Goal: Task Accomplishment & Management: Manage account settings

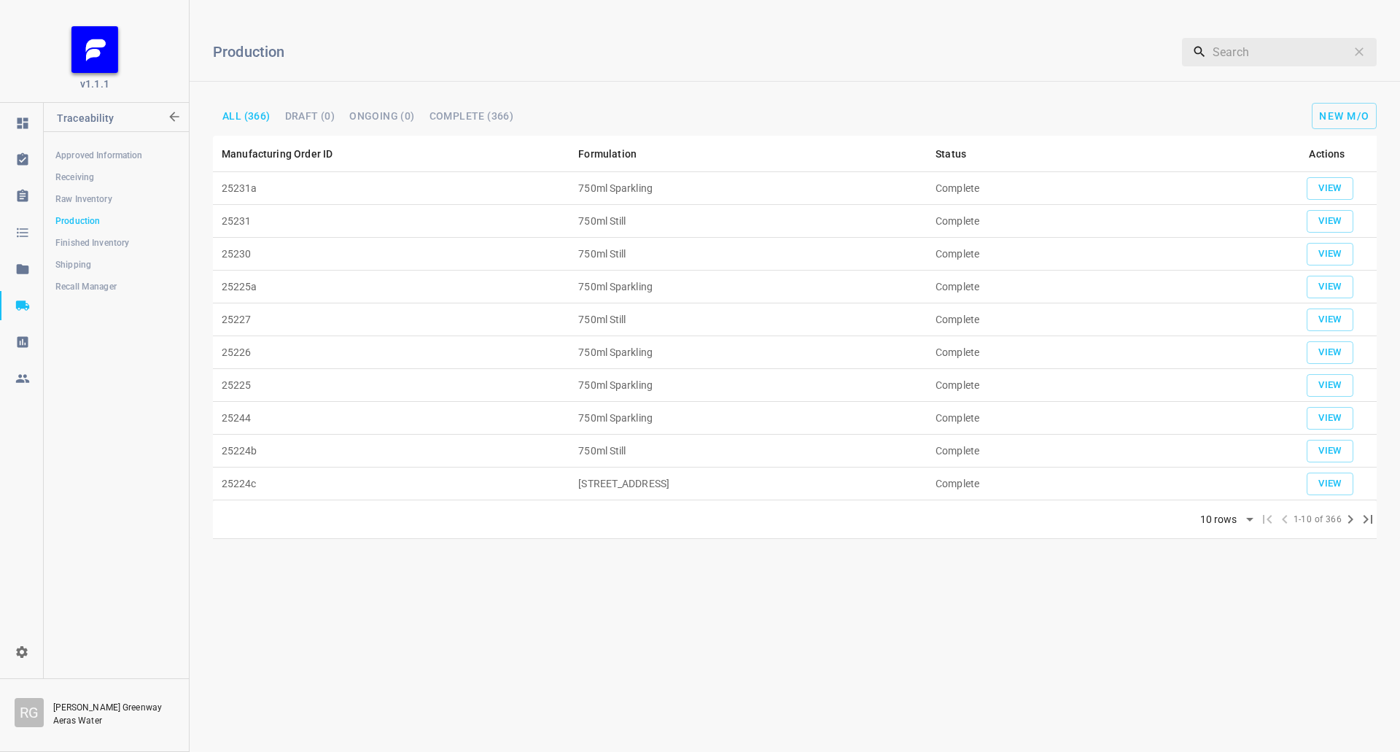
click at [96, 175] on span "Receiving" at bounding box center [115, 177] width 121 height 15
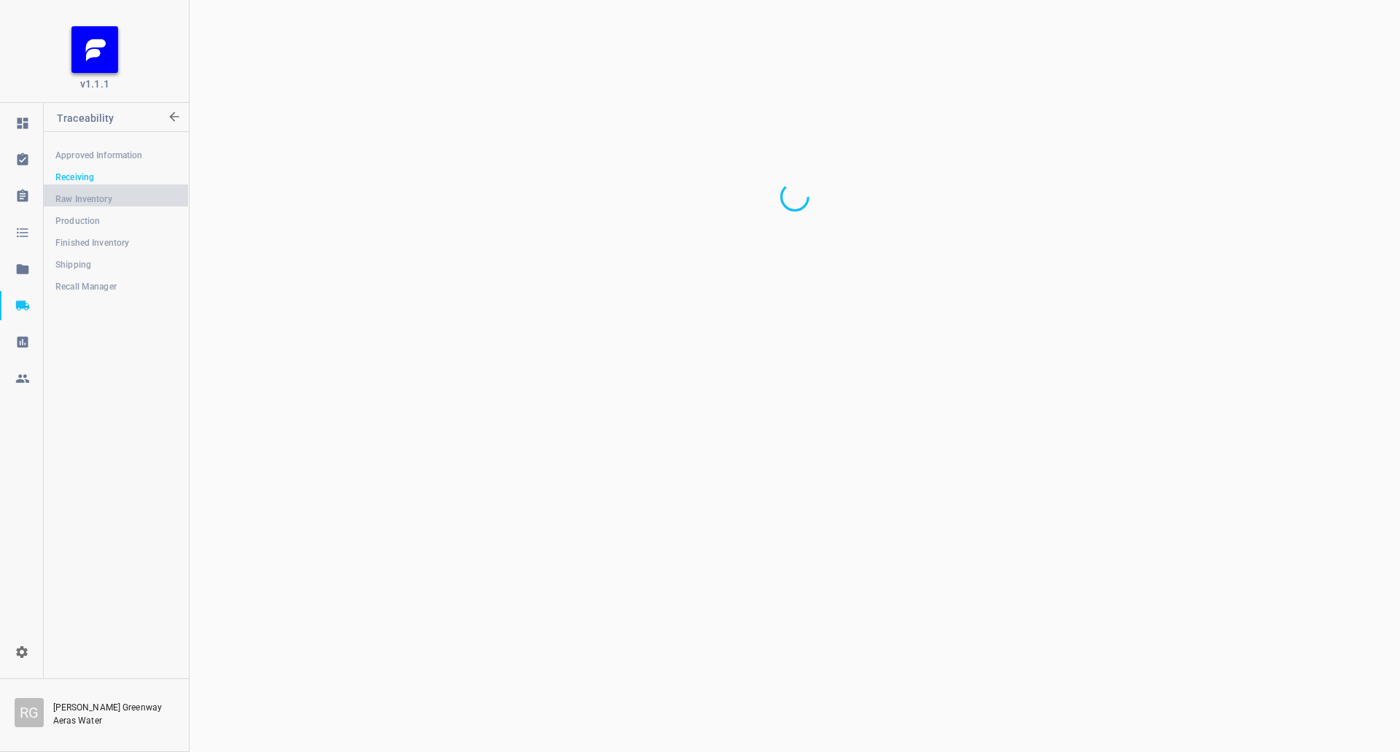
click at [96, 203] on span "Raw Inventory" at bounding box center [115, 199] width 121 height 15
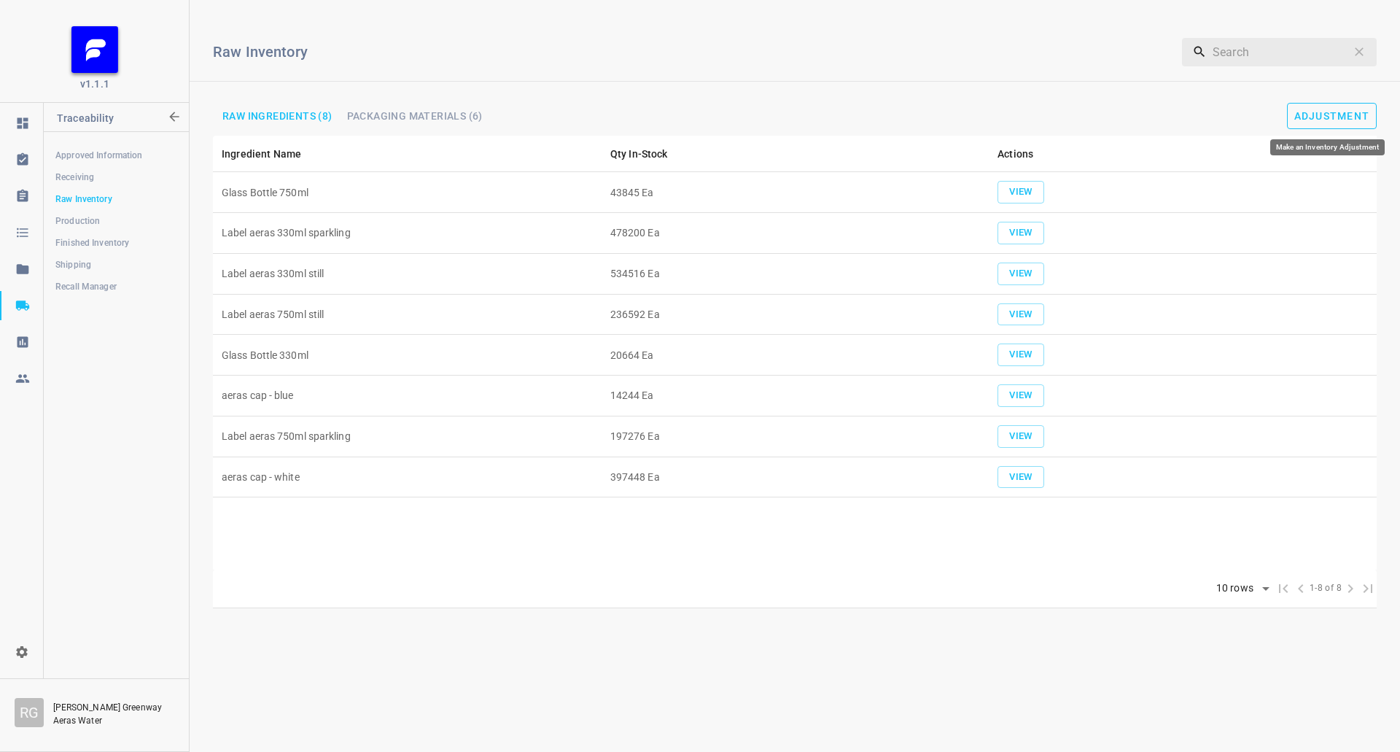
click at [1364, 114] on span "Adjustment" at bounding box center [1332, 116] width 76 height 12
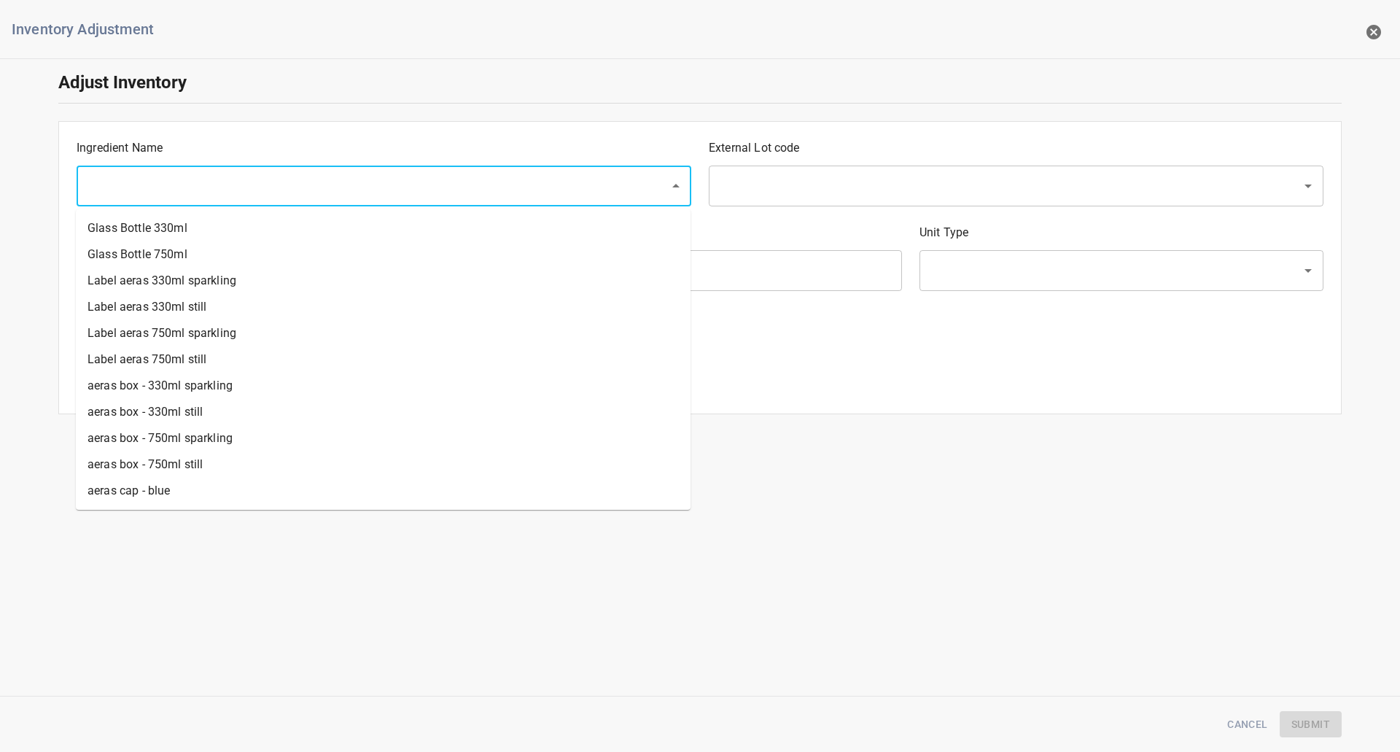
click at [140, 180] on input "text" at bounding box center [363, 186] width 561 height 28
drag, startPoint x: 156, startPoint y: 260, endPoint x: 371, endPoint y: 238, distance: 216.1
click at [157, 260] on li "Glass Bottle 750ml" at bounding box center [383, 254] width 615 height 26
type input "Glass Bottle 750ml"
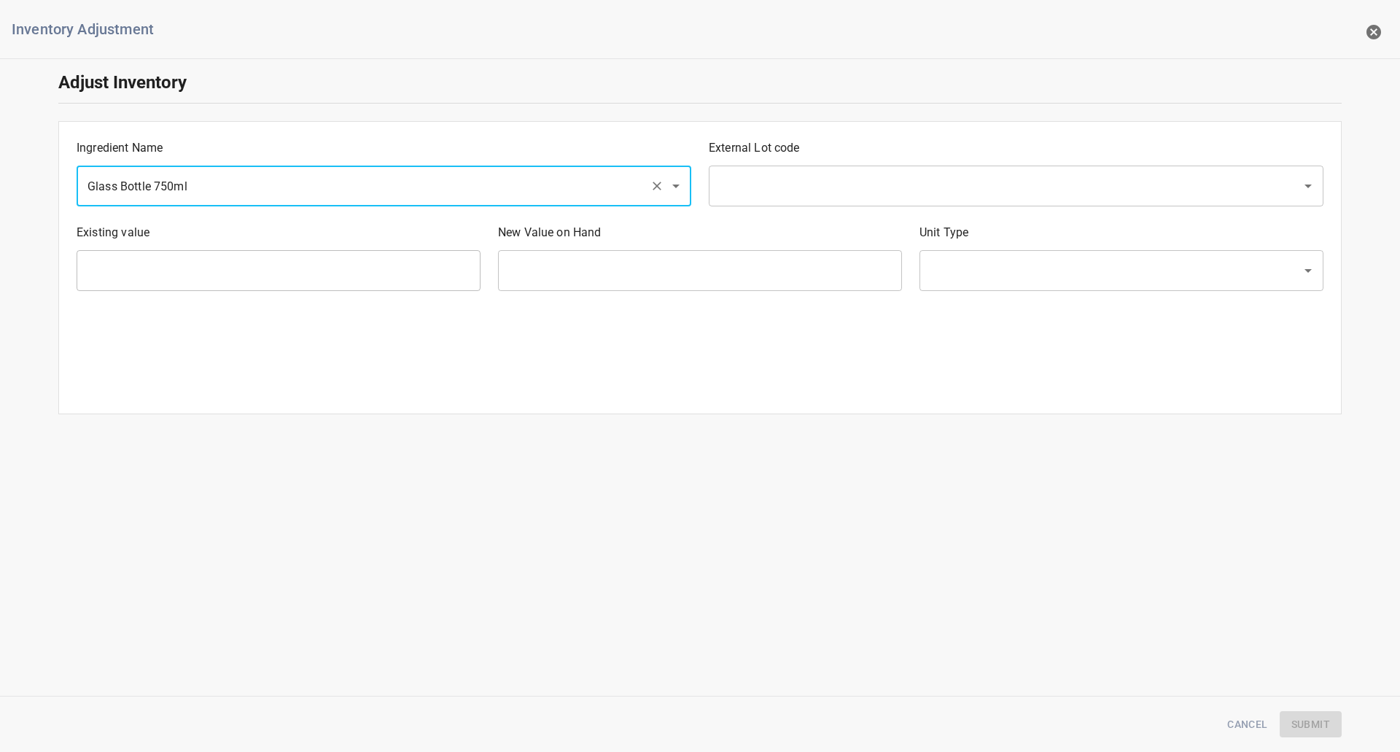
click at [829, 215] on div "New Value on Hand ​" at bounding box center [699, 257] width 421 height 85
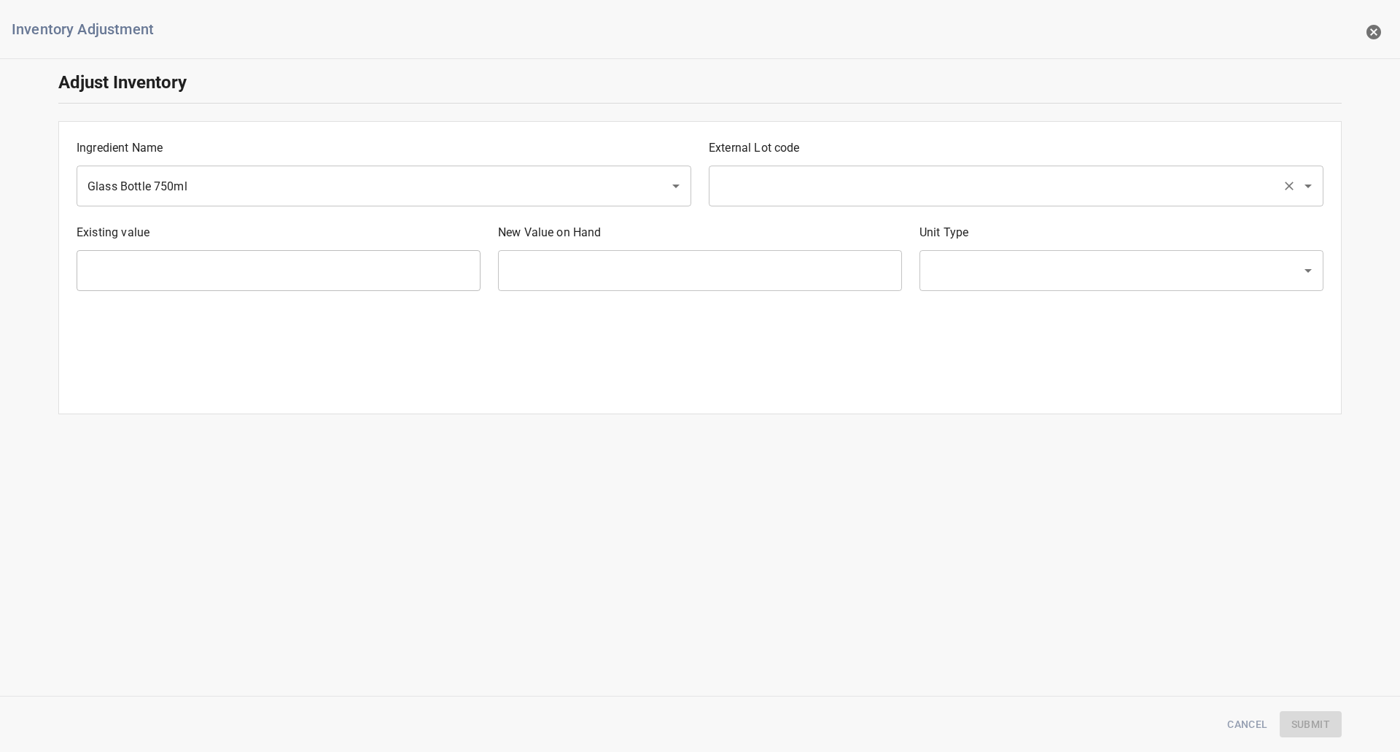
click at [837, 186] on input "text" at bounding box center [995, 186] width 561 height 28
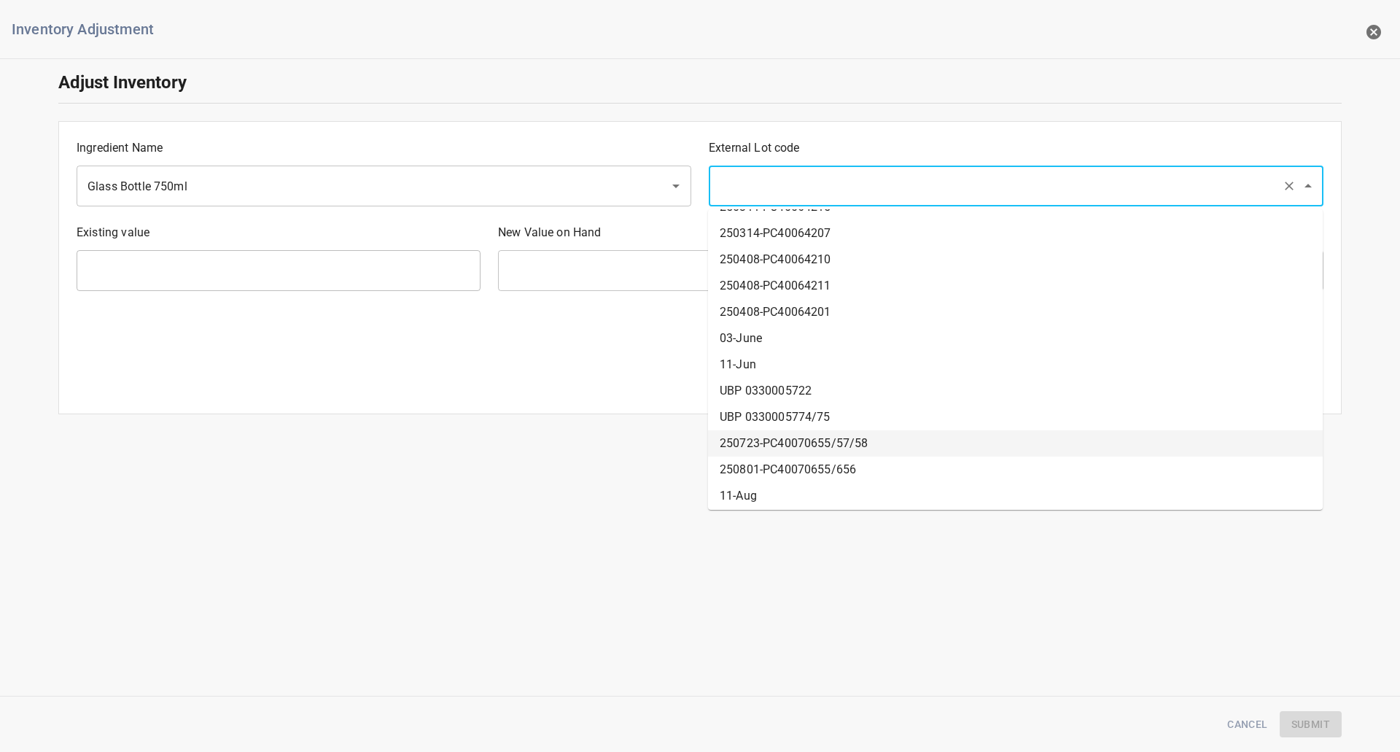
scroll to position [420, 0]
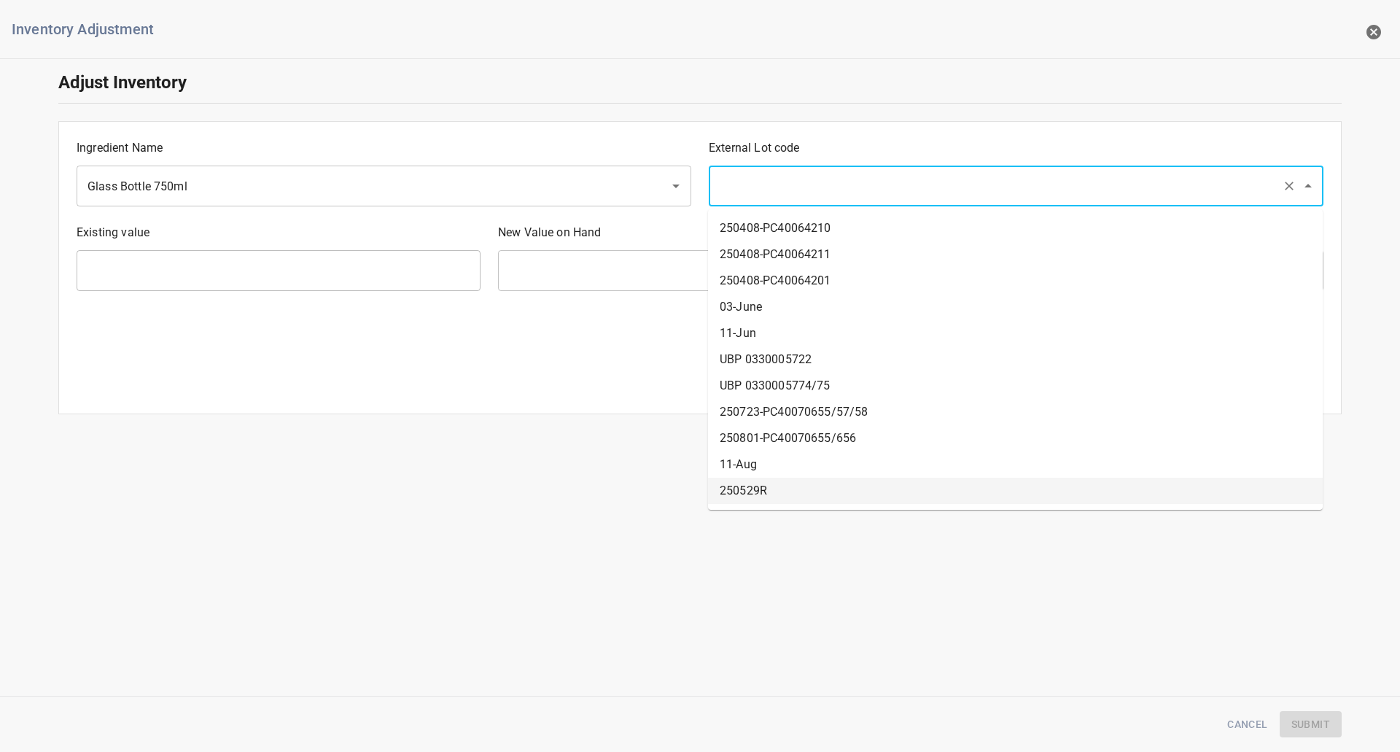
click at [751, 486] on li "250529R" at bounding box center [1015, 491] width 615 height 26
type input "250529R"
type input "43845 Ea"
type input "[PERSON_NAME]"
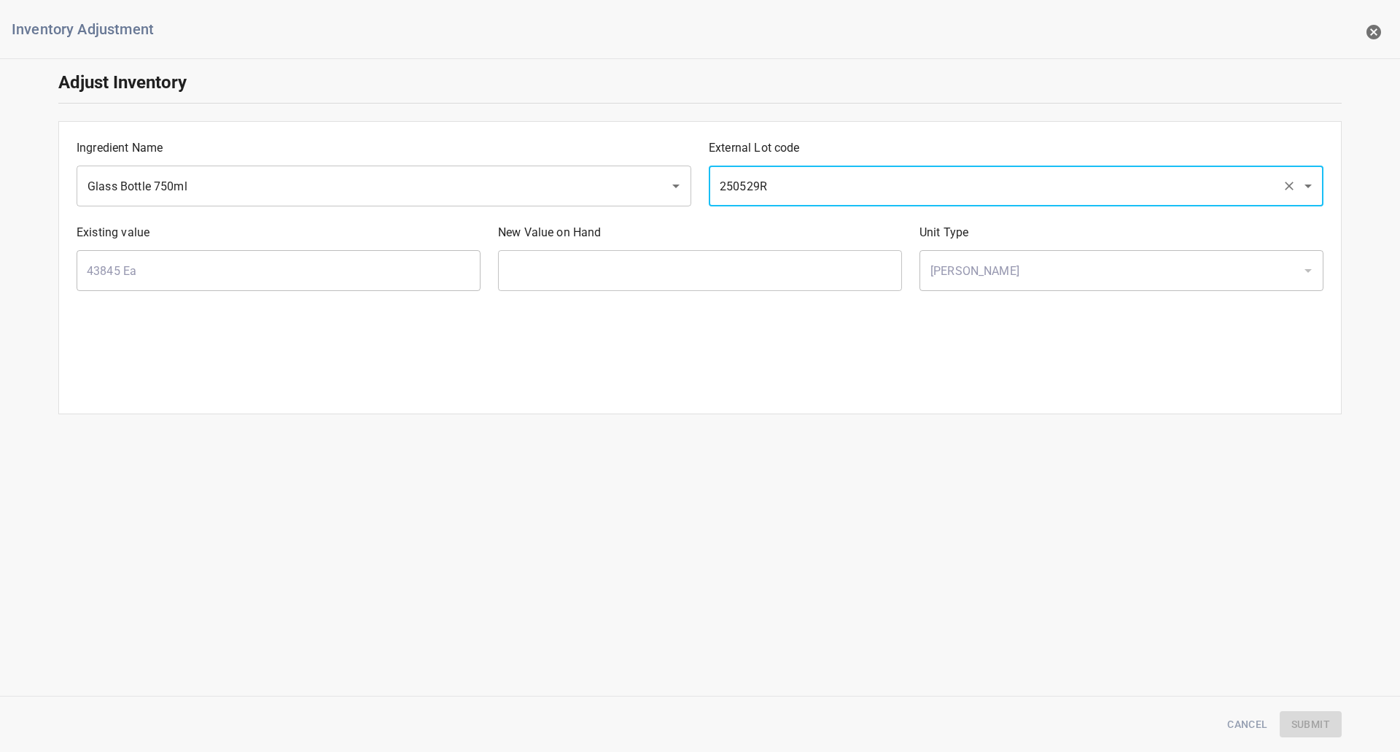
click at [680, 262] on input "text" at bounding box center [700, 270] width 404 height 41
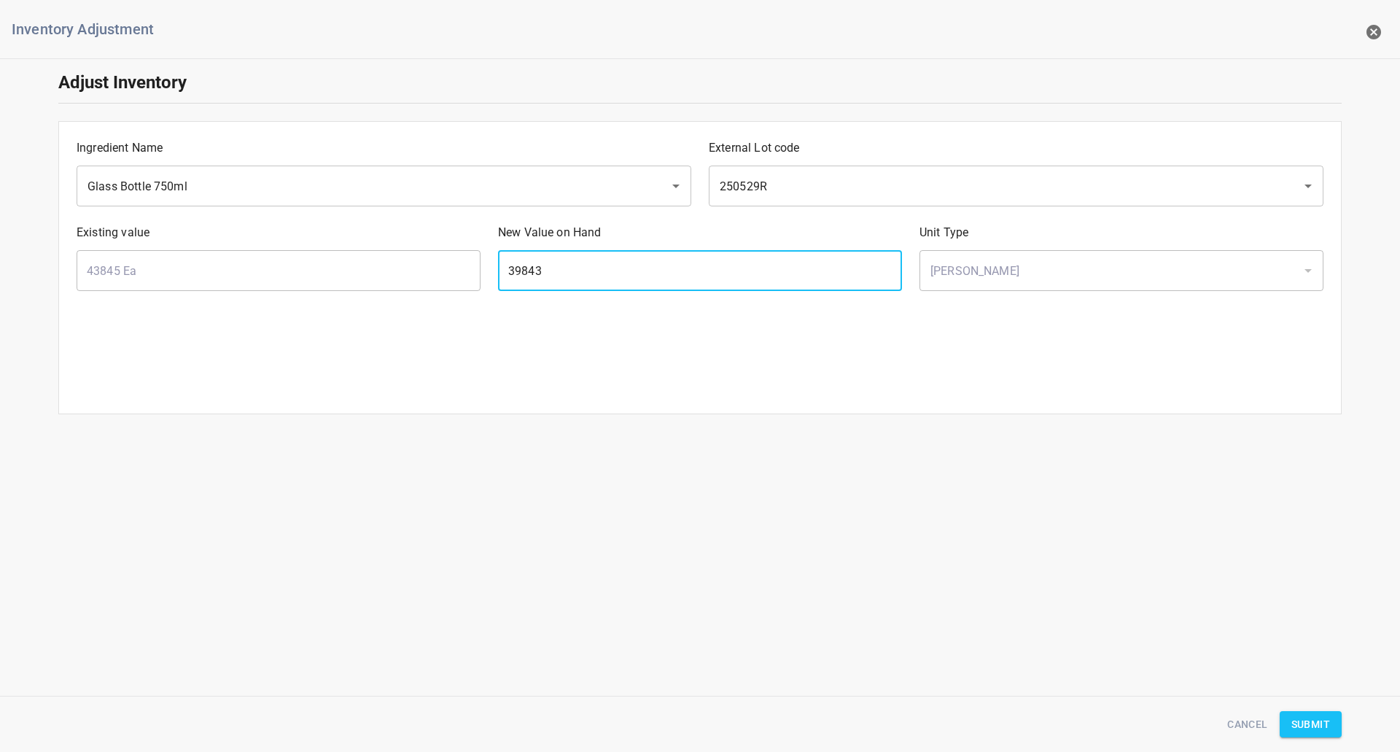
type input "39843"
click at [1313, 740] on div "Cancel Submit" at bounding box center [700, 724] width 1301 height 44
click at [1302, 732] on span "Submit" at bounding box center [1310, 724] width 39 height 18
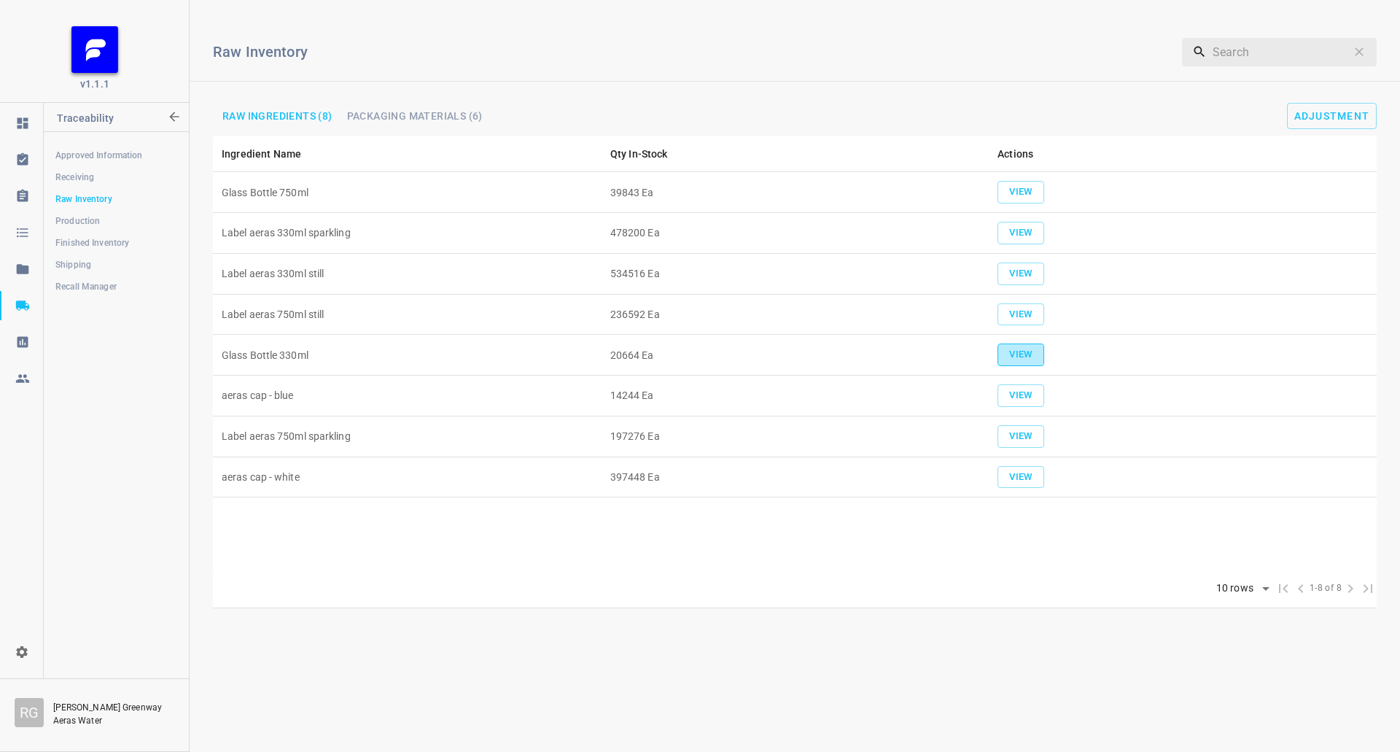
click at [1029, 365] on button "View" at bounding box center [1020, 354] width 47 height 23
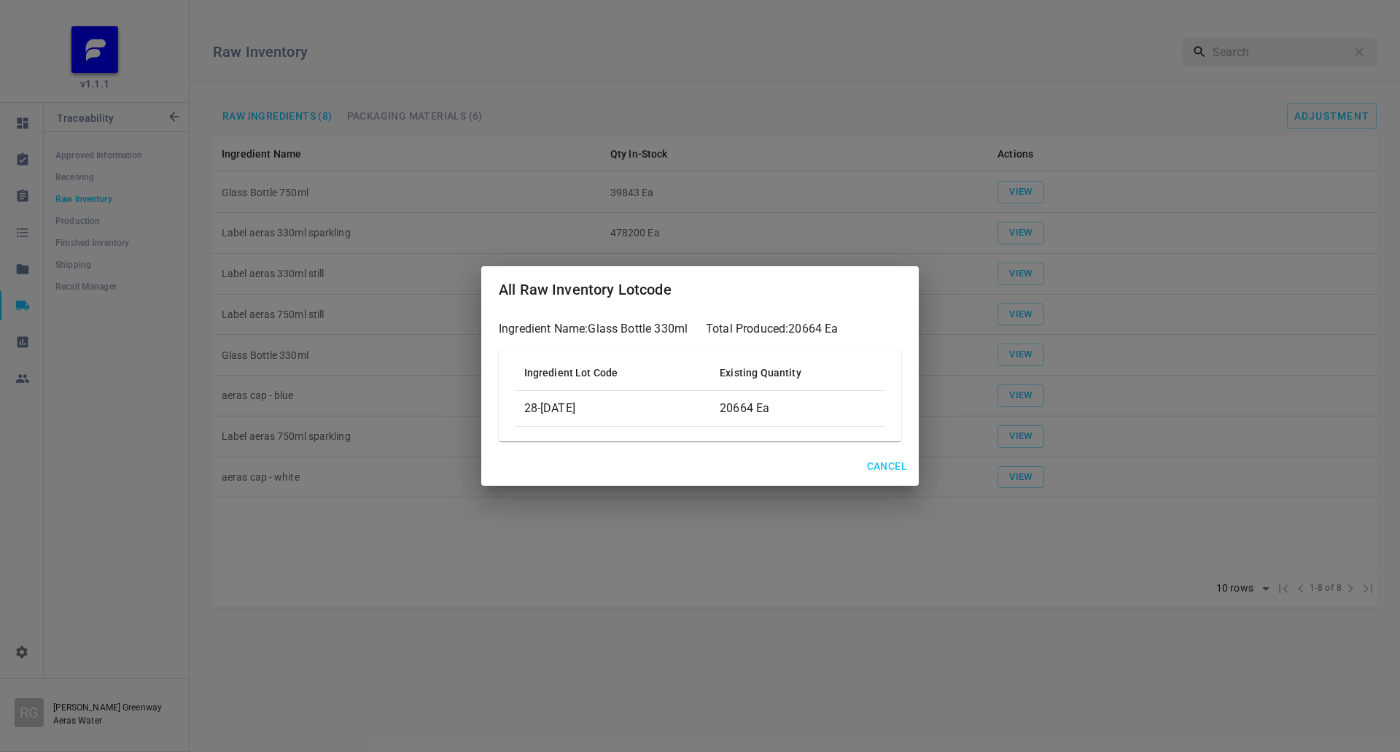
drag, startPoint x: 976, startPoint y: 573, endPoint x: 1100, endPoint y: 394, distance: 217.0
click at [976, 572] on div "All Raw Inventory Lotcode Ingredient Name: Glass Bottle 330ml Total Produced: 2…" at bounding box center [700, 376] width 1400 height 752
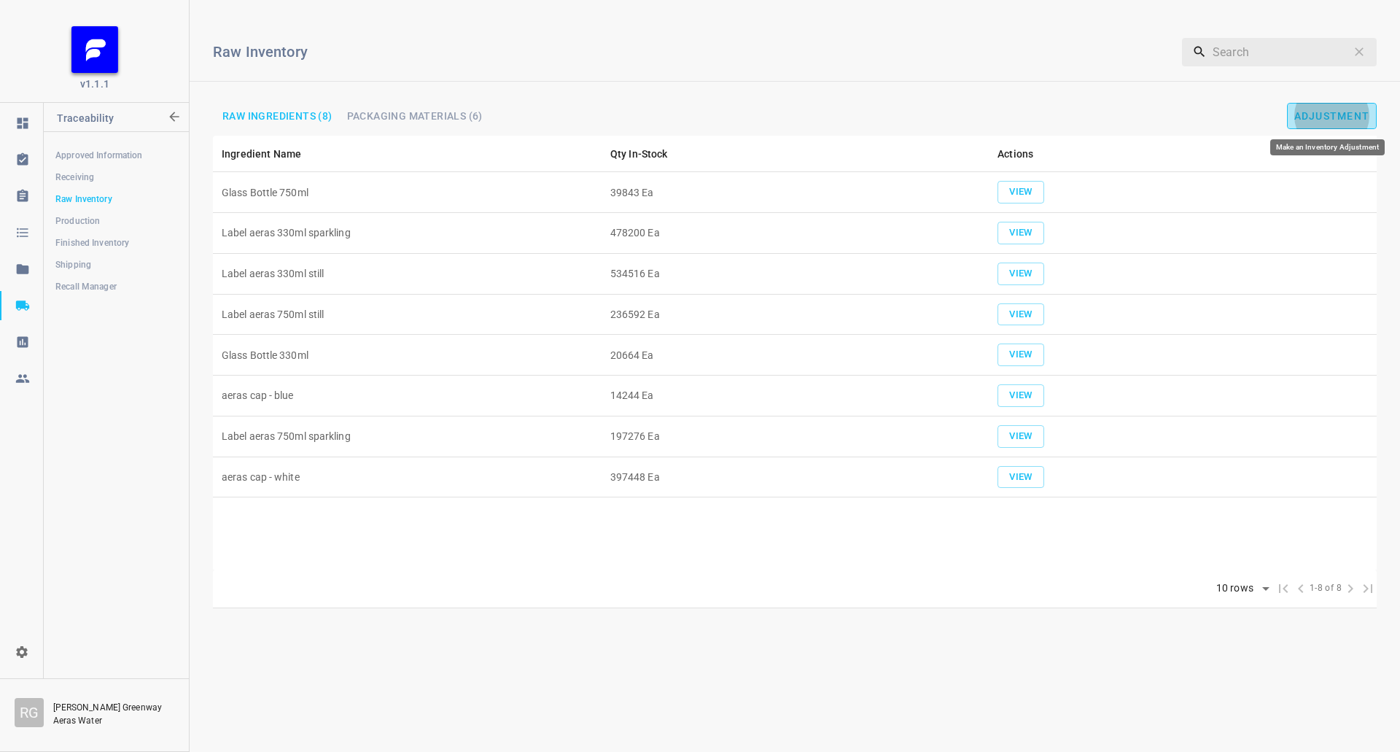
click at [1361, 106] on button "Adjustment" at bounding box center [1332, 116] width 90 height 26
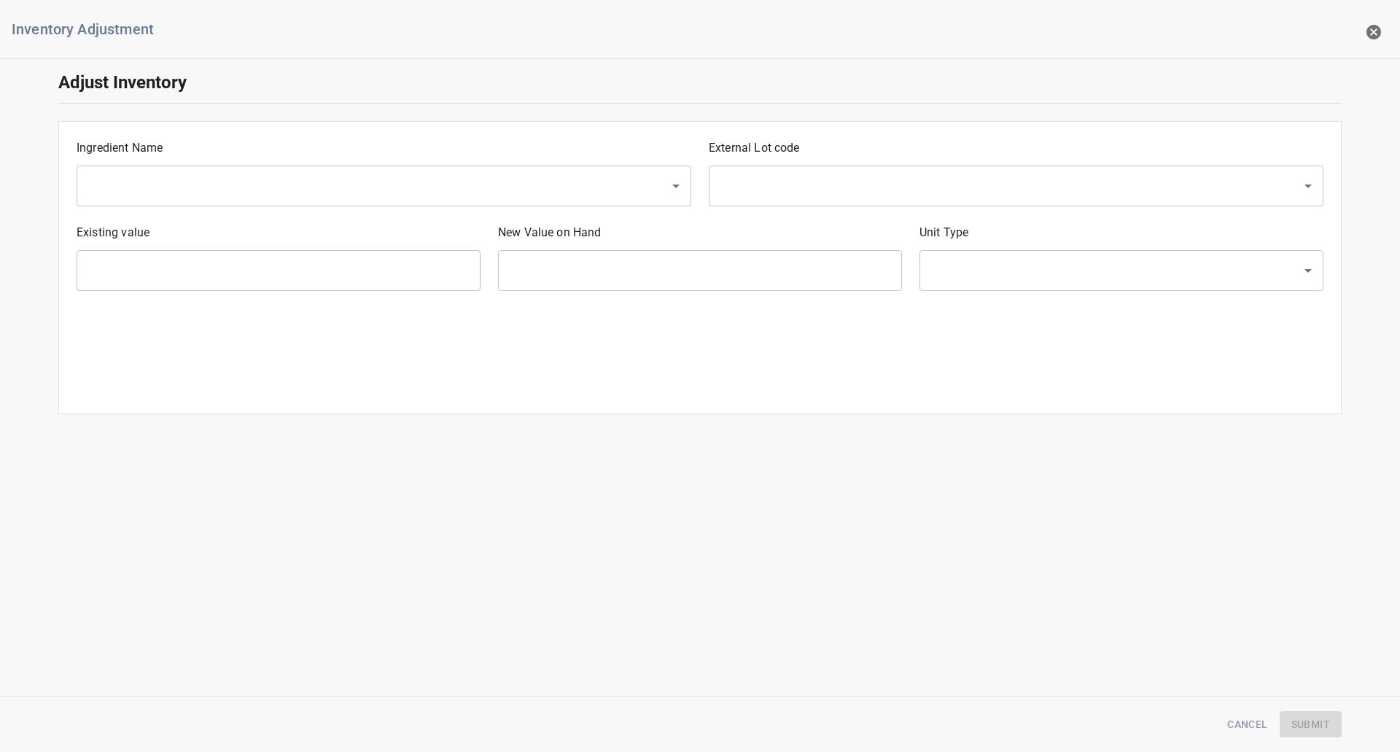
click at [227, 182] on input "text" at bounding box center [363, 186] width 561 height 28
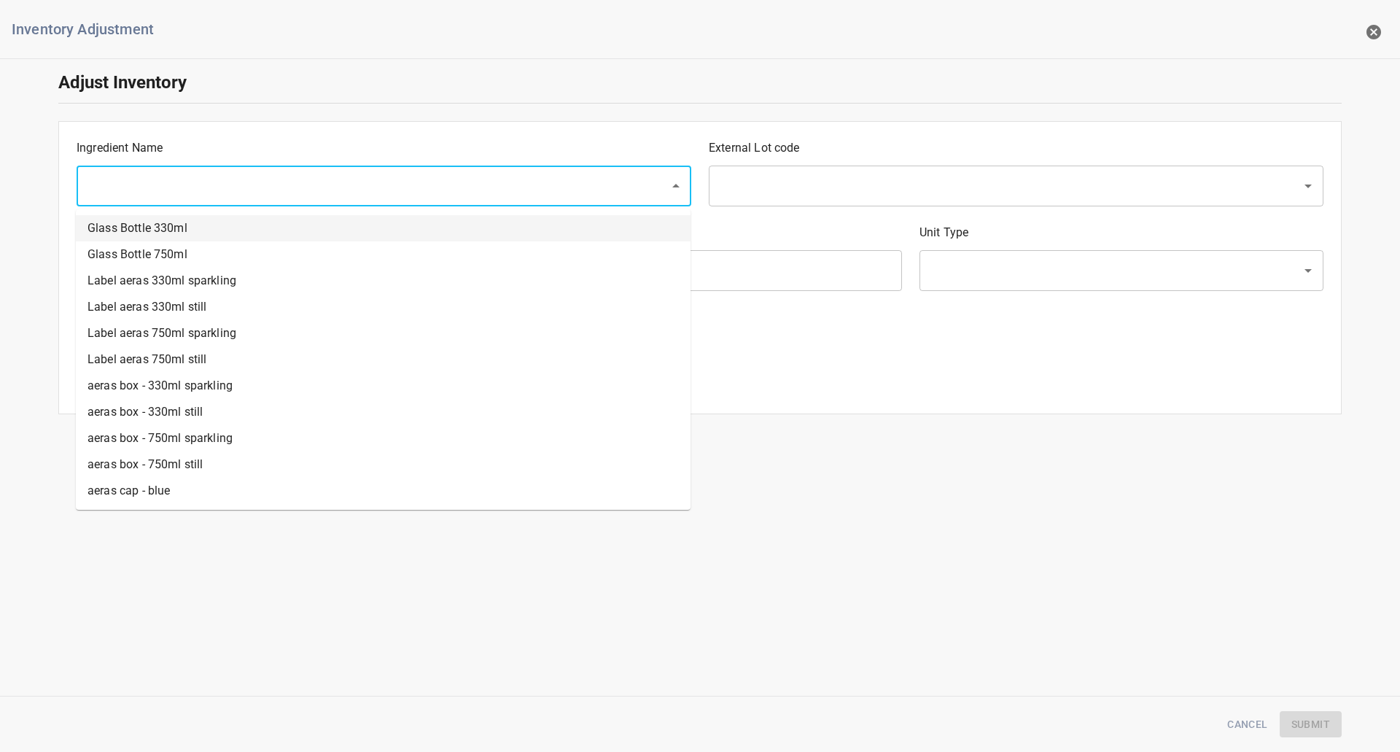
click at [182, 233] on li "Glass Bottle 330ml" at bounding box center [383, 228] width 615 height 26
type input "Glass Bottle 330ml"
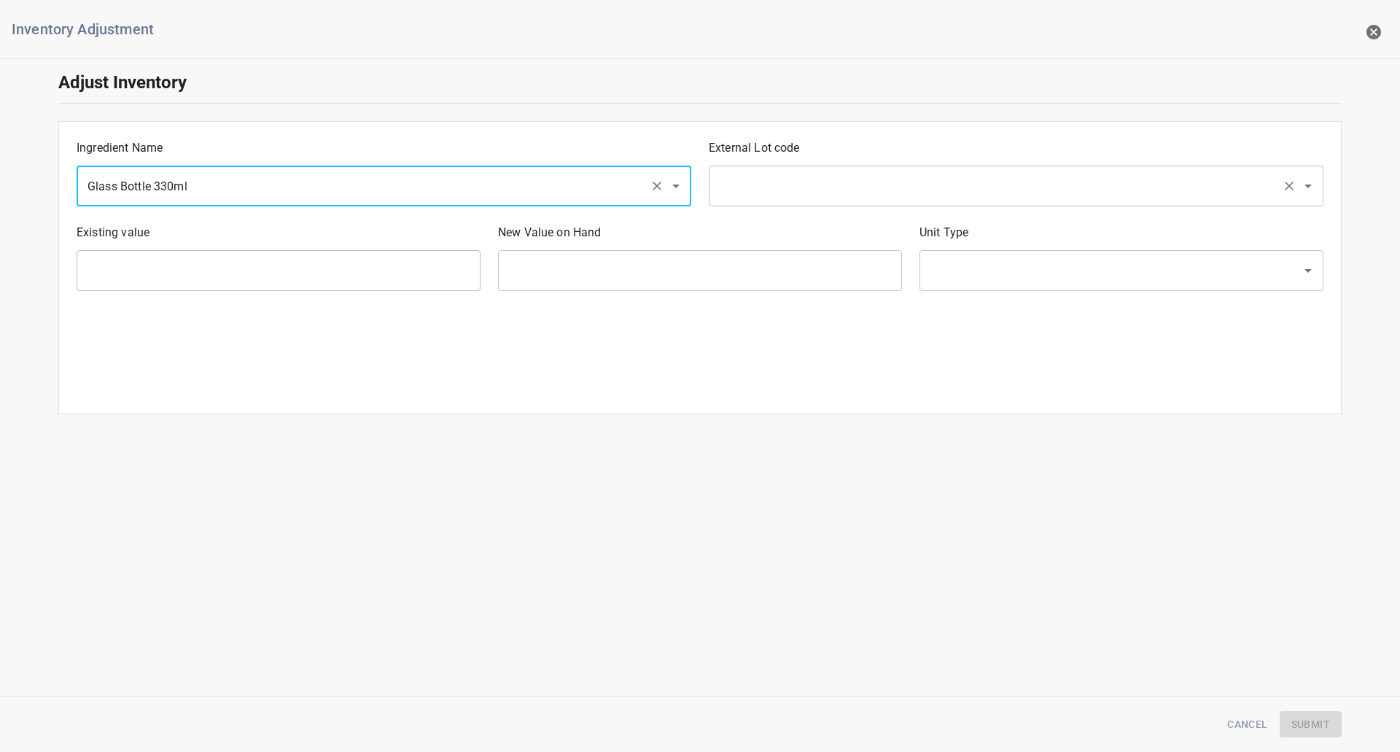
click at [839, 184] on input "text" at bounding box center [995, 186] width 561 height 28
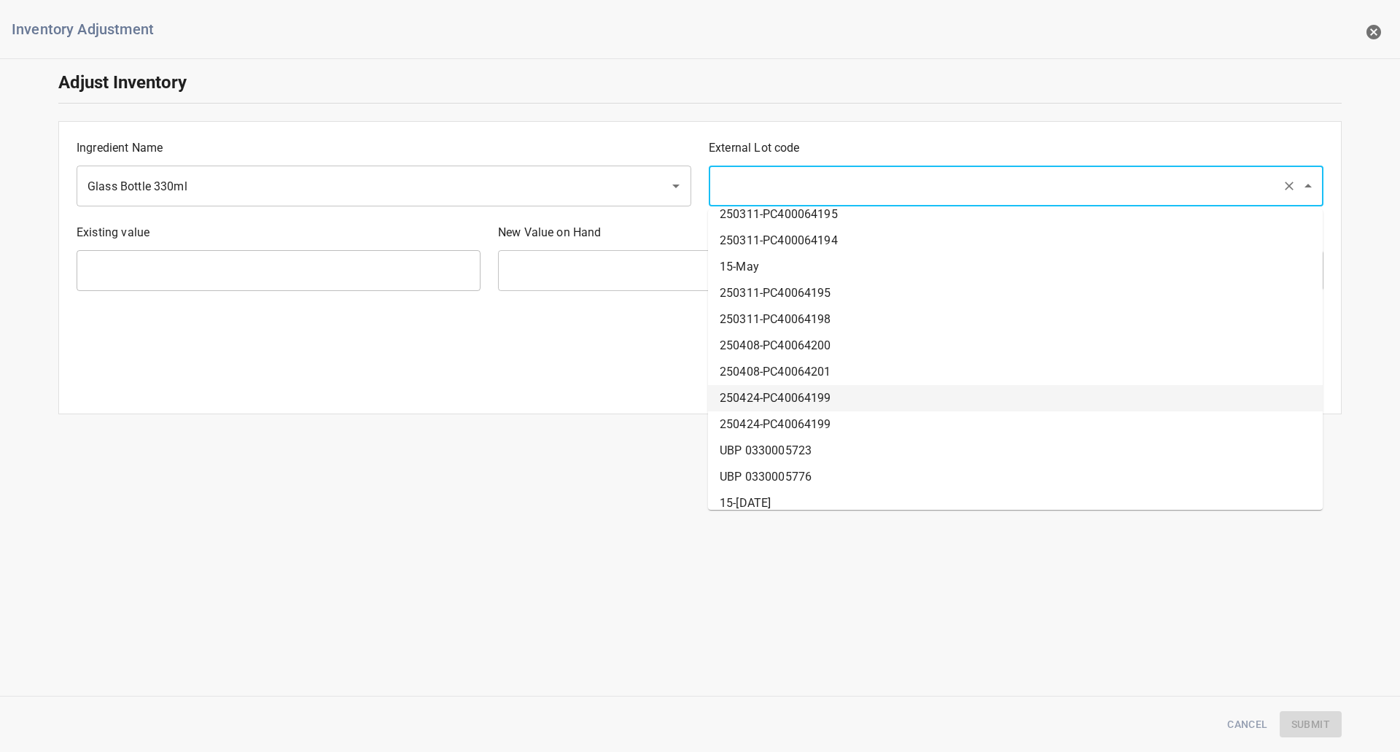
scroll to position [367, 0]
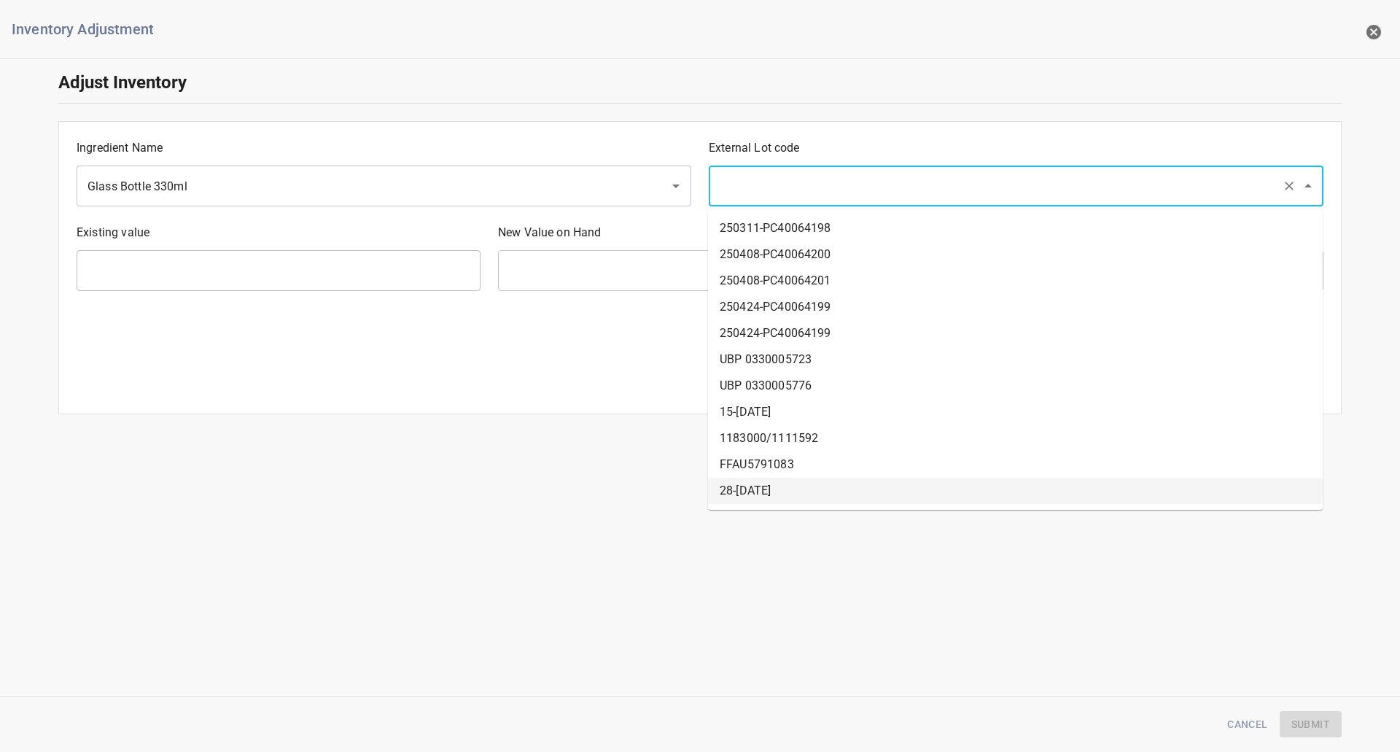
click at [756, 502] on li "28-[DATE]" at bounding box center [1015, 491] width 615 height 26
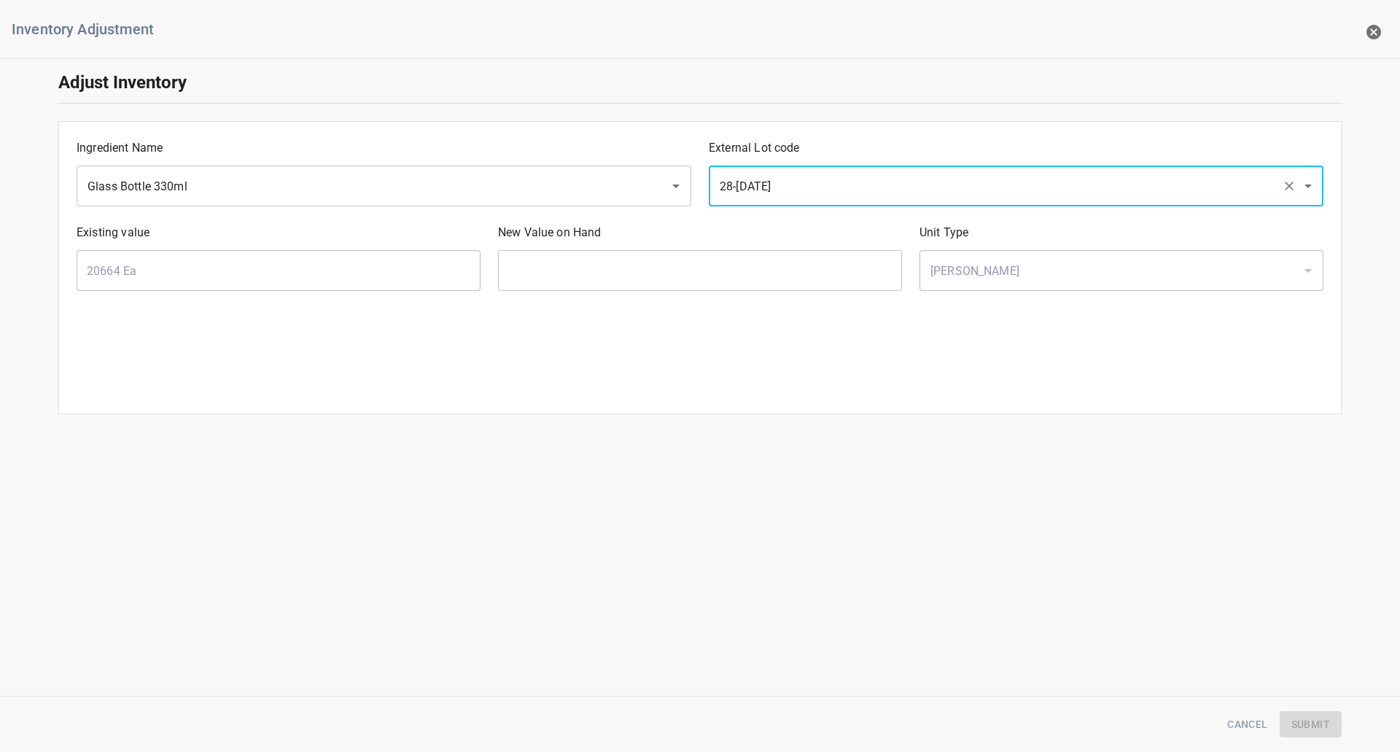
type input "28-[DATE]"
type input "20664 Ea"
type input "[PERSON_NAME]"
drag, startPoint x: 723, startPoint y: 253, endPoint x: 811, endPoint y: 264, distance: 88.9
click at [723, 254] on input "text" at bounding box center [700, 270] width 404 height 41
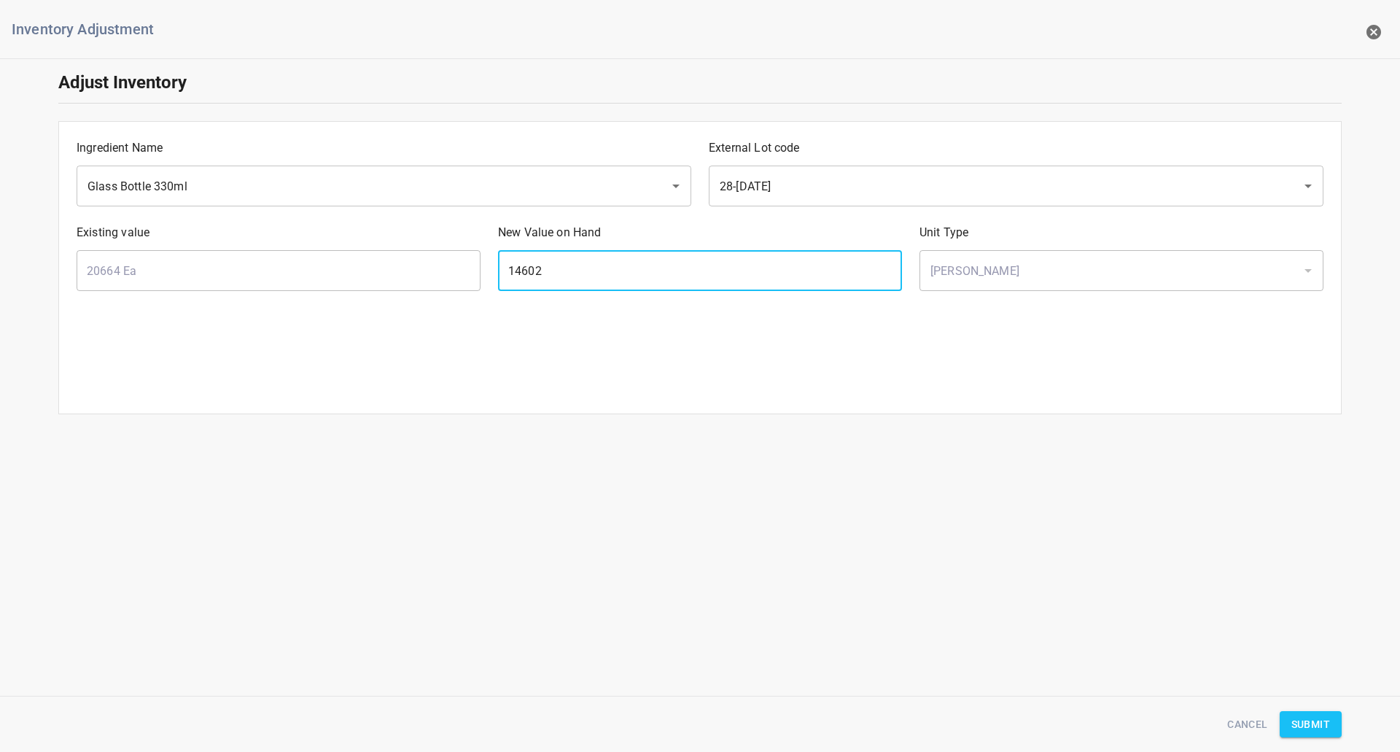
type input "14602"
click at [1285, 712] on button "Submit" at bounding box center [1311, 724] width 62 height 27
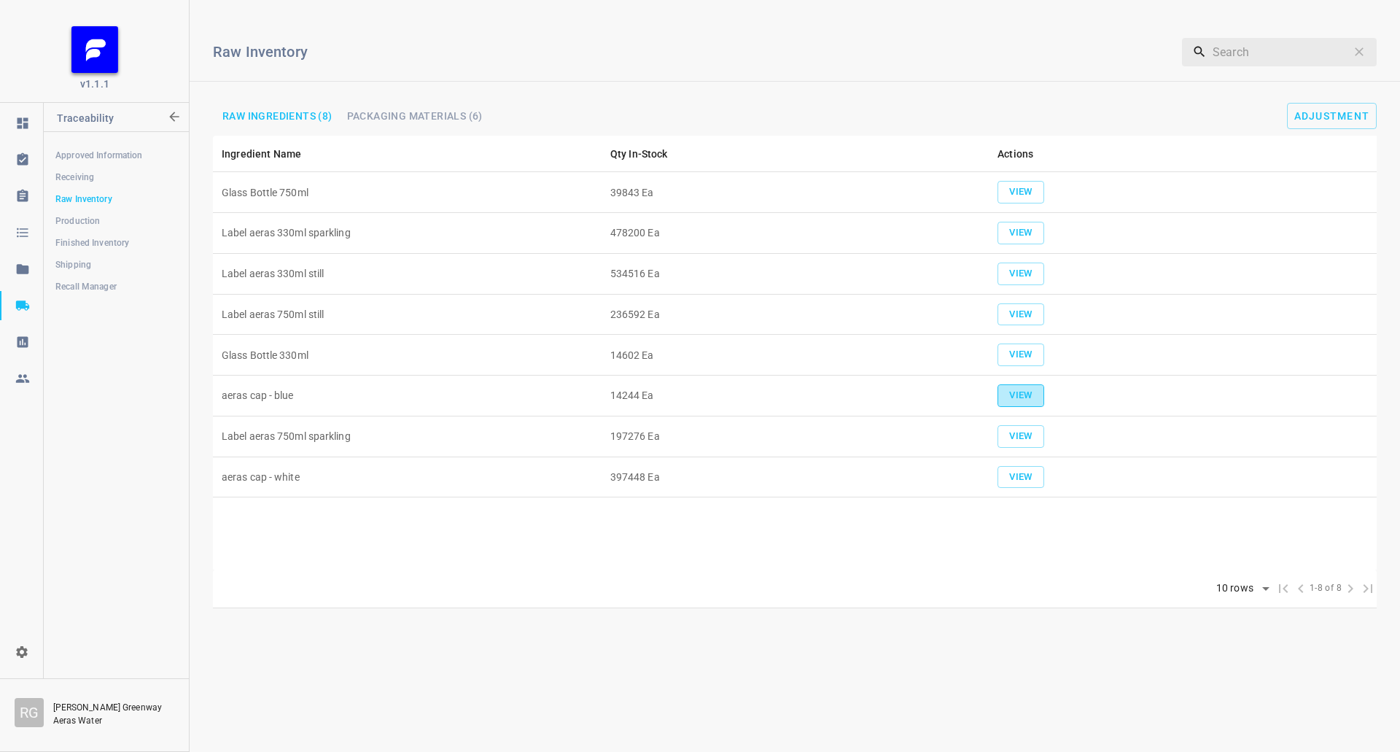
click at [1010, 398] on span "View" at bounding box center [1021, 395] width 32 height 17
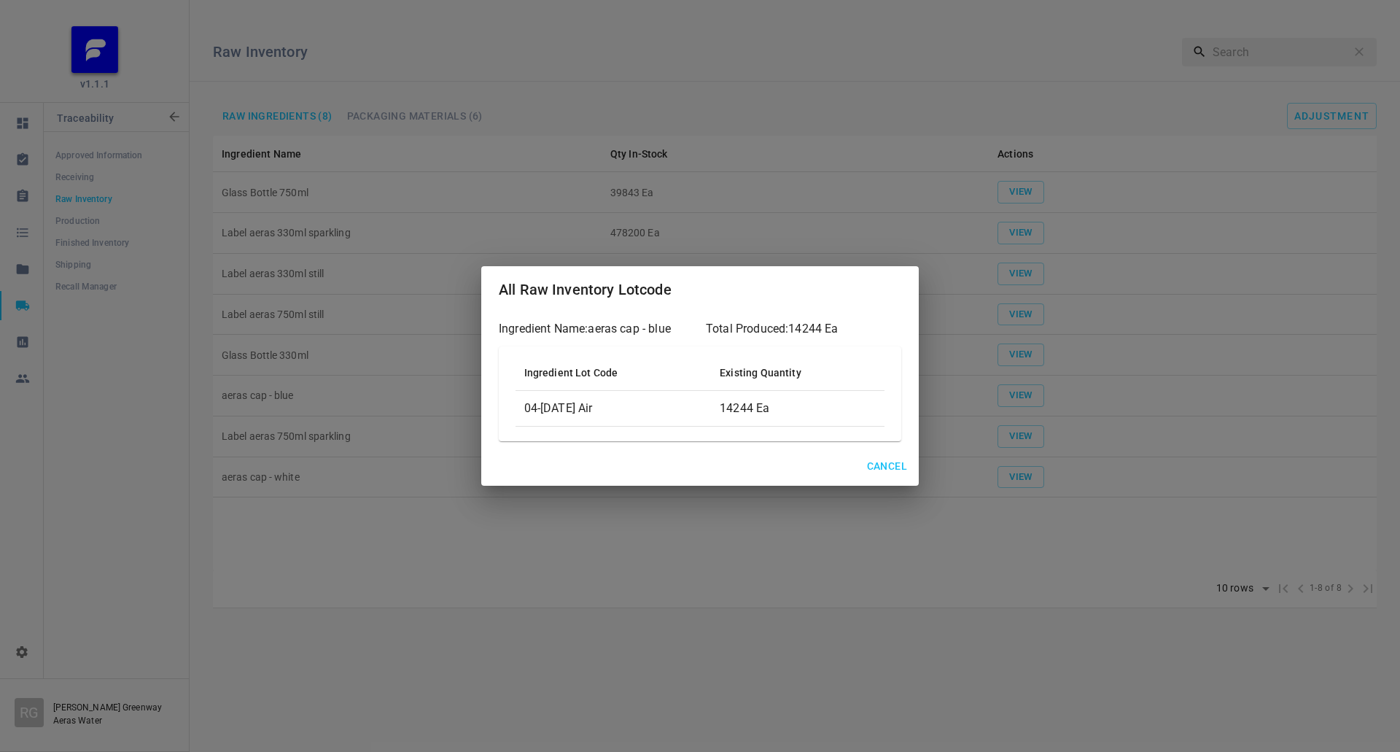
drag, startPoint x: 790, startPoint y: 727, endPoint x: 1102, endPoint y: 501, distance: 384.7
click at [789, 722] on div "All Raw Inventory Lotcode Ingredient Name: aeras cap - blue Total Produced: 142…" at bounding box center [700, 376] width 1400 height 752
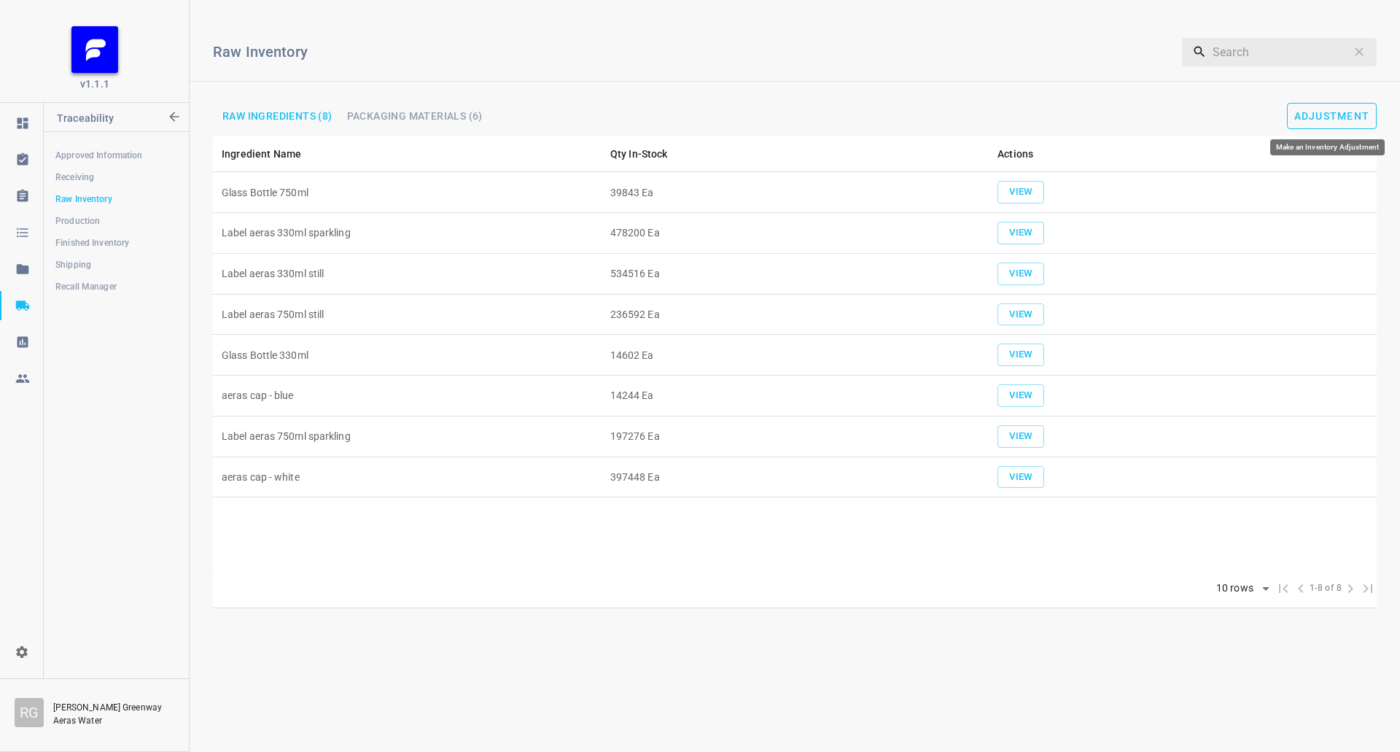
click at [1331, 108] on button "Adjustment" at bounding box center [1332, 116] width 90 height 26
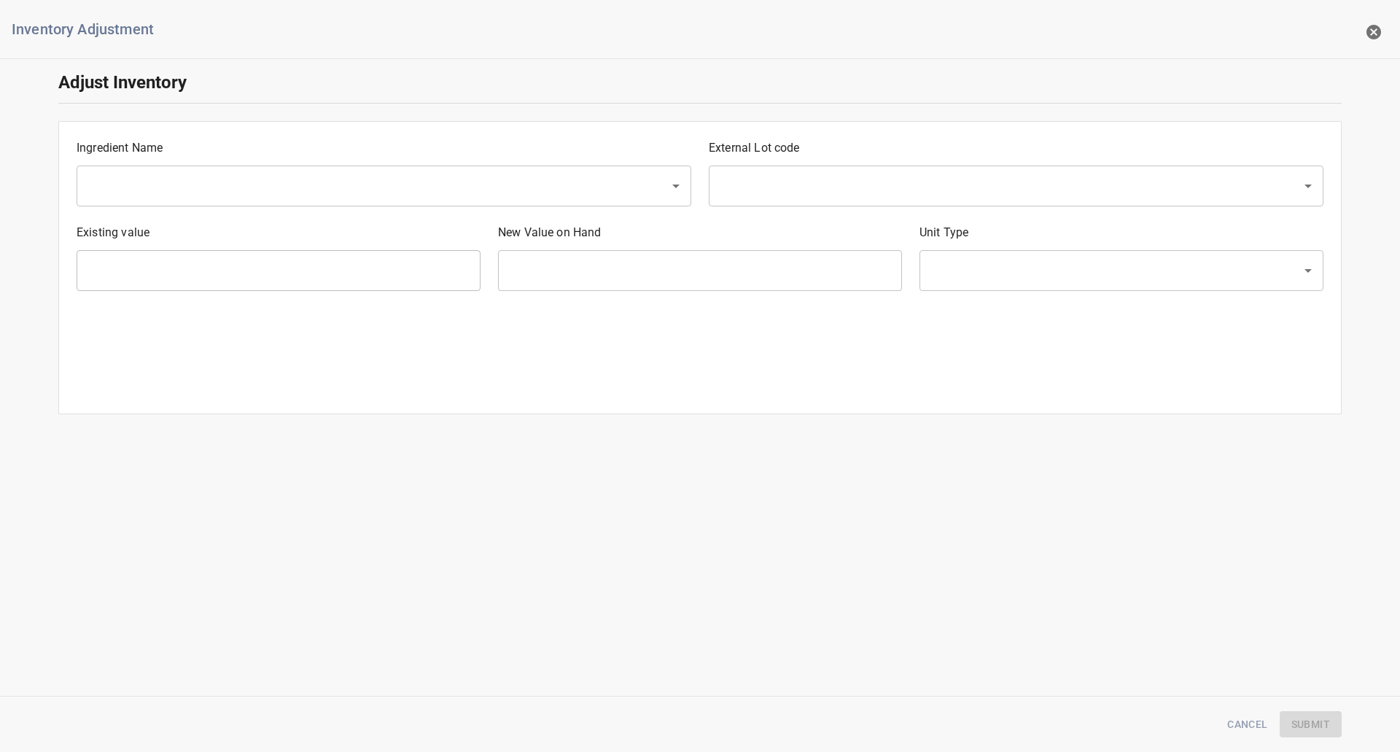
click at [256, 157] on div "Ingredient Name ​" at bounding box center [384, 173] width 632 height 85
click at [250, 182] on input "text" at bounding box center [363, 186] width 561 height 28
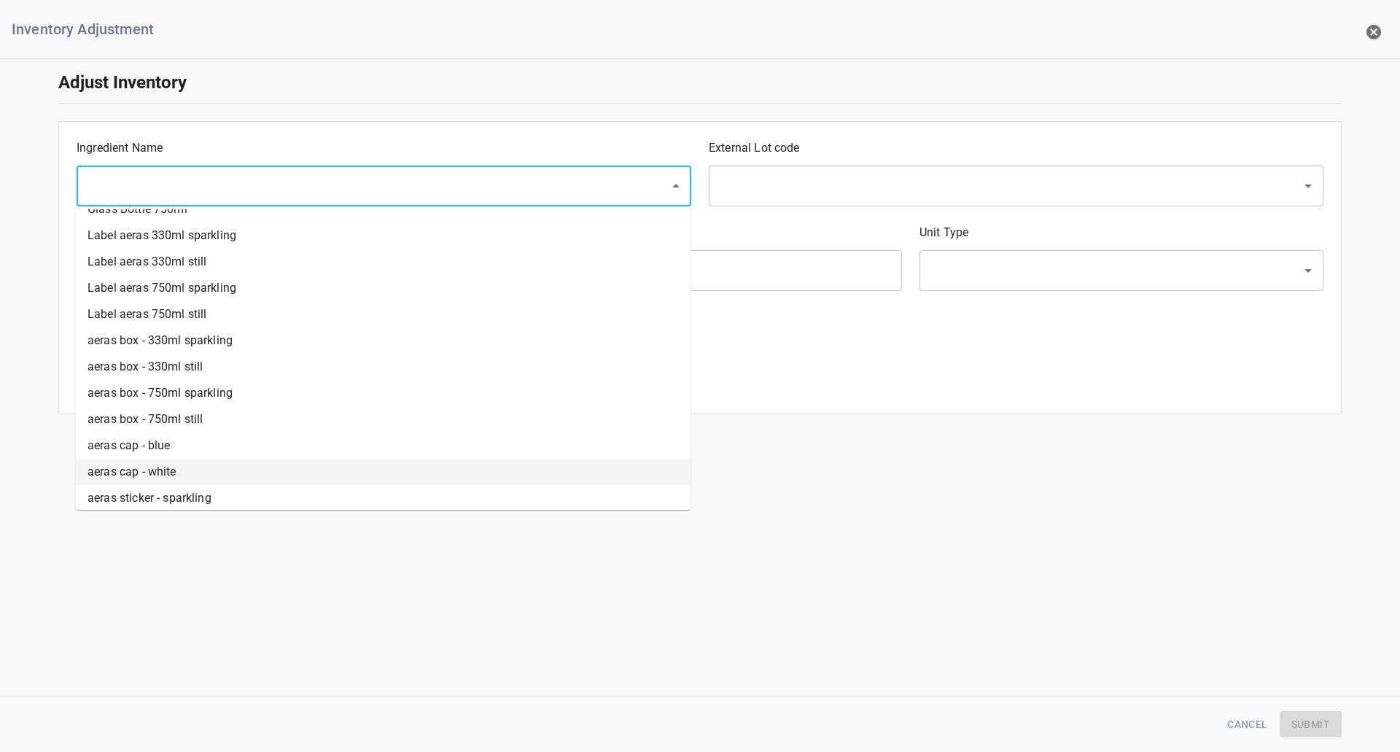
scroll to position [79, 0]
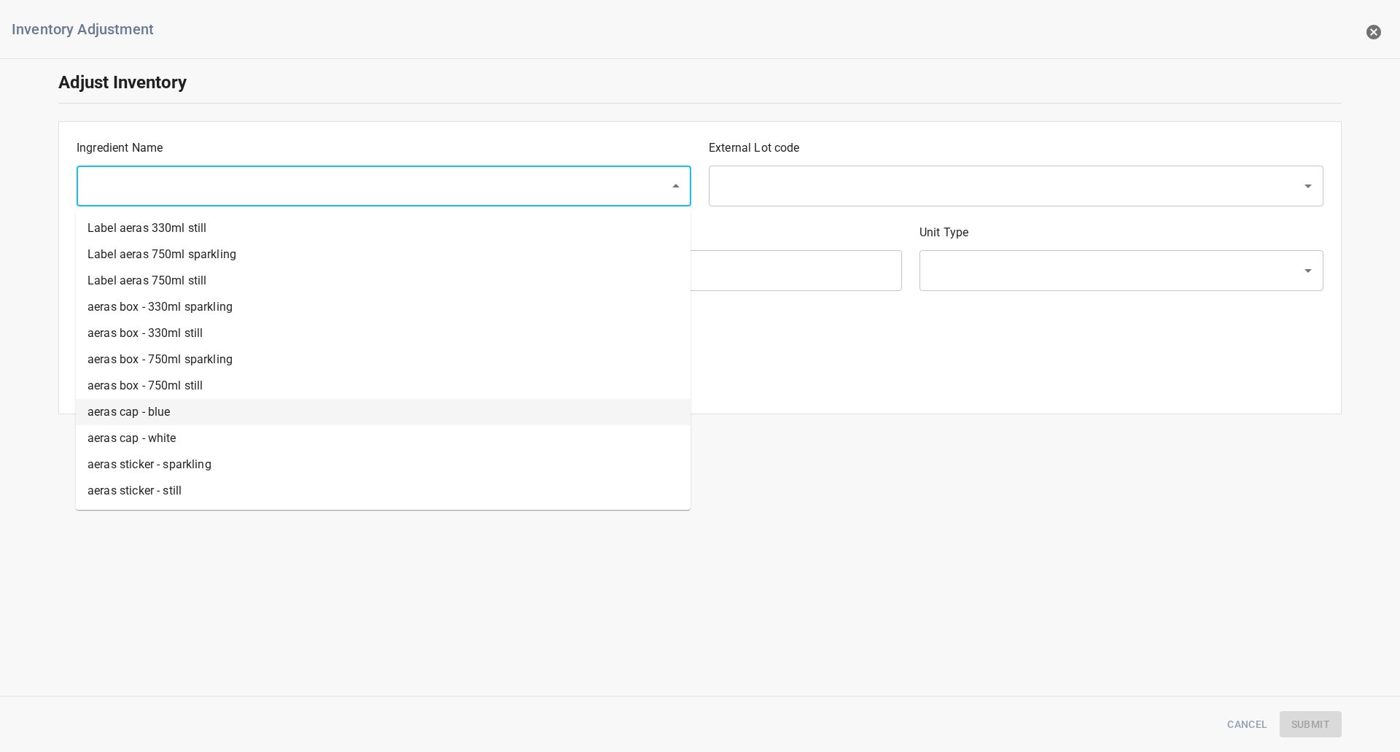
drag, startPoint x: 183, startPoint y: 413, endPoint x: 209, endPoint y: 404, distance: 27.0
click at [183, 412] on li "aeras cap - blue" at bounding box center [383, 412] width 615 height 26
type input "aeras cap - blue"
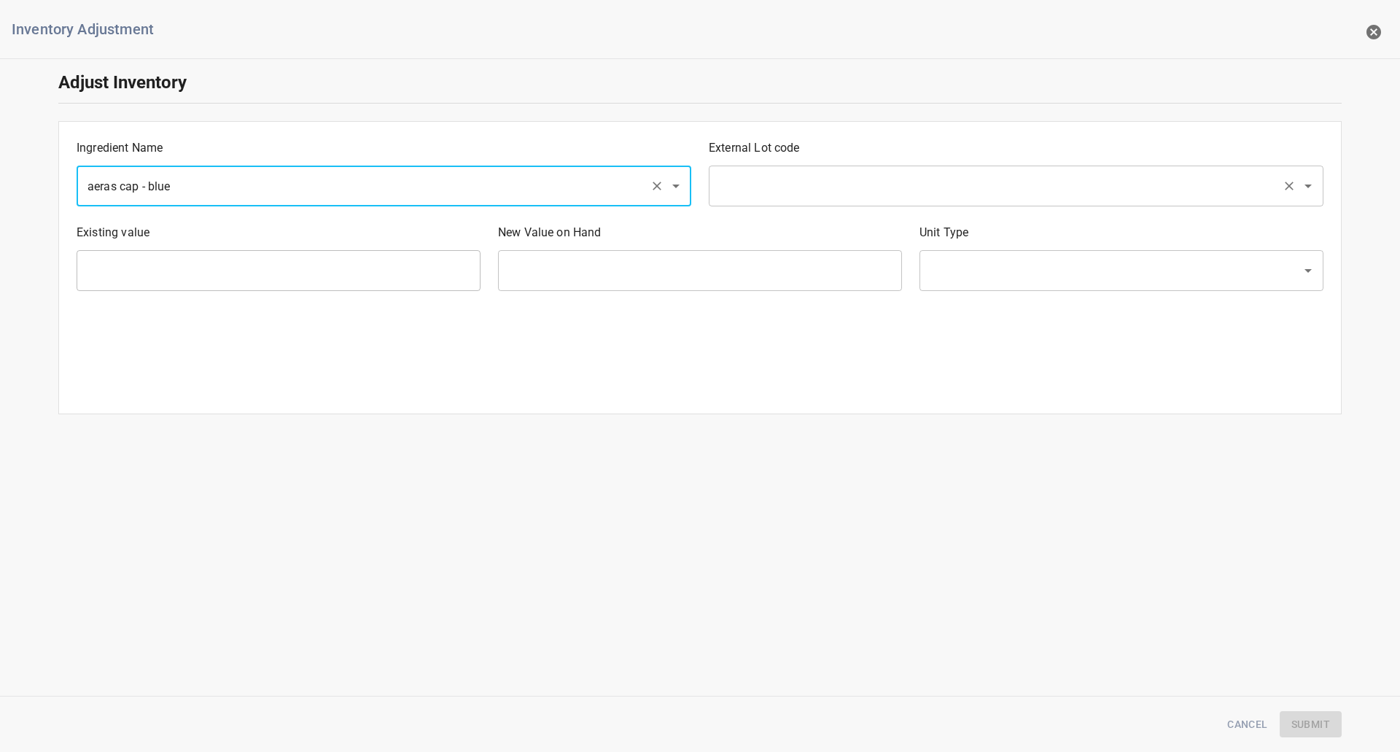
click at [733, 184] on input "text" at bounding box center [995, 186] width 561 height 28
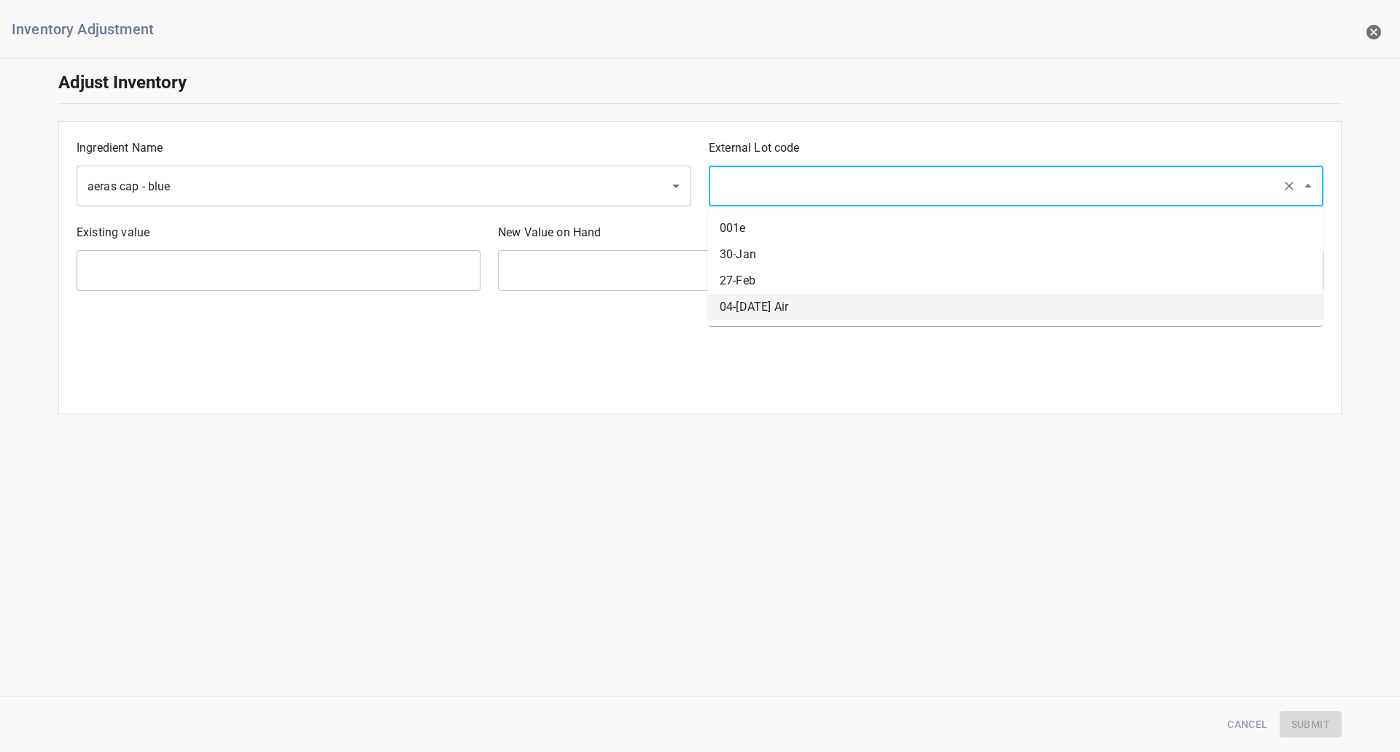
click at [750, 313] on li "04-[DATE] Air" at bounding box center [1015, 307] width 615 height 26
type input "04-[DATE] Air"
type input "14244 Ea"
type input "[PERSON_NAME]"
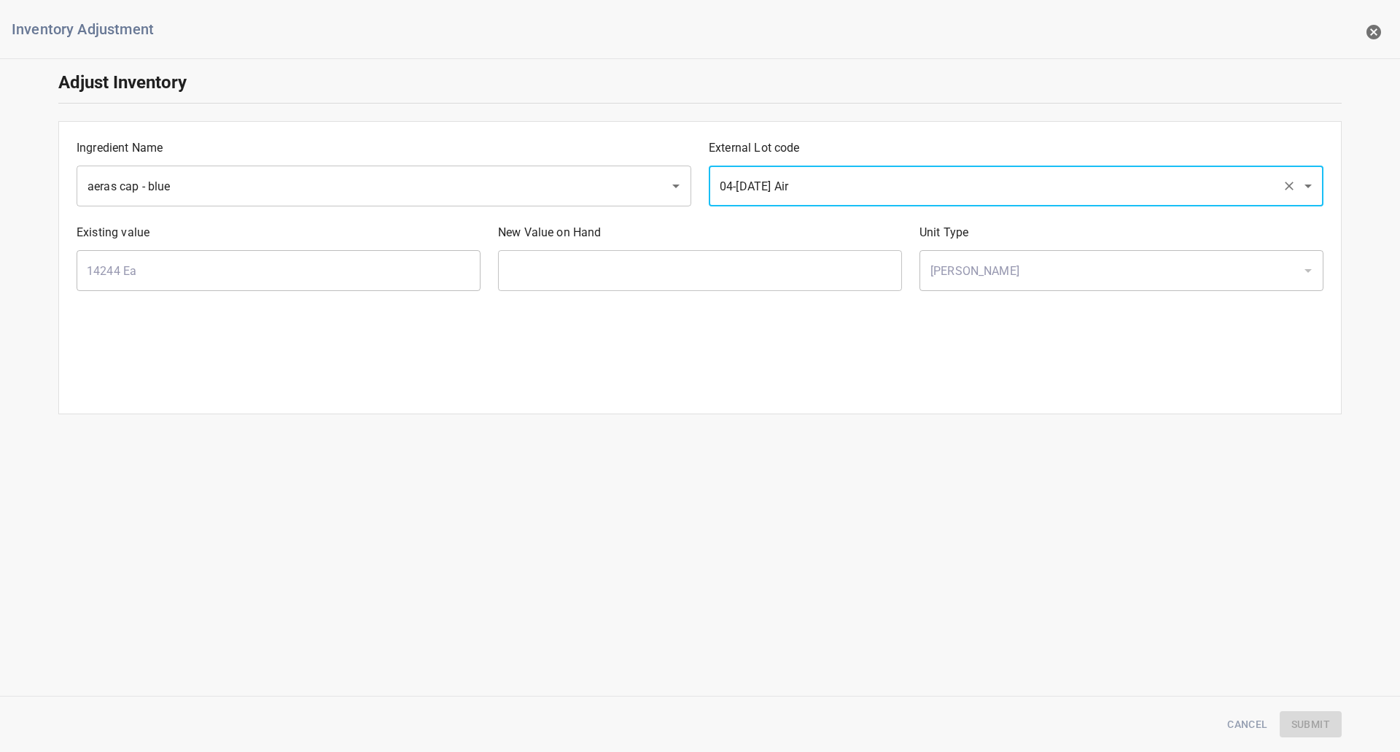
click at [682, 266] on input "text" at bounding box center [700, 270] width 404 height 41
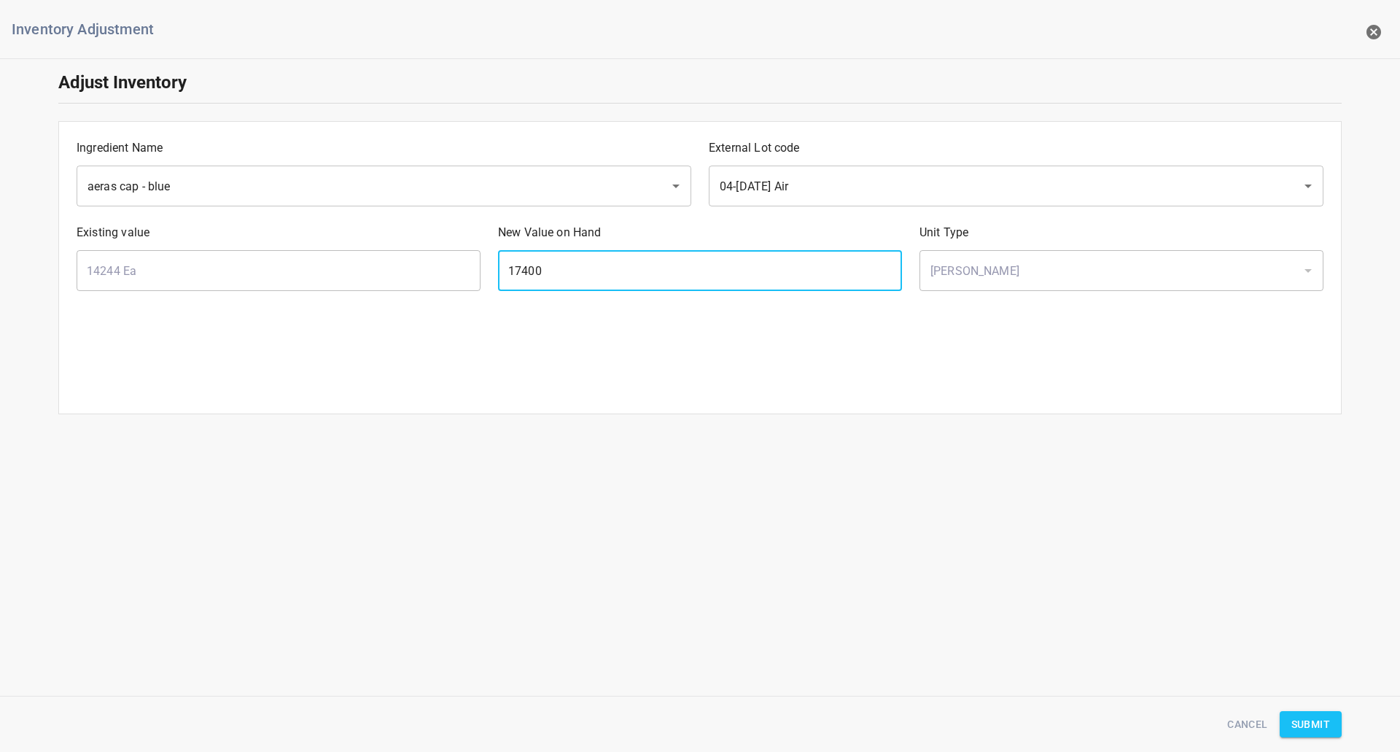
type input "17400"
click at [1315, 727] on span "Submit" at bounding box center [1310, 724] width 39 height 18
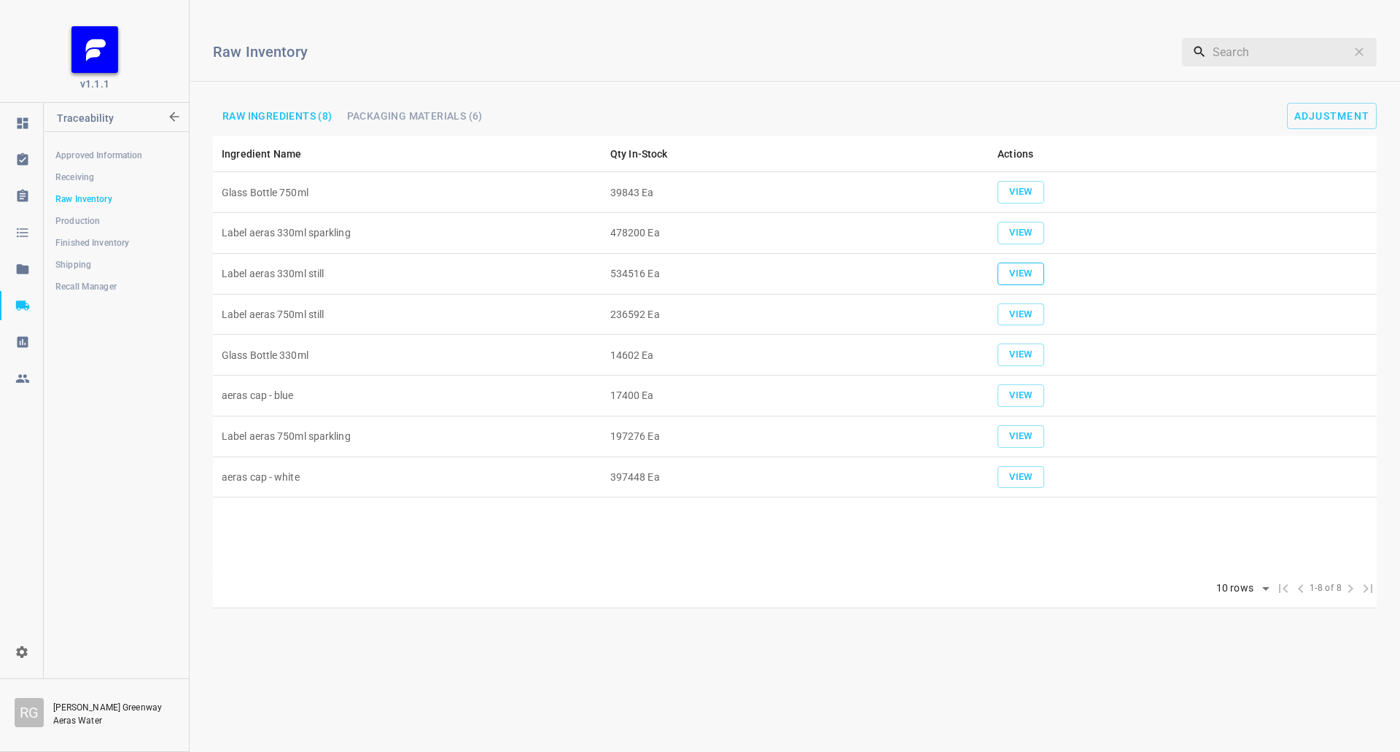
click at [1030, 281] on button "View" at bounding box center [1020, 273] width 47 height 23
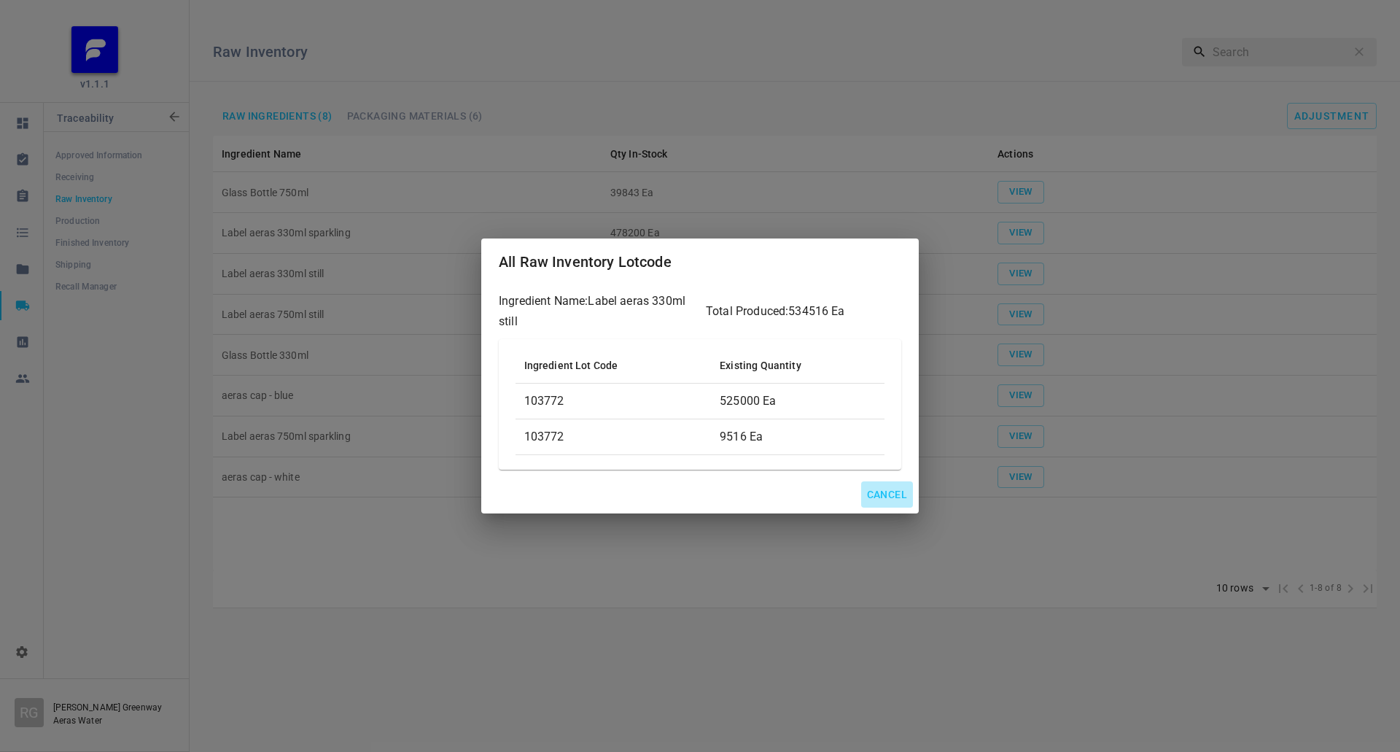
click at [887, 495] on span "Cancel" at bounding box center [887, 495] width 40 height 18
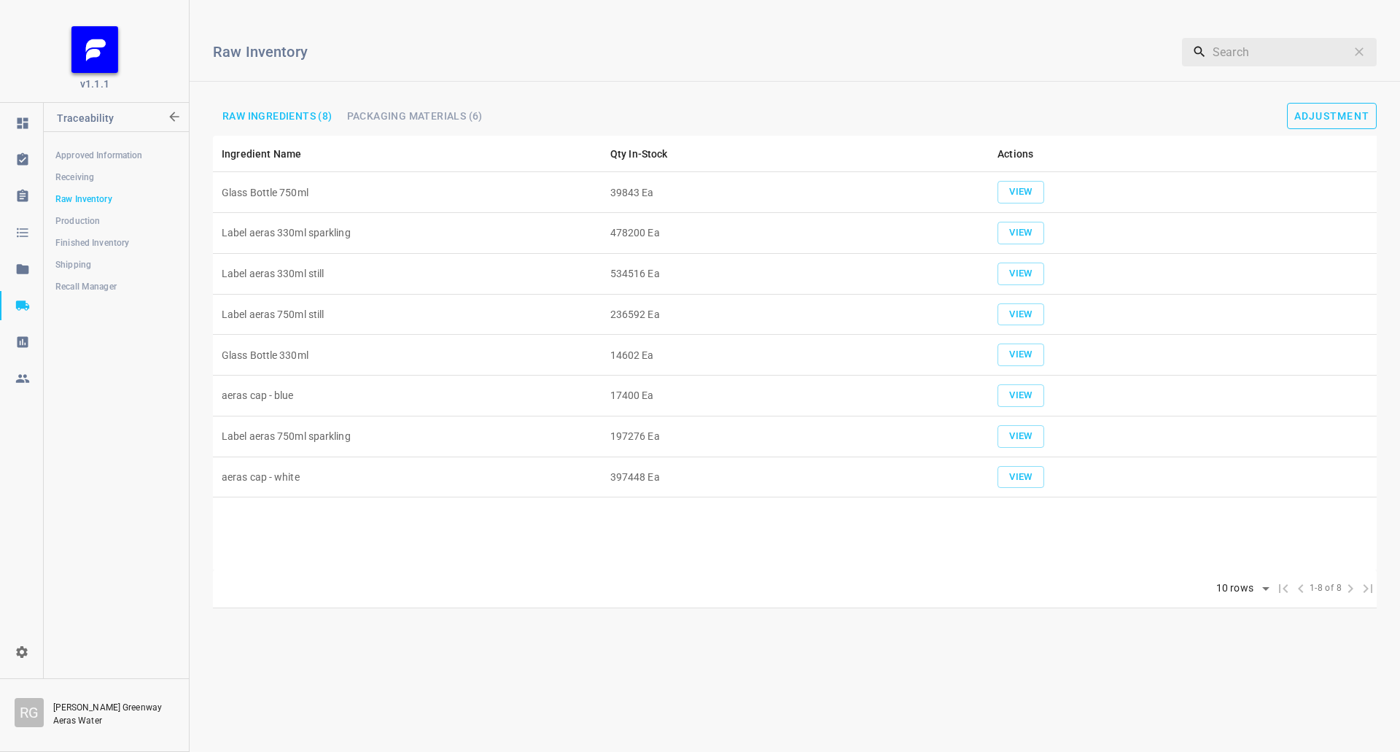
click at [1371, 103] on div "Raw Inventory ​ Raw Ingredients (8) Packaging Materials (6) Adjustment" at bounding box center [795, 74] width 1210 height 124
click at [1343, 122] on button "Adjustment" at bounding box center [1332, 116] width 90 height 26
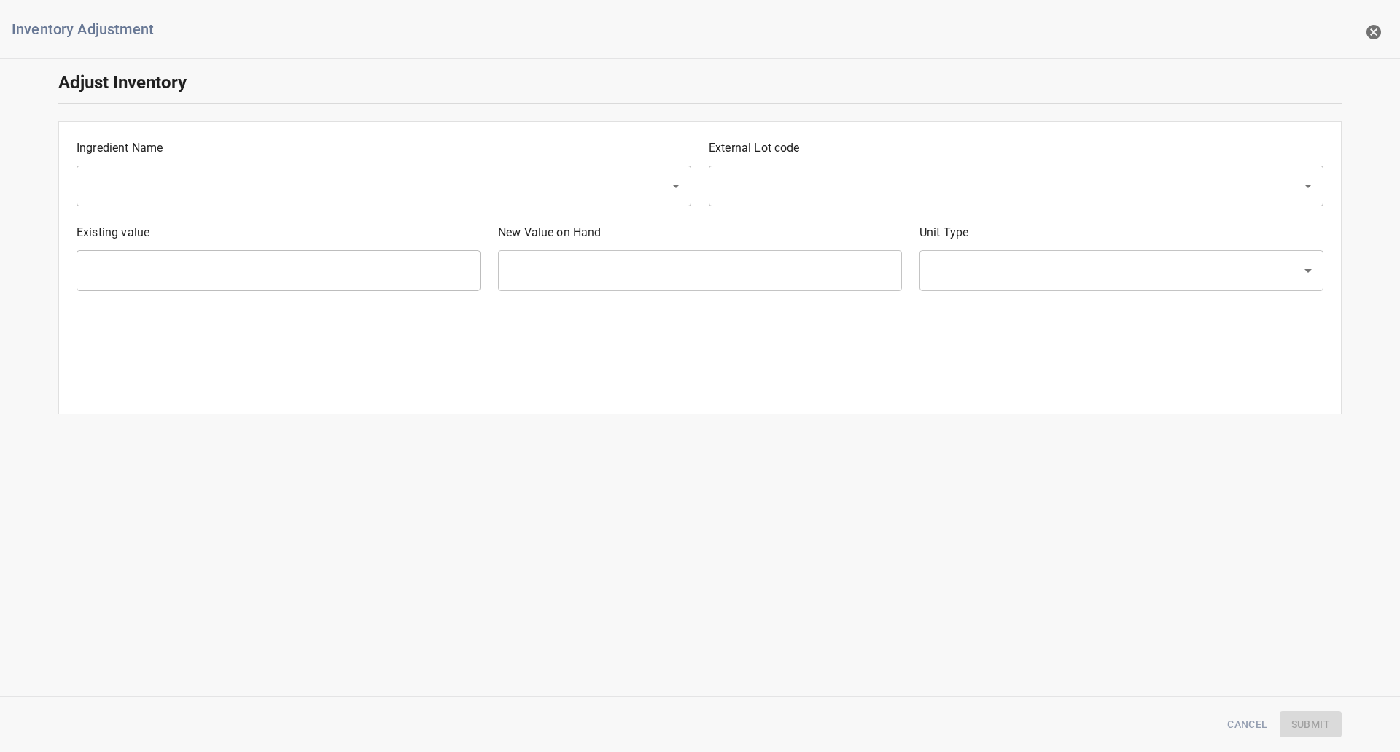
click at [168, 203] on div "​" at bounding box center [384, 186] width 615 height 41
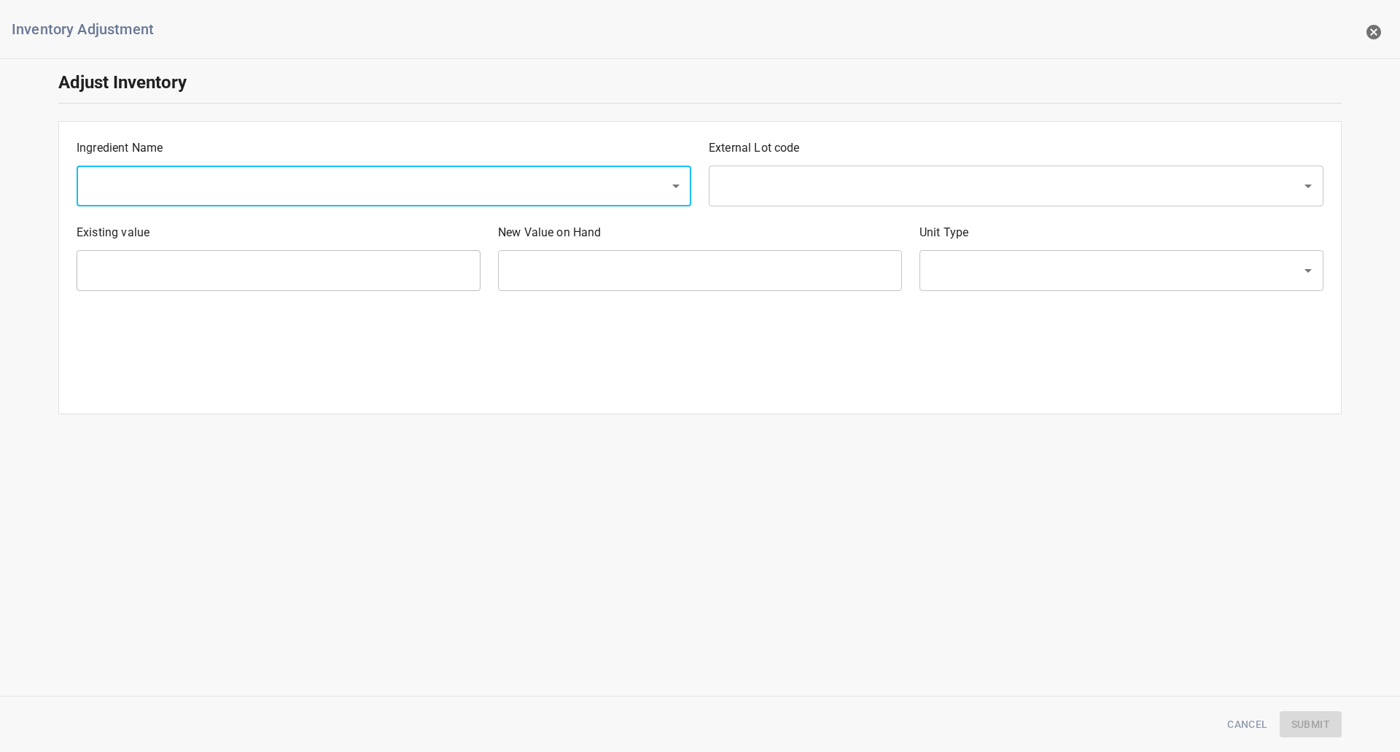
click at [166, 198] on input "text" at bounding box center [363, 186] width 561 height 28
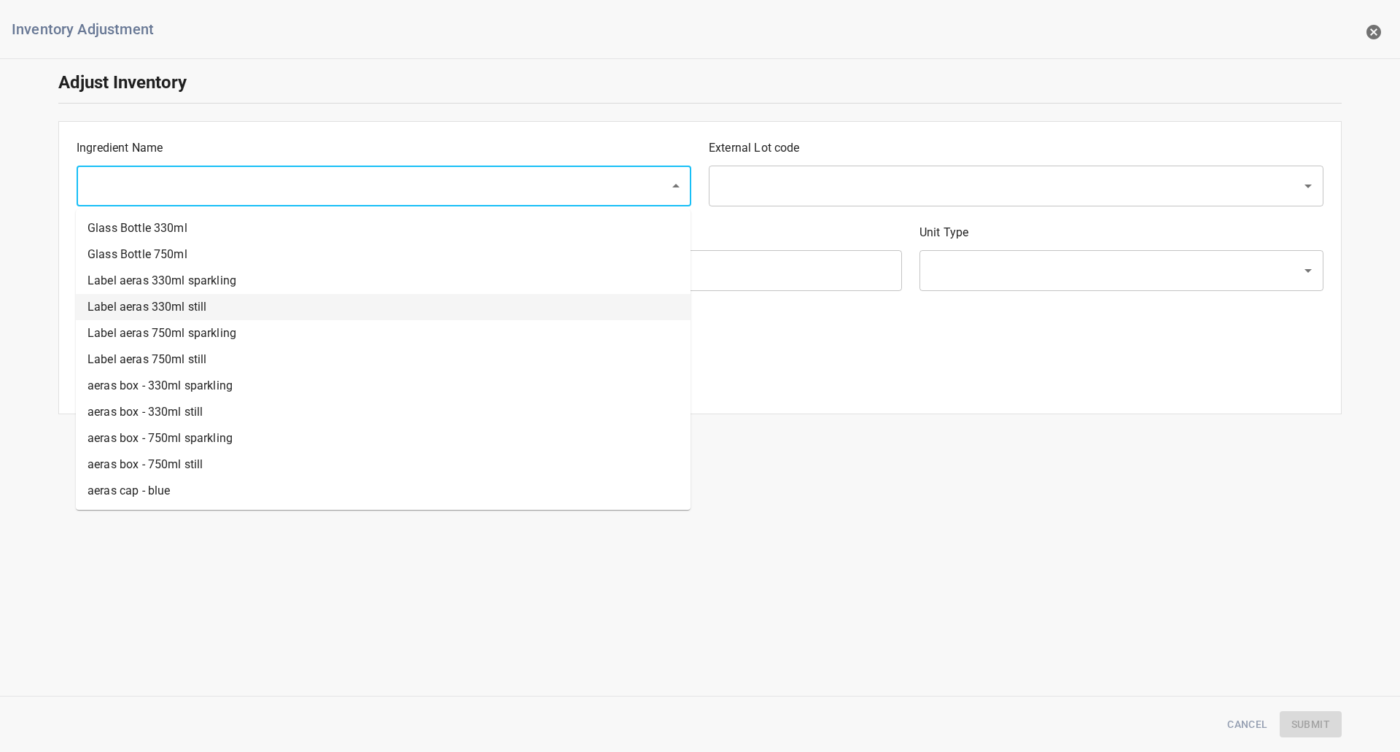
click at [171, 314] on li "Label aeras 330ml still" at bounding box center [383, 307] width 615 height 26
type input "Label aeras 330ml still"
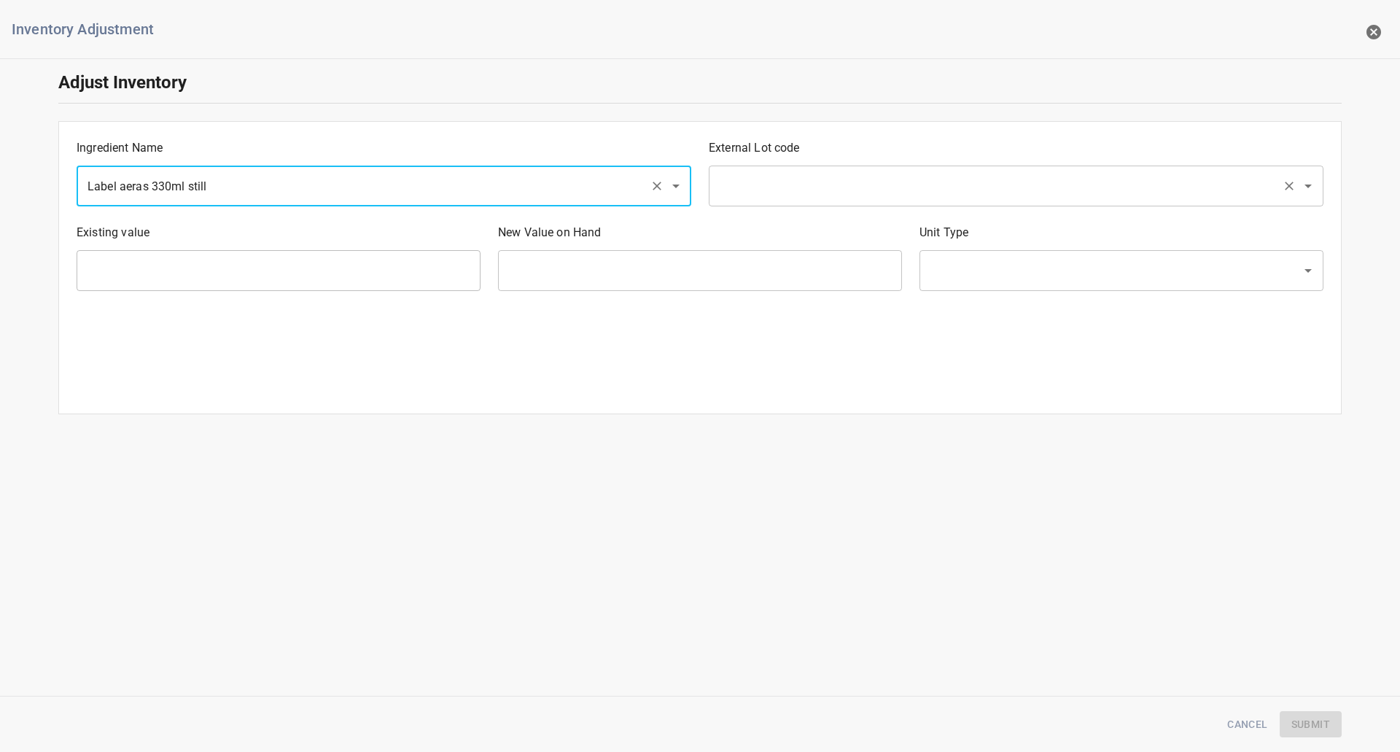
drag, startPoint x: 856, startPoint y: 179, endPoint x: 839, endPoint y: 187, distance: 19.3
click at [850, 179] on input "text" at bounding box center [995, 186] width 561 height 28
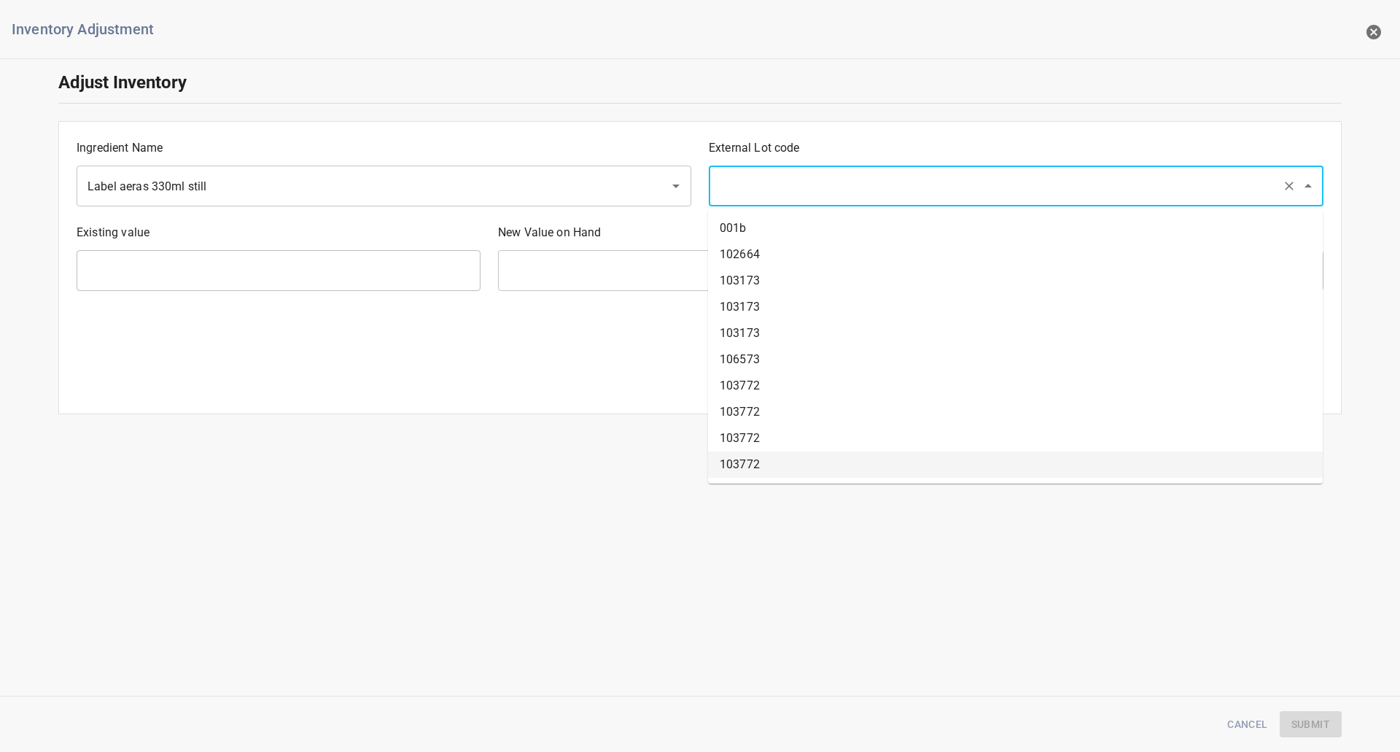
click at [784, 459] on li "103772" at bounding box center [1015, 464] width 615 height 26
type input "103772"
type input "525000 Ea"
type input "[PERSON_NAME]"
drag, startPoint x: 989, startPoint y: 184, endPoint x: 811, endPoint y: 367, distance: 255.7
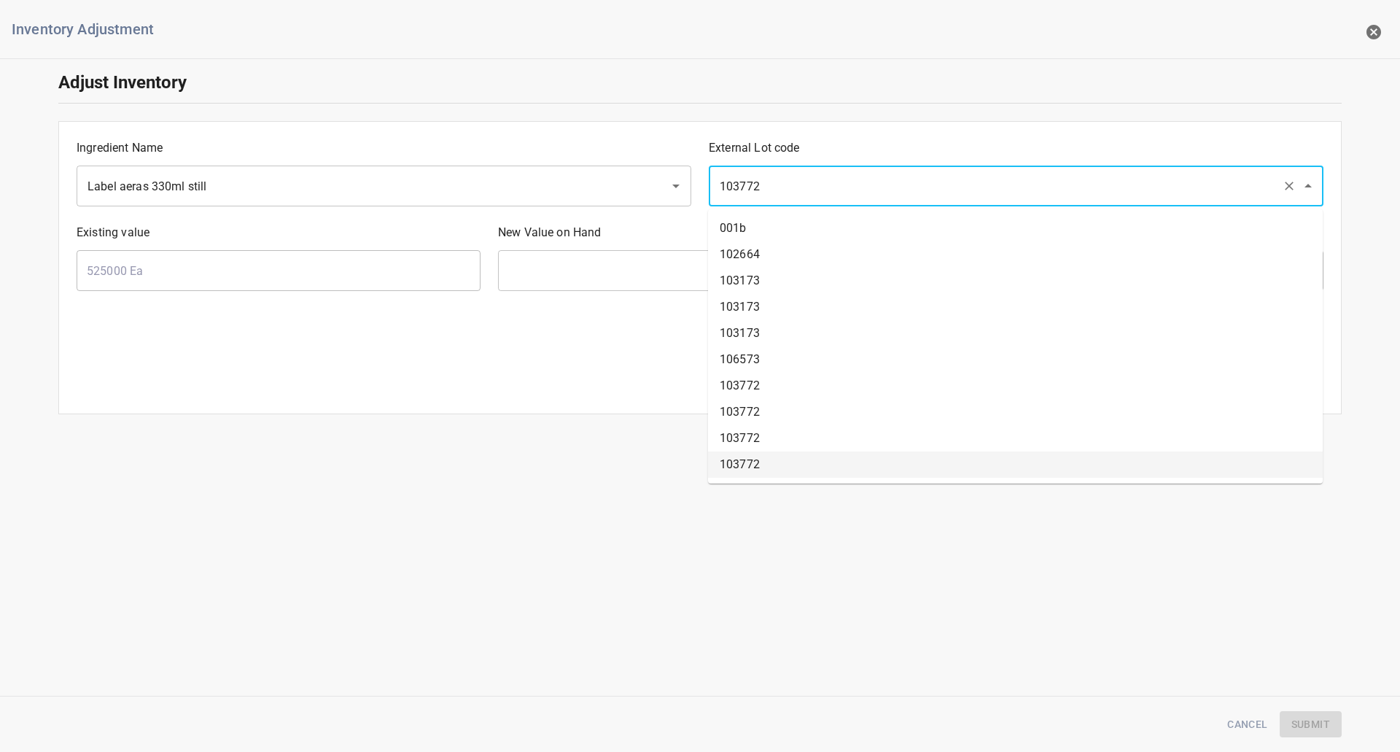
click at [989, 187] on input "103772" at bounding box center [995, 186] width 561 height 28
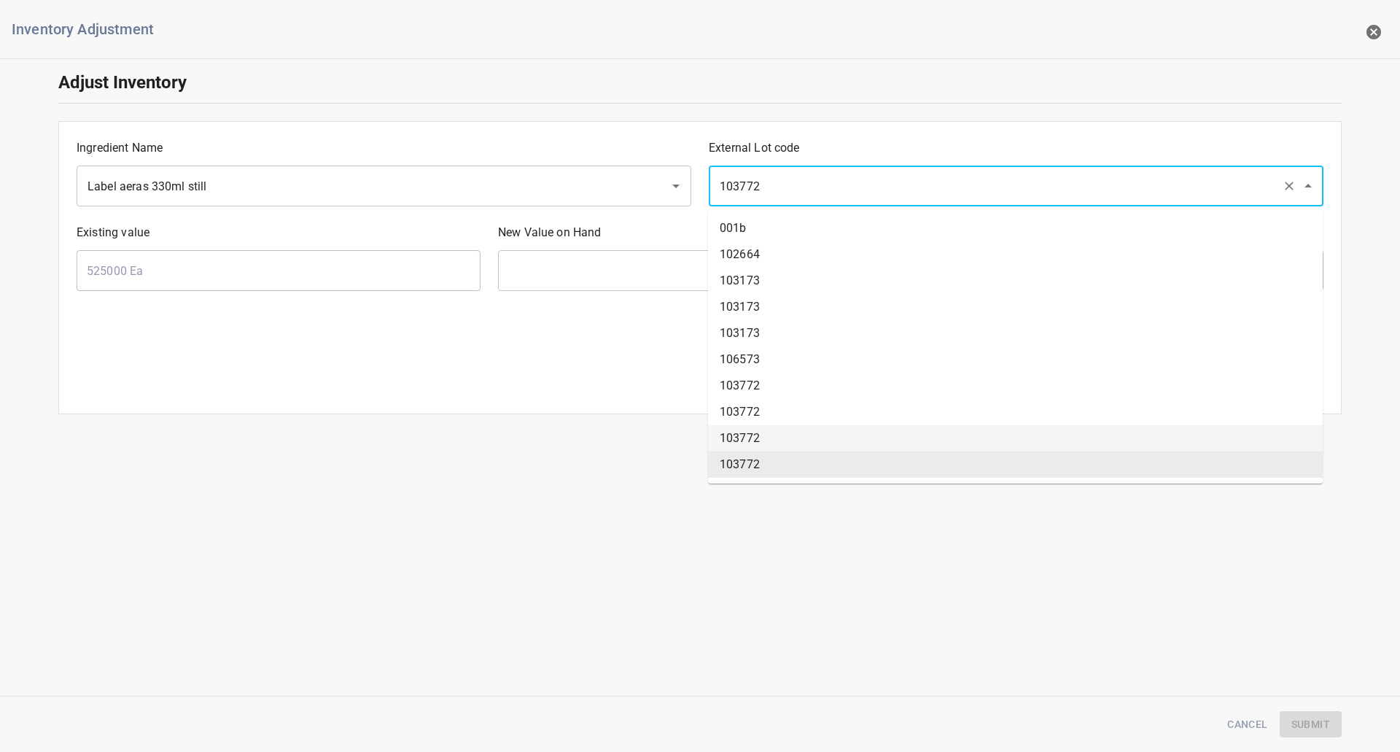
drag, startPoint x: 746, startPoint y: 424, endPoint x: 746, endPoint y: 443, distance: 19.0
click at [746, 442] on ul "001b 102664 103173 103173 103173 106573 103772 103772 103772 103772" at bounding box center [1015, 346] width 615 height 274
click at [746, 443] on li "103772" at bounding box center [1015, 438] width 615 height 26
type input "9516 Ea"
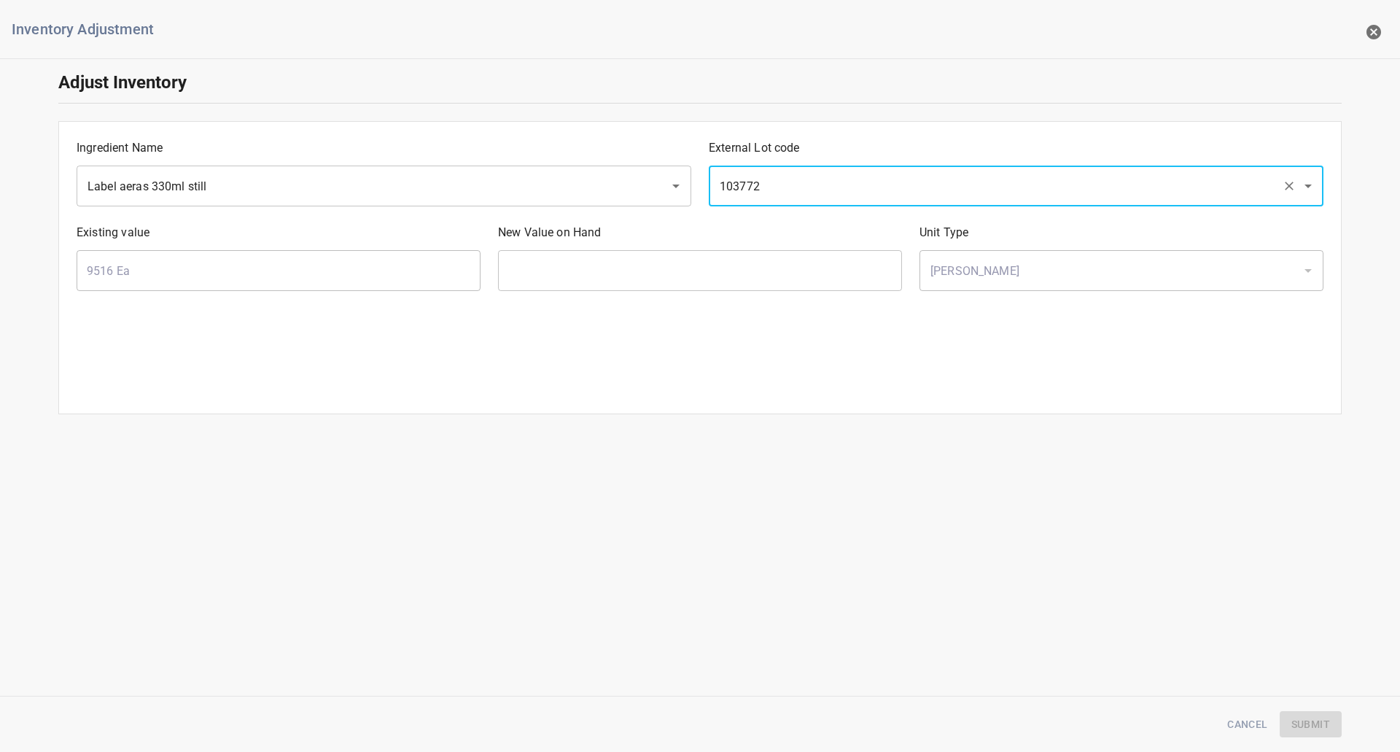
click at [609, 254] on input "text" at bounding box center [700, 270] width 404 height 41
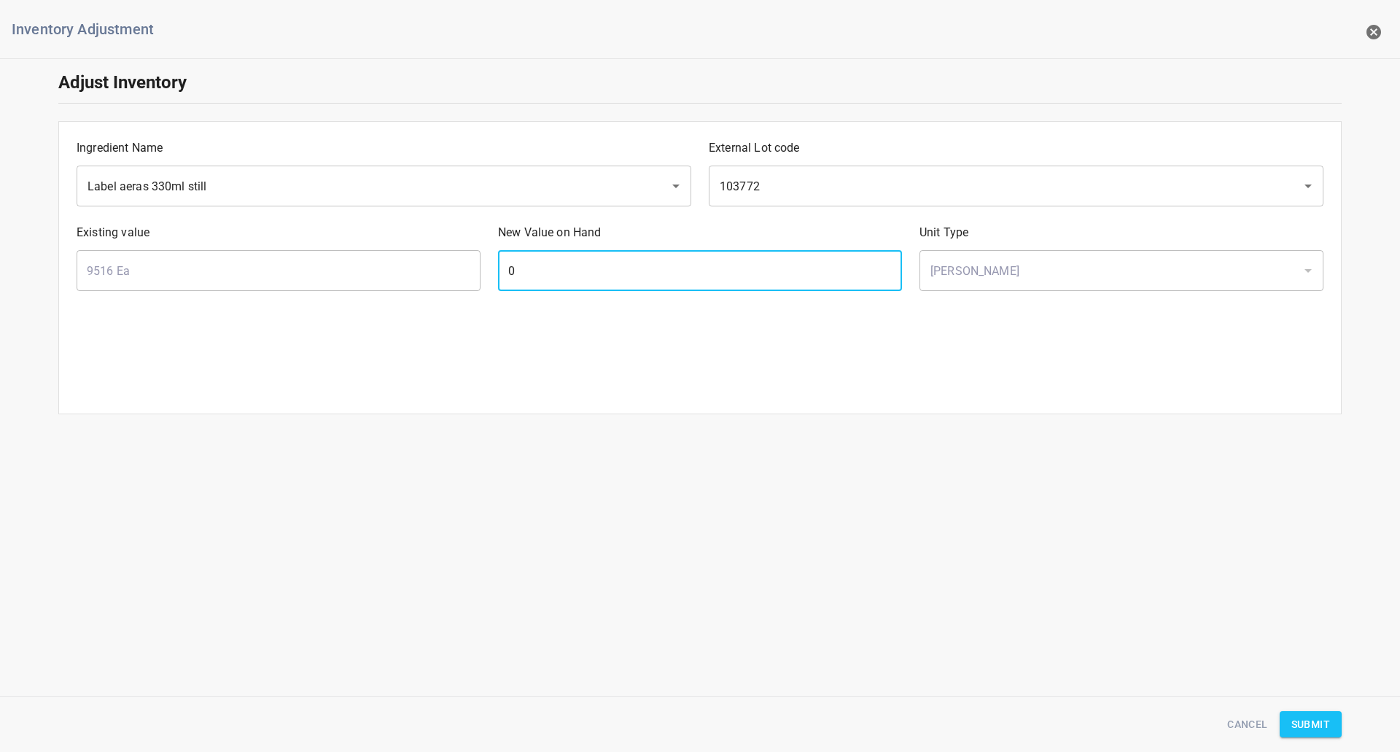
type input "0"
click at [1317, 709] on div "Cancel Submit" at bounding box center [700, 724] width 1301 height 44
click at [1310, 727] on span "Submit" at bounding box center [1310, 724] width 39 height 18
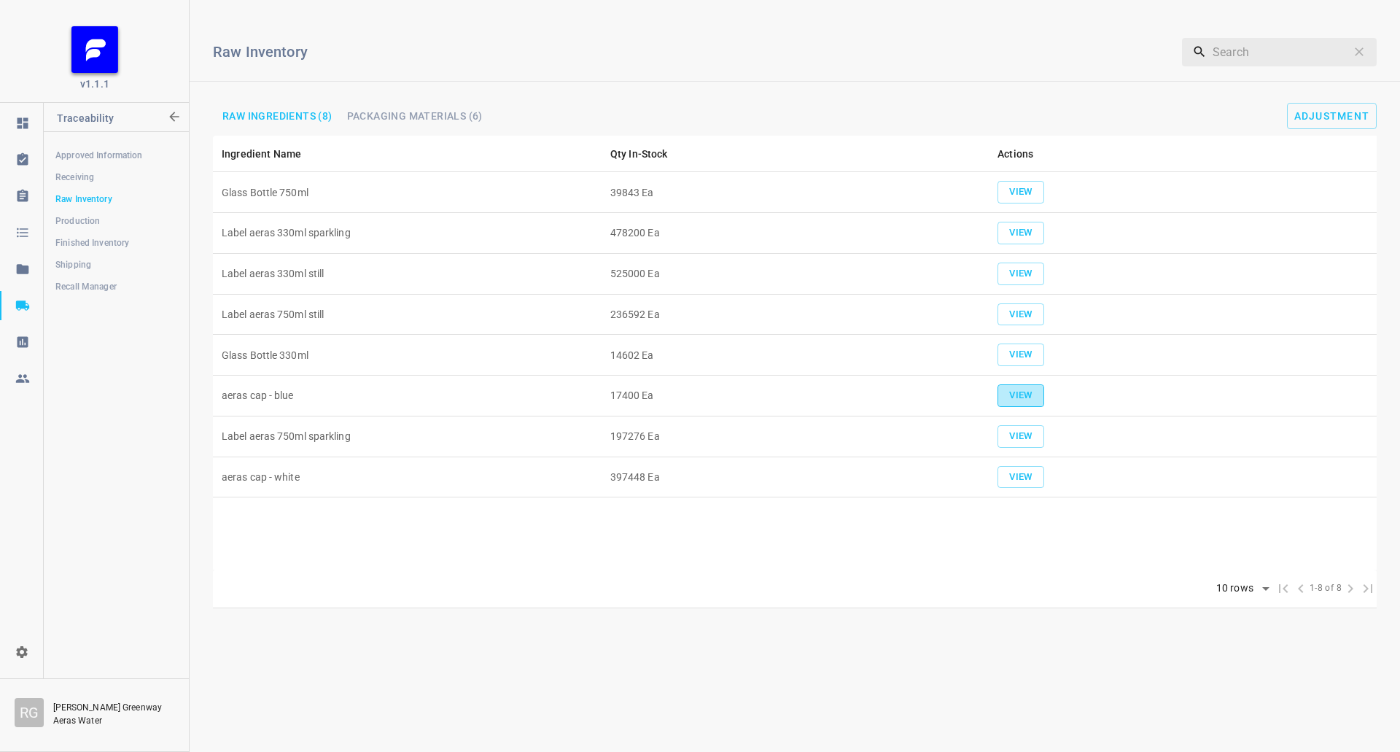
click at [1012, 395] on span "View" at bounding box center [1021, 395] width 32 height 17
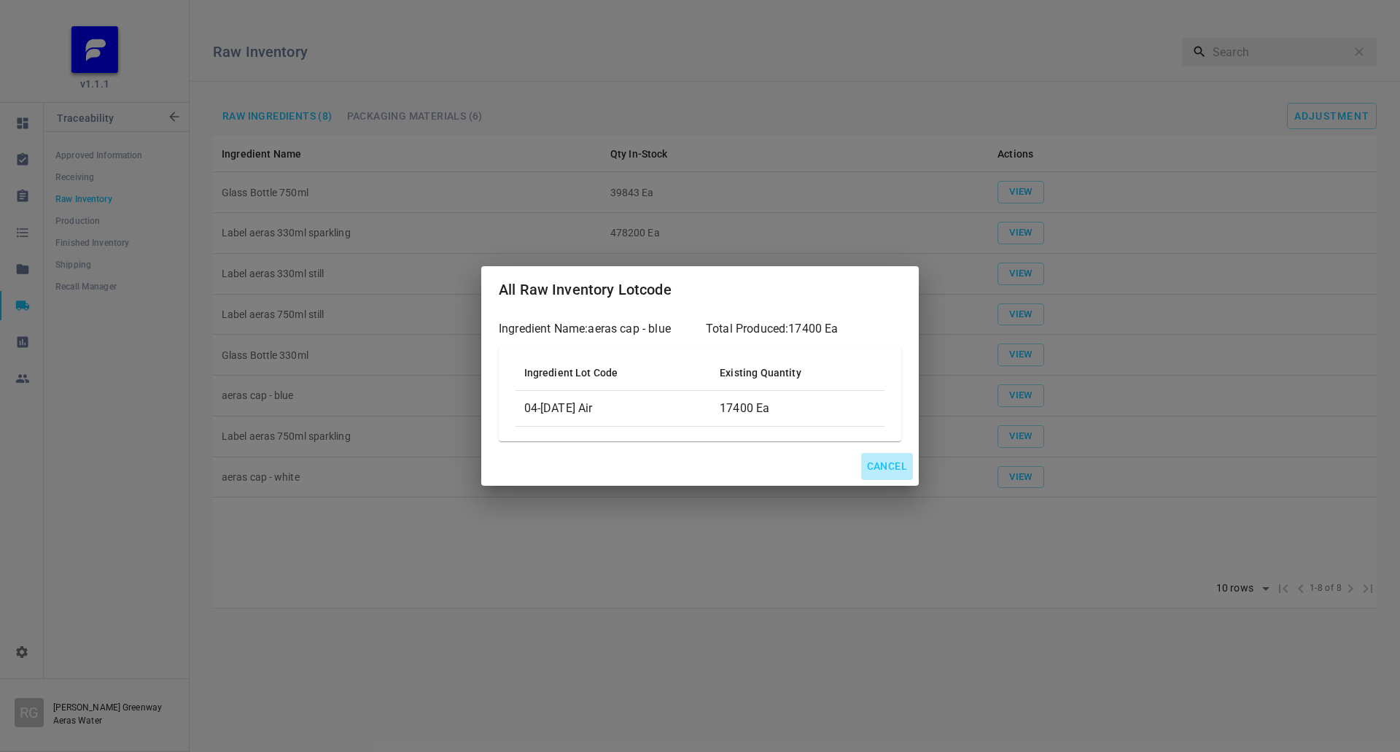
click at [890, 464] on span "Cancel" at bounding box center [887, 466] width 40 height 18
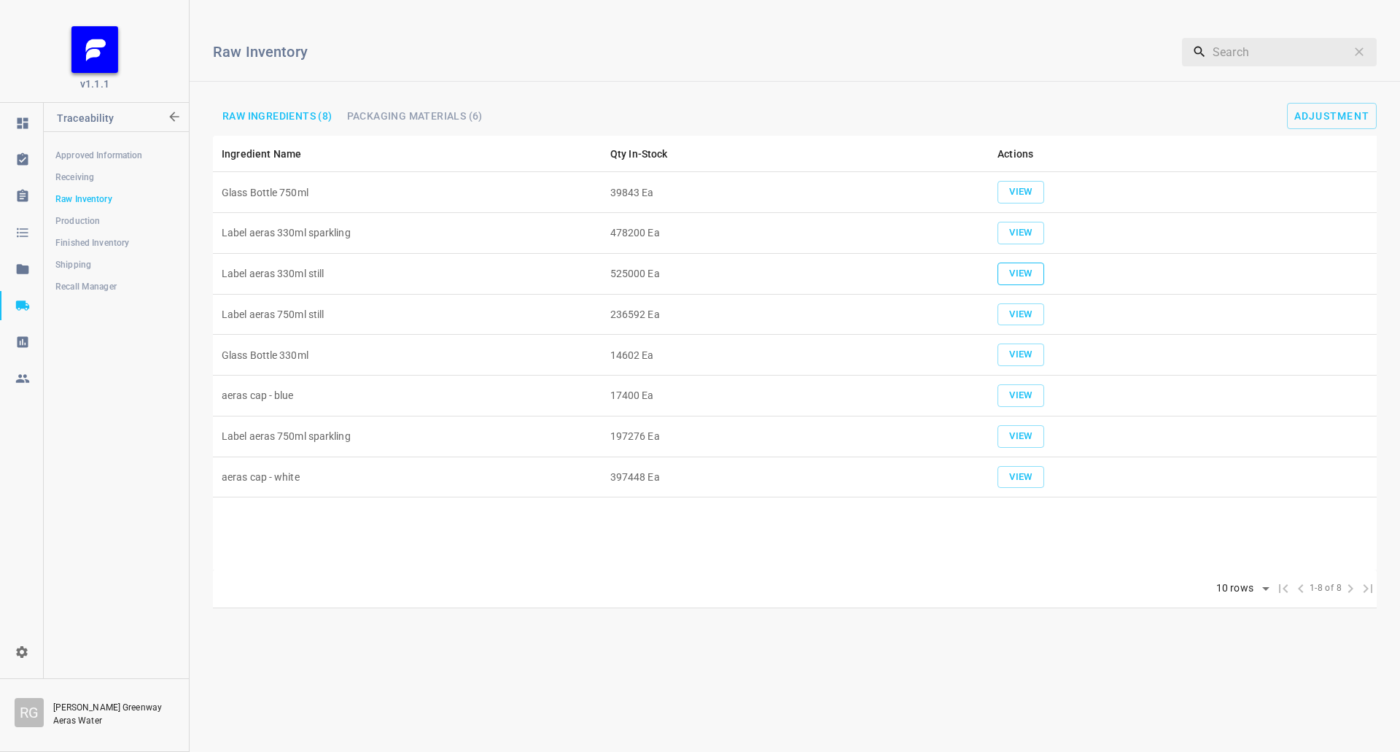
click at [1011, 262] on button "View" at bounding box center [1020, 273] width 47 height 23
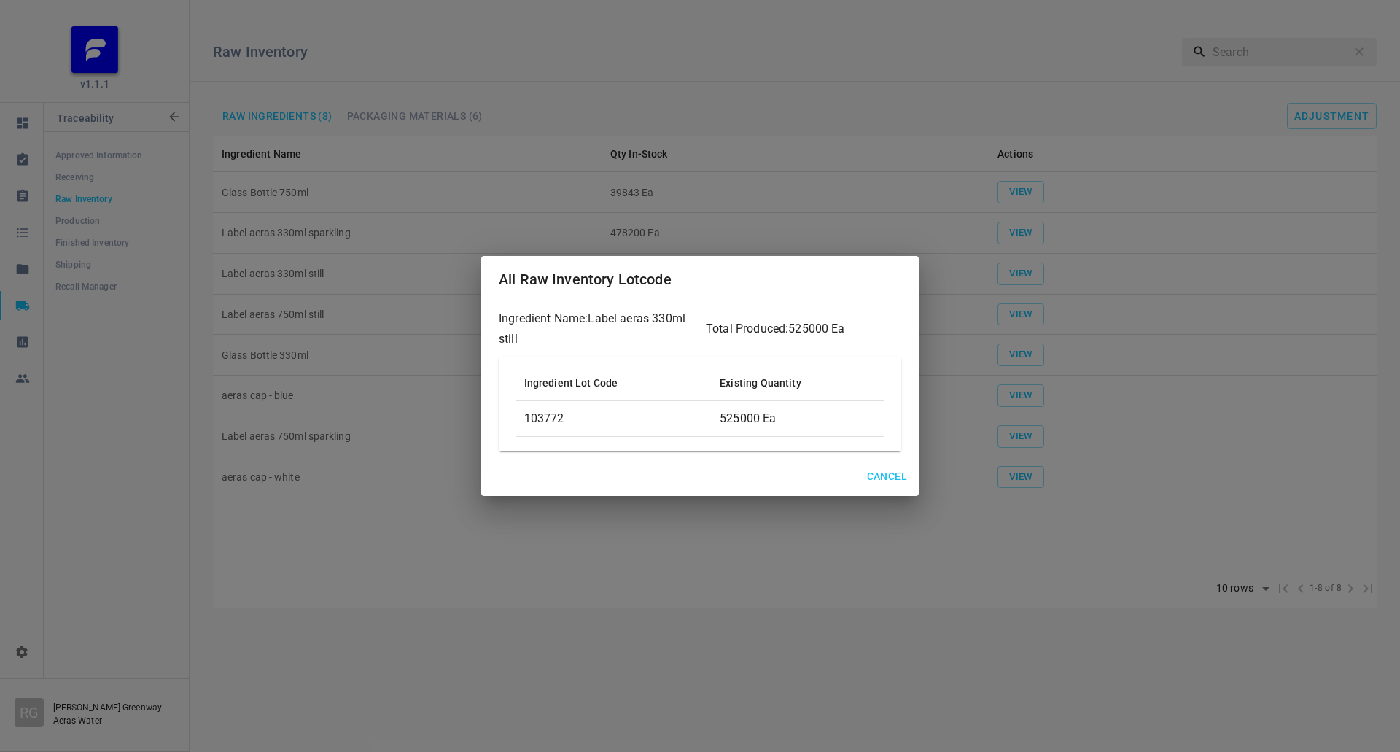
click at [1019, 109] on div "All Raw Inventory Lotcode Ingredient Name: Label aeras 330ml still Total Produc…" at bounding box center [700, 376] width 1400 height 752
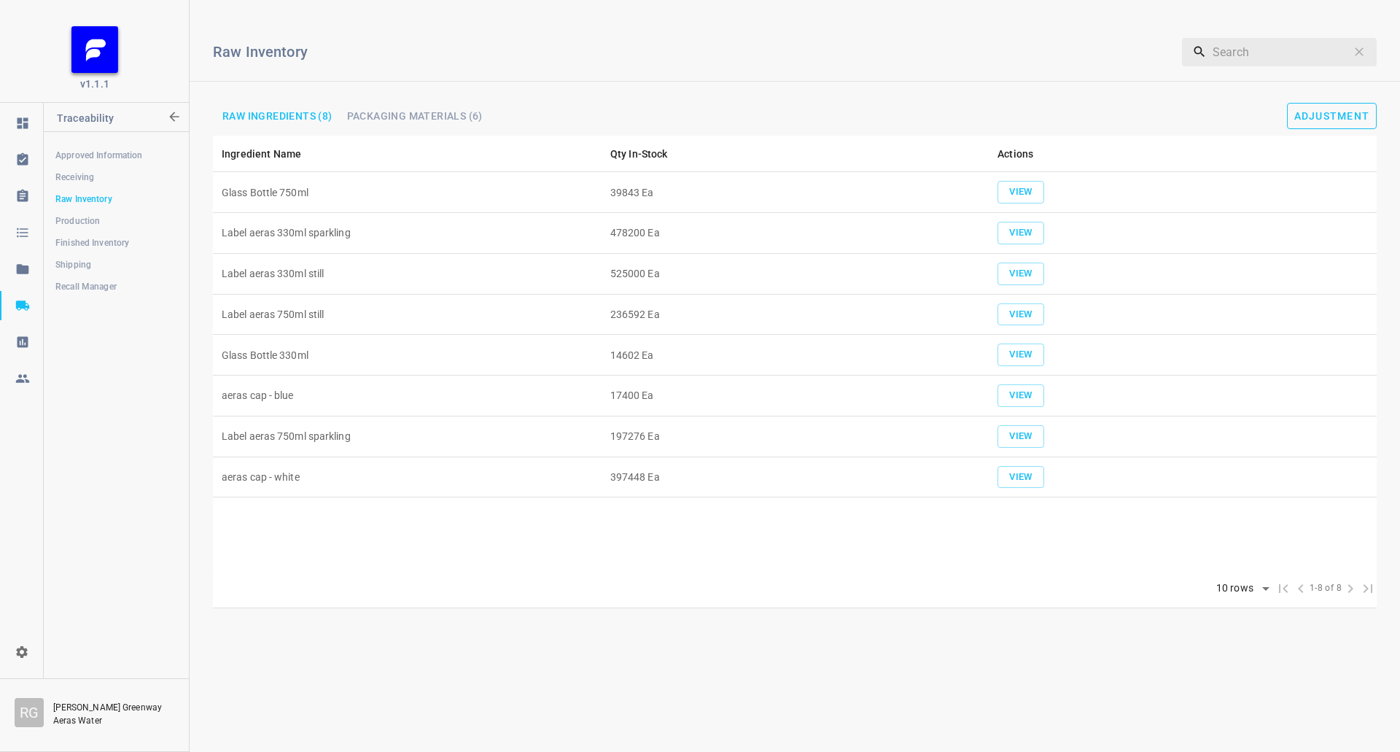
click at [1353, 105] on button "Adjustment" at bounding box center [1332, 116] width 90 height 26
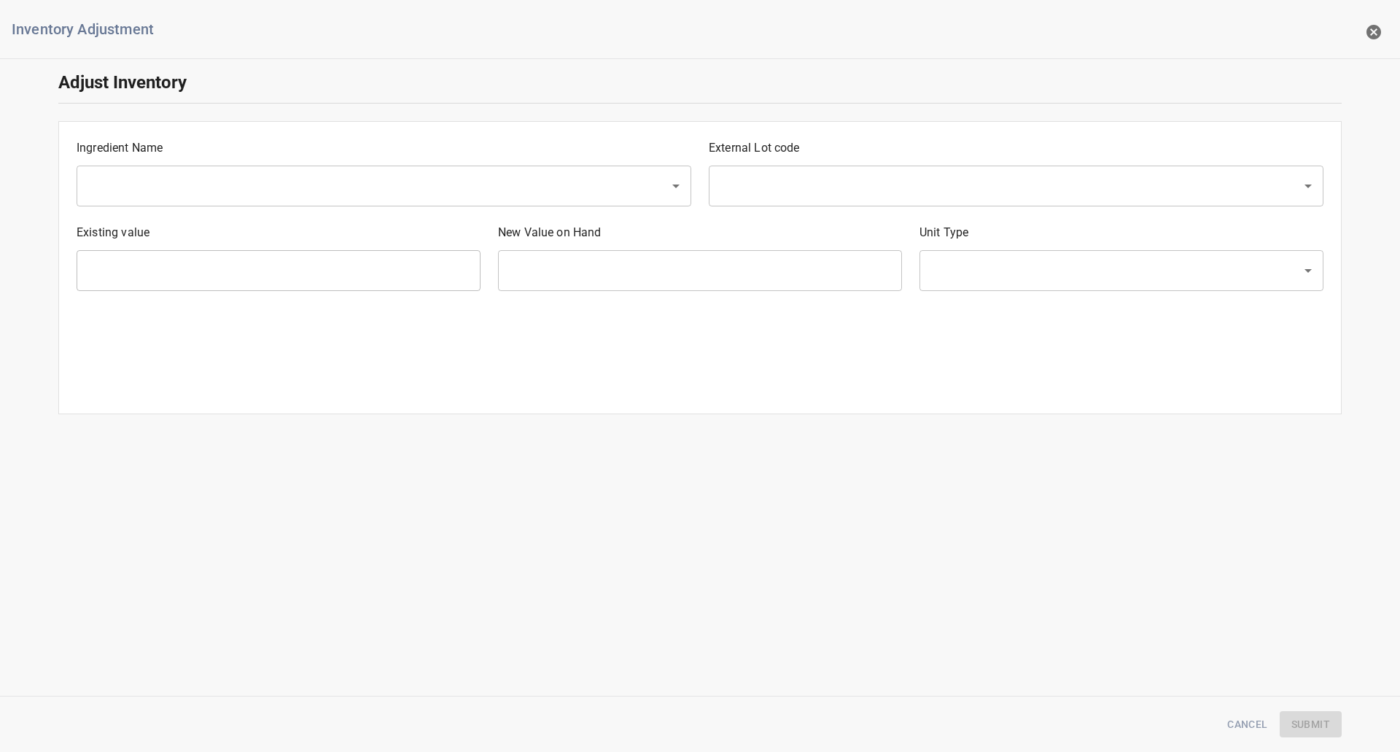
click at [424, 195] on input "text" at bounding box center [363, 186] width 561 height 28
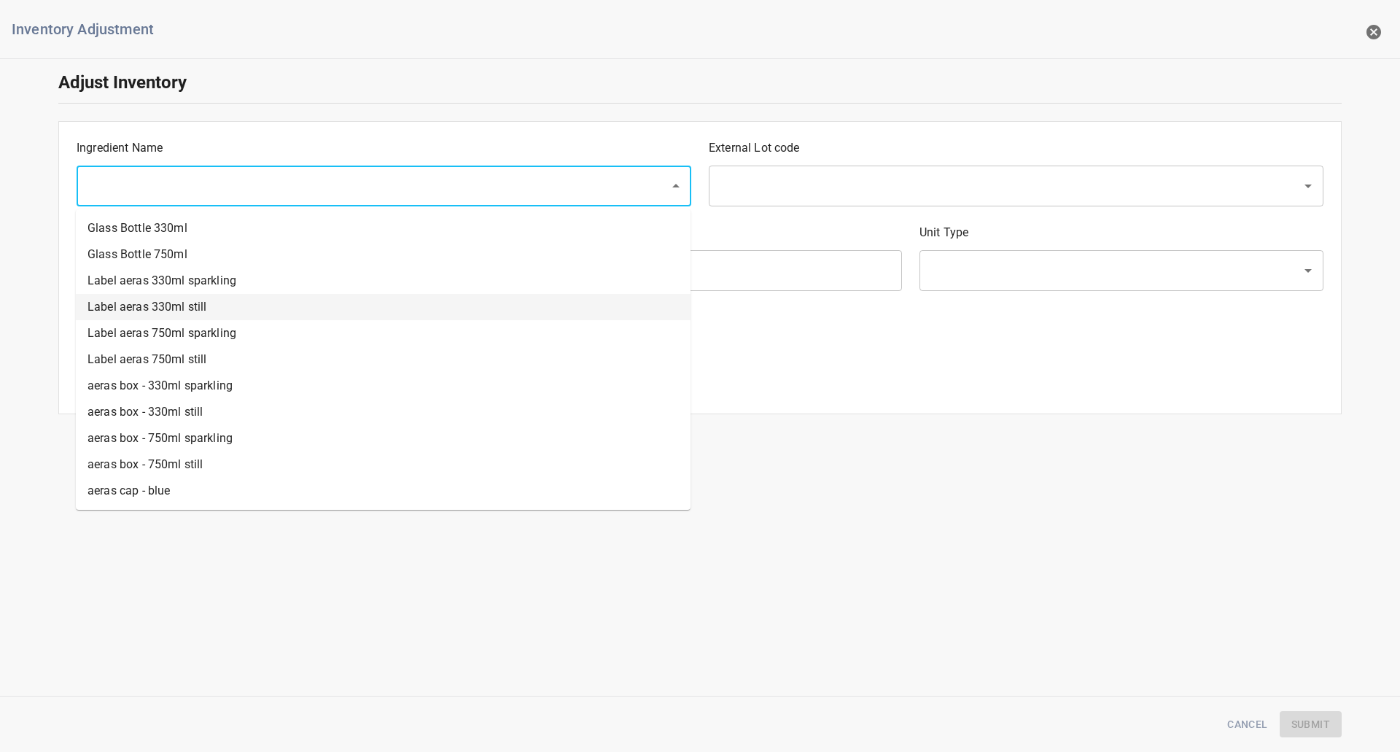
click at [178, 306] on li "Label aeras 330ml still" at bounding box center [383, 307] width 615 height 26
type input "Label aeras 330ml still"
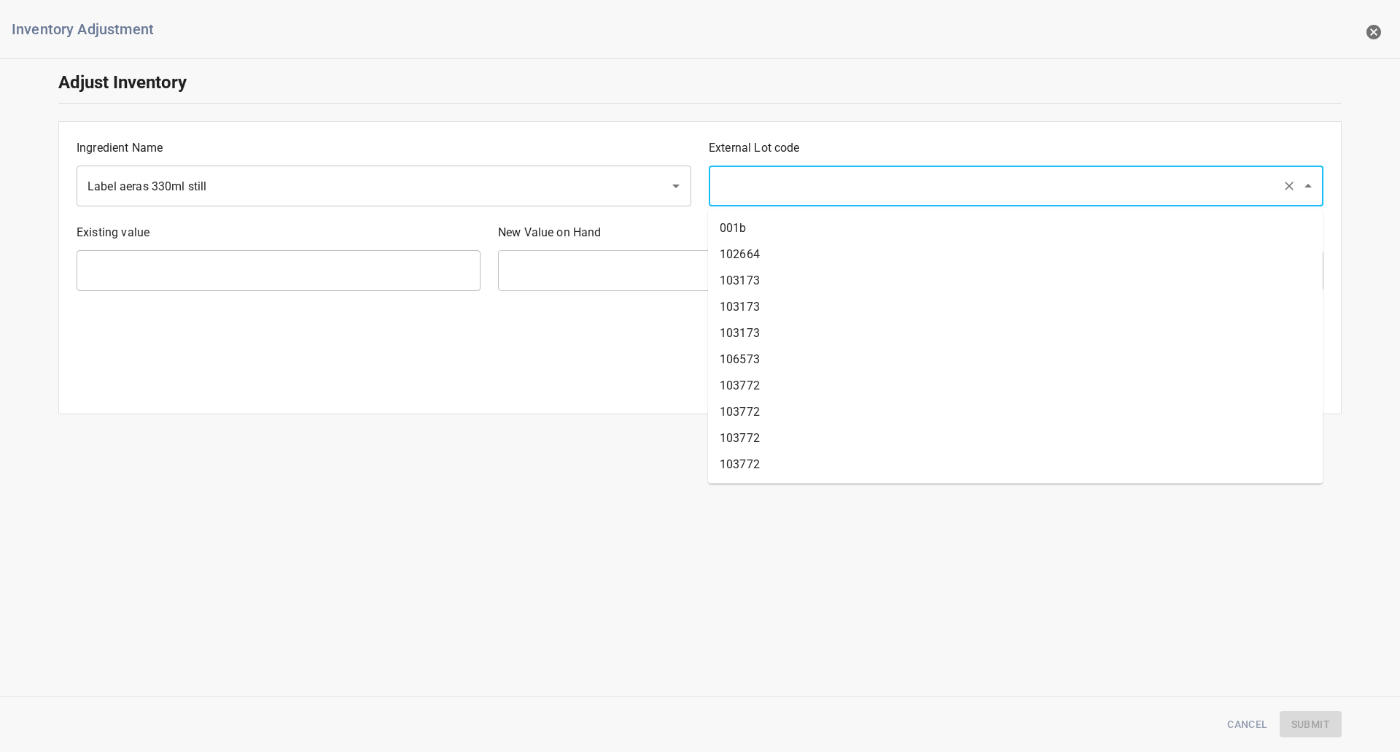
click at [823, 174] on input "text" at bounding box center [995, 186] width 561 height 28
click at [766, 444] on li "103772" at bounding box center [1015, 438] width 615 height 26
type input "103772"
type input "0 Ea"
type input "[PERSON_NAME]"
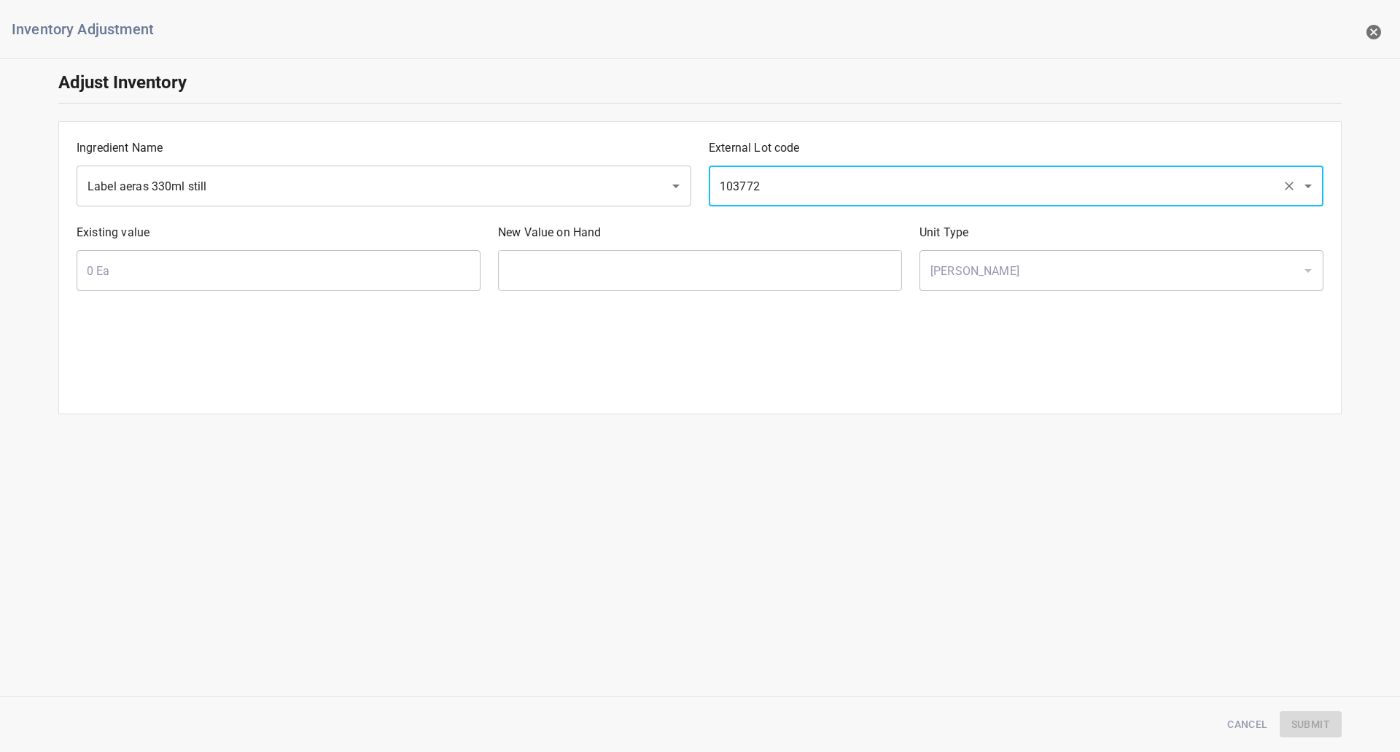
click at [806, 172] on input "103772" at bounding box center [995, 186] width 561 height 28
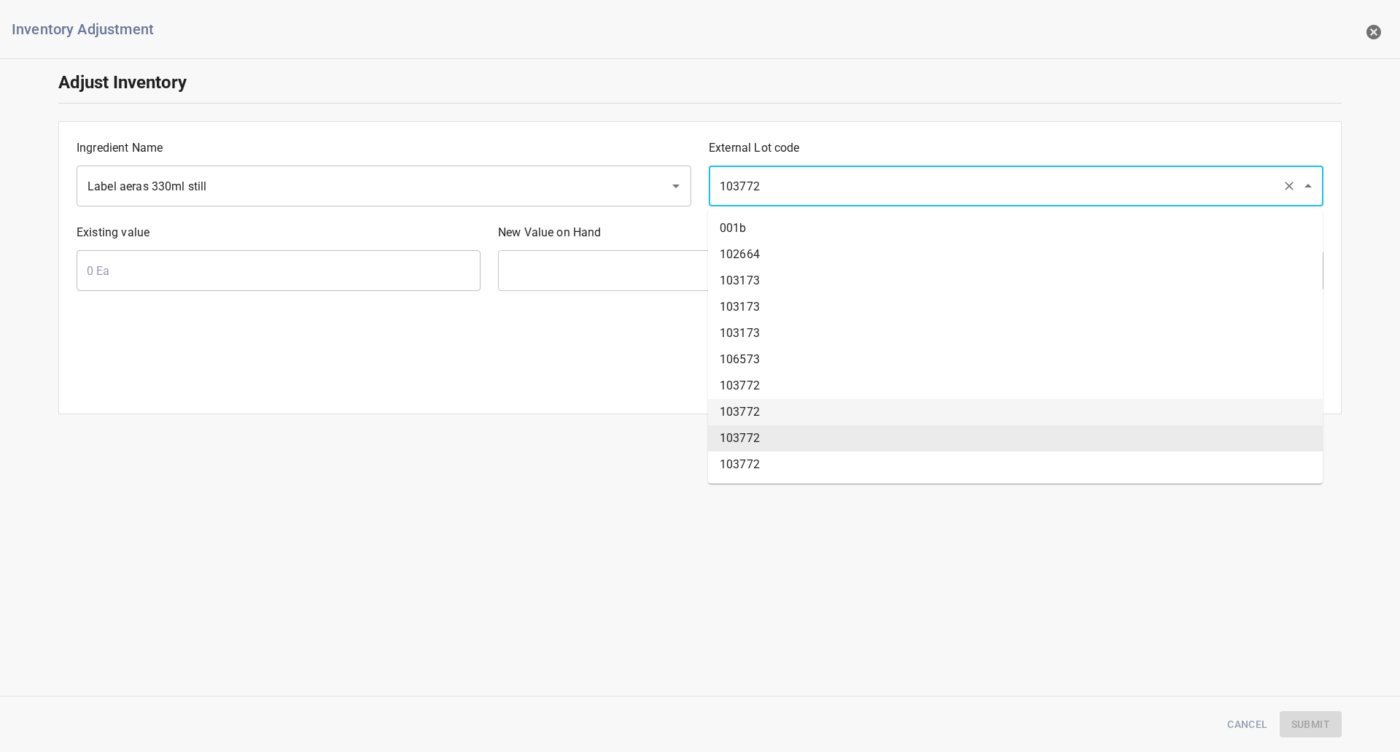
click at [762, 402] on li "103772" at bounding box center [1015, 412] width 615 height 26
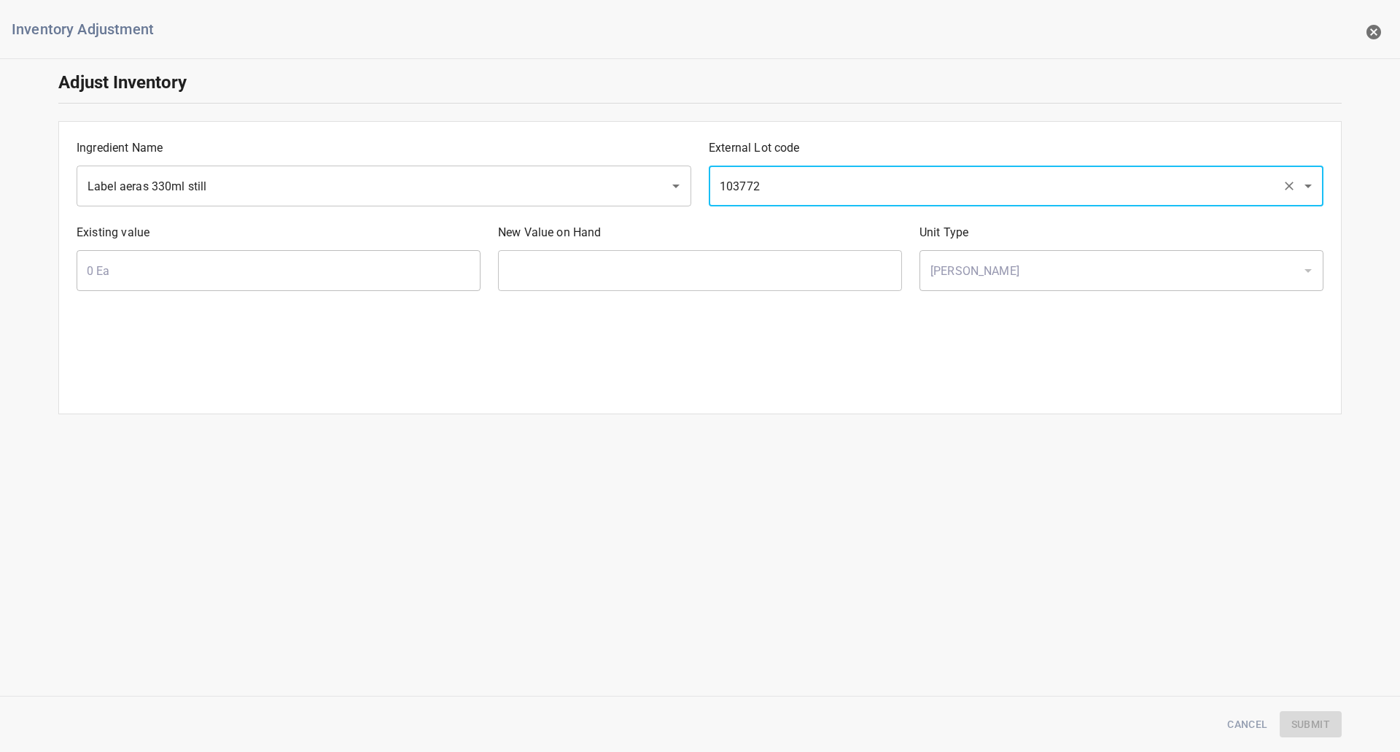
click at [793, 205] on div "103772 ​" at bounding box center [1016, 186] width 615 height 41
drag, startPoint x: 791, startPoint y: 183, endPoint x: 804, endPoint y: 201, distance: 22.5
click at [791, 184] on input "103772" at bounding box center [995, 186] width 561 height 28
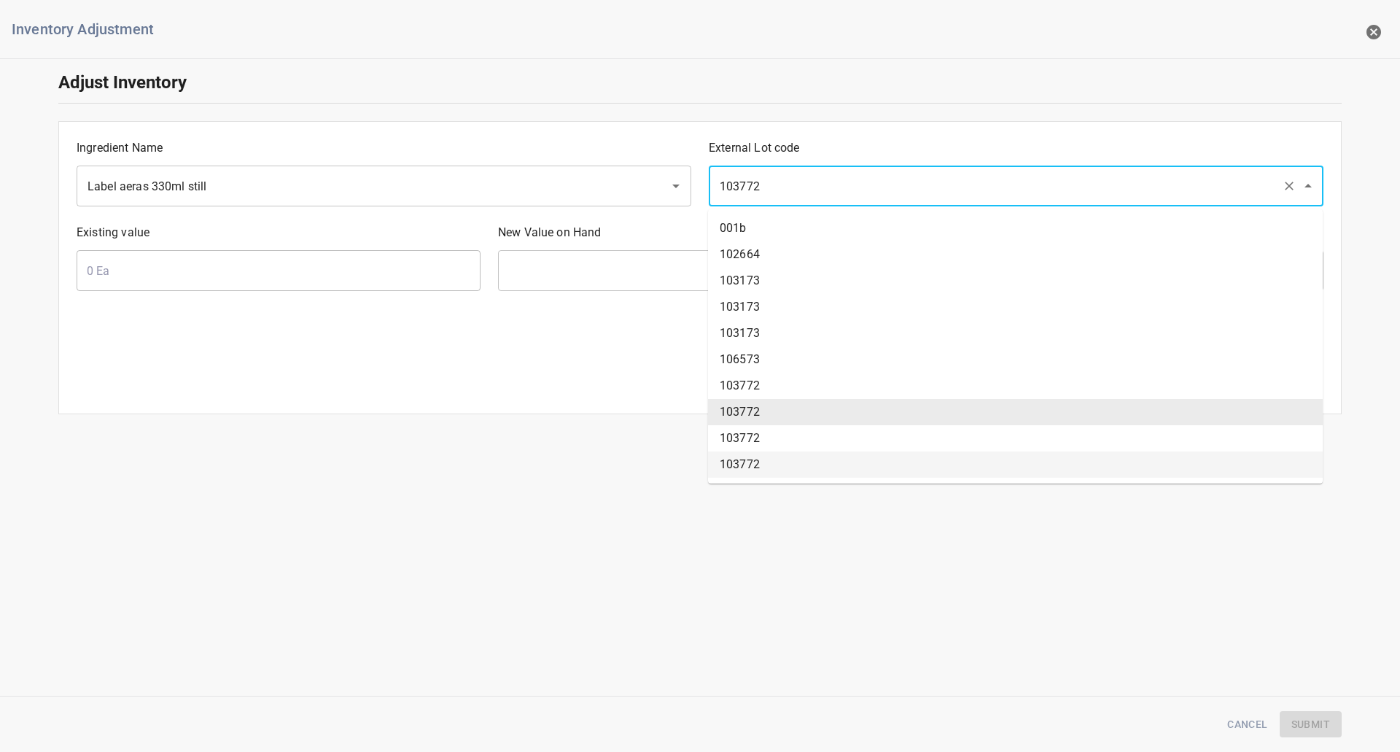
click at [810, 465] on li "103772" at bounding box center [1015, 464] width 615 height 26
type input "525000 Ea"
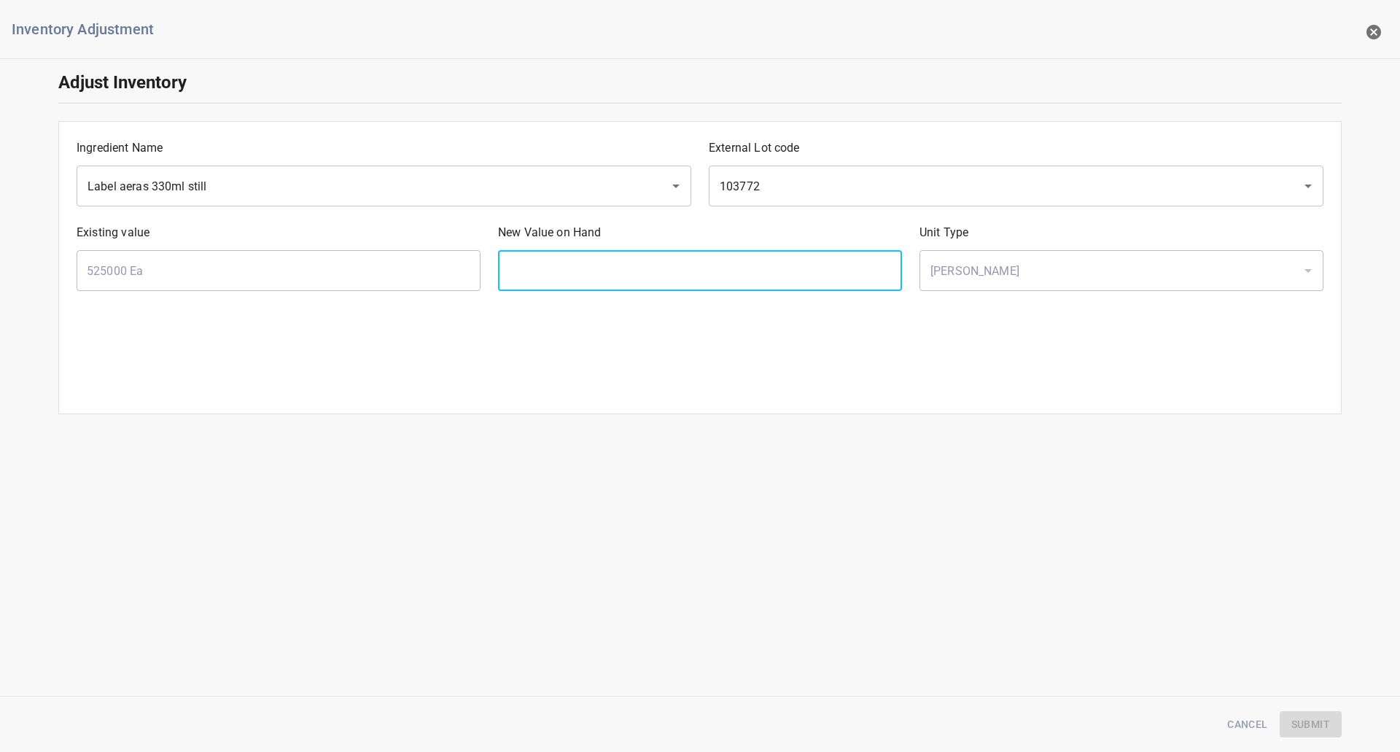
click at [623, 253] on input "text" at bounding box center [700, 270] width 404 height 41
type input "515200"
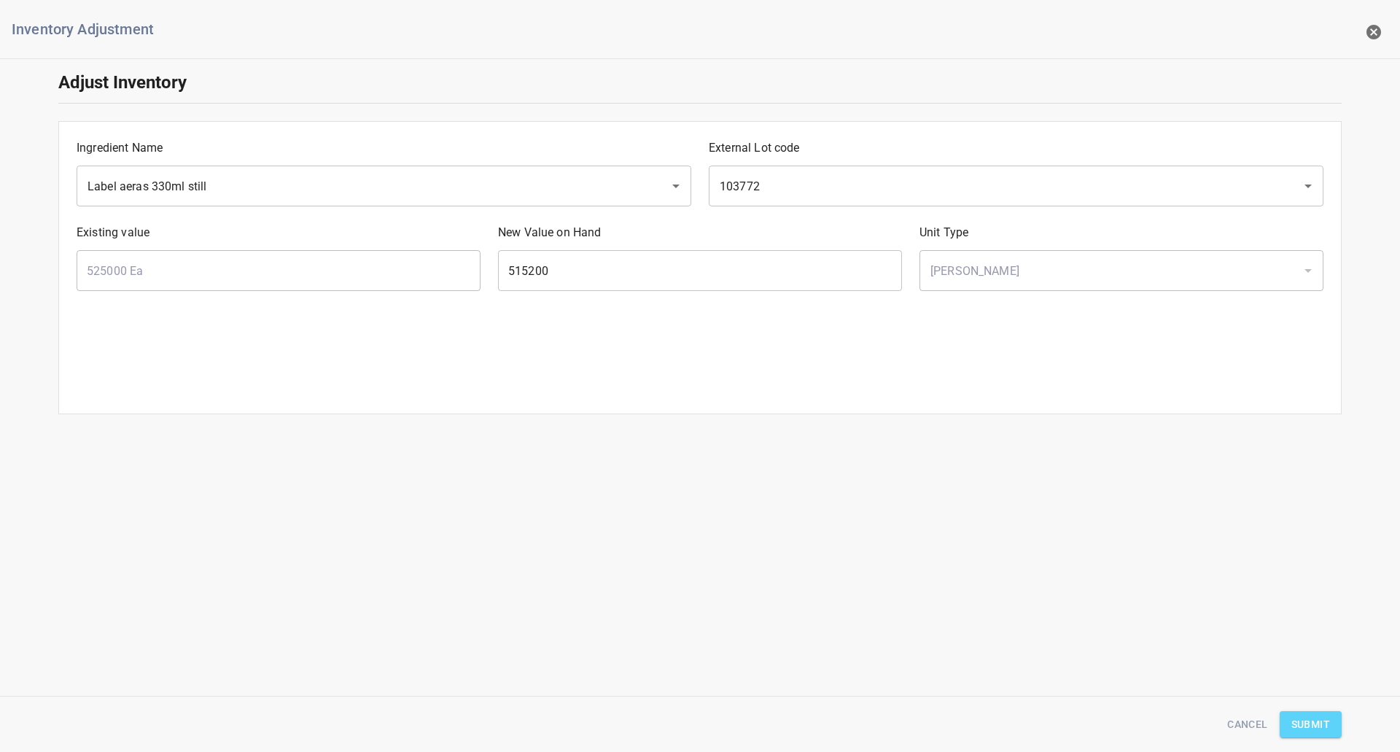
click at [1331, 725] on button "Submit" at bounding box center [1311, 724] width 62 height 27
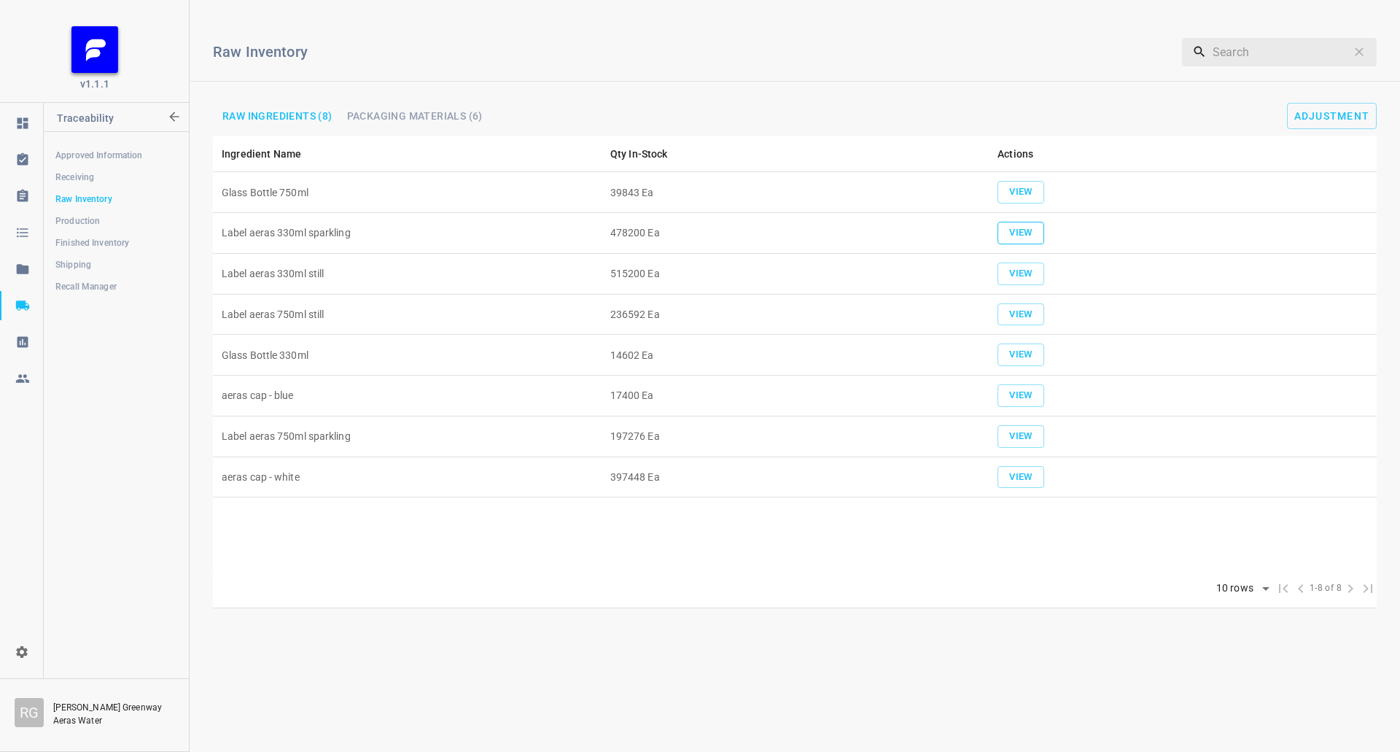
click at [1042, 235] on button "View" at bounding box center [1020, 233] width 47 height 23
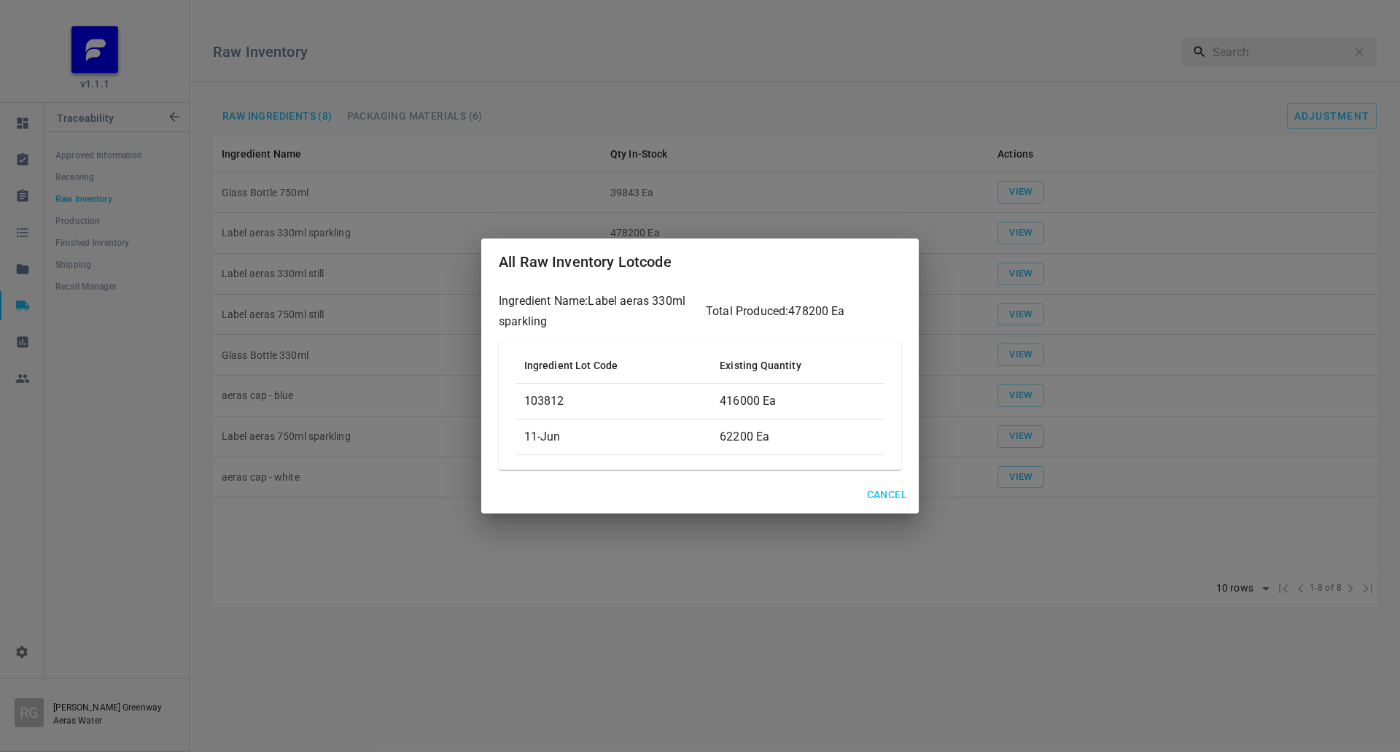
click at [879, 499] on span "Cancel" at bounding box center [887, 495] width 40 height 18
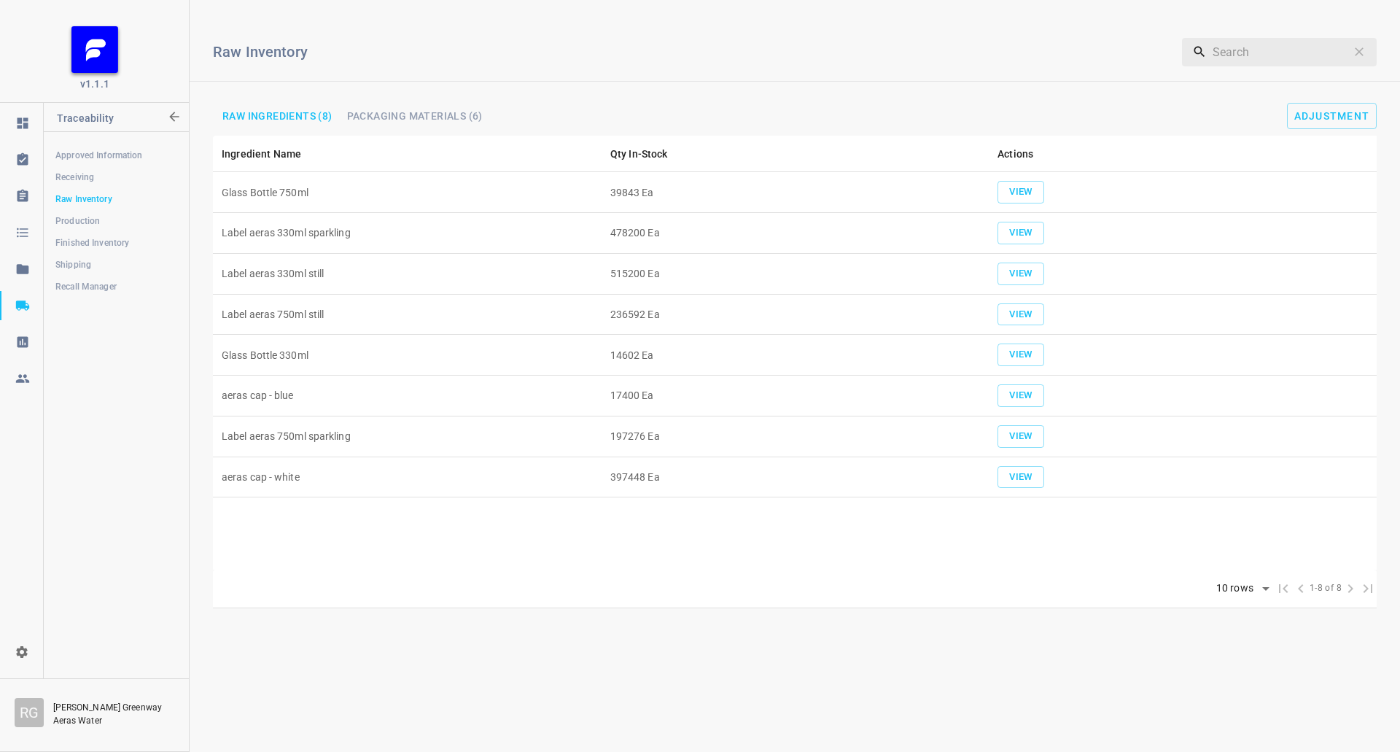
click at [1283, 115] on span "Adjustment" at bounding box center [1329, 115] width 96 height 12
click at [1309, 115] on span "Adjustment" at bounding box center [1332, 116] width 76 height 12
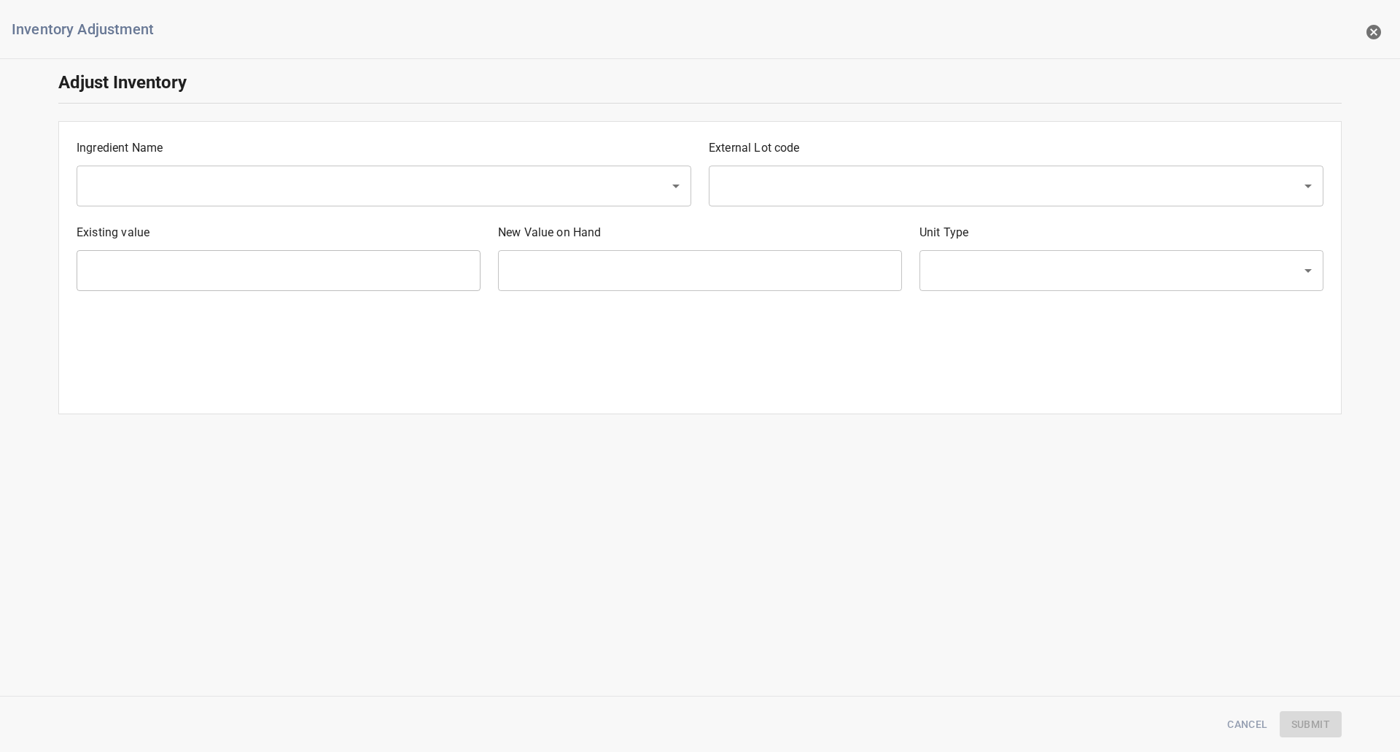
click at [193, 183] on input "text" at bounding box center [363, 186] width 561 height 28
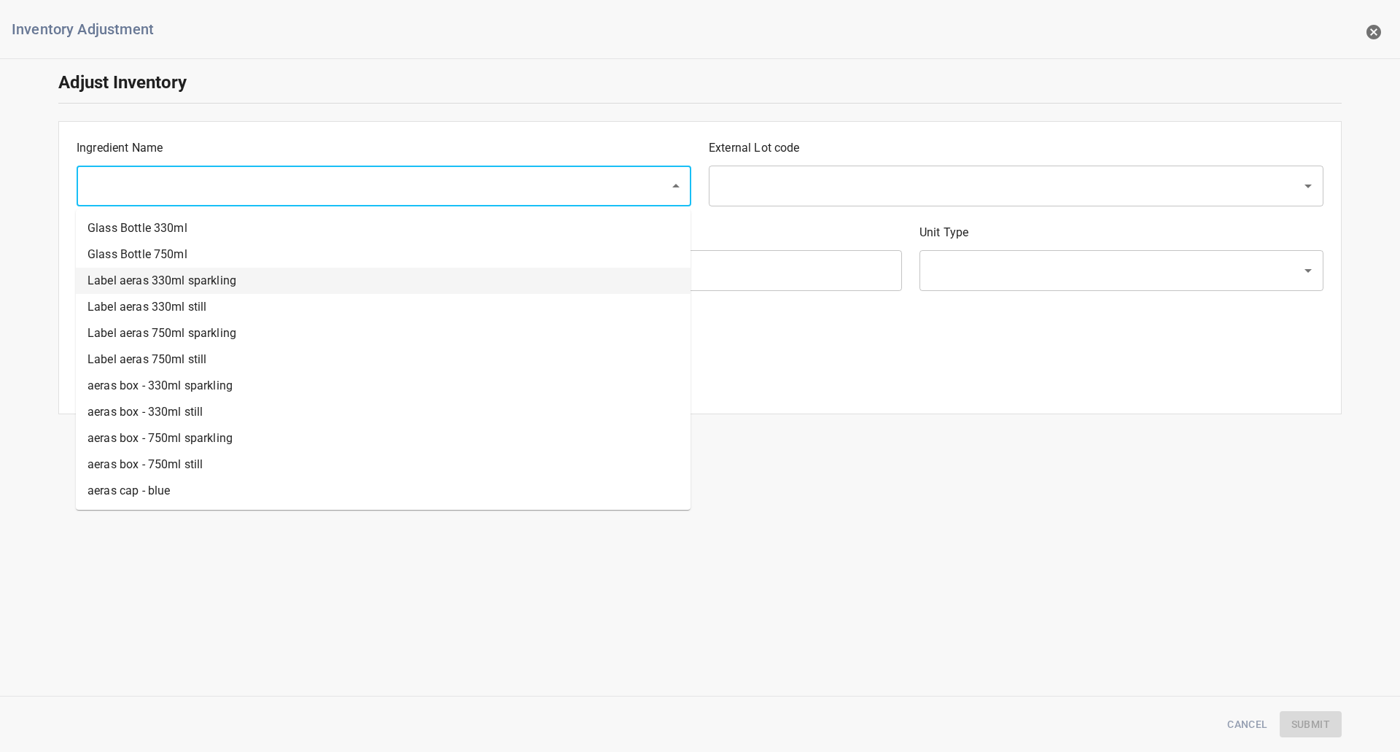
click at [206, 285] on li "Label aeras 330ml sparkling" at bounding box center [383, 281] width 615 height 26
type input "Label aeras 330ml sparkling"
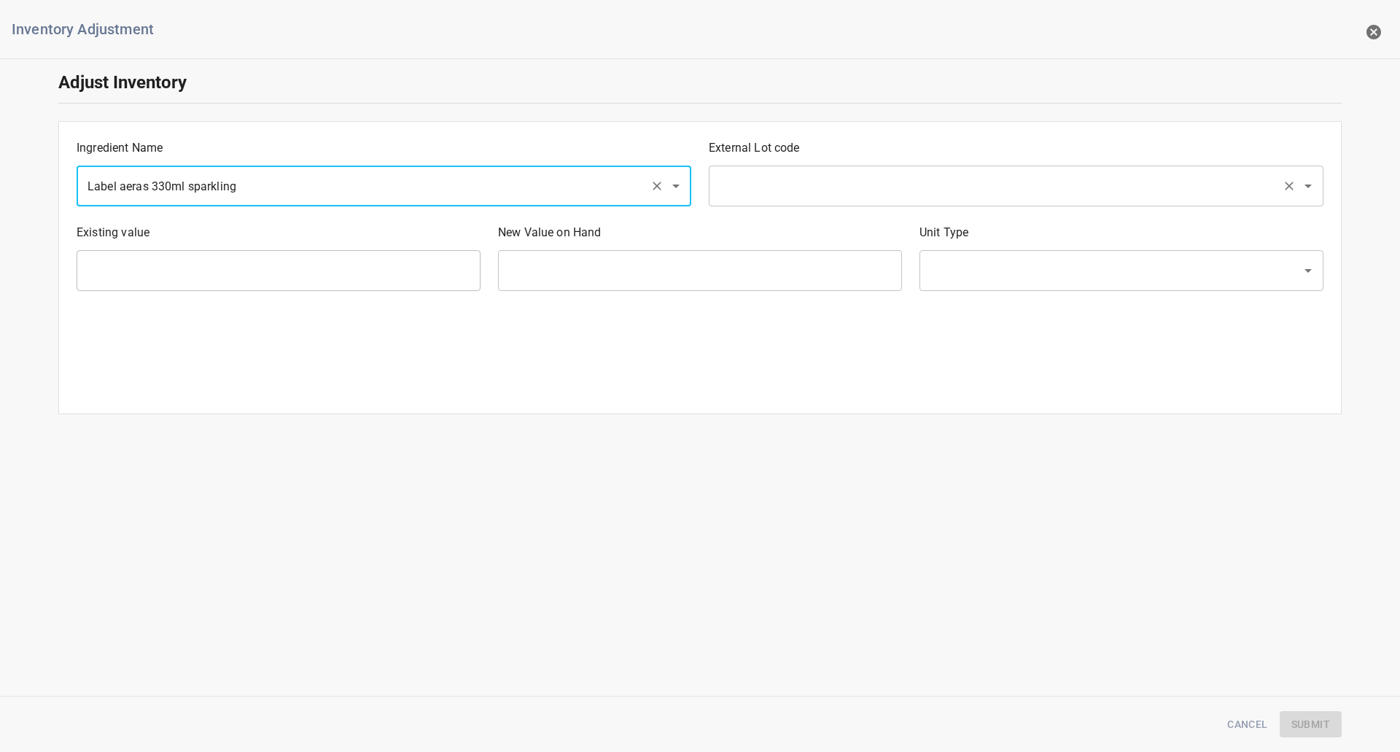
click at [793, 169] on div "​" at bounding box center [1016, 186] width 615 height 41
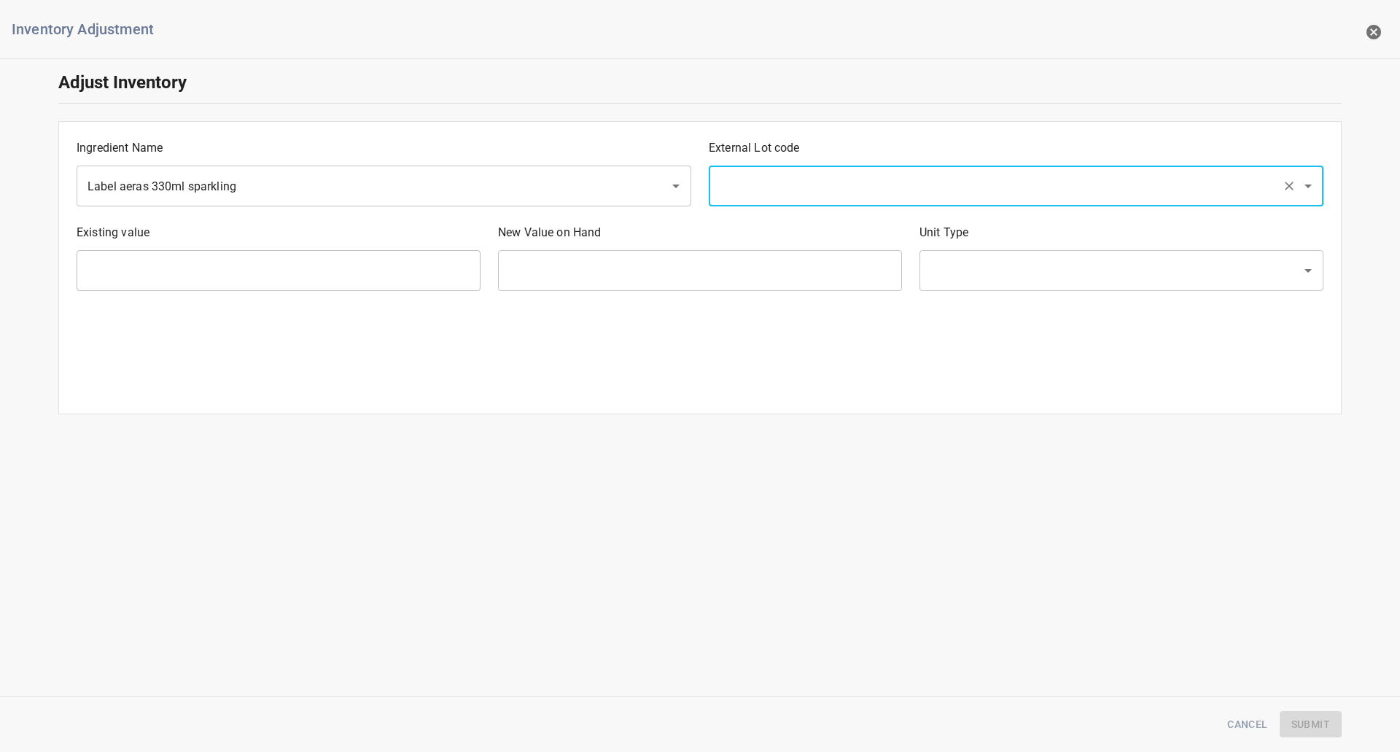
click at [779, 198] on input "text" at bounding box center [995, 186] width 561 height 28
click at [736, 319] on li "103812" at bounding box center [1015, 307] width 615 height 26
type input "103812"
type input "416000 Ea"
type input "[PERSON_NAME]"
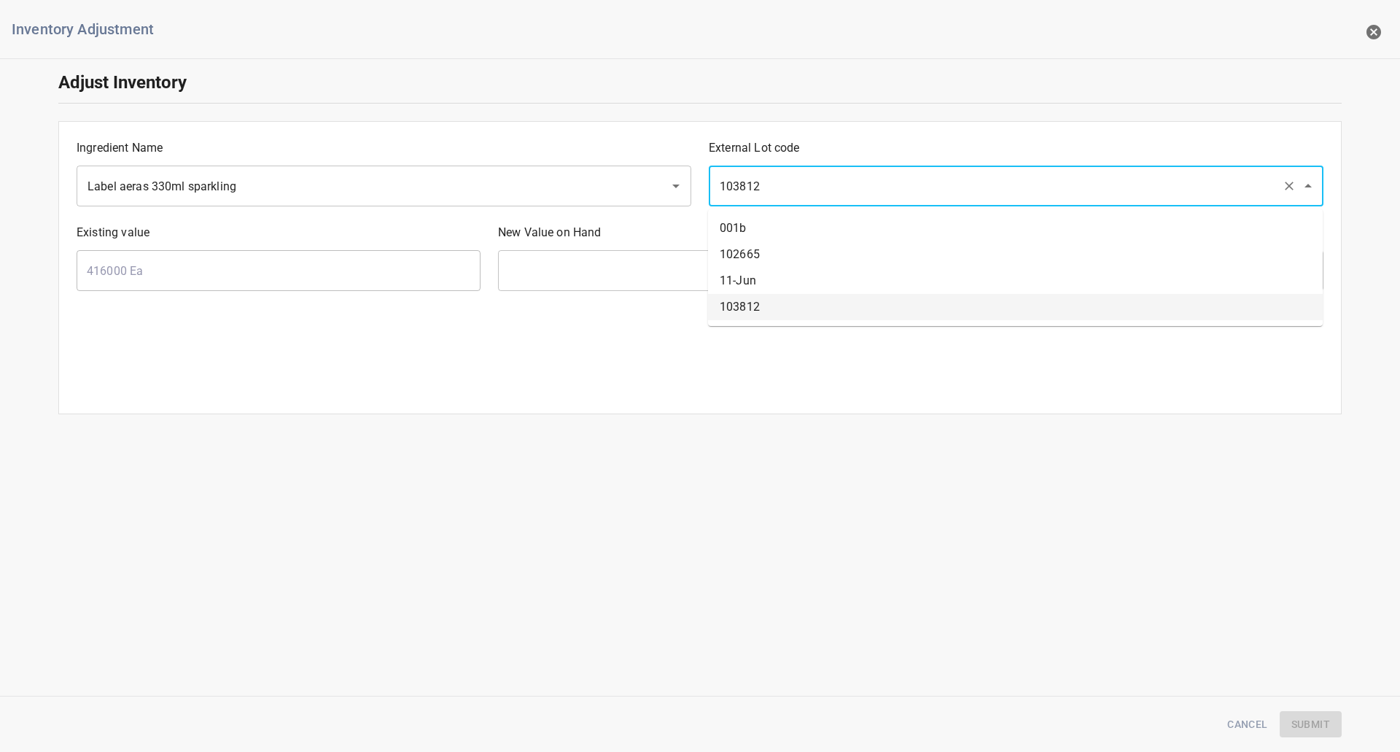
click at [779, 194] on input "103812" at bounding box center [995, 186] width 561 height 28
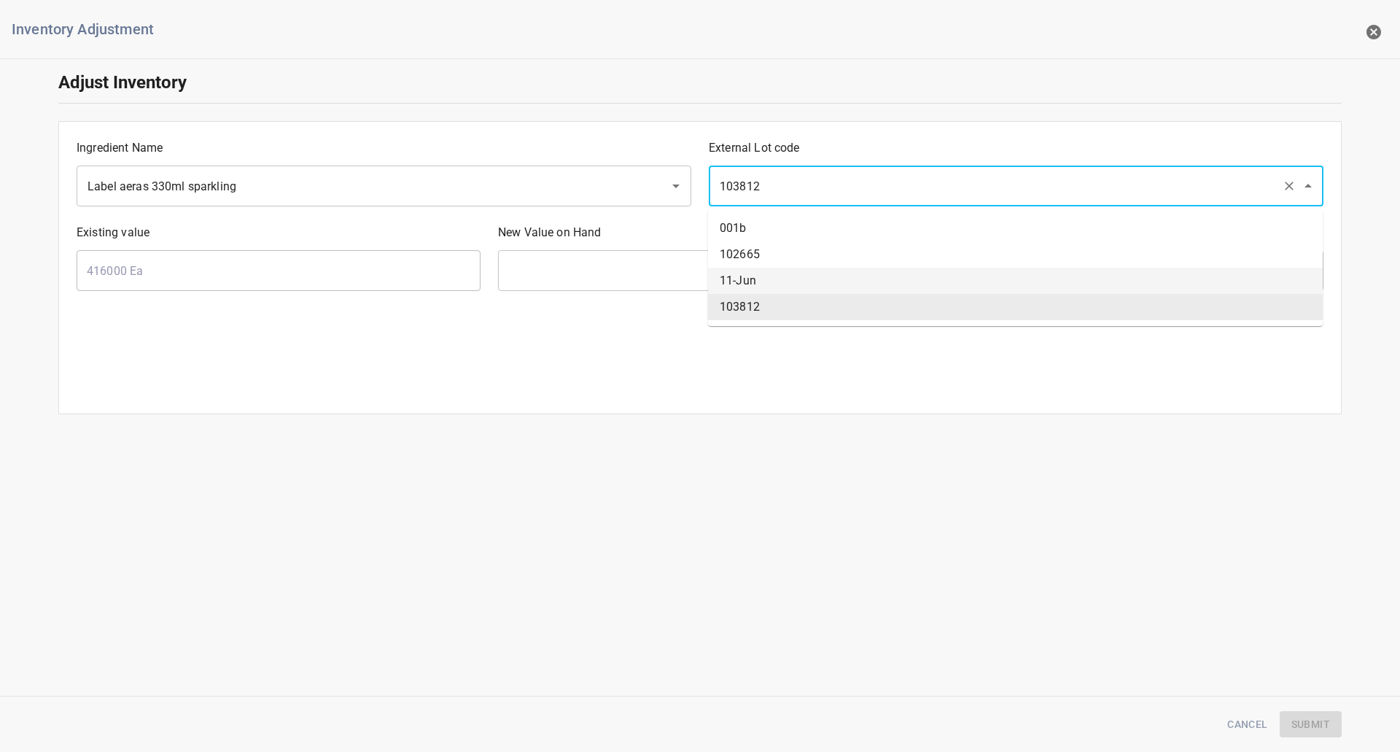
click at [762, 279] on li "11-Jun" at bounding box center [1015, 281] width 615 height 26
type input "11-Jun"
type input "62200 Ea"
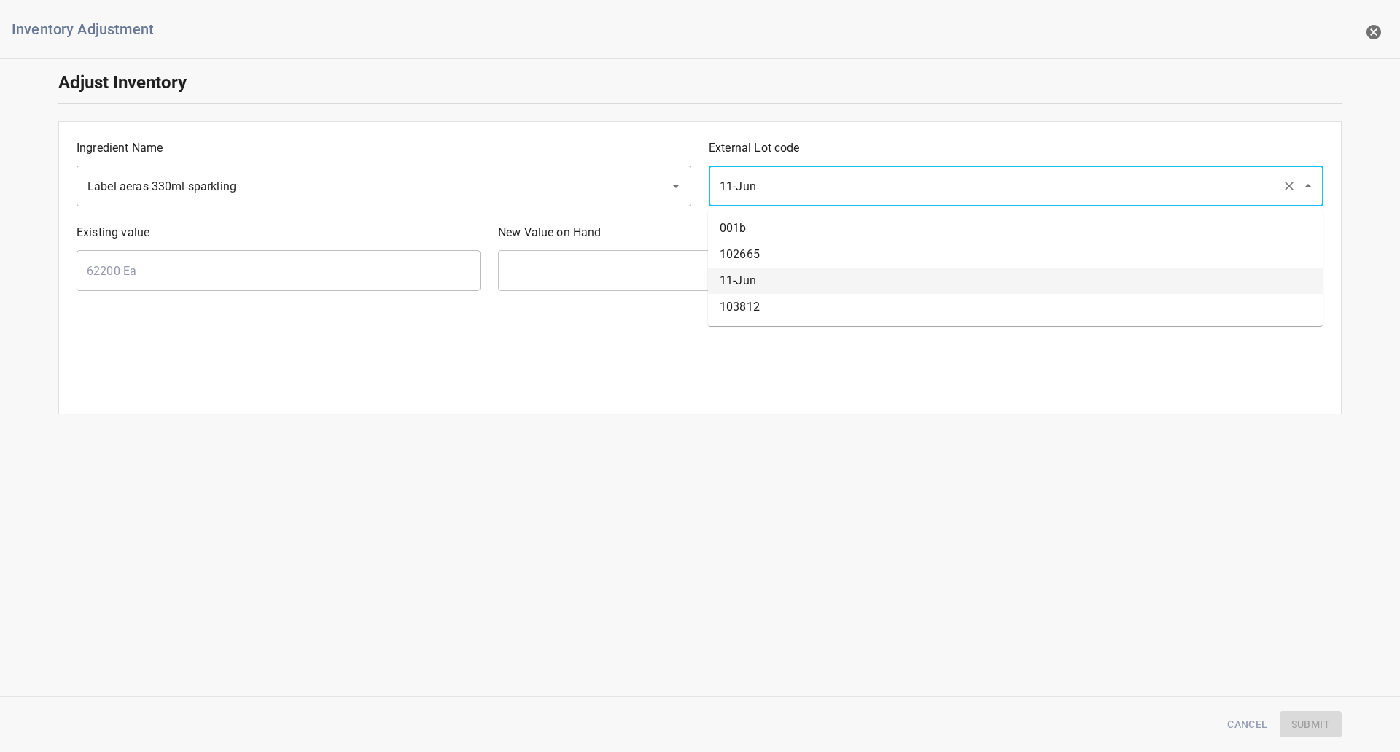
click at [812, 173] on input "11-Jun" at bounding box center [995, 186] width 561 height 28
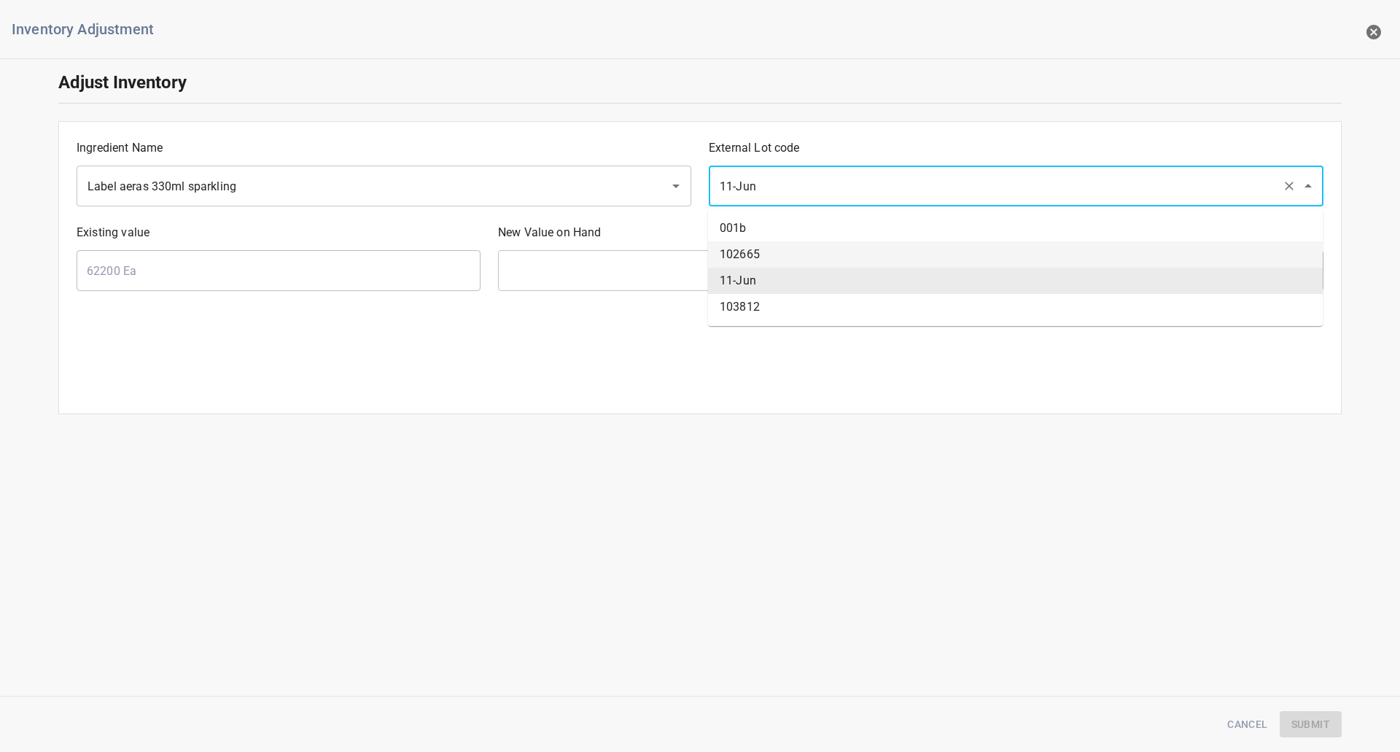
click at [765, 253] on li "102665" at bounding box center [1015, 254] width 615 height 26
type input "102665"
type input "0 Ea"
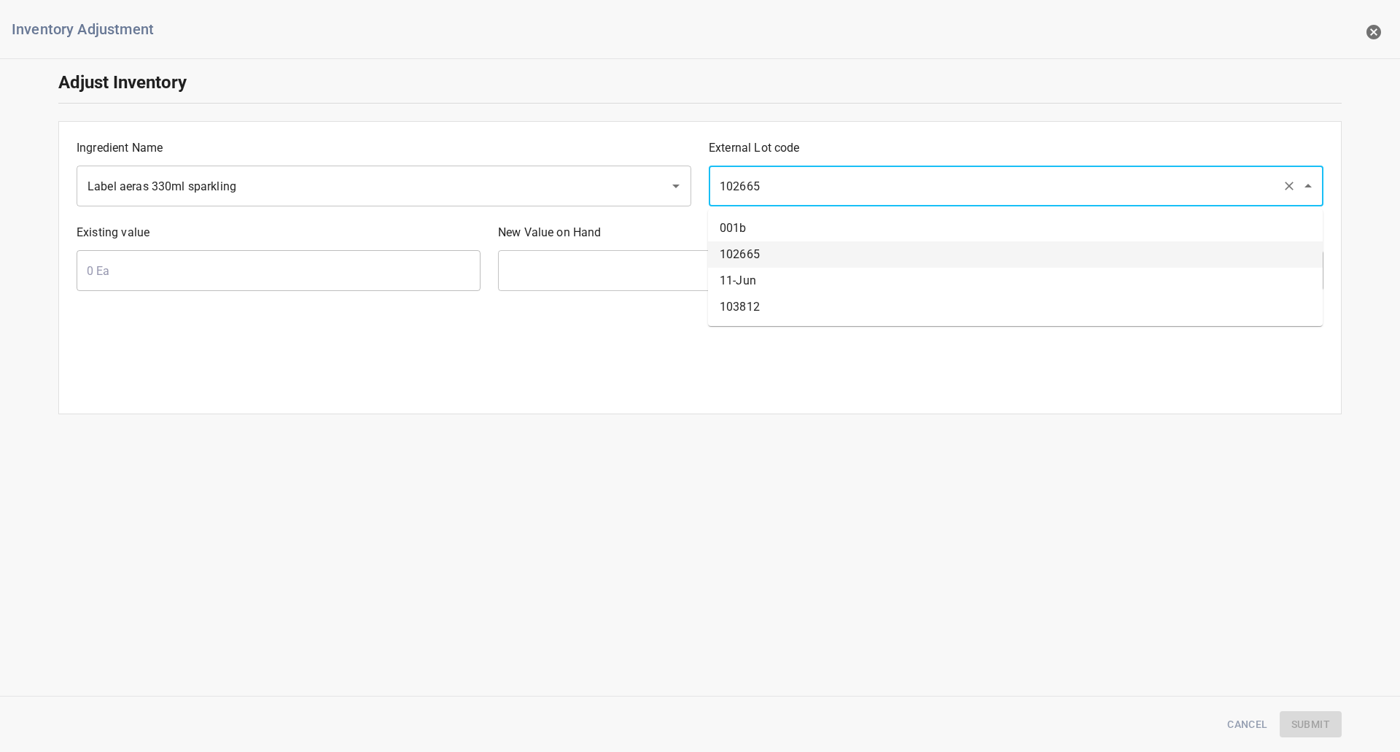
click at [788, 180] on input "102665" at bounding box center [995, 186] width 561 height 28
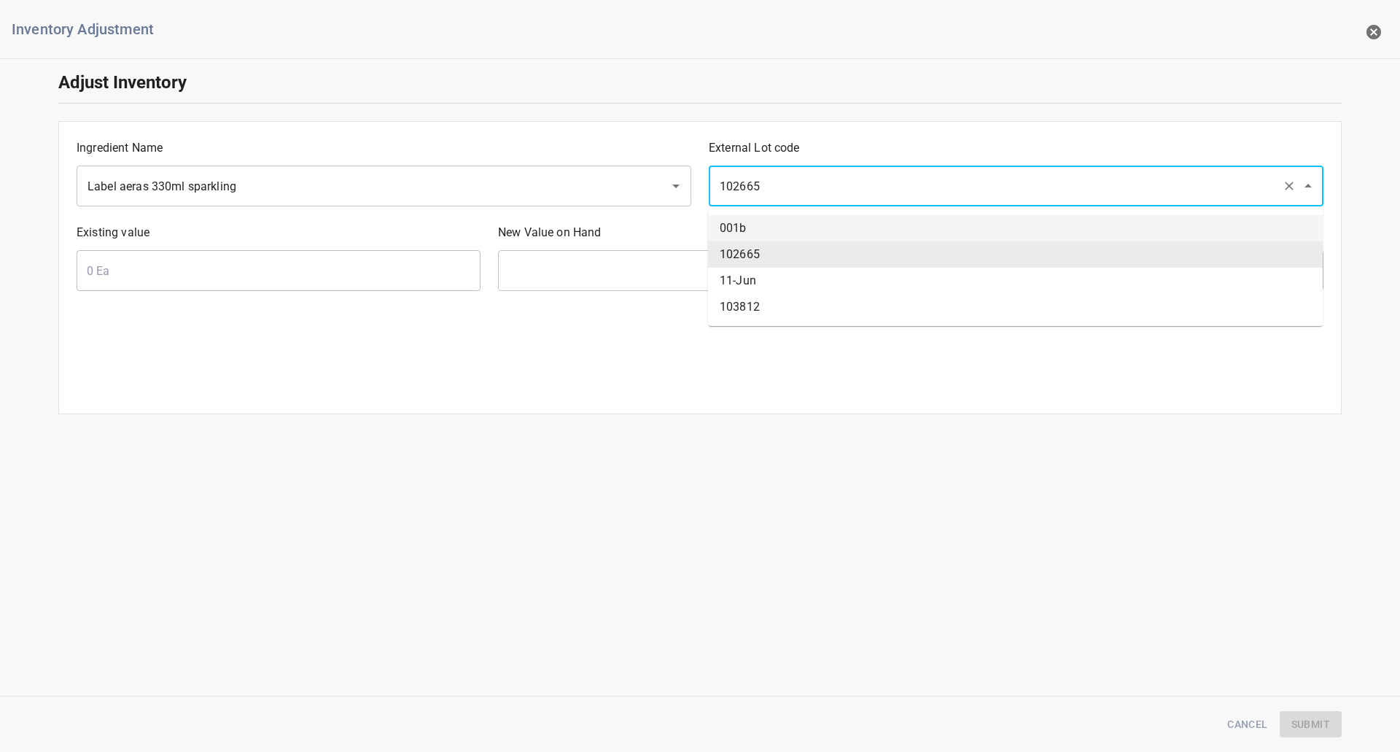
click at [778, 229] on li "001b" at bounding box center [1015, 228] width 615 height 26
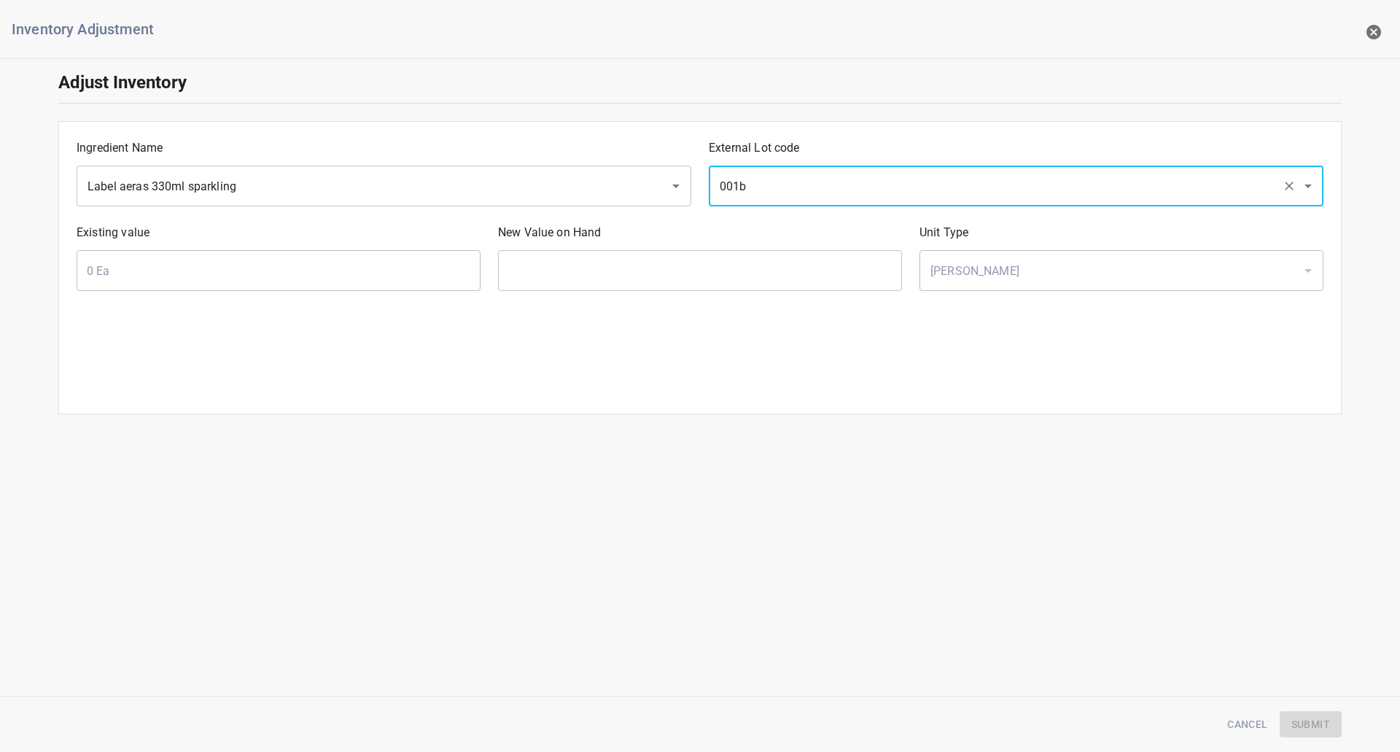
click at [791, 181] on input "001b" at bounding box center [995, 186] width 561 height 28
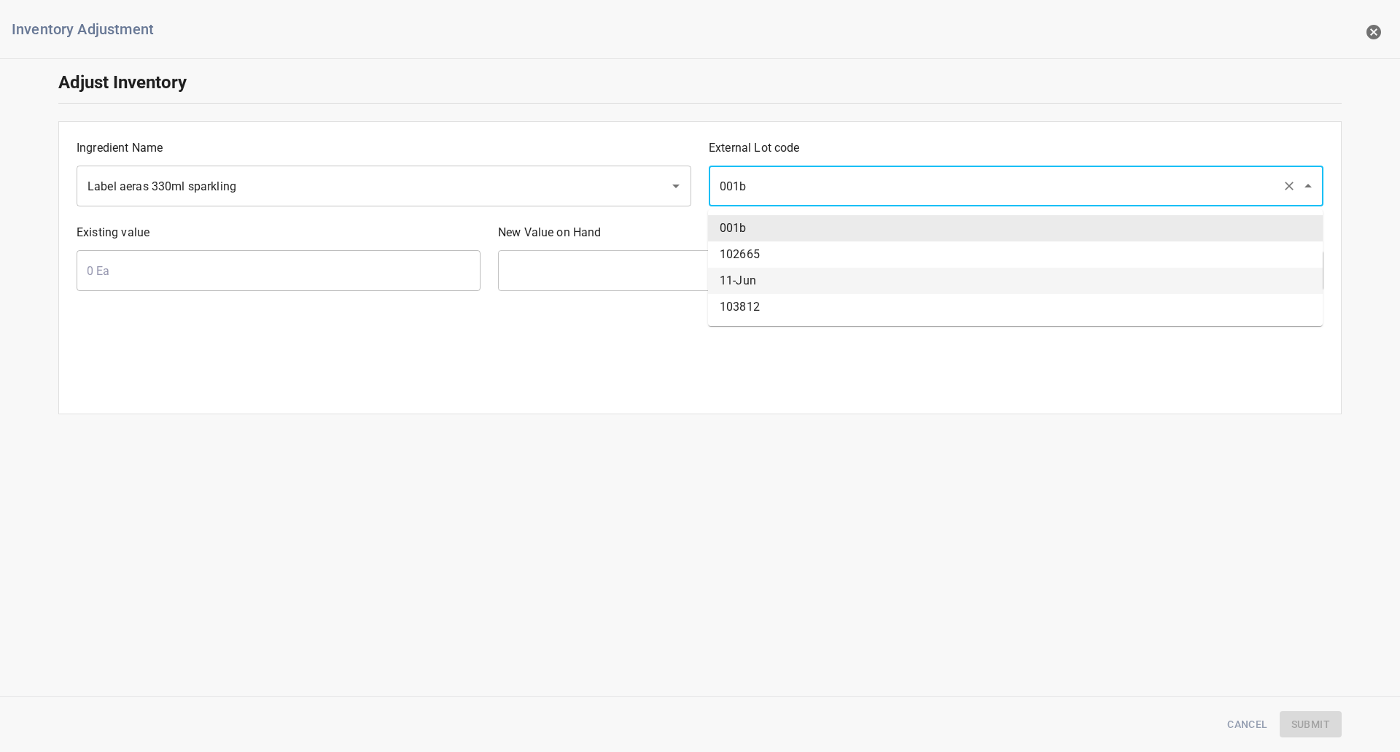
click at [773, 278] on li "11-Jun" at bounding box center [1015, 281] width 615 height 26
type input "11-Jun"
type input "62200 Ea"
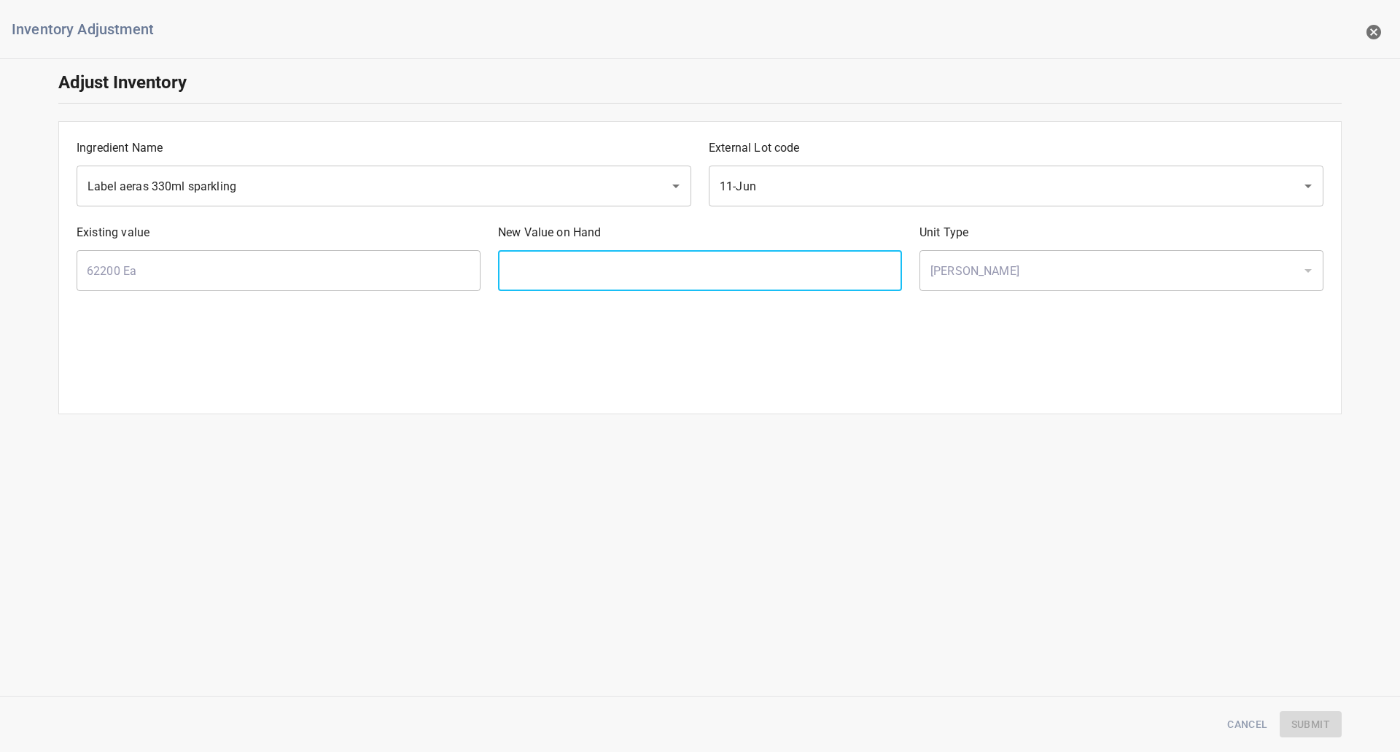
click at [640, 279] on input "text" at bounding box center [700, 270] width 404 height 41
click at [798, 166] on div "External Lot code 11-Jun ​" at bounding box center [1016, 173] width 632 height 85
click at [798, 176] on input "11-Jun" at bounding box center [995, 186] width 561 height 28
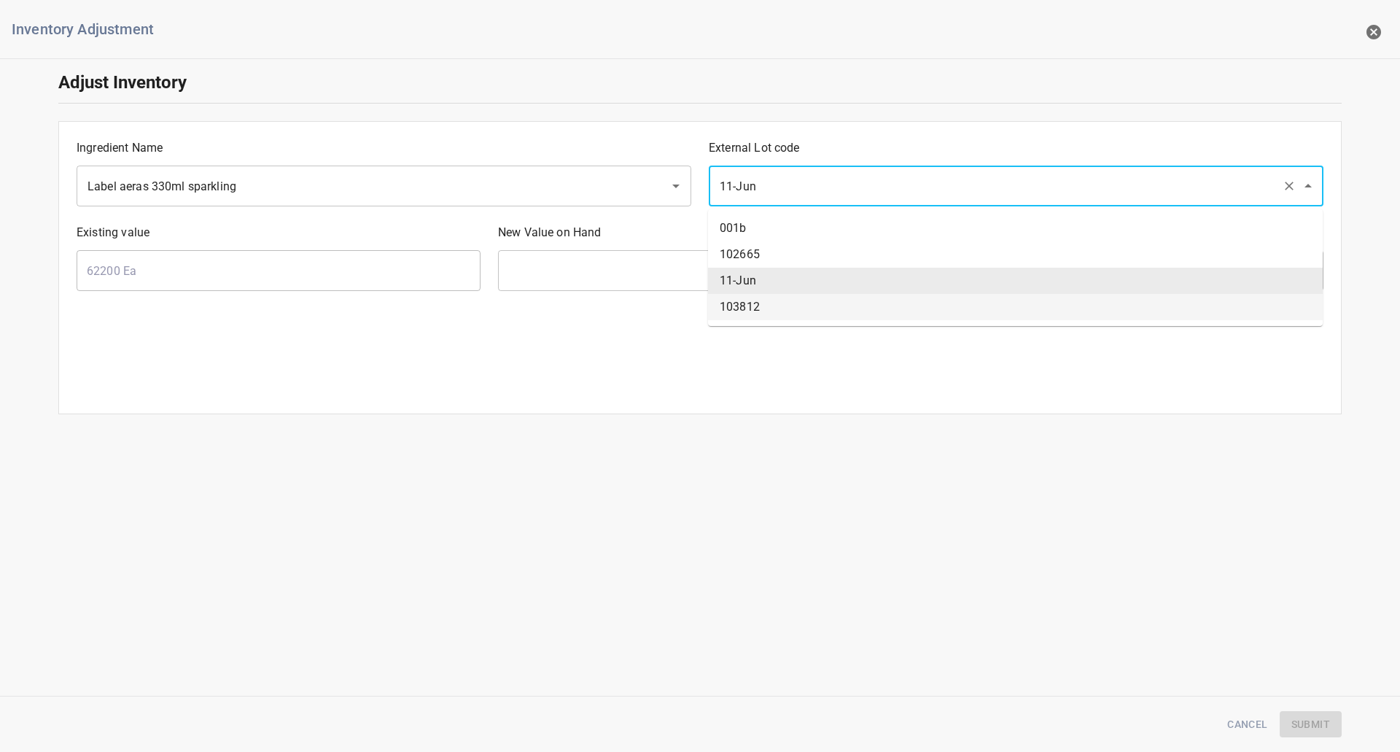
click at [736, 311] on li "103812" at bounding box center [1015, 307] width 615 height 26
type input "103812"
type input "416000 Ea"
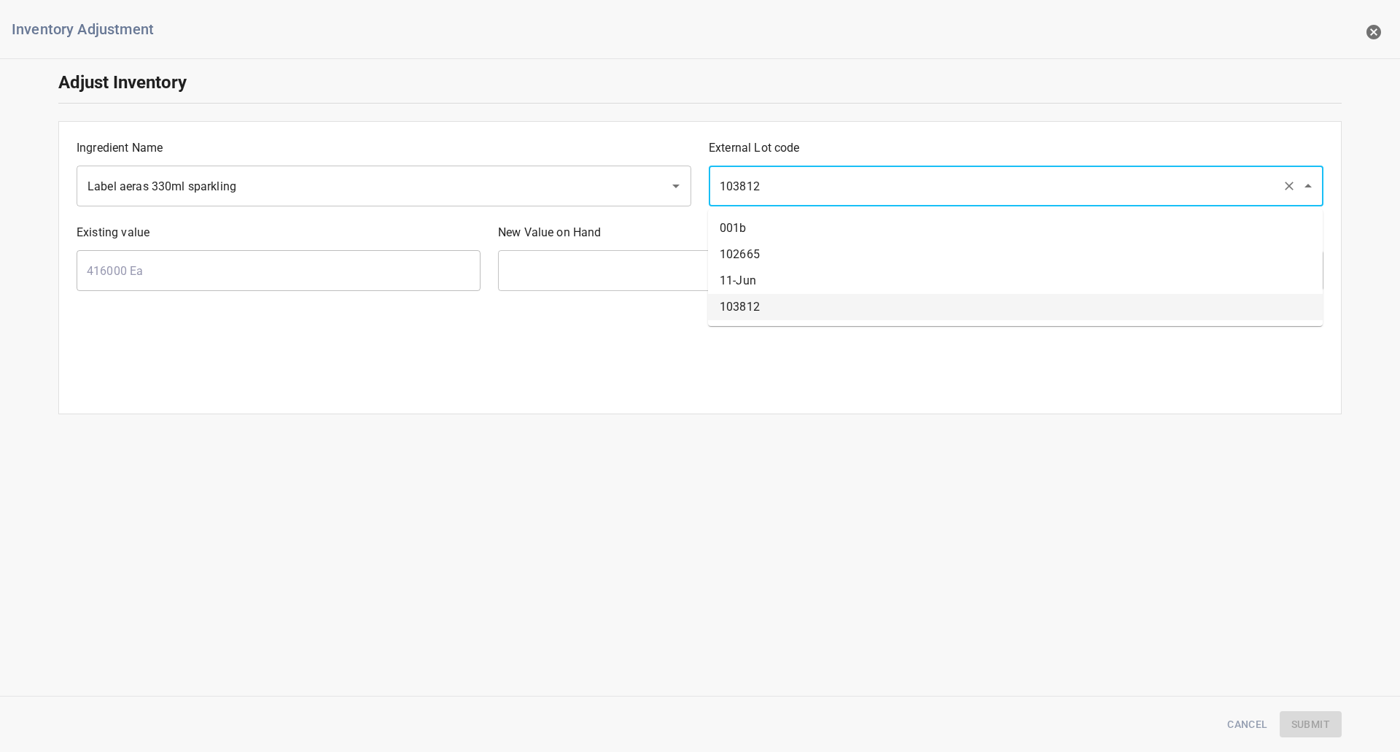
click at [774, 188] on input "103812" at bounding box center [995, 186] width 561 height 28
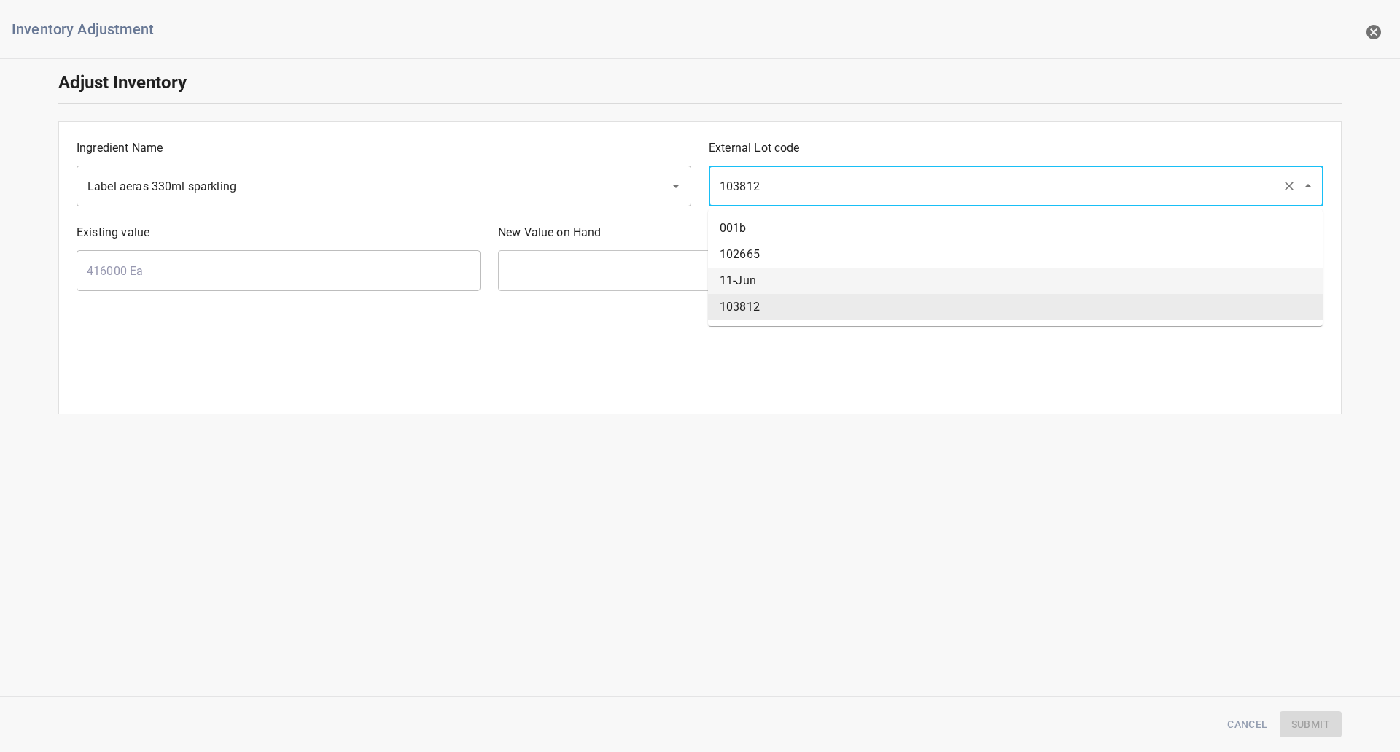
click at [757, 285] on li "11-Jun" at bounding box center [1015, 281] width 615 height 26
type input "11-Jun"
type input "62200 Ea"
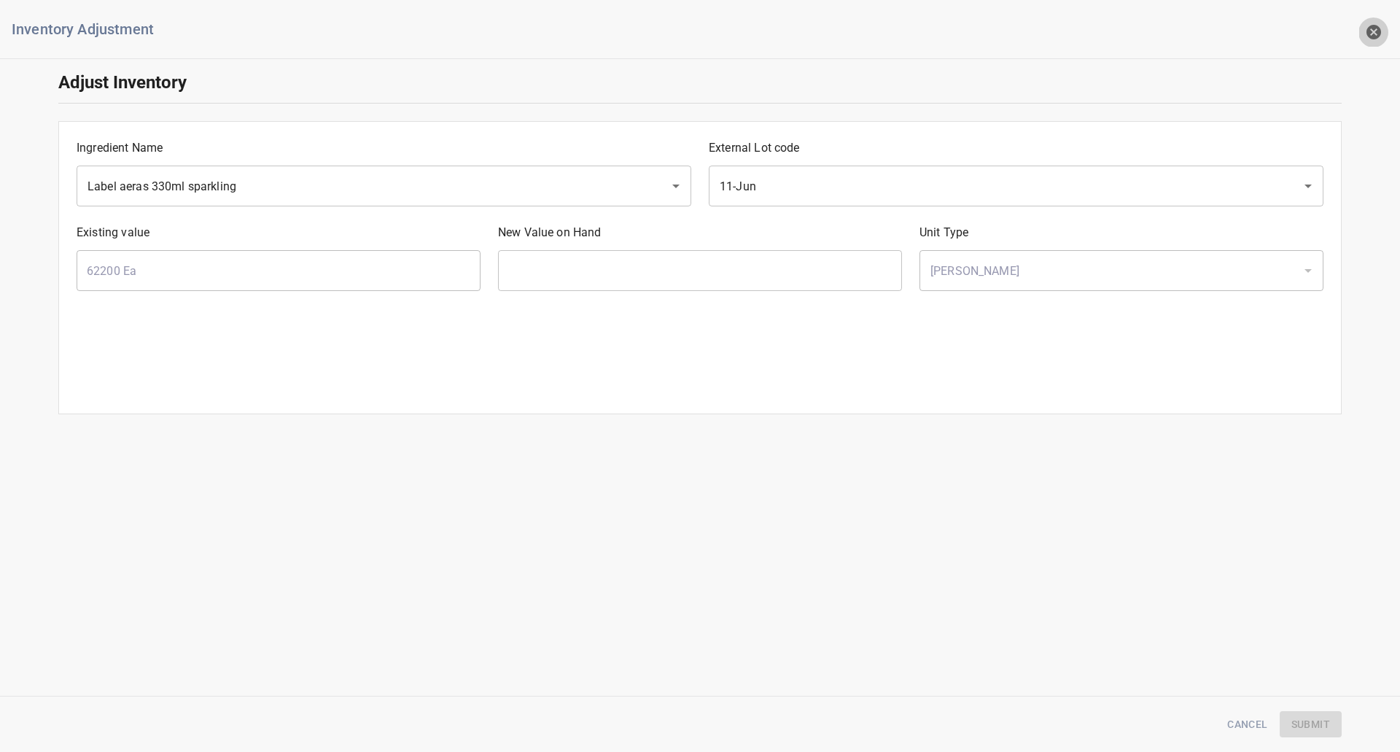
click at [1375, 30] on icon "button" at bounding box center [1373, 31] width 17 height 17
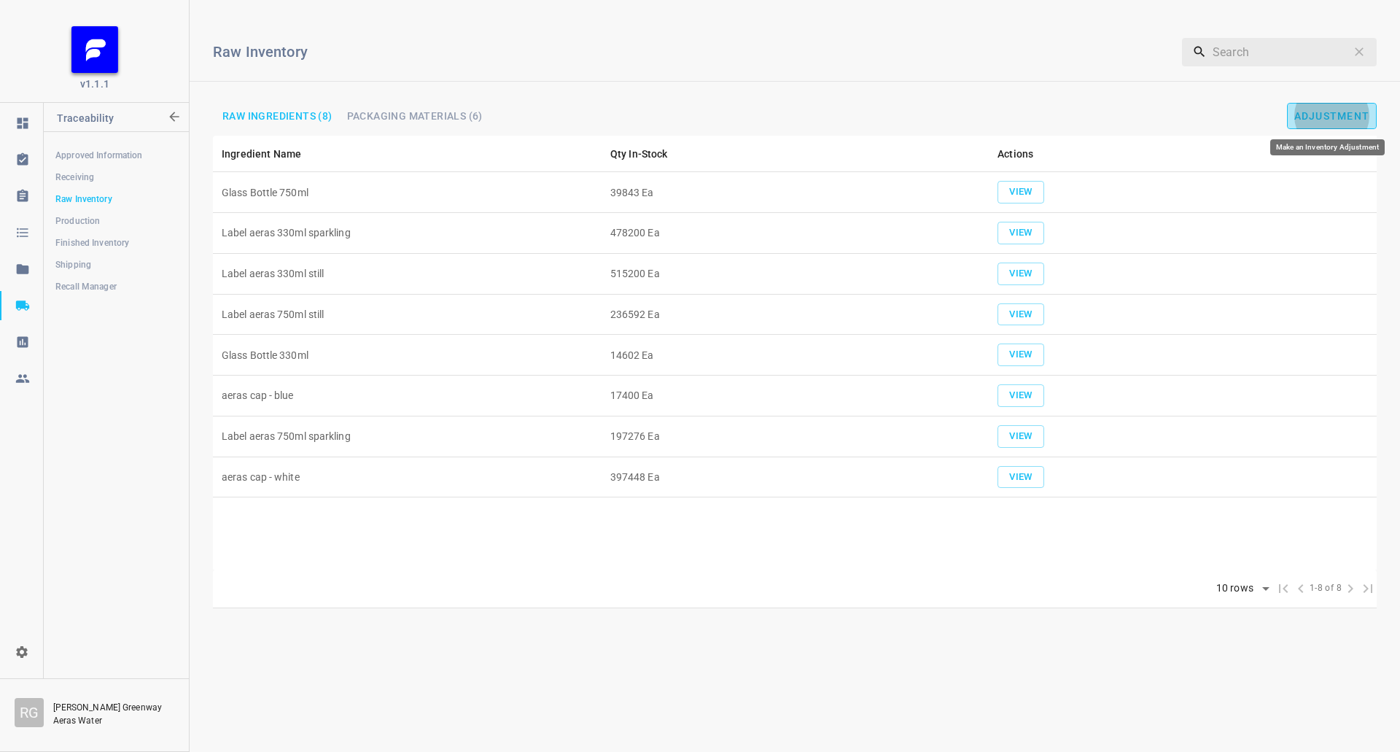
click at [1359, 106] on button "Adjustment" at bounding box center [1332, 116] width 90 height 26
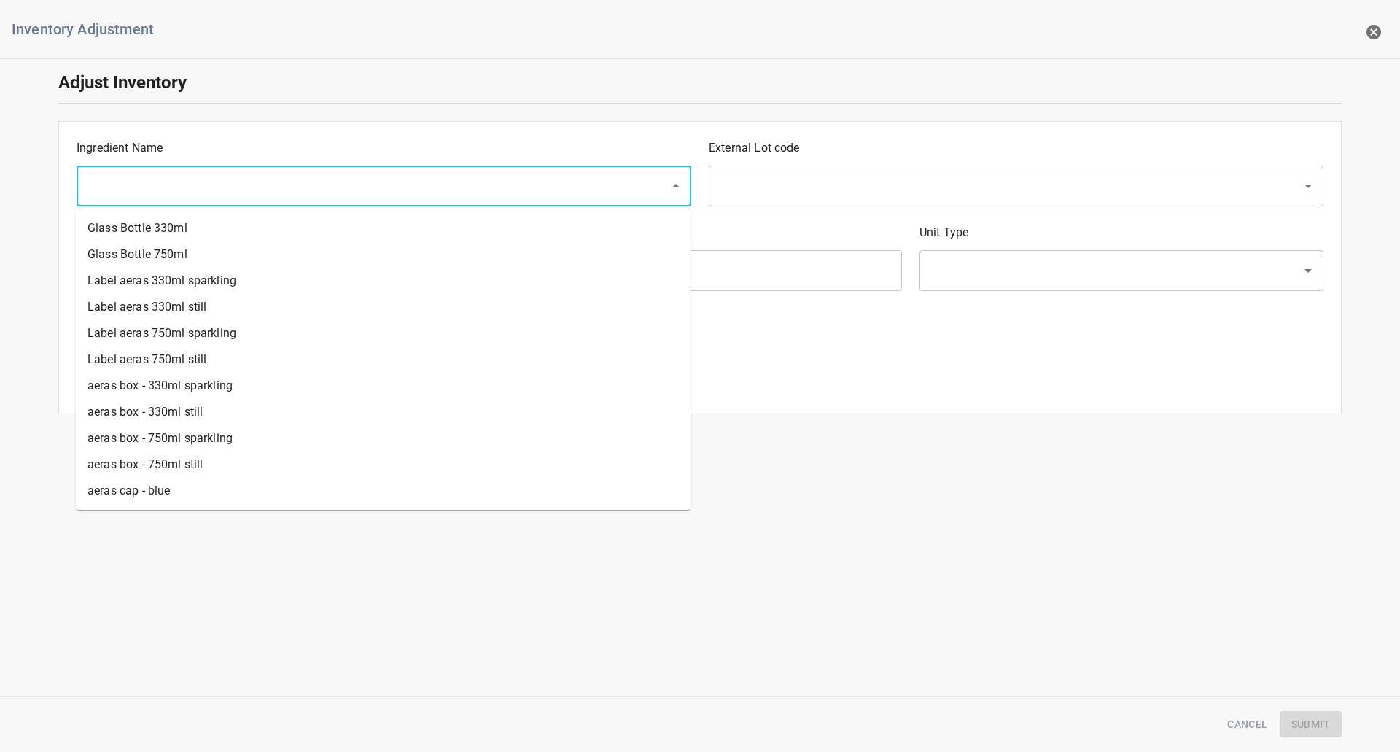
click at [418, 199] on input "text" at bounding box center [363, 186] width 561 height 28
click at [222, 271] on li "Label aeras 330ml sparkling" at bounding box center [383, 281] width 615 height 26
type input "Label aeras 330ml sparkling"
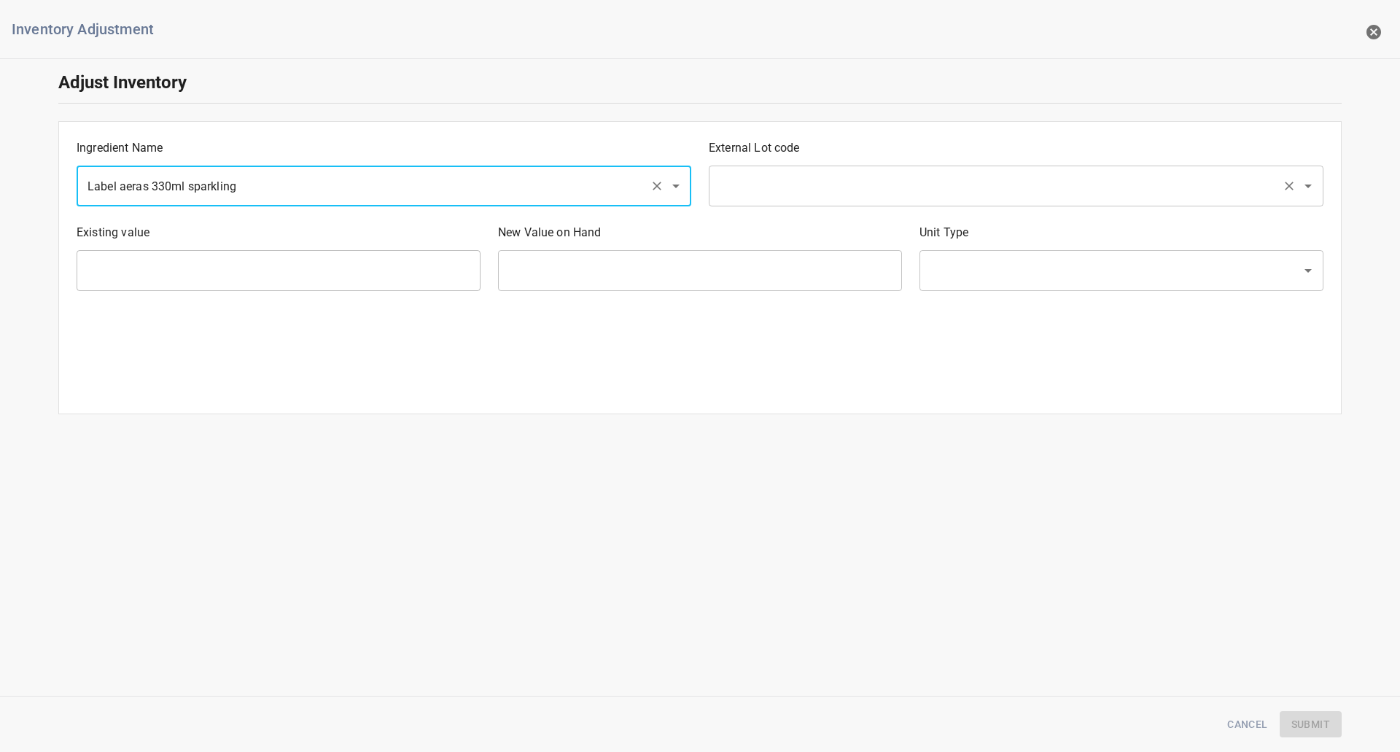
click at [820, 188] on input "text" at bounding box center [995, 186] width 561 height 28
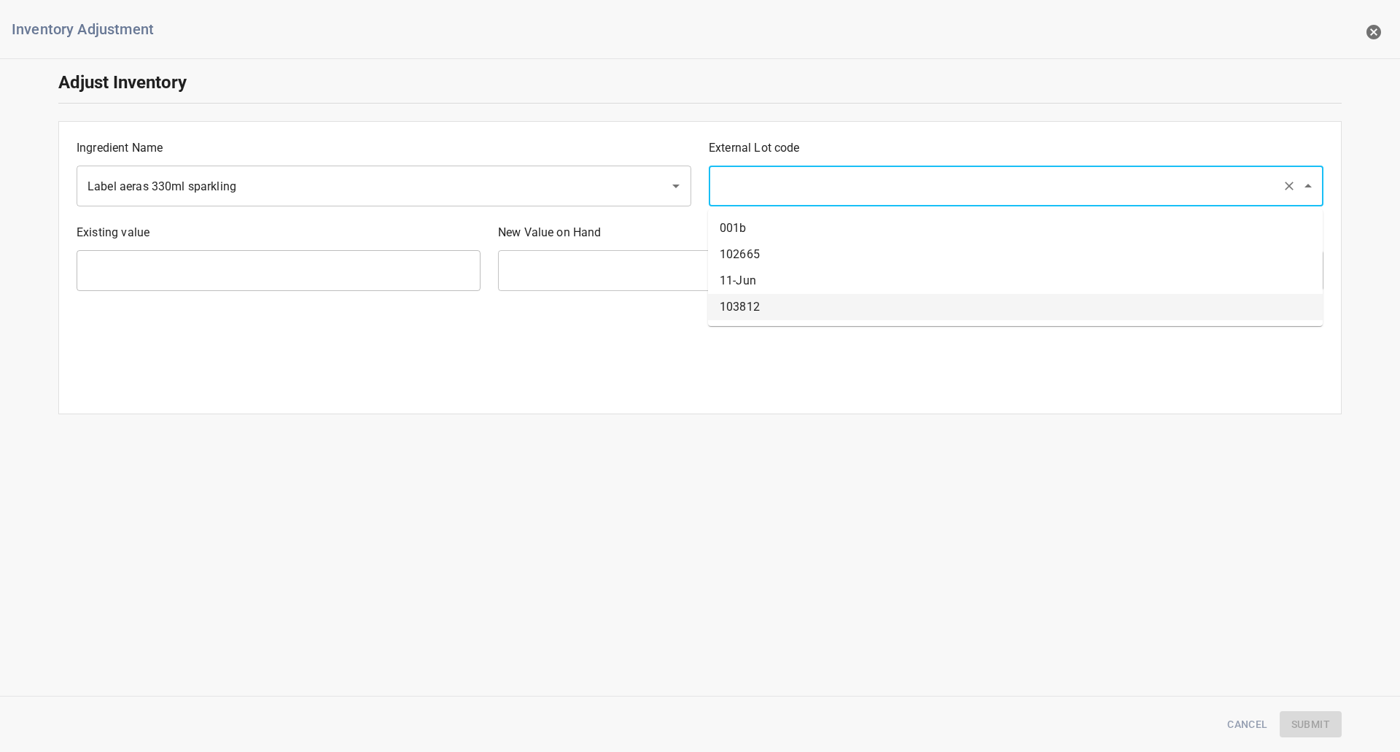
click at [747, 308] on li "103812" at bounding box center [1015, 307] width 615 height 26
type input "103812"
type input "416000 Ea"
type input "[PERSON_NAME]"
click at [775, 183] on input "103812" at bounding box center [995, 186] width 561 height 28
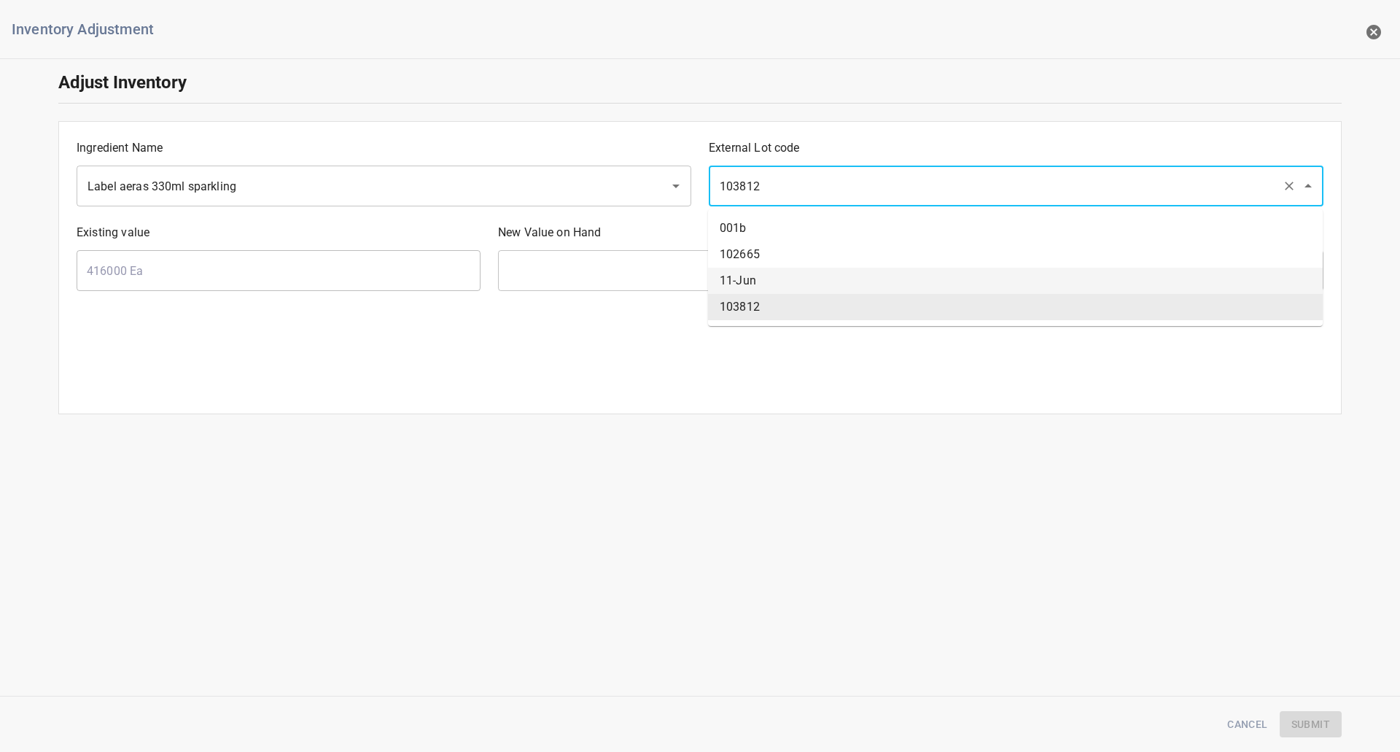
click at [610, 284] on input "text" at bounding box center [700, 270] width 404 height 41
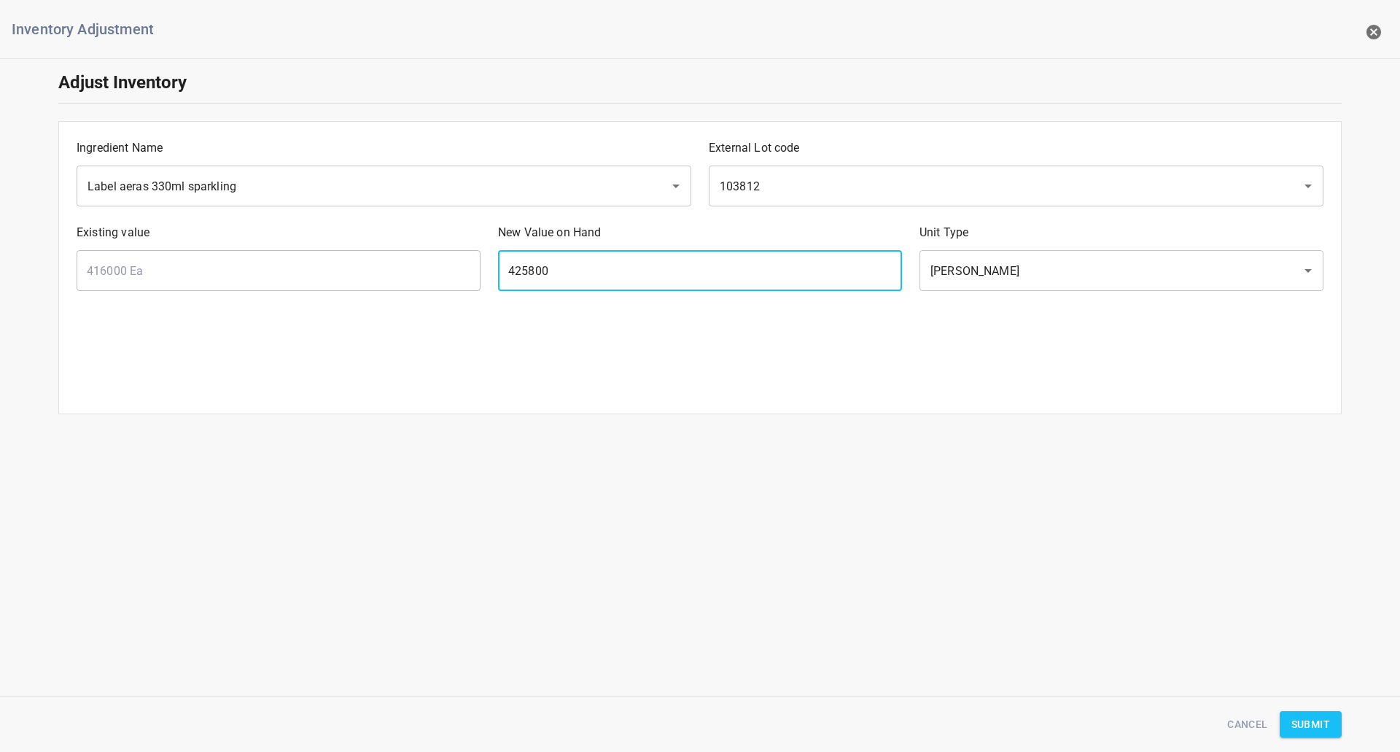
type input "425800"
click at [1324, 716] on span "Submit" at bounding box center [1310, 724] width 39 height 18
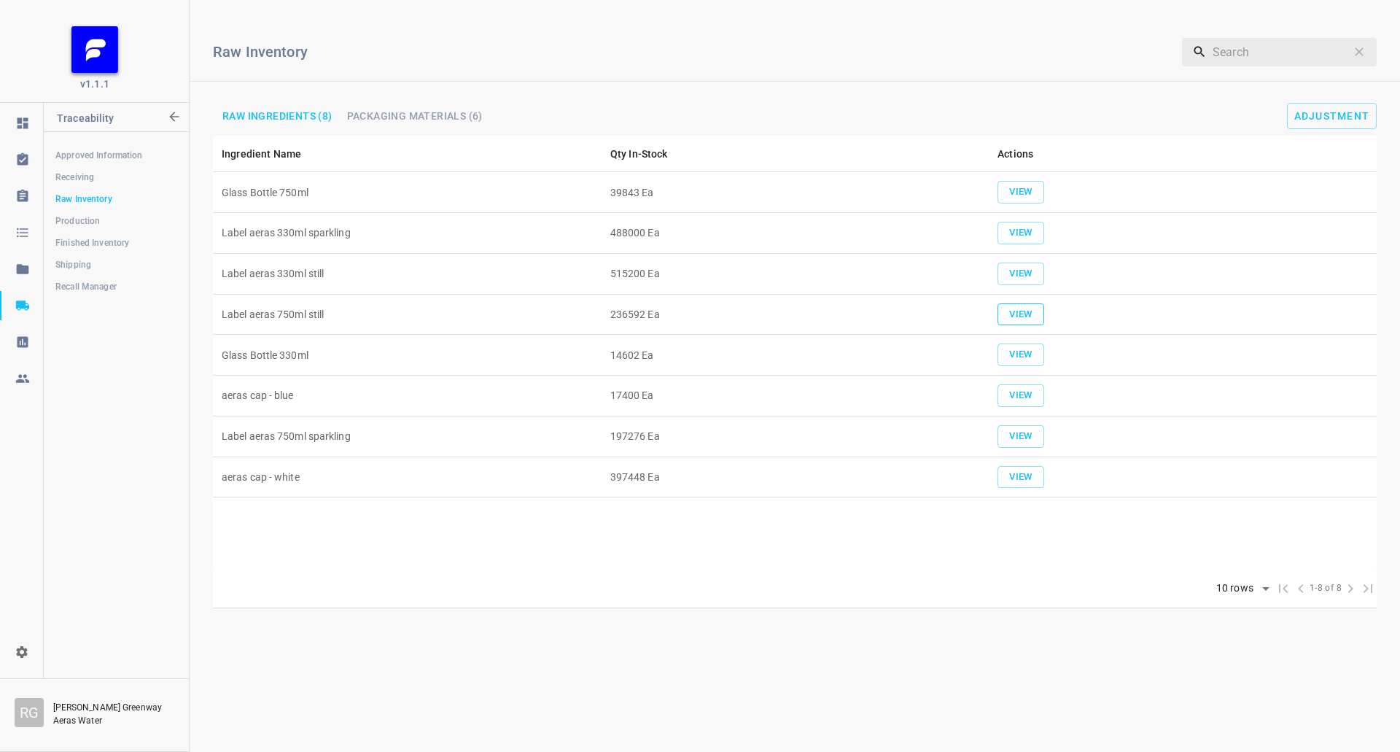
click at [1031, 306] on span "View" at bounding box center [1021, 314] width 32 height 17
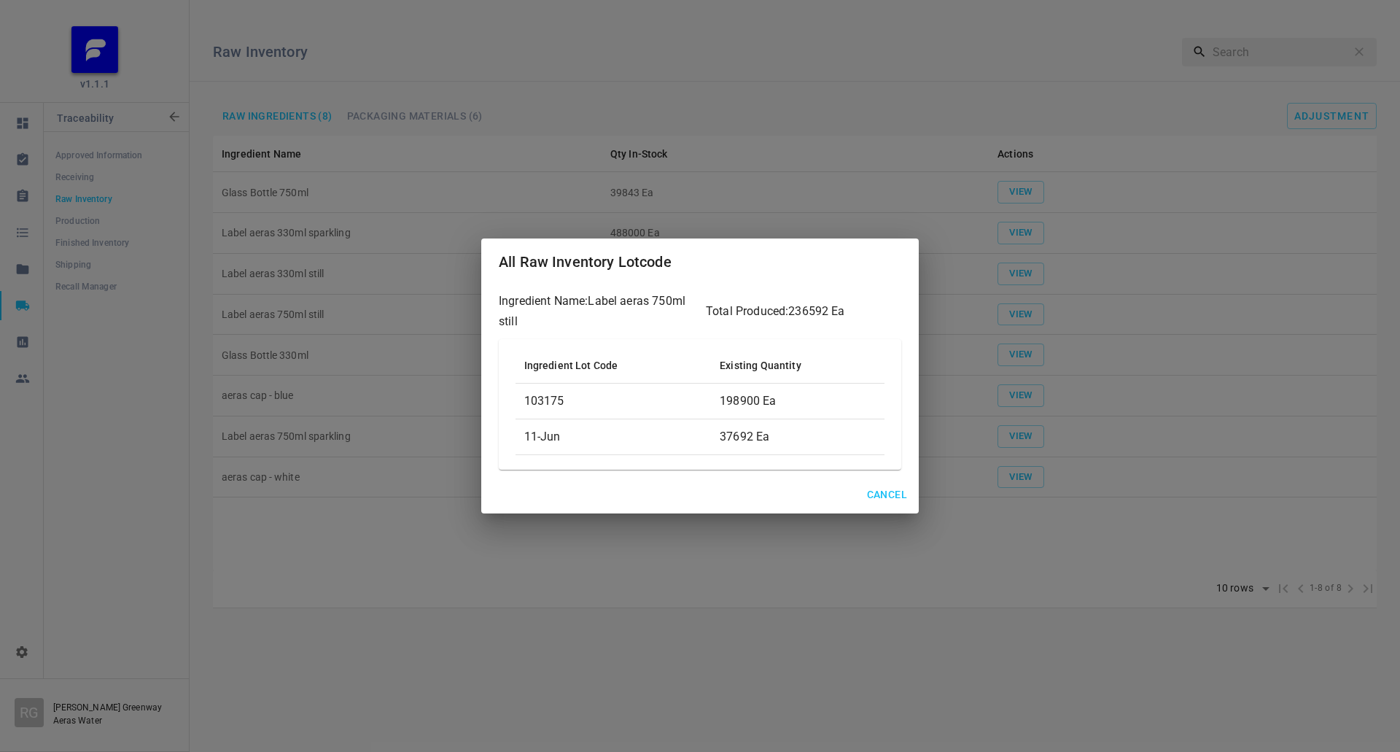
click at [900, 486] on span "Cancel" at bounding box center [887, 495] width 40 height 18
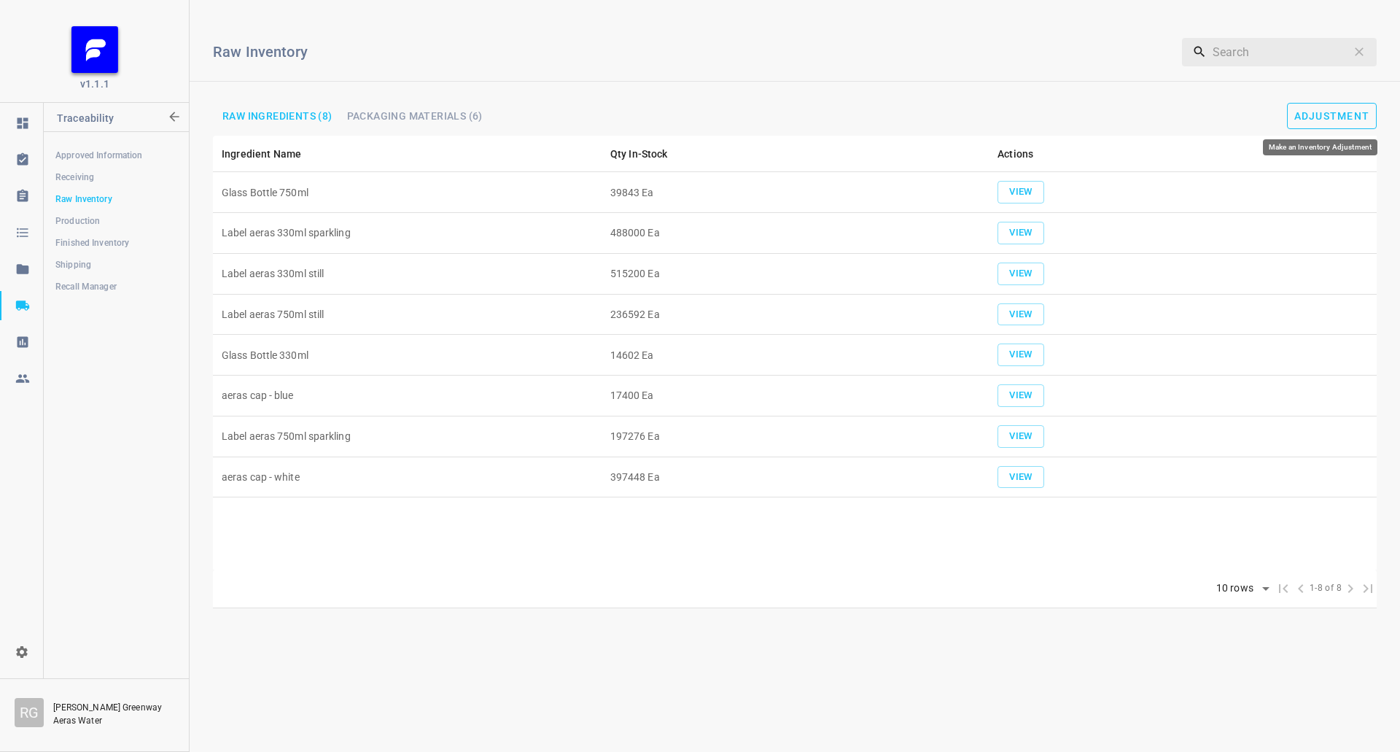
click at [1326, 117] on span "Adjustment" at bounding box center [1332, 116] width 76 height 12
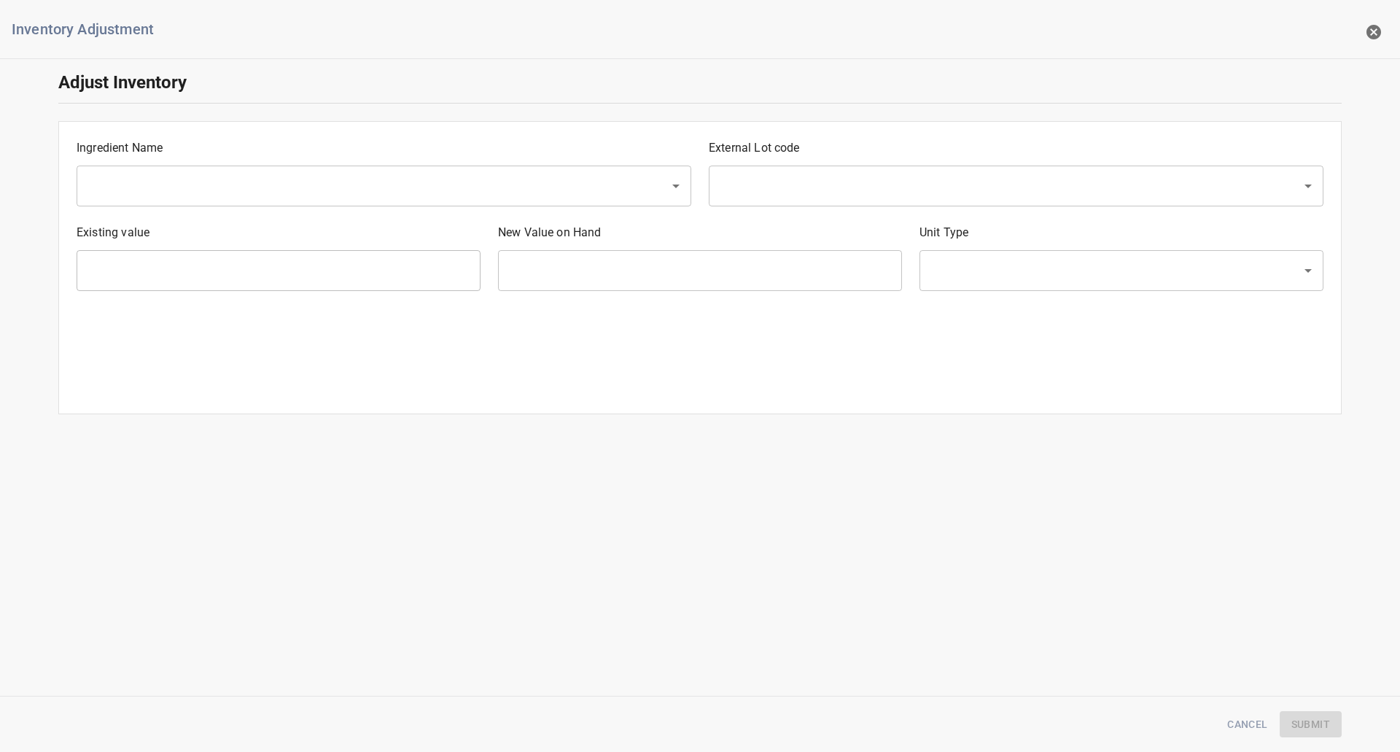
click at [241, 177] on input "text" at bounding box center [363, 186] width 561 height 28
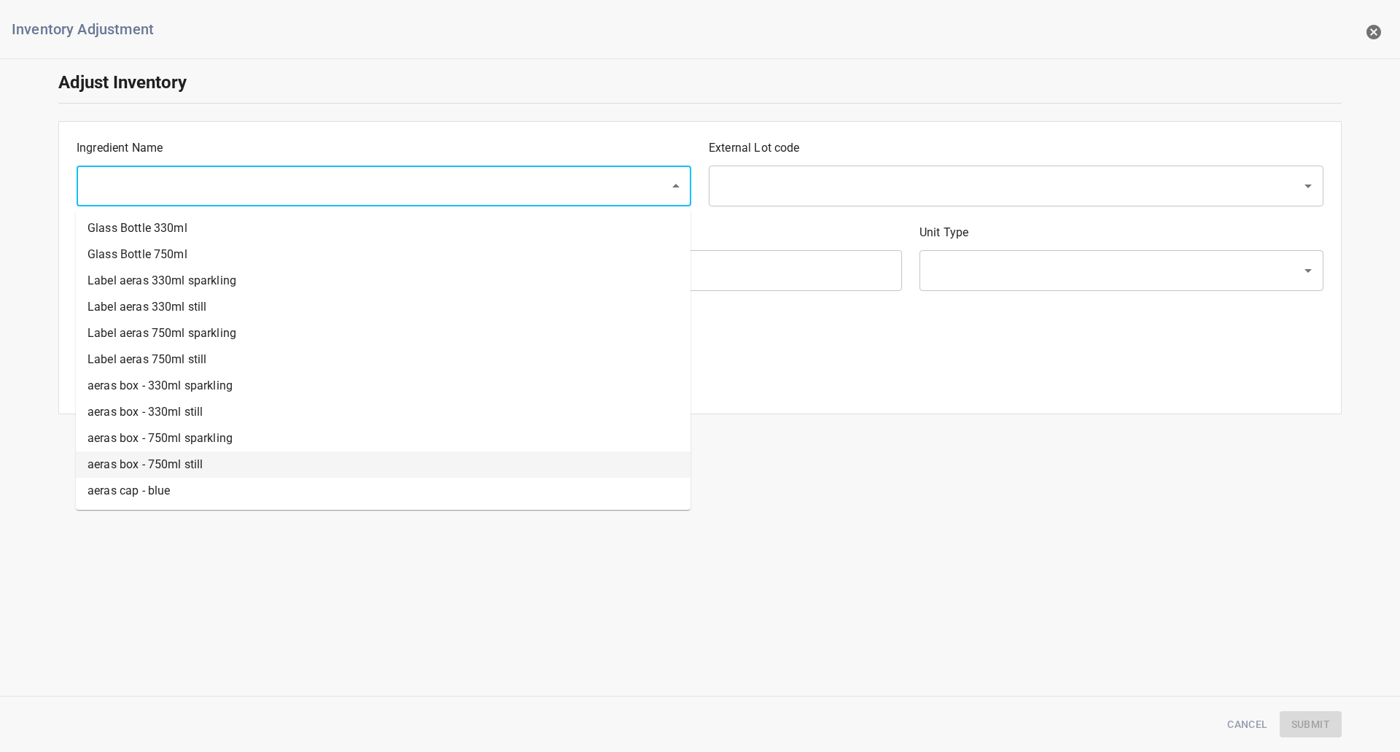
click at [176, 459] on li "aeras box - 750ml still" at bounding box center [383, 464] width 615 height 26
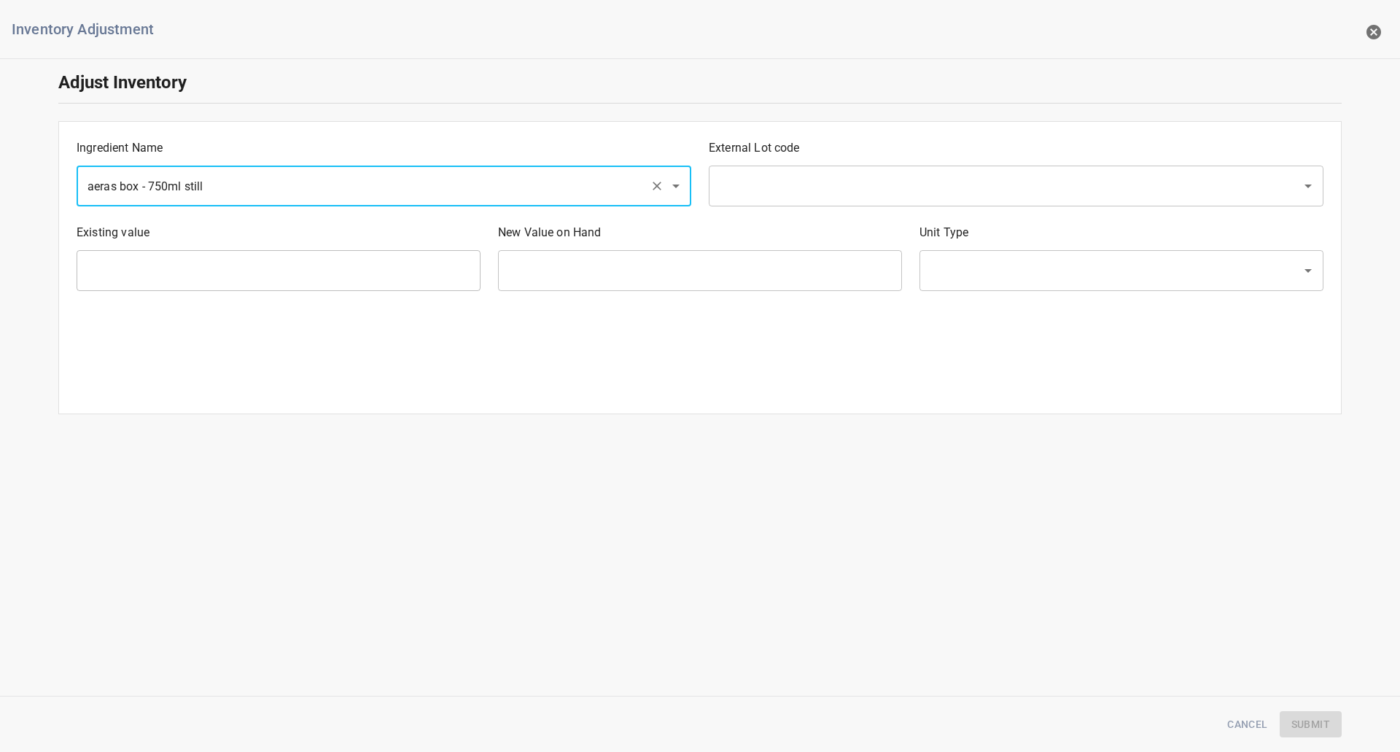
click at [359, 206] on div "aeras box - 750ml still ​" at bounding box center [384, 186] width 615 height 41
click at [355, 185] on input "aeras box - 750ml still" at bounding box center [363, 186] width 561 height 28
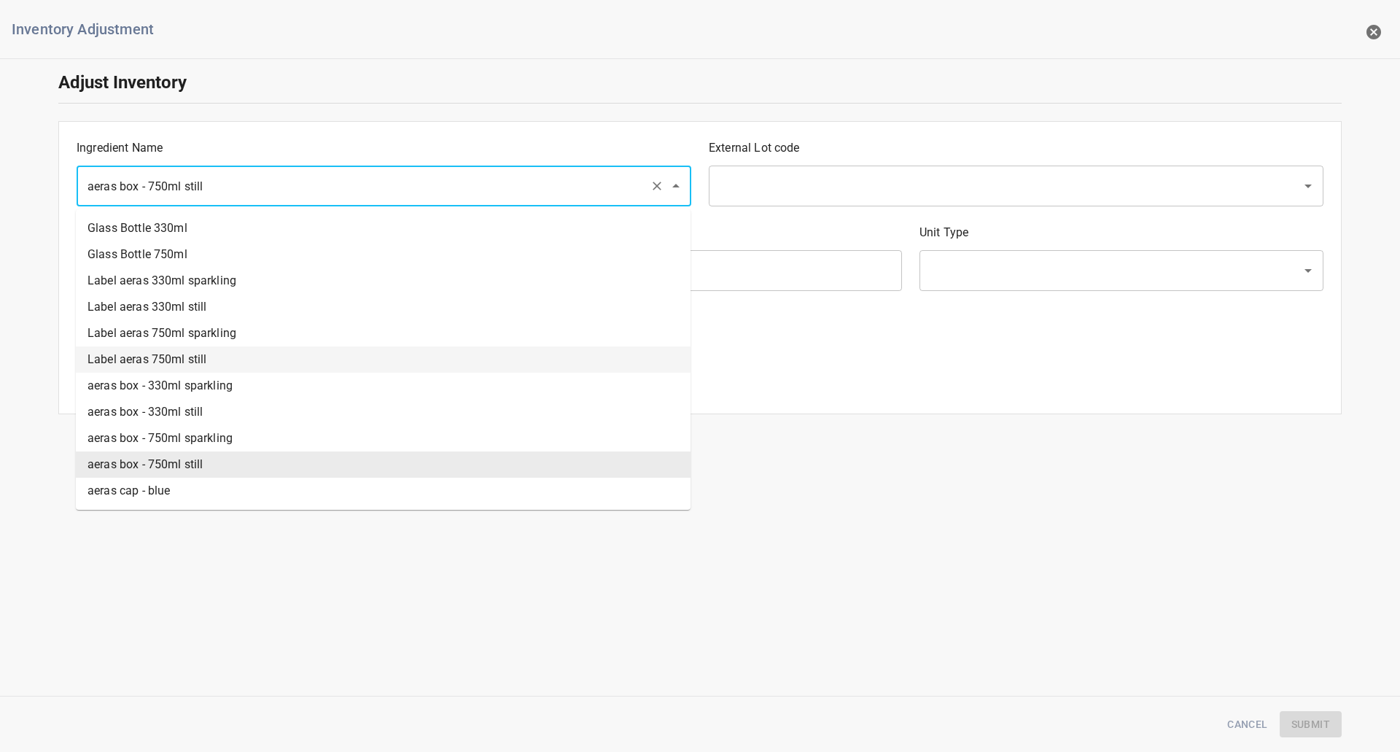
click at [154, 357] on li "Label aeras 750ml still" at bounding box center [383, 359] width 615 height 26
type input "Label aeras 750ml still"
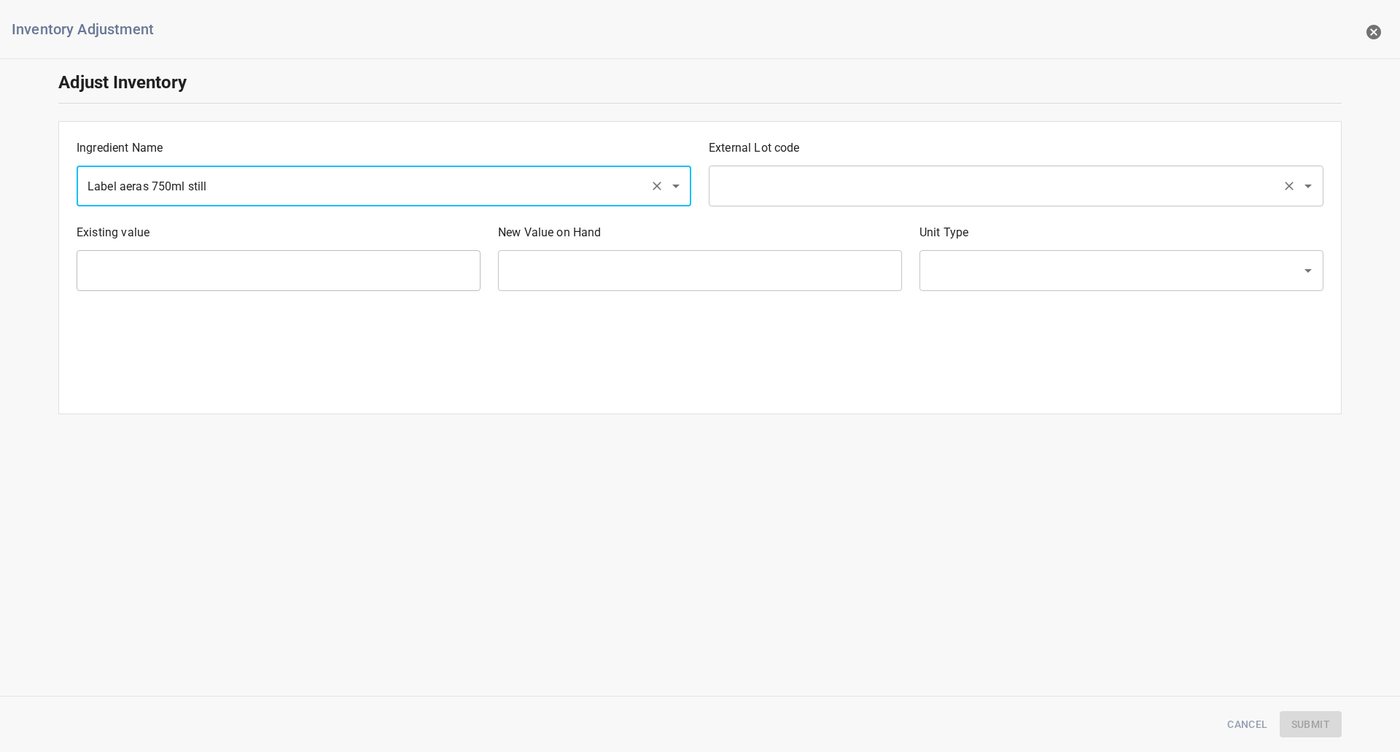
click at [833, 179] on input "text" at bounding box center [995, 186] width 561 height 28
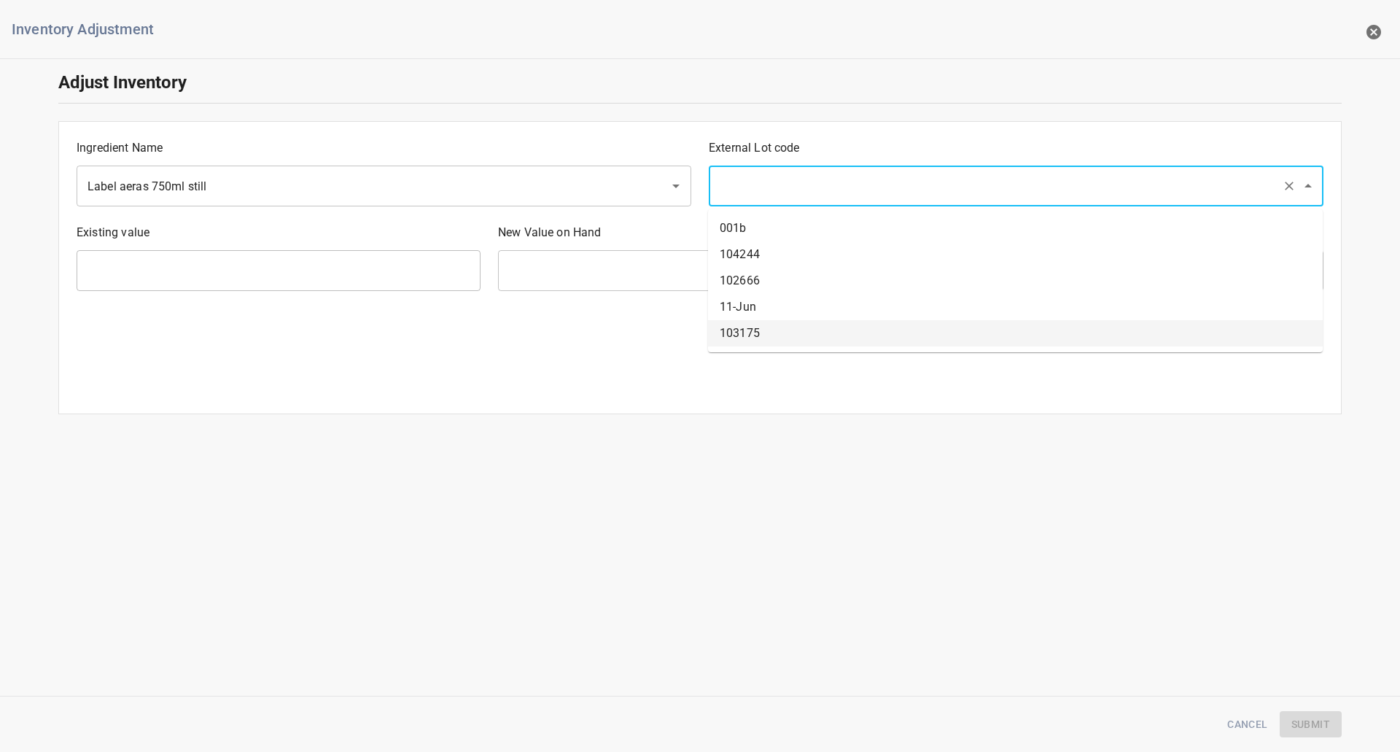
click at [749, 324] on li "103175" at bounding box center [1015, 333] width 615 height 26
type input "103175"
type input "198900 Ea"
type input "[PERSON_NAME]"
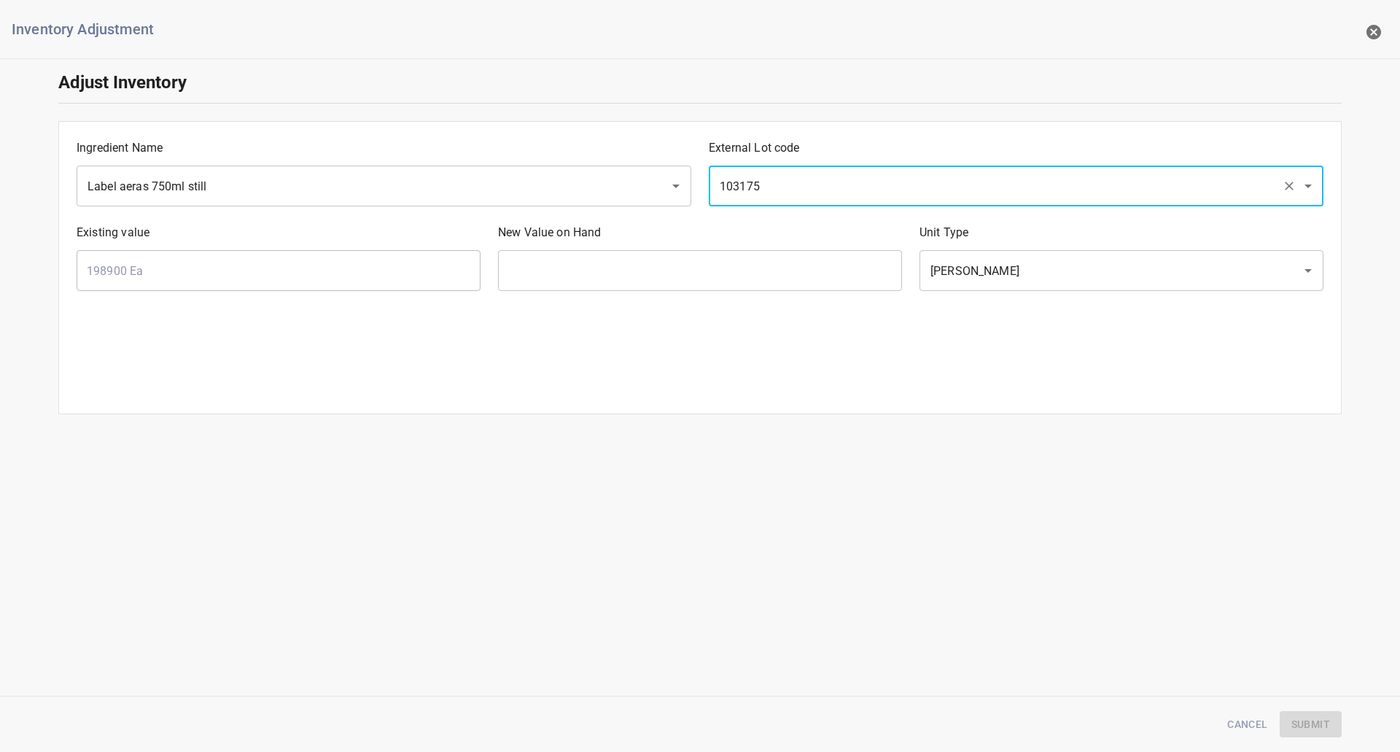
click at [772, 184] on input "103175" at bounding box center [995, 186] width 561 height 28
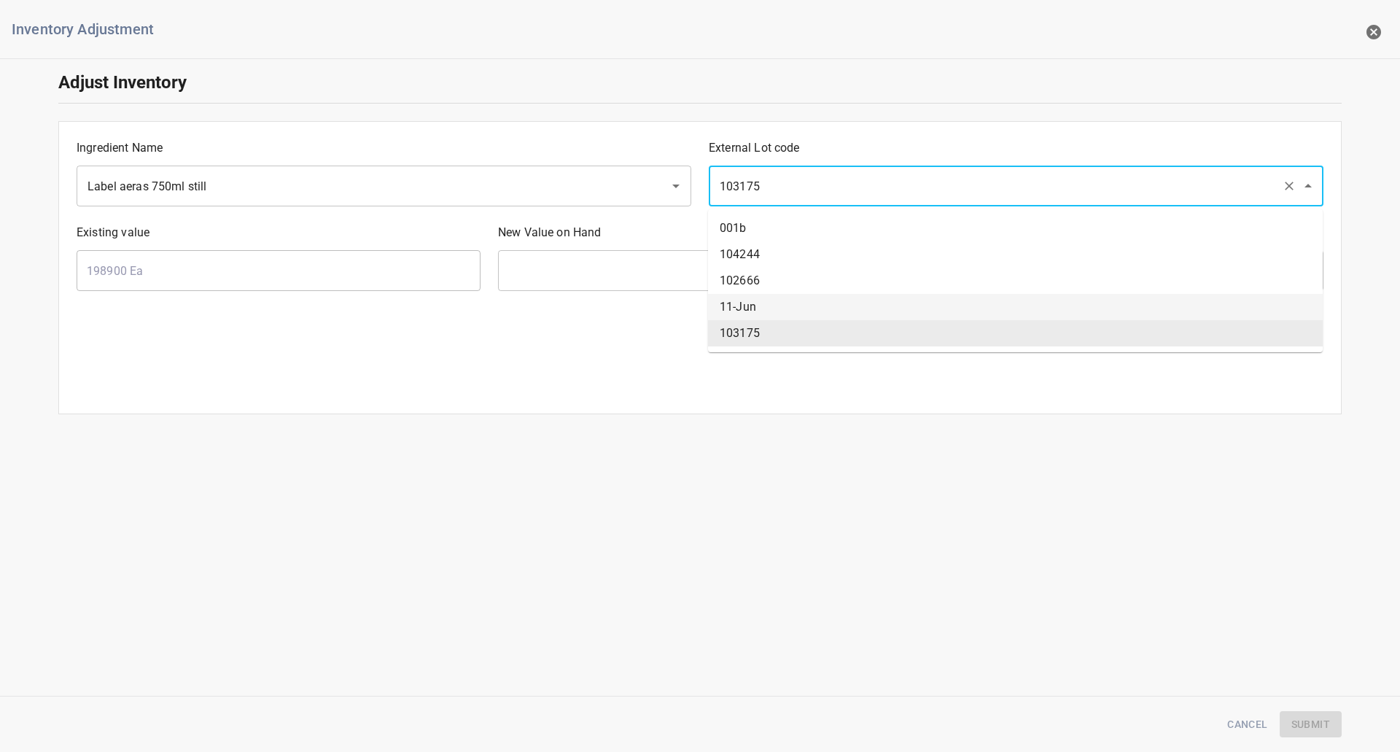
click at [744, 317] on li "11-Jun" at bounding box center [1015, 307] width 615 height 26
type input "11-Jun"
type input "37692 Ea"
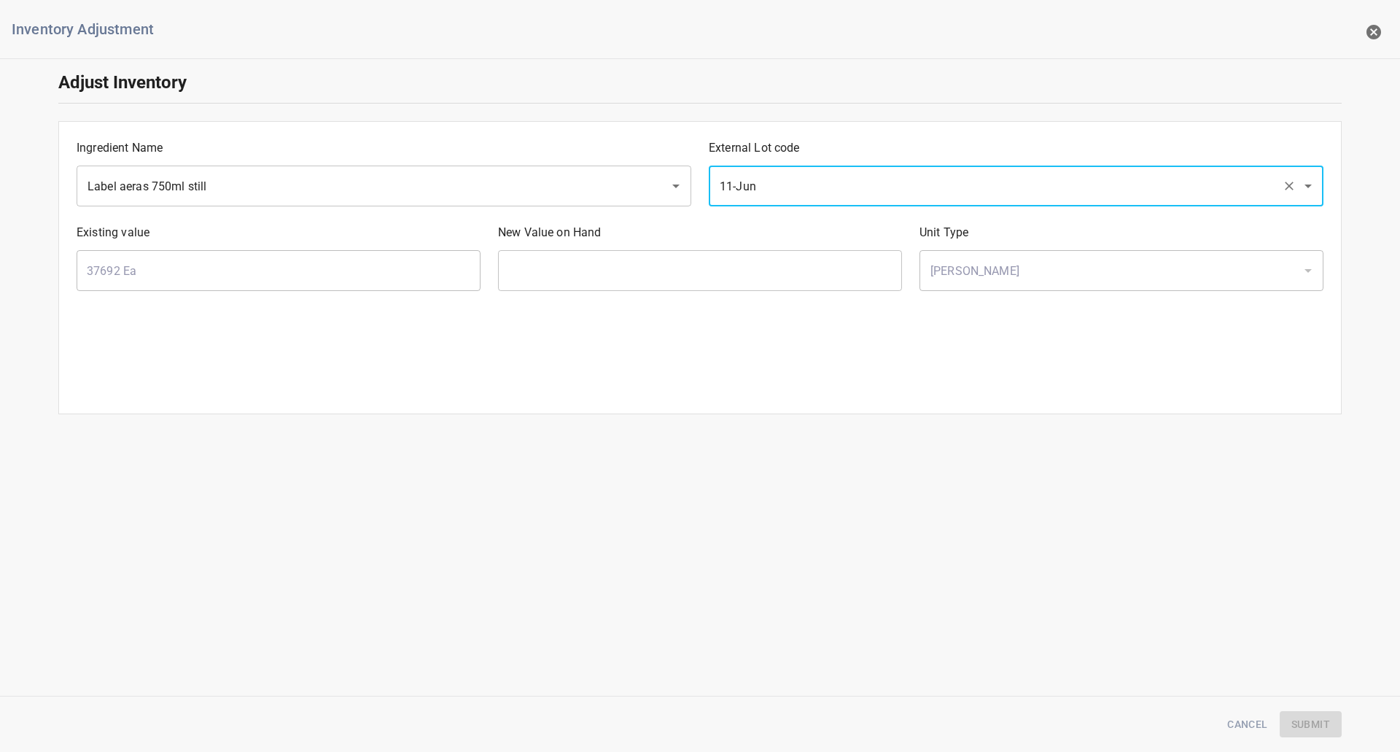
click at [762, 184] on input "11-Jun" at bounding box center [995, 186] width 561 height 28
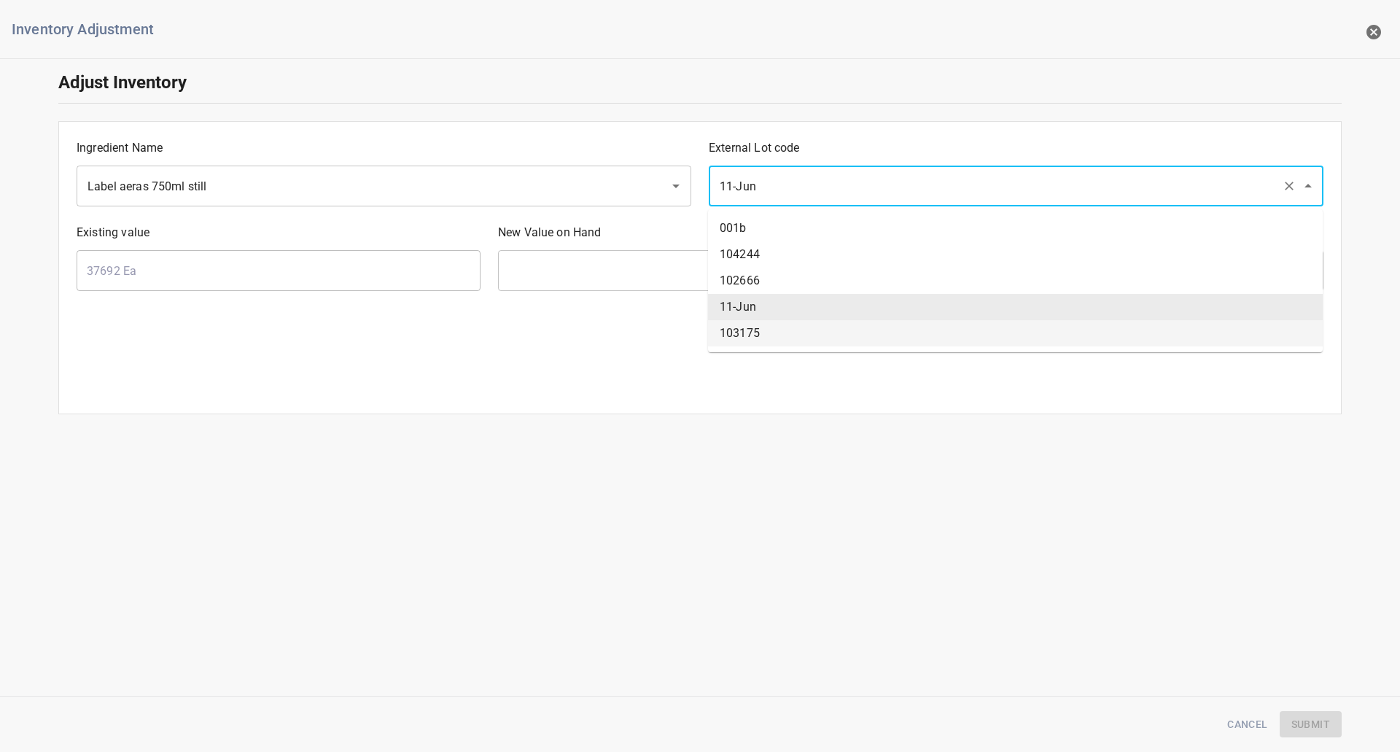
click at [733, 332] on li "103175" at bounding box center [1015, 333] width 615 height 26
type input "103175"
type input "198900 Ea"
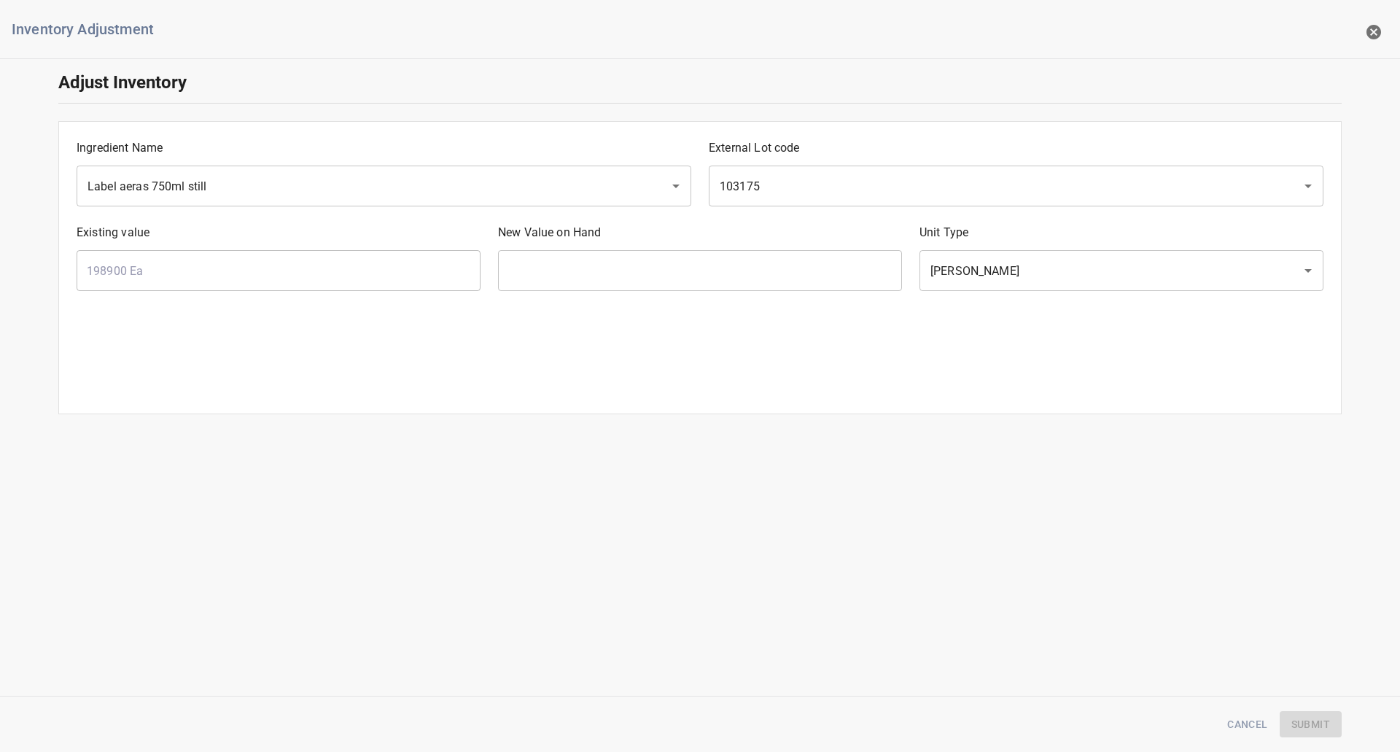
drag, startPoint x: 654, startPoint y: 295, endPoint x: 657, endPoint y: 287, distance: 7.9
click at [654, 294] on div "New Value on Hand ​" at bounding box center [699, 257] width 421 height 85
click at [663, 276] on input "text" at bounding box center [700, 270] width 404 height 41
click at [798, 173] on div "103175 ​" at bounding box center [1016, 186] width 615 height 41
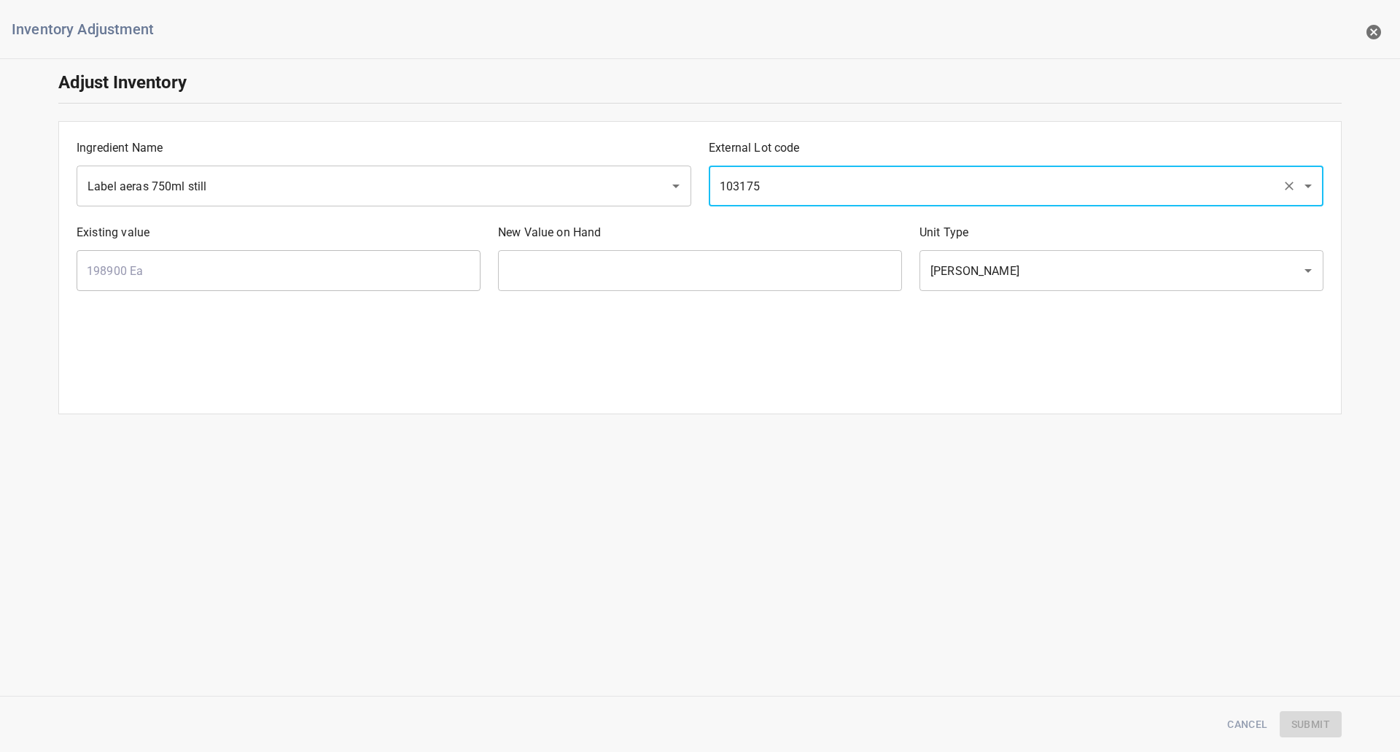
click at [798, 173] on input "103175" at bounding box center [995, 186] width 561 height 28
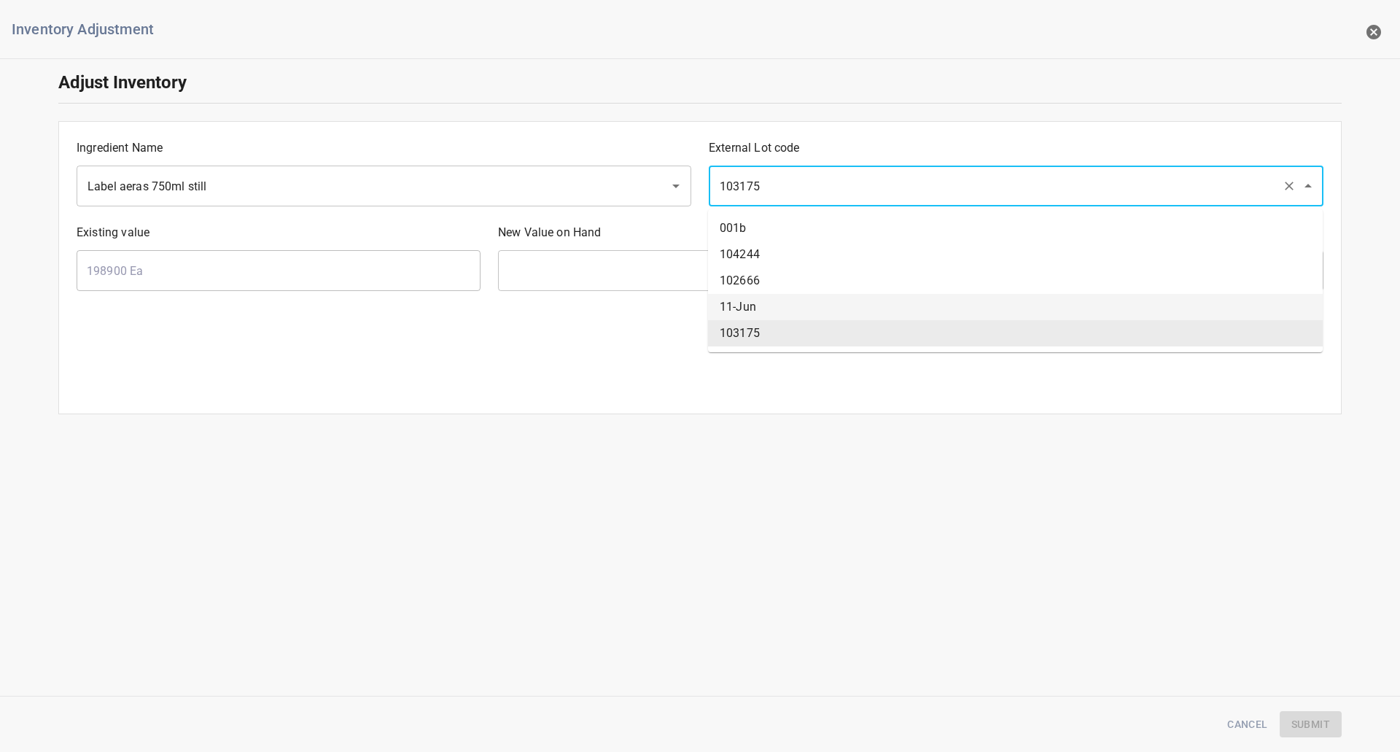
click at [769, 303] on li "11-Jun" at bounding box center [1015, 307] width 615 height 26
type input "11-Jun"
type input "37692 Ea"
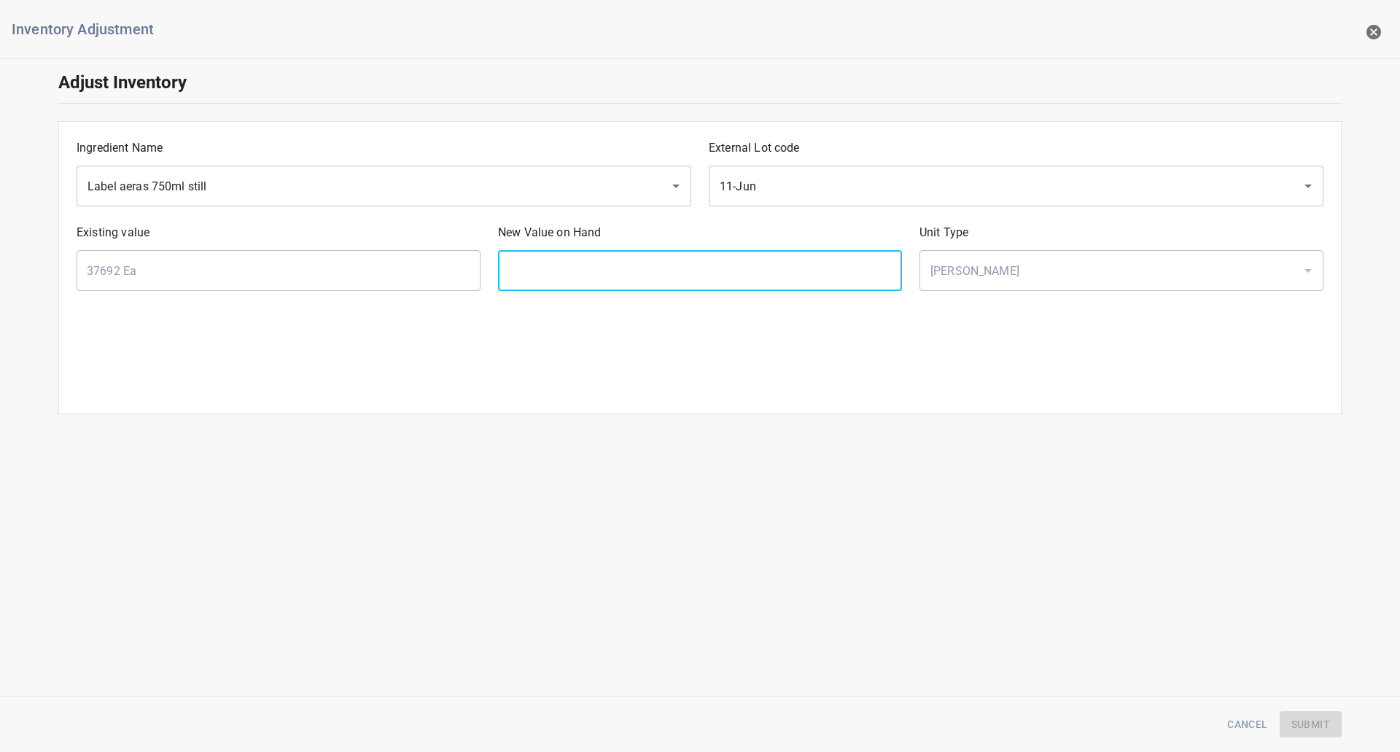
click at [763, 261] on input "text" at bounding box center [700, 270] width 404 height 41
type input "42900"
click at [1332, 734] on button "Submit" at bounding box center [1311, 724] width 62 height 27
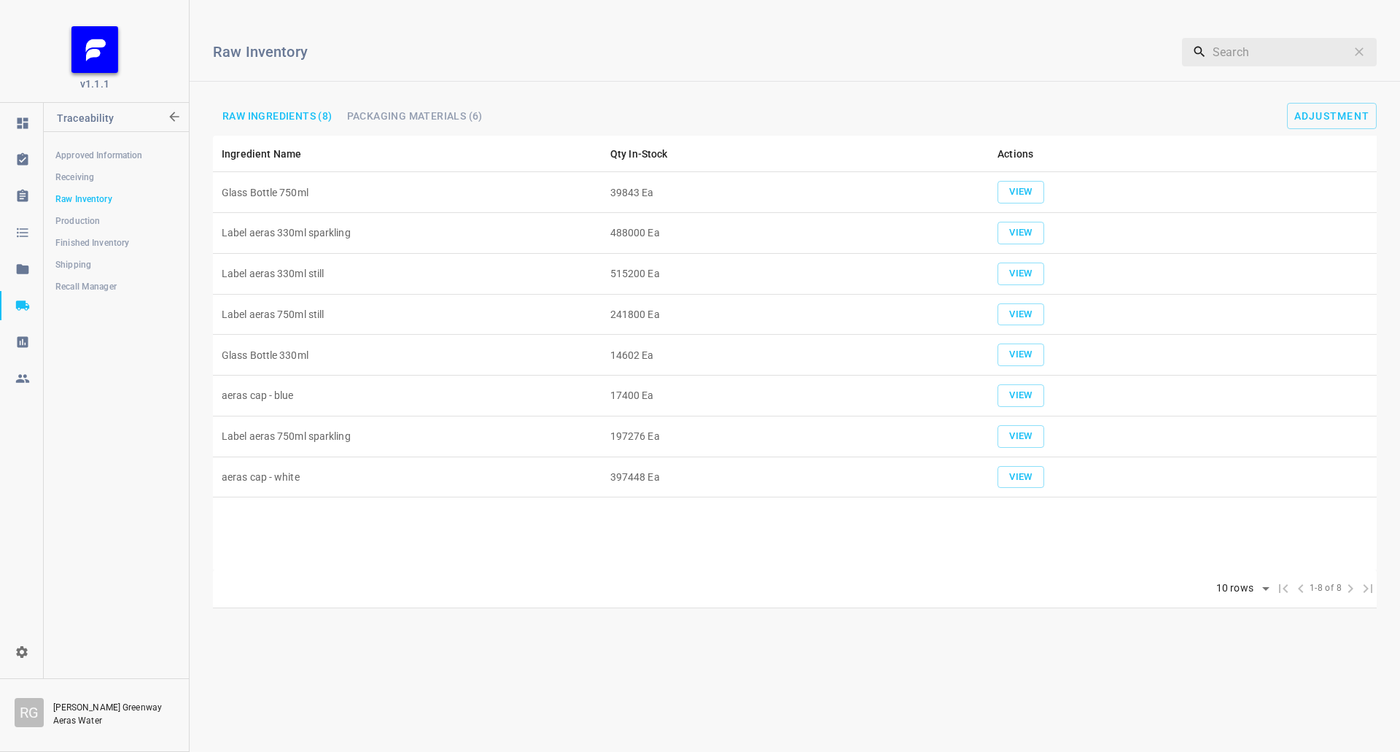
click at [1321, 101] on div "Raw Inventory ​ Raw Ingredients (8) Packaging Materials (6) Adjustment" at bounding box center [795, 74] width 1210 height 124
click at [1318, 122] on button "Adjustment" at bounding box center [1332, 116] width 90 height 26
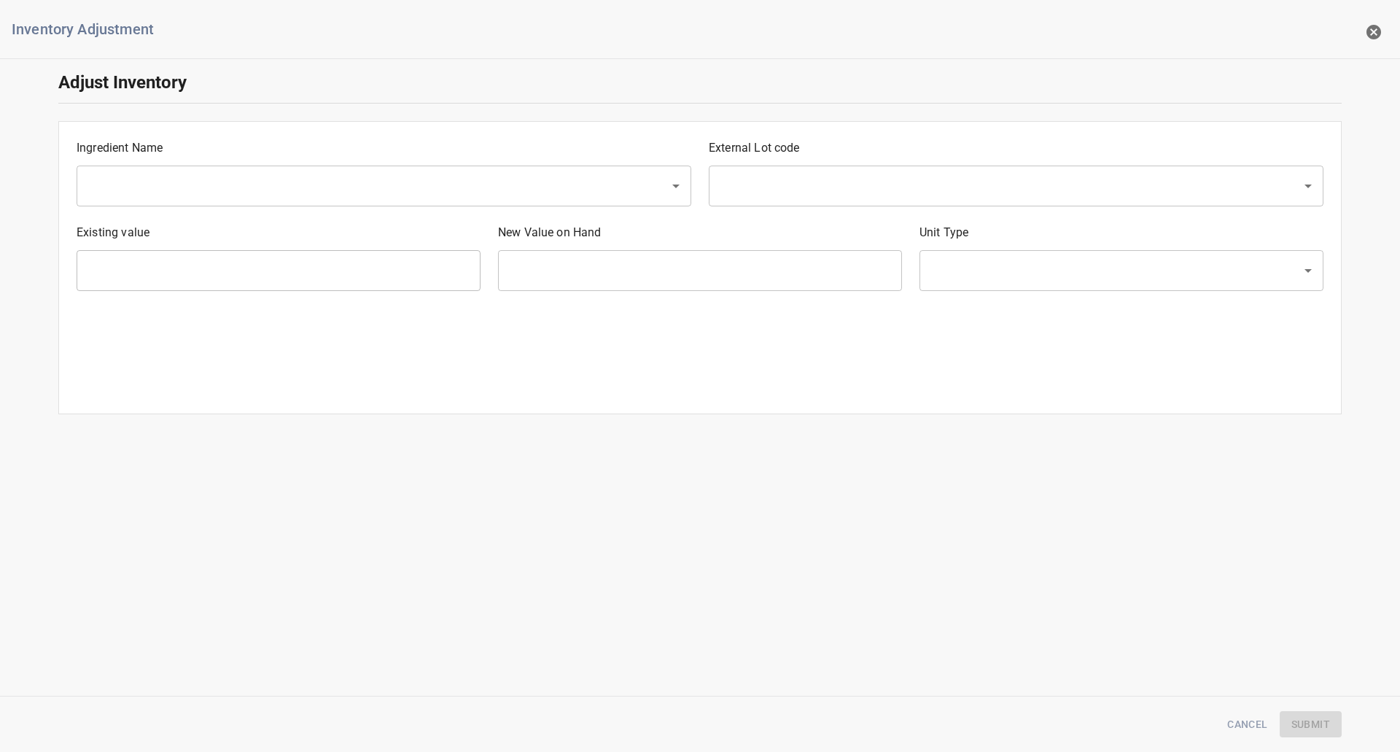
click at [180, 184] on input "text" at bounding box center [363, 186] width 561 height 28
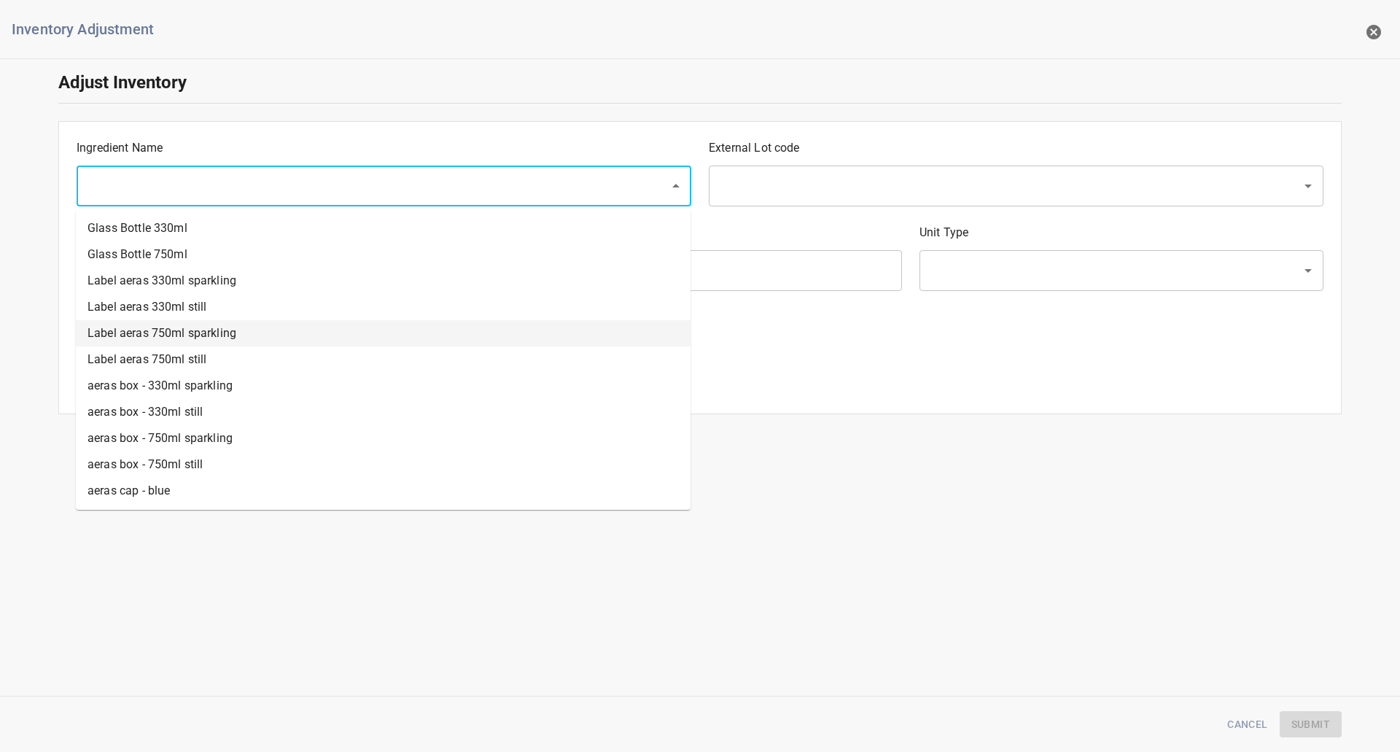
click at [213, 335] on li "Label aeras 750ml sparkling" at bounding box center [383, 333] width 615 height 26
type input "Label aeras 750ml sparkling"
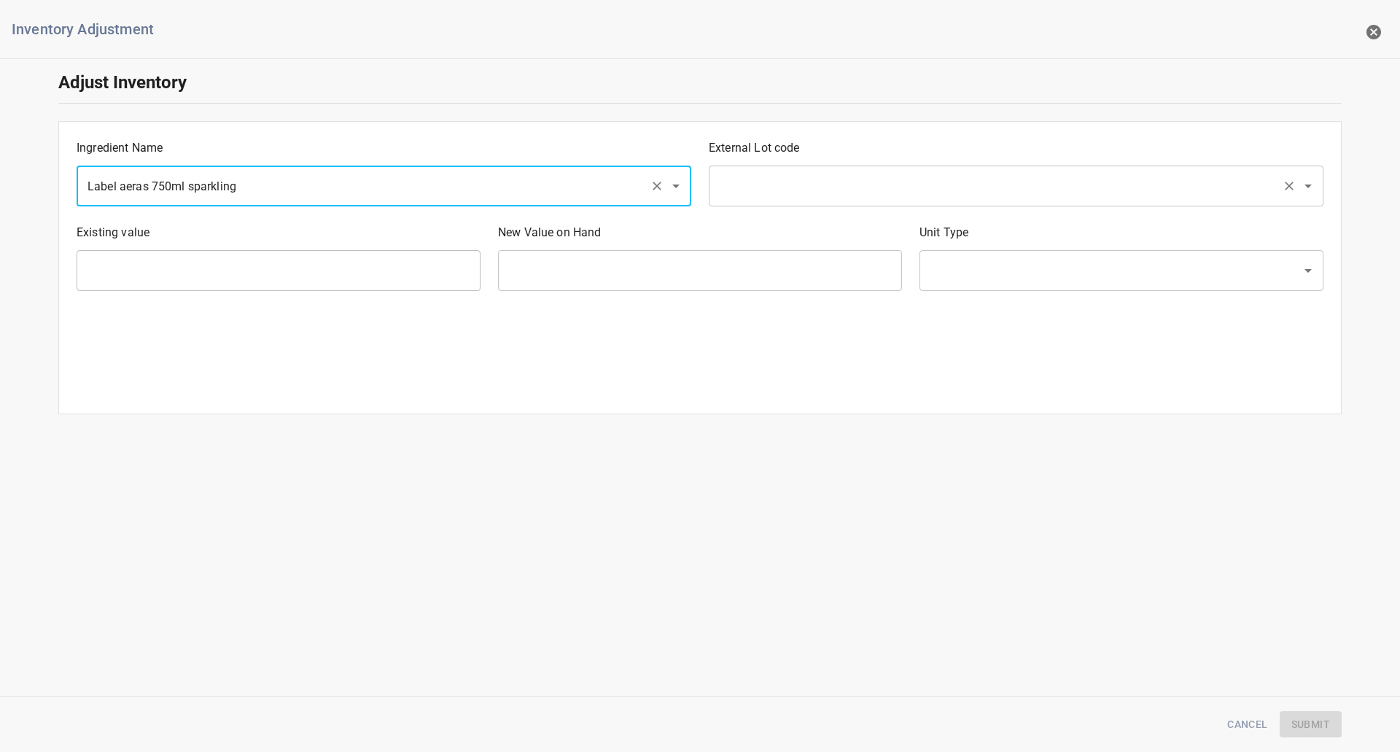
click at [792, 184] on input "text" at bounding box center [995, 186] width 561 height 28
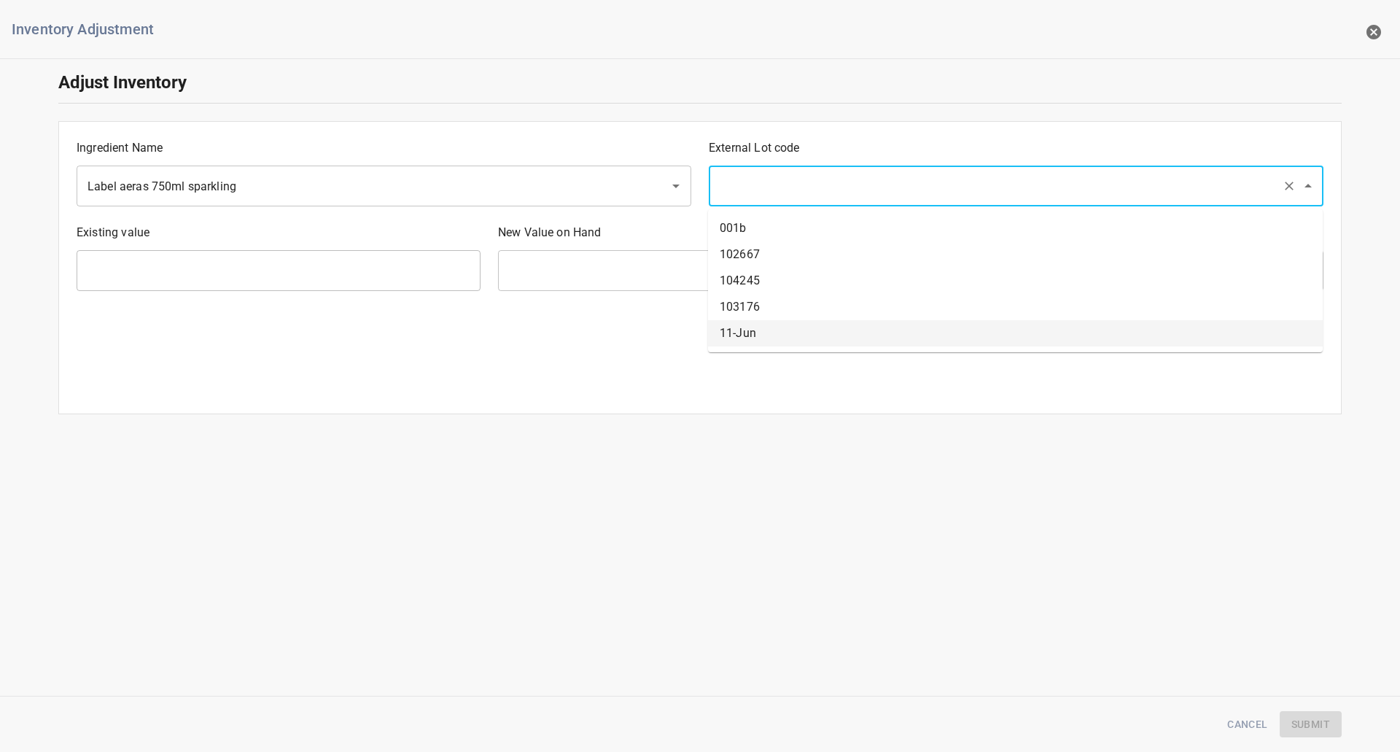
click at [755, 346] on li "11-Jun" at bounding box center [1015, 333] width 615 height 26
type input "11-Jun"
type input "197276 Ea"
type input "[PERSON_NAME]"
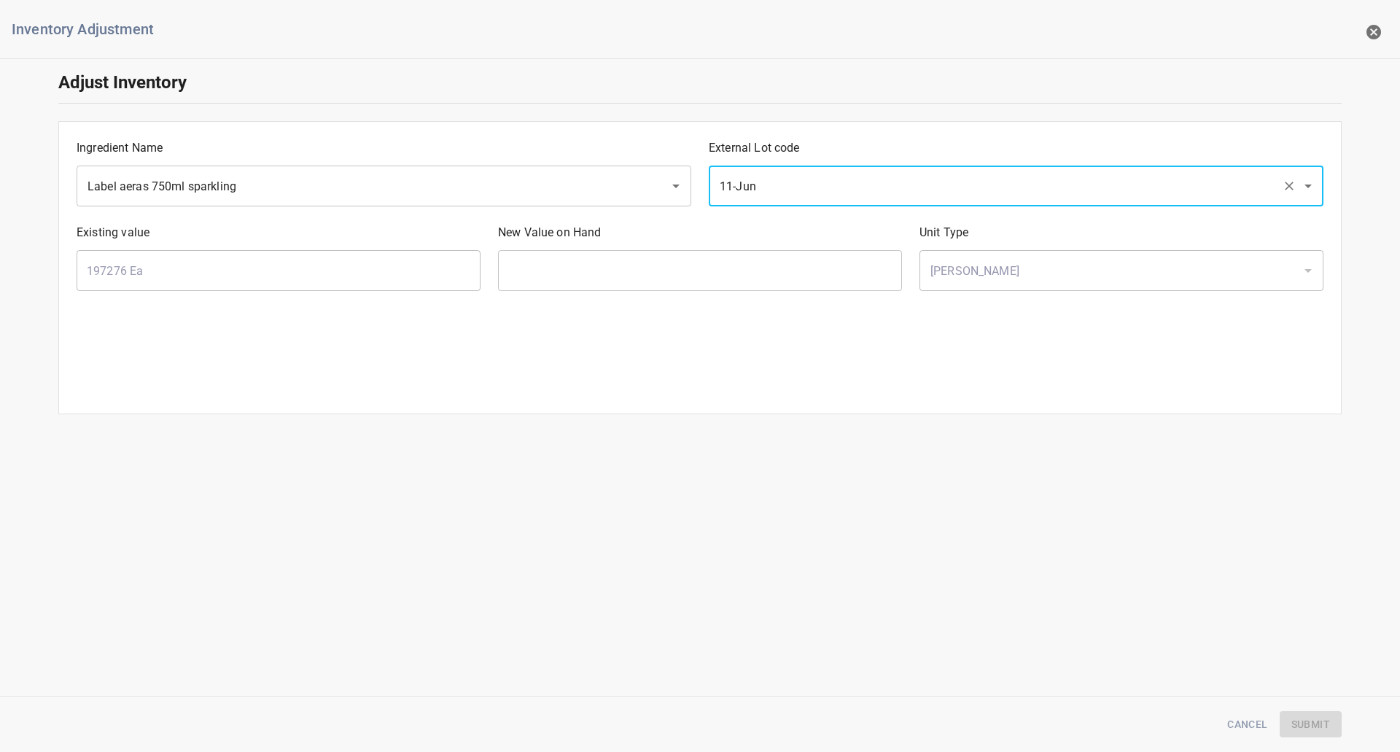
click at [728, 290] on input "text" at bounding box center [700, 270] width 404 height 41
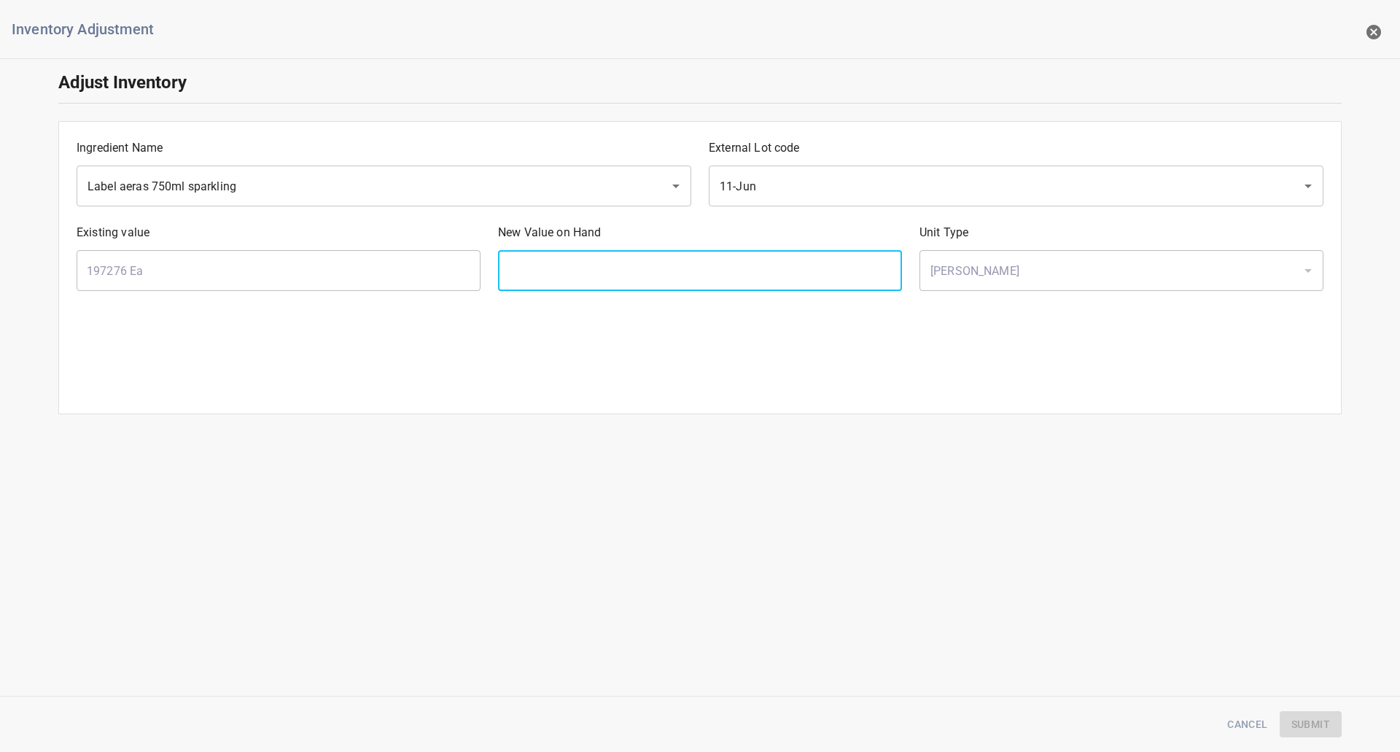
type input "."
type input "0"
click at [1314, 732] on span "Submit" at bounding box center [1310, 724] width 39 height 18
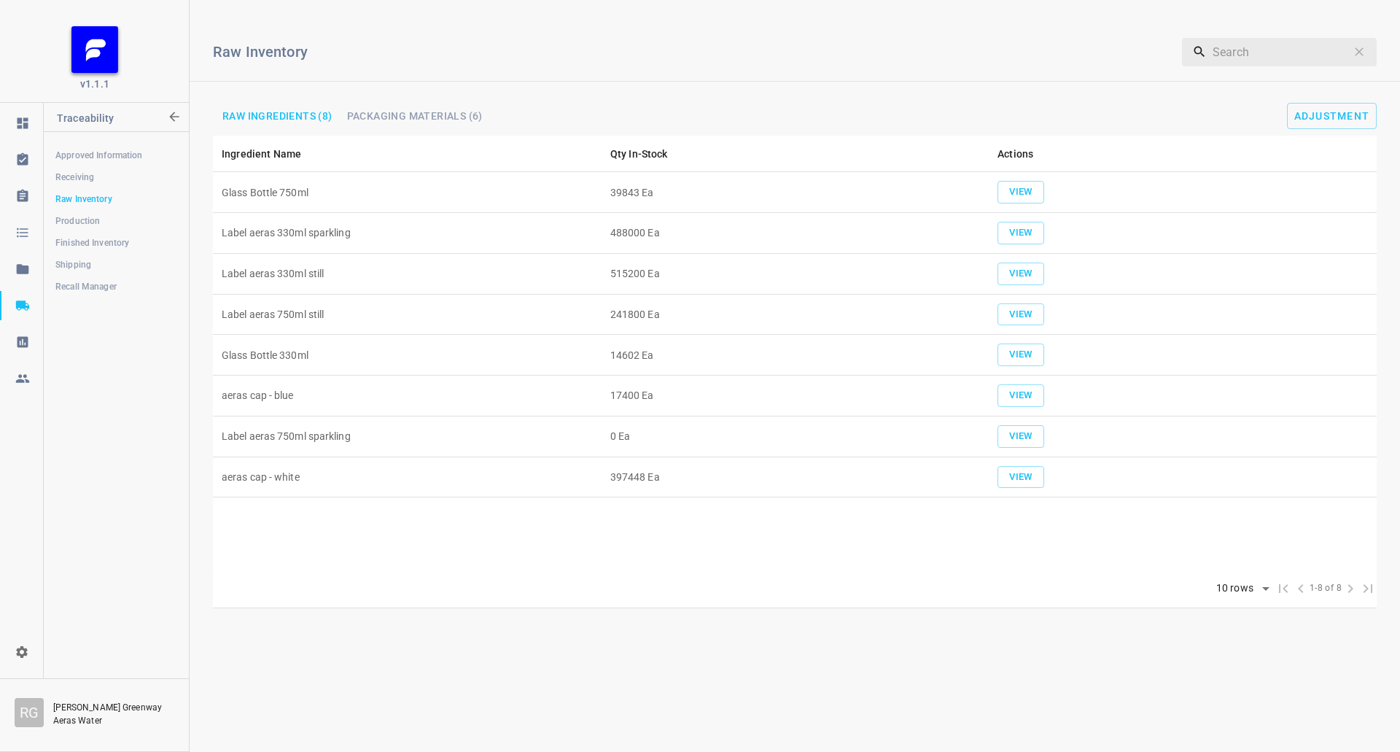
click at [400, 116] on span "Packaging Materials (6)" at bounding box center [415, 116] width 136 height 10
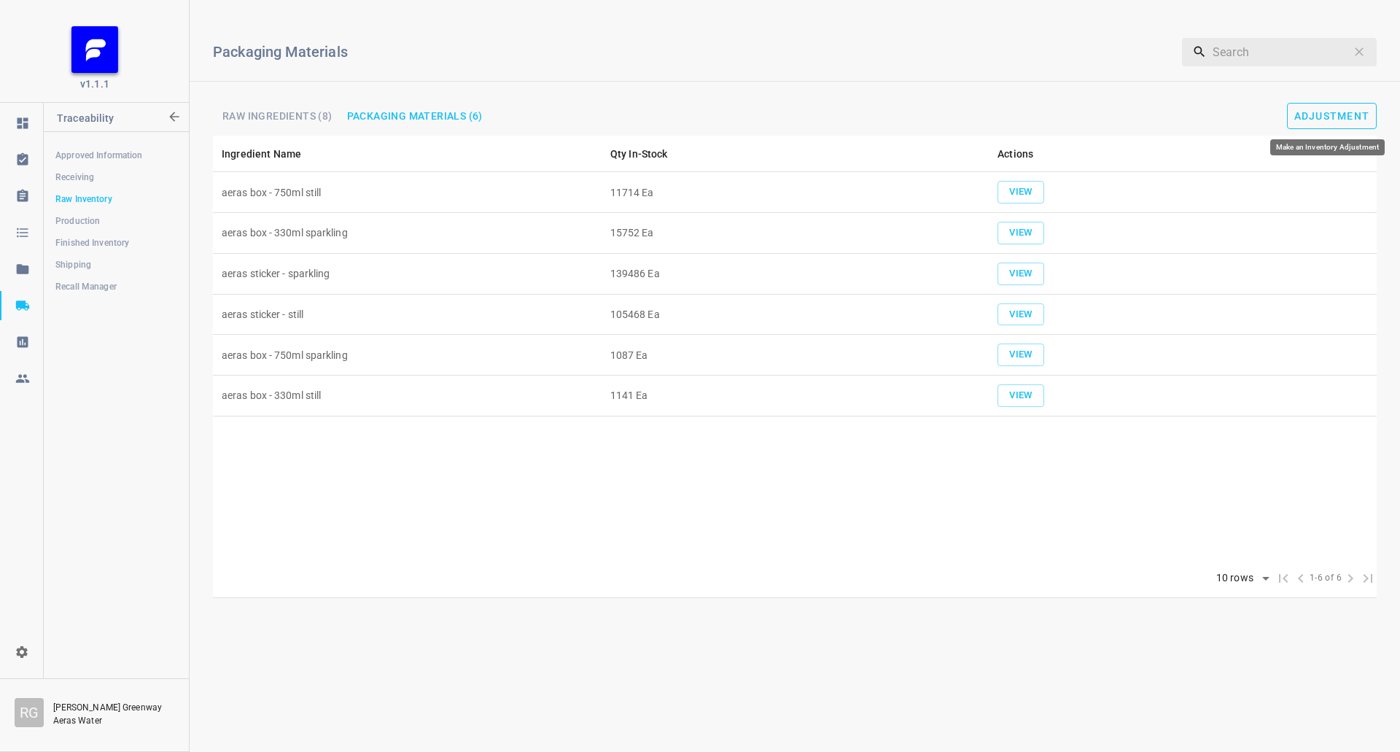
click at [1312, 115] on span "Adjustment" at bounding box center [1332, 116] width 76 height 12
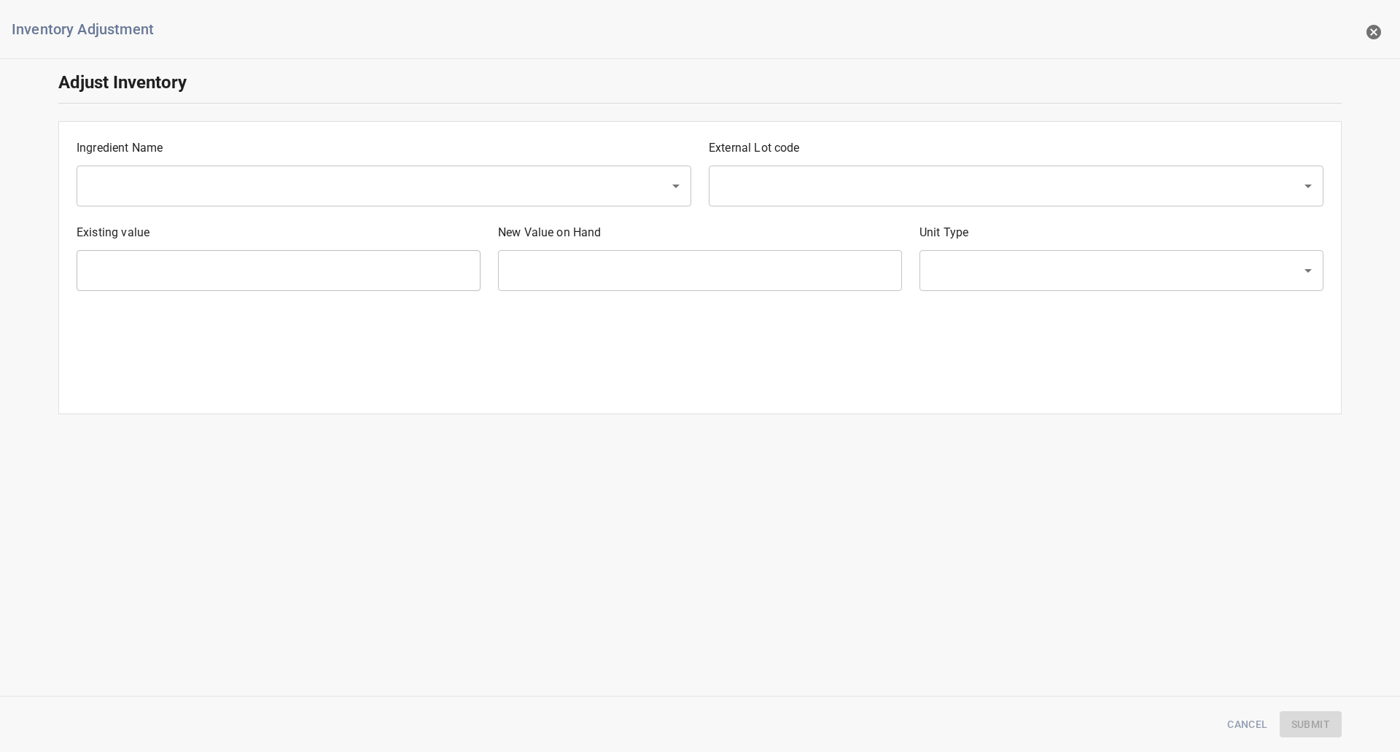
click at [198, 204] on div "​" at bounding box center [384, 186] width 615 height 41
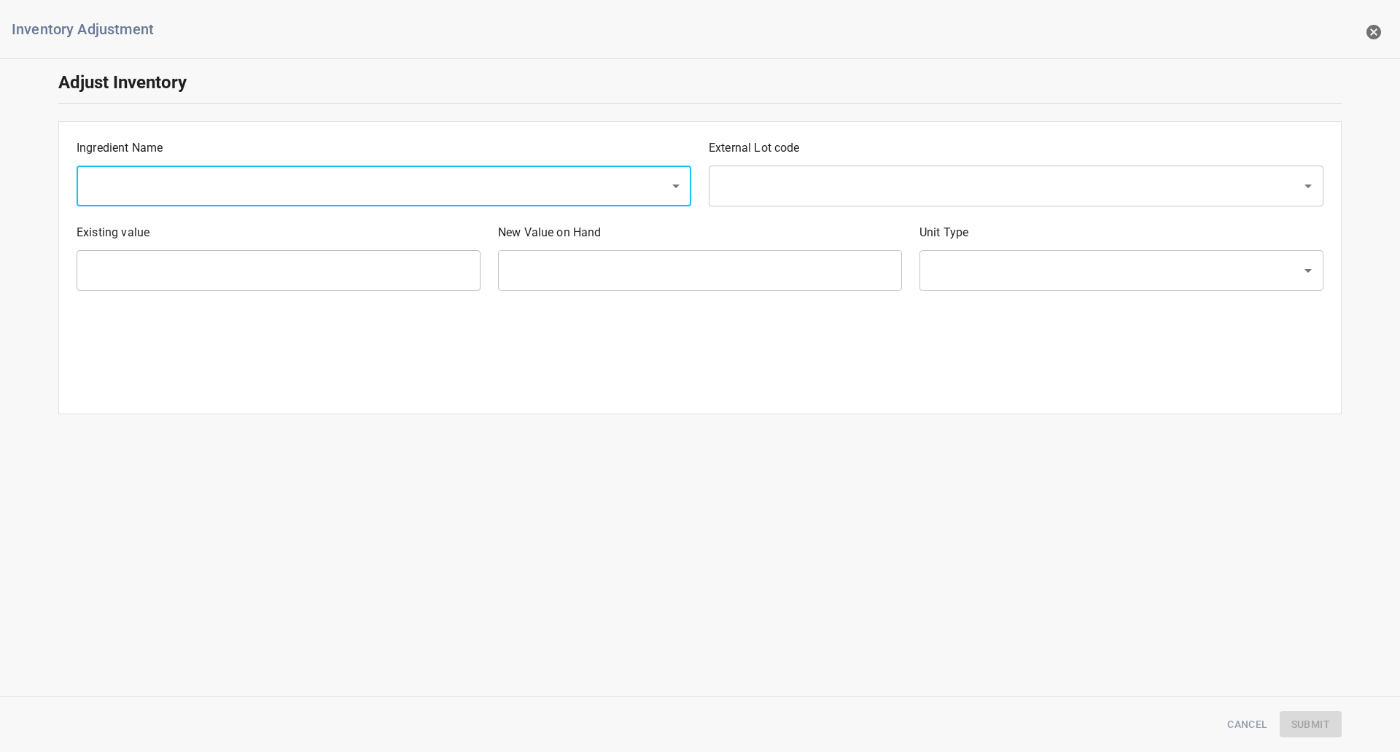
click at [230, 179] on input "text" at bounding box center [363, 186] width 561 height 28
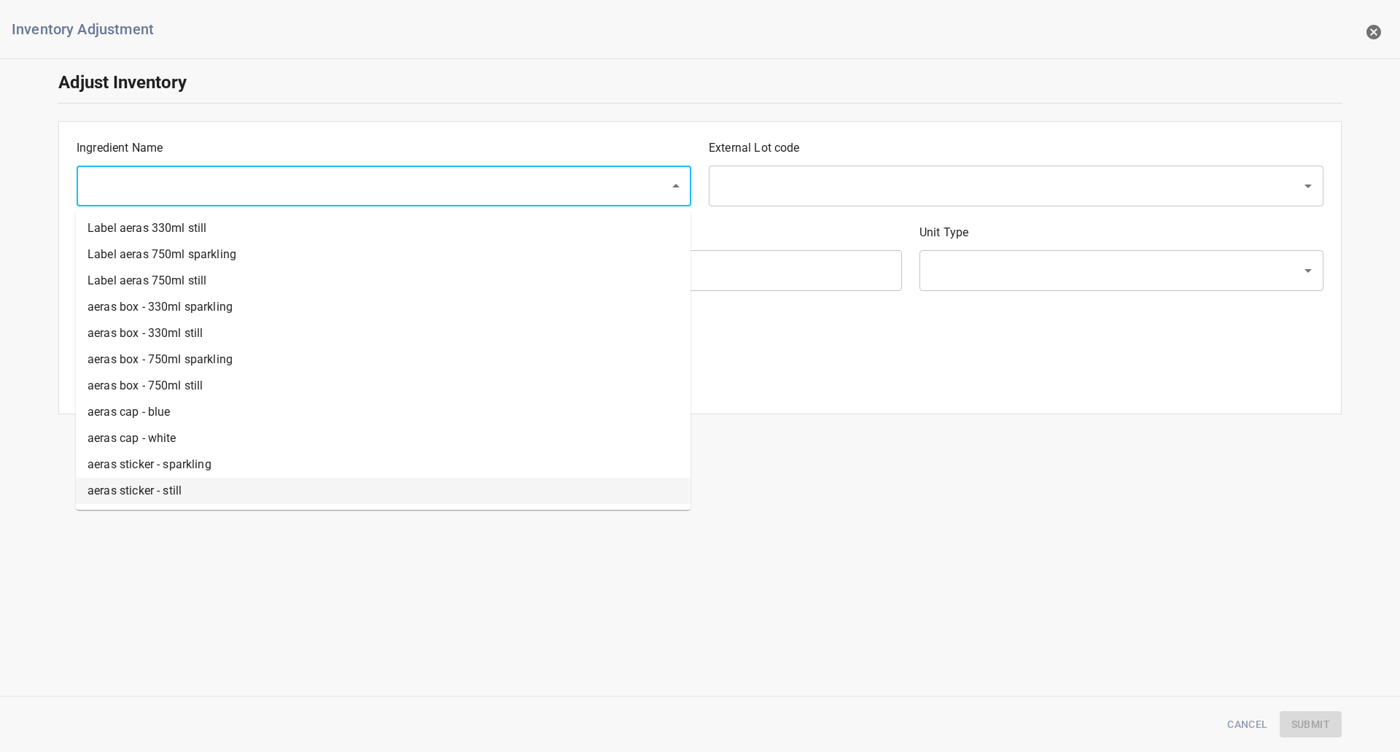
click at [187, 491] on li "aeras sticker - still" at bounding box center [383, 491] width 615 height 26
type input "aeras sticker - still"
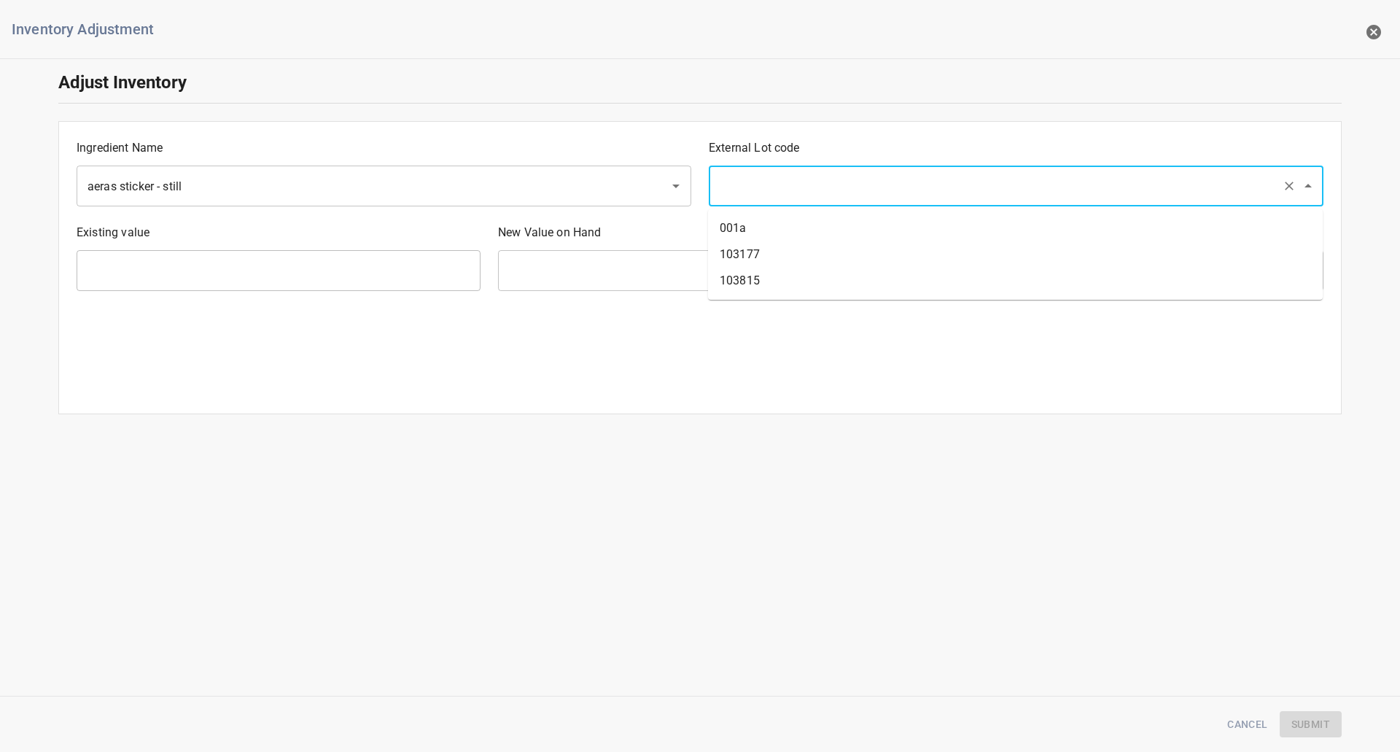
click at [789, 192] on input "text" at bounding box center [995, 186] width 561 height 28
click at [749, 265] on li "103177" at bounding box center [1015, 254] width 615 height 26
type input "103177"
type input "0 Ea"
type input "[PERSON_NAME]"
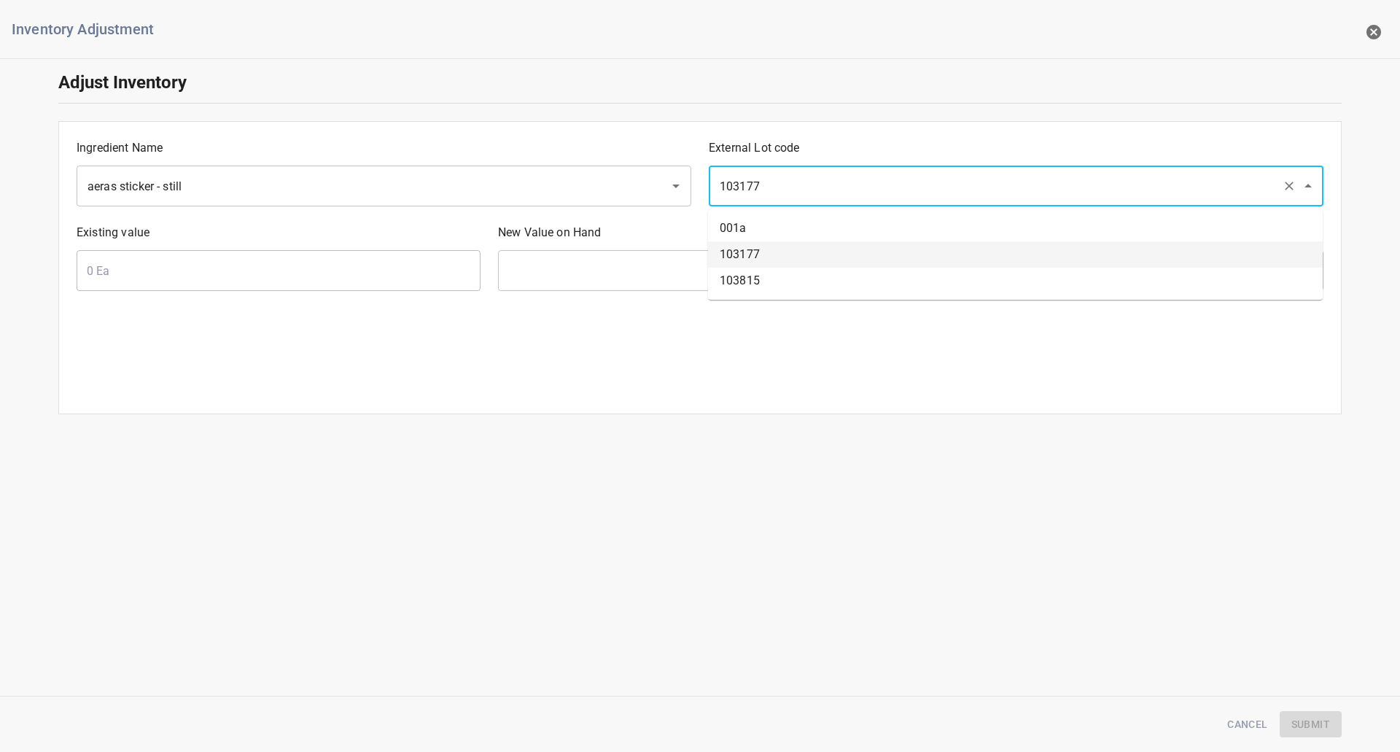
drag, startPoint x: 768, startPoint y: 182, endPoint x: 771, endPoint y: 225, distance: 43.8
click at [771, 181] on input "103177" at bounding box center [995, 186] width 561 height 28
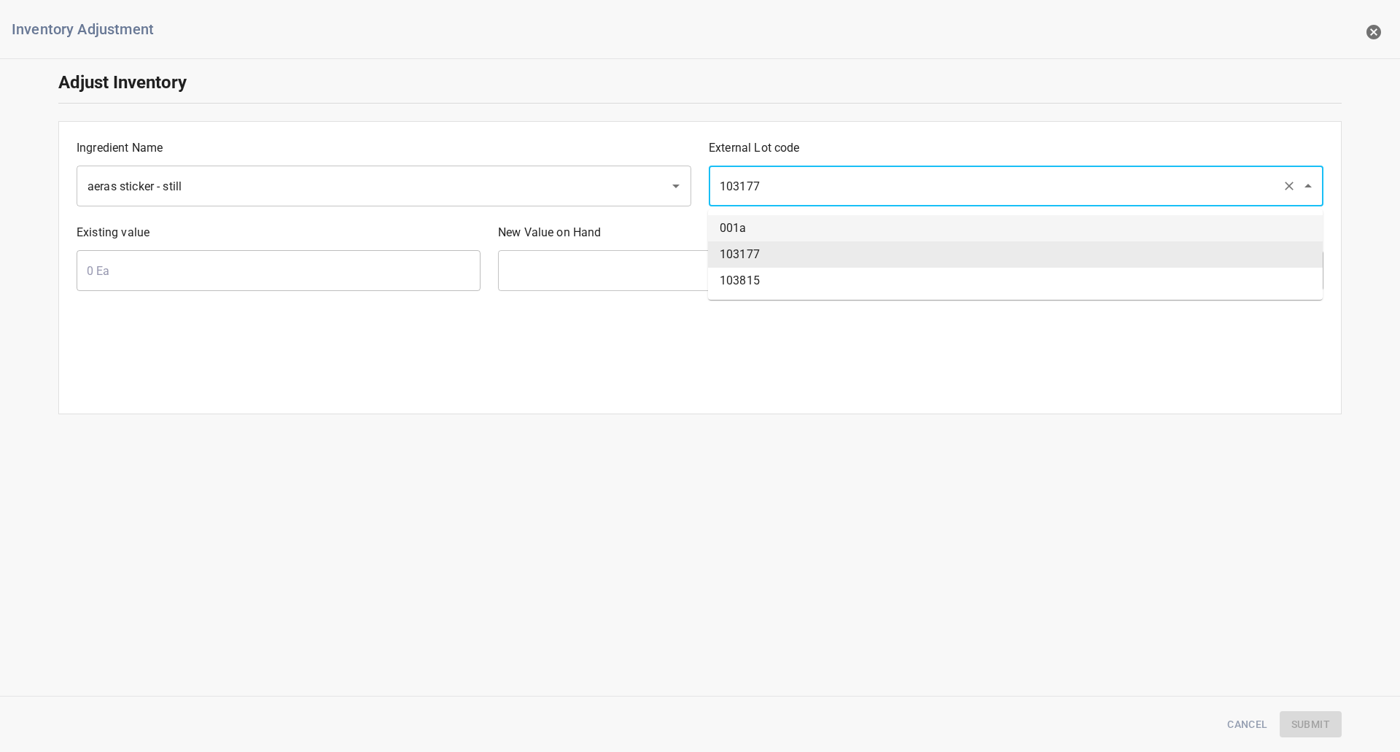
click at [771, 231] on li "001a" at bounding box center [1015, 228] width 615 height 26
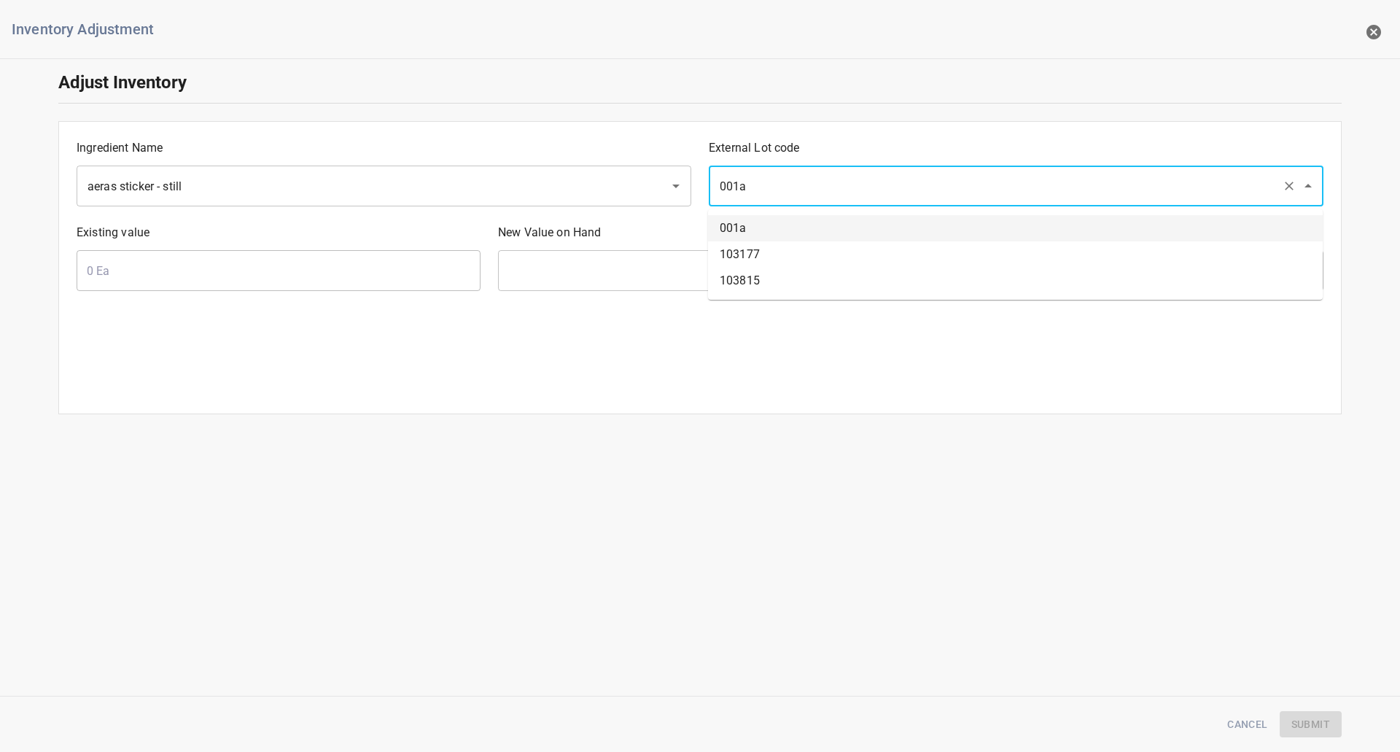
click at [775, 189] on input "001a" at bounding box center [995, 186] width 561 height 28
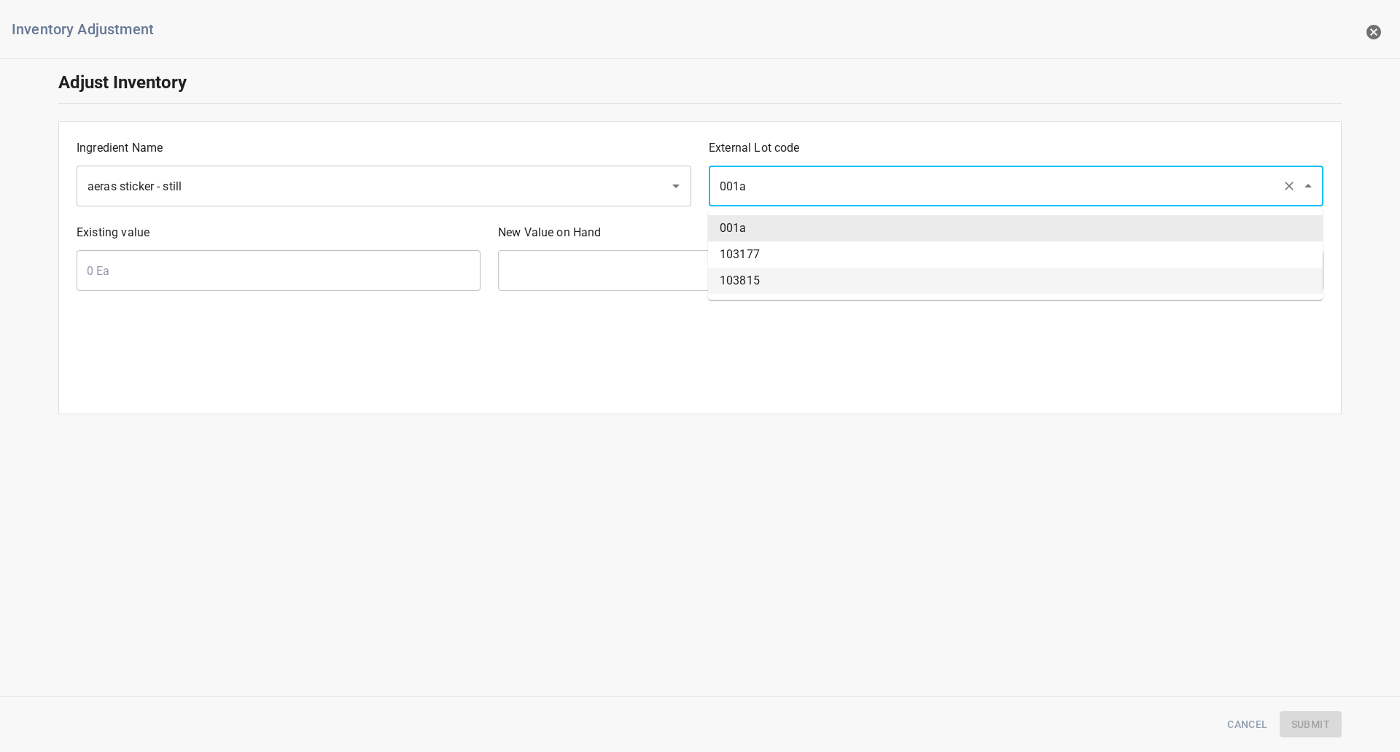
click at [776, 276] on li "103815" at bounding box center [1015, 281] width 615 height 26
type input "103815"
type input "105468 Ea"
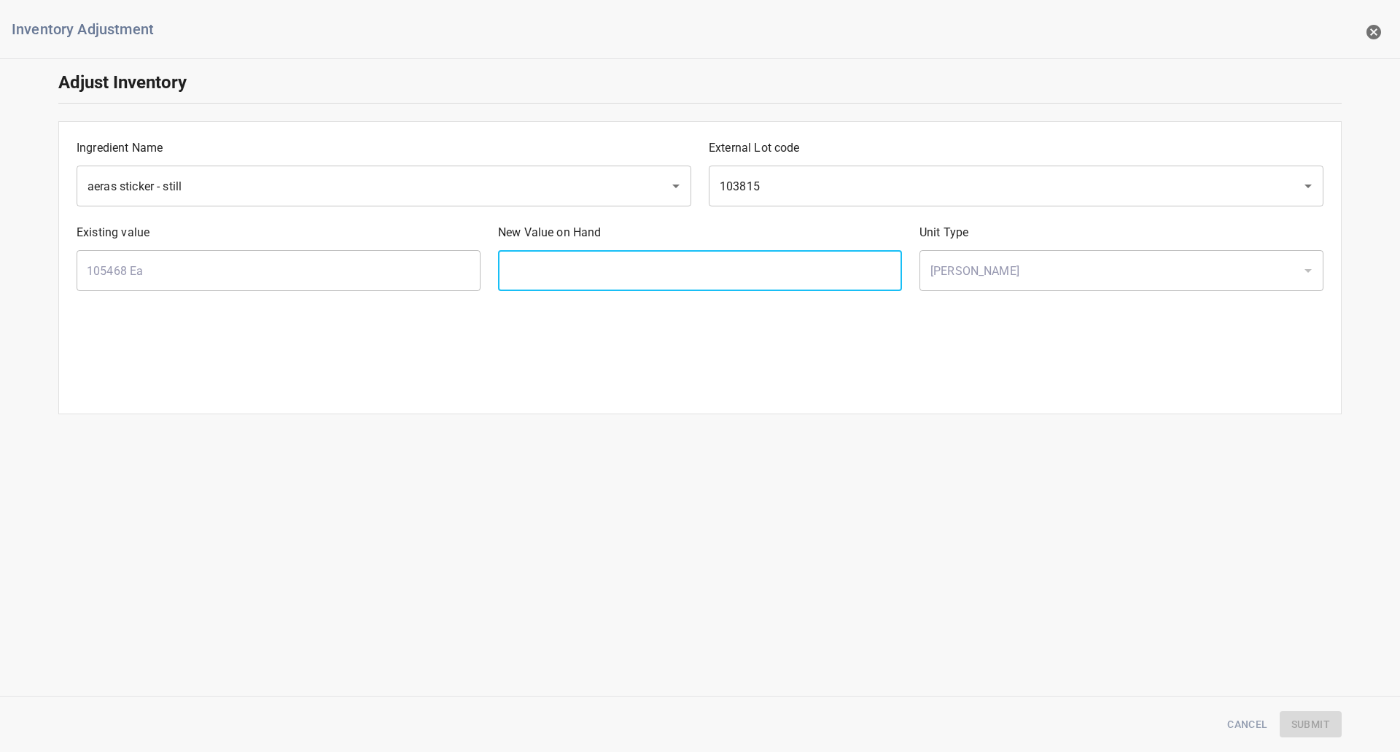
click at [711, 276] on input "text" at bounding box center [700, 270] width 404 height 41
type input "108000"
click at [1296, 726] on span "Submit" at bounding box center [1310, 724] width 39 height 18
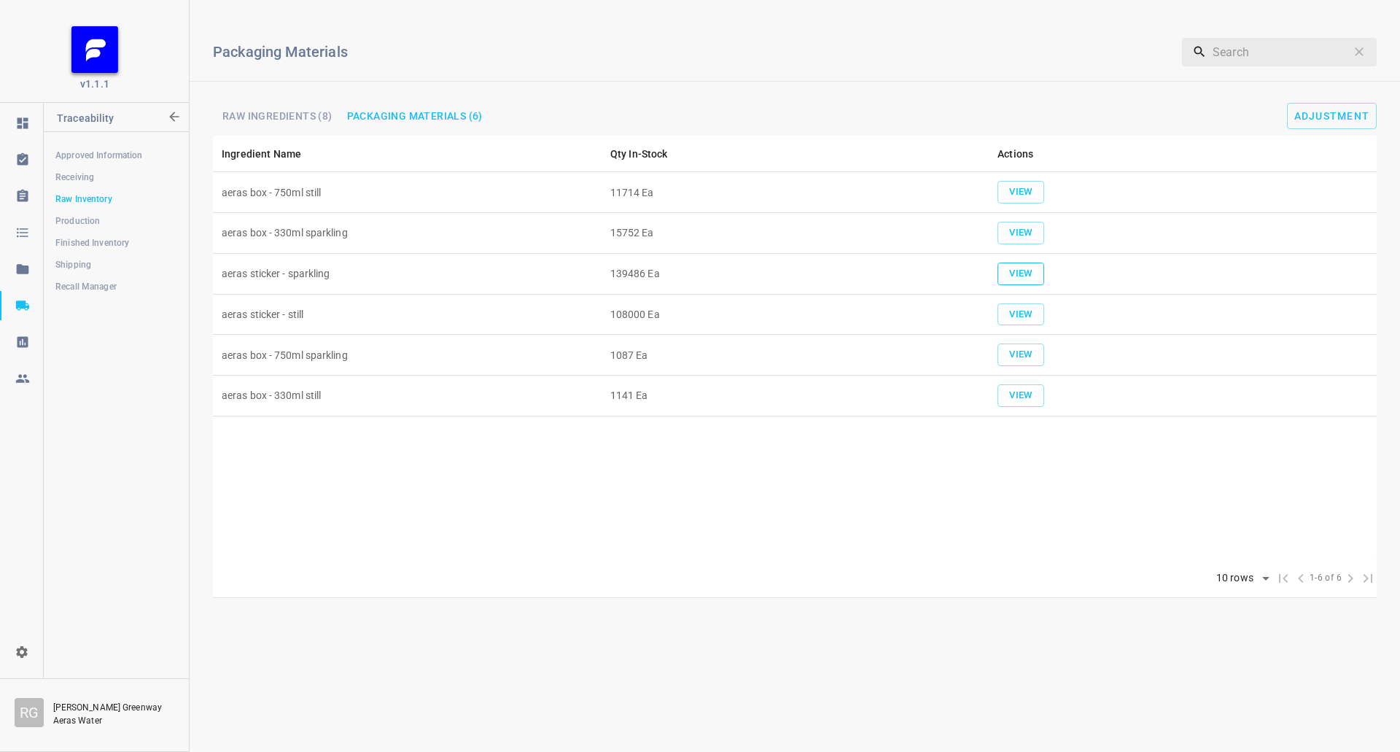
click at [1023, 277] on span "View" at bounding box center [1021, 273] width 32 height 17
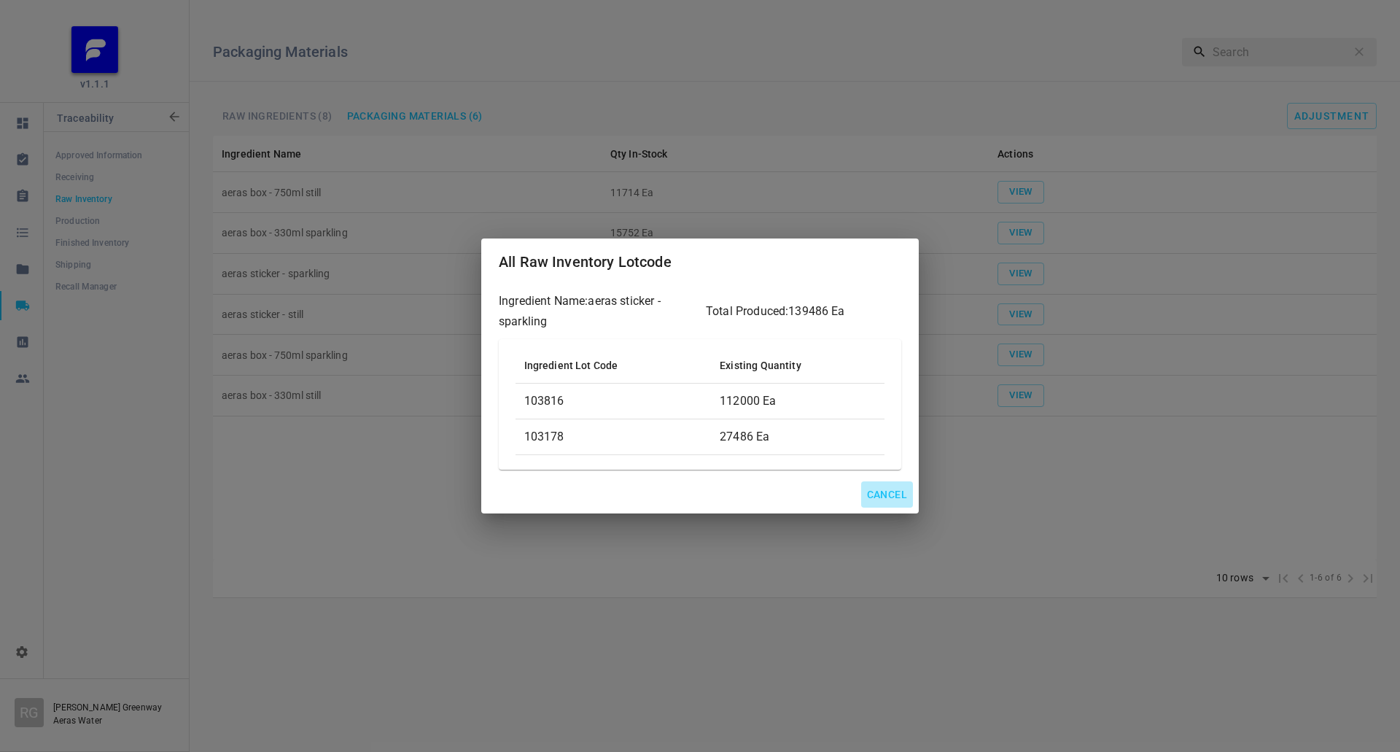
click at [900, 496] on span "Cancel" at bounding box center [887, 495] width 40 height 18
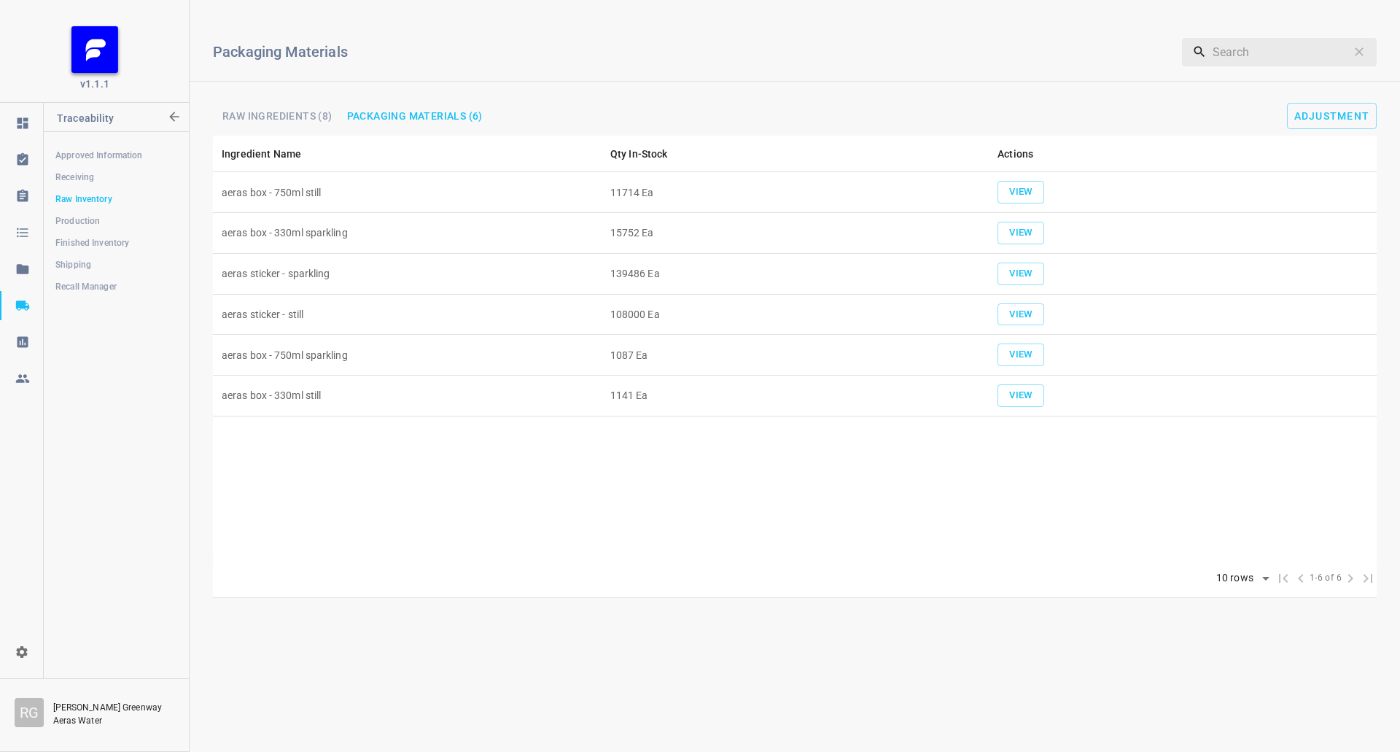
click at [1332, 96] on div "Packaging Materials ​ Raw Ingredients (8) Packaging Materials (6) Adjustment" at bounding box center [795, 74] width 1210 height 124
click at [1323, 125] on button "Adjustment" at bounding box center [1332, 116] width 90 height 26
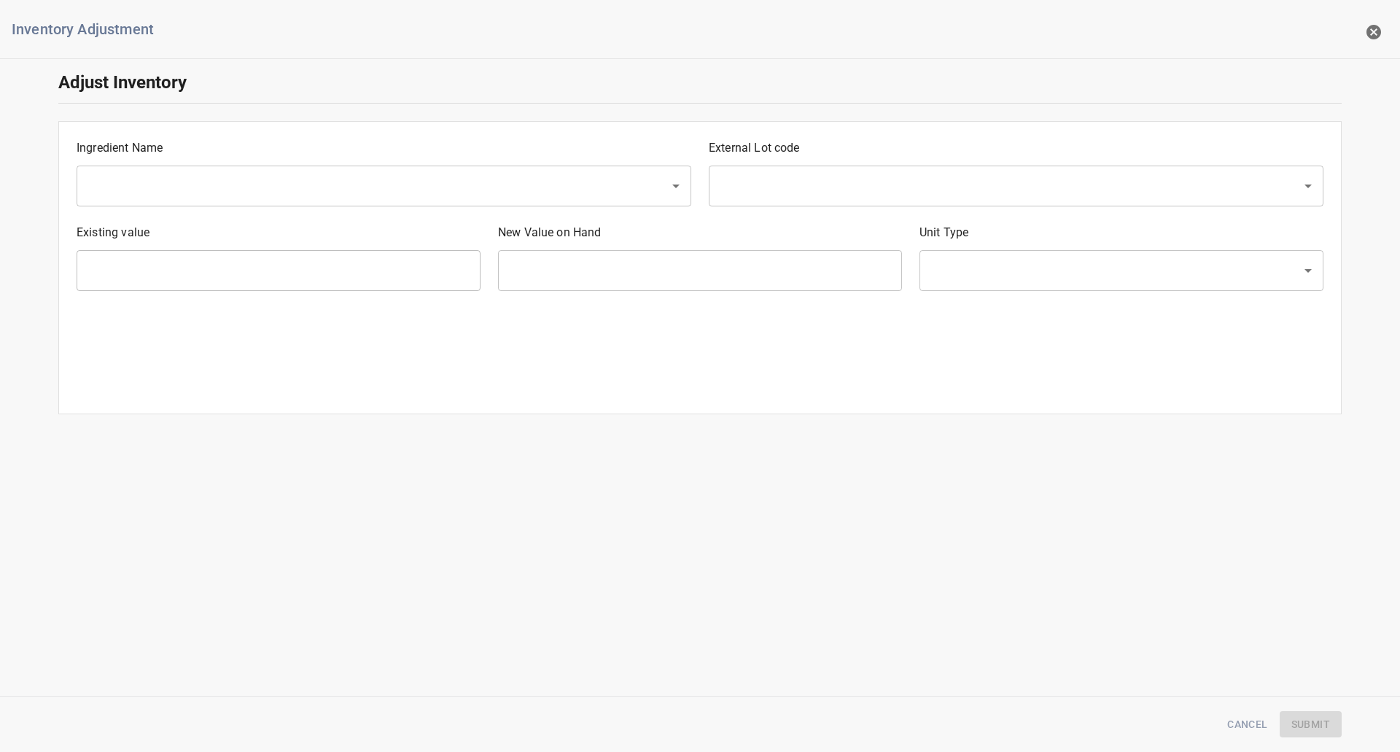
click at [237, 186] on input "text" at bounding box center [363, 186] width 561 height 28
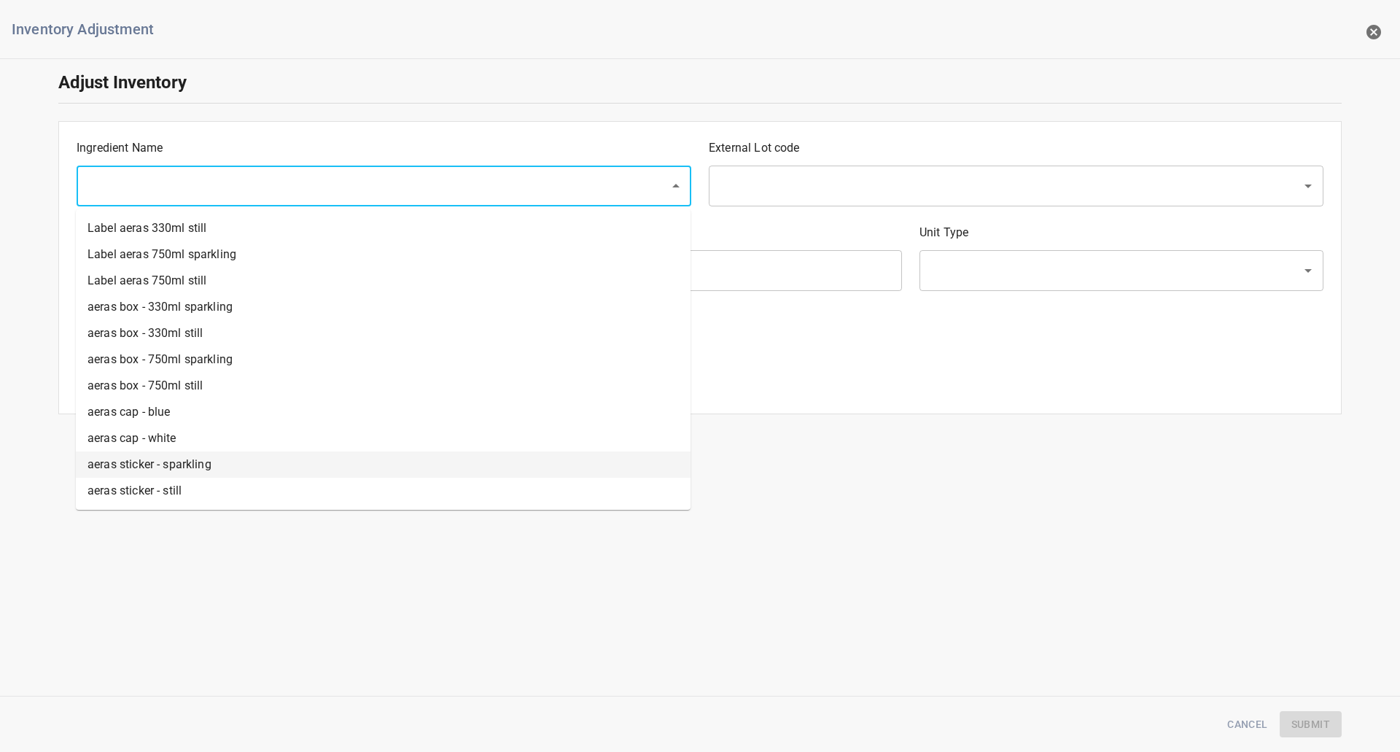
click at [164, 469] on li "aeras sticker - sparkling" at bounding box center [383, 464] width 615 height 26
type input "aeras sticker - sparkling"
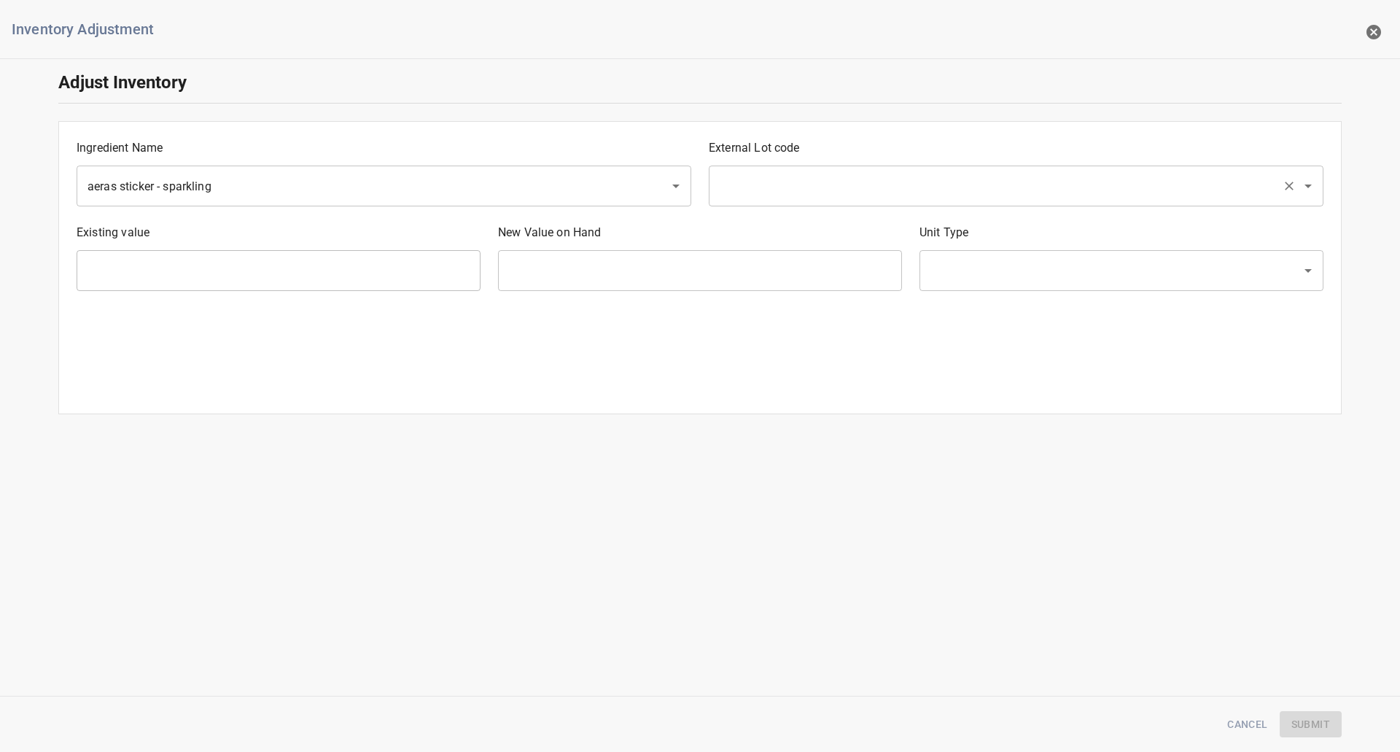
drag, startPoint x: 849, startPoint y: 160, endPoint x: 848, endPoint y: 171, distance: 11.7
click at [851, 166] on div "External Lot code ​" at bounding box center [1016, 173] width 632 height 85
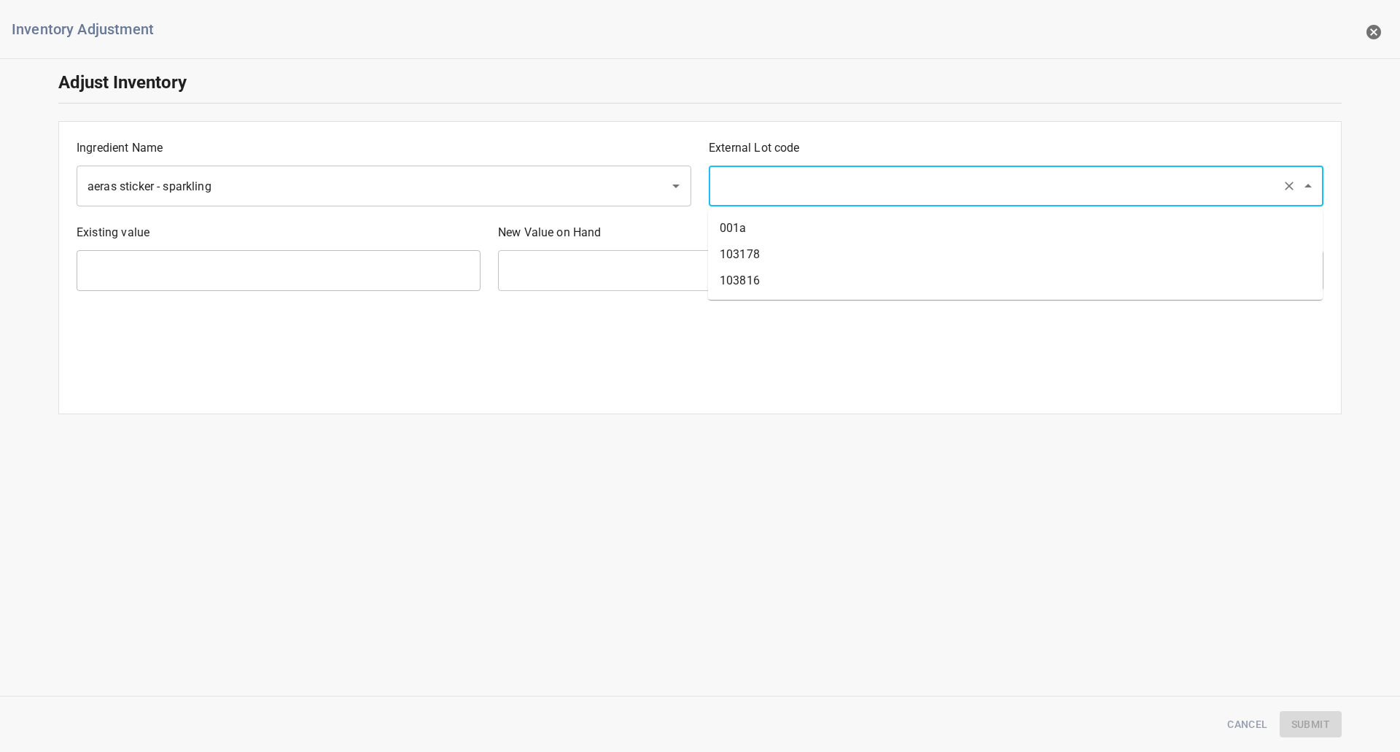
drag, startPoint x: 848, startPoint y: 174, endPoint x: 802, endPoint y: 230, distance: 72.5
click at [849, 175] on input "text" at bounding box center [995, 186] width 561 height 28
click at [787, 252] on li "103178" at bounding box center [1015, 254] width 615 height 26
type input "103178"
type input "27486 Ea"
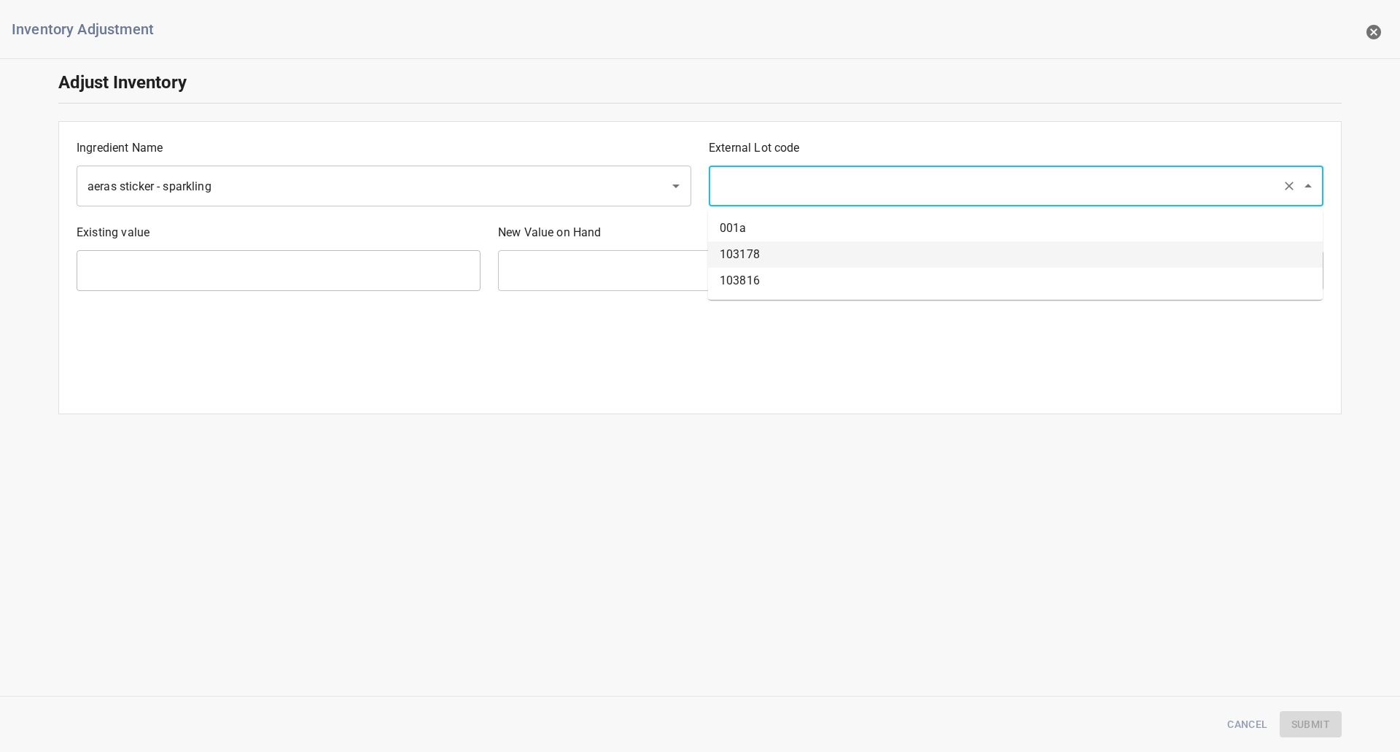
type input "[PERSON_NAME]"
drag, startPoint x: 673, startPoint y: 279, endPoint x: 696, endPoint y: 281, distance: 22.7
click at [674, 279] on input "text" at bounding box center [700, 270] width 404 height 41
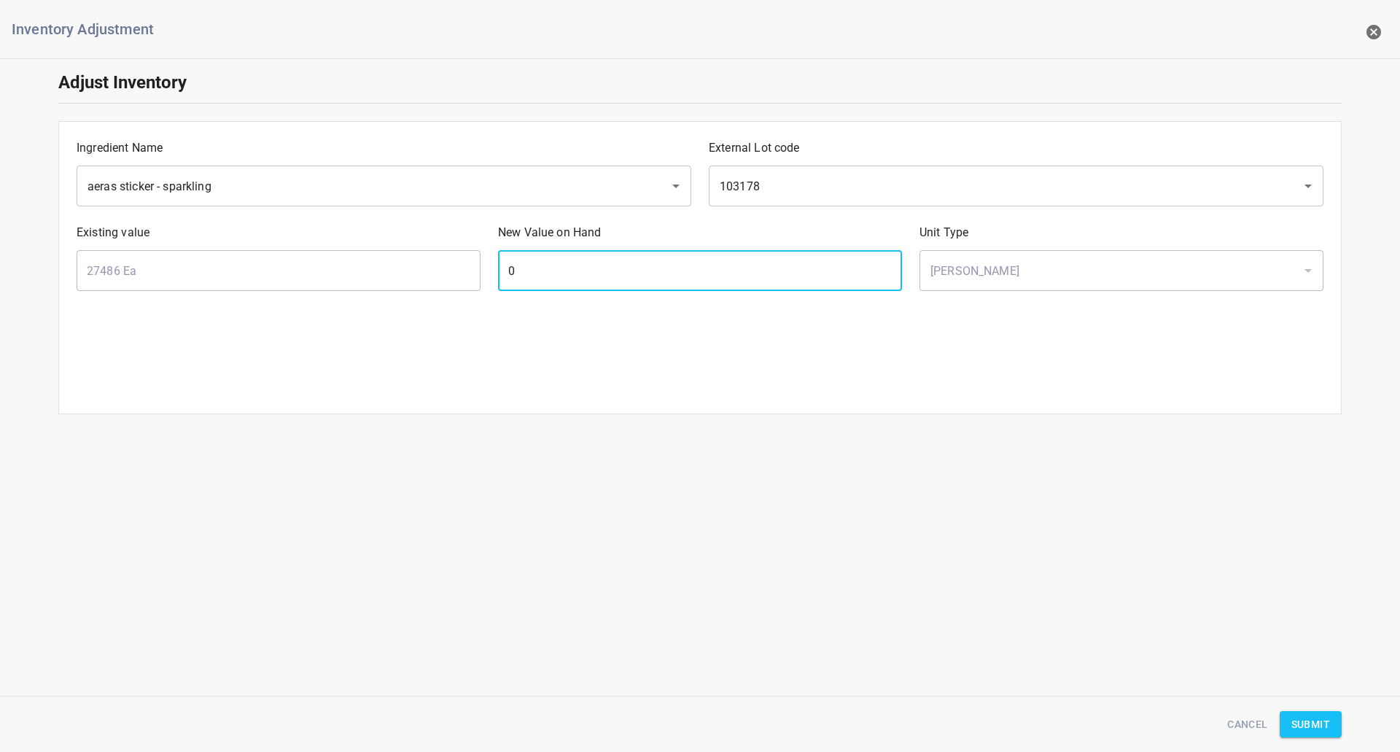
type input "0"
click at [1310, 736] on button "Submit" at bounding box center [1311, 724] width 62 height 27
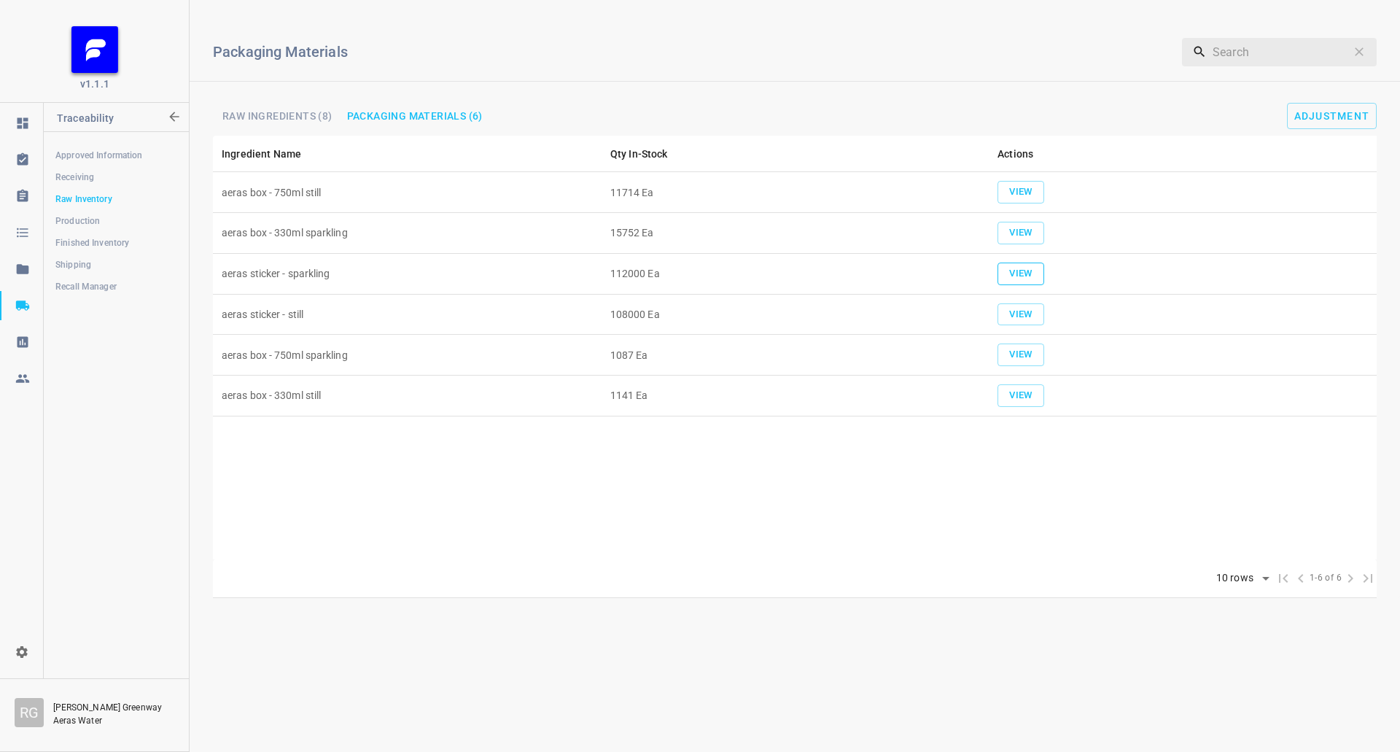
click at [1030, 275] on span "View" at bounding box center [1021, 273] width 32 height 17
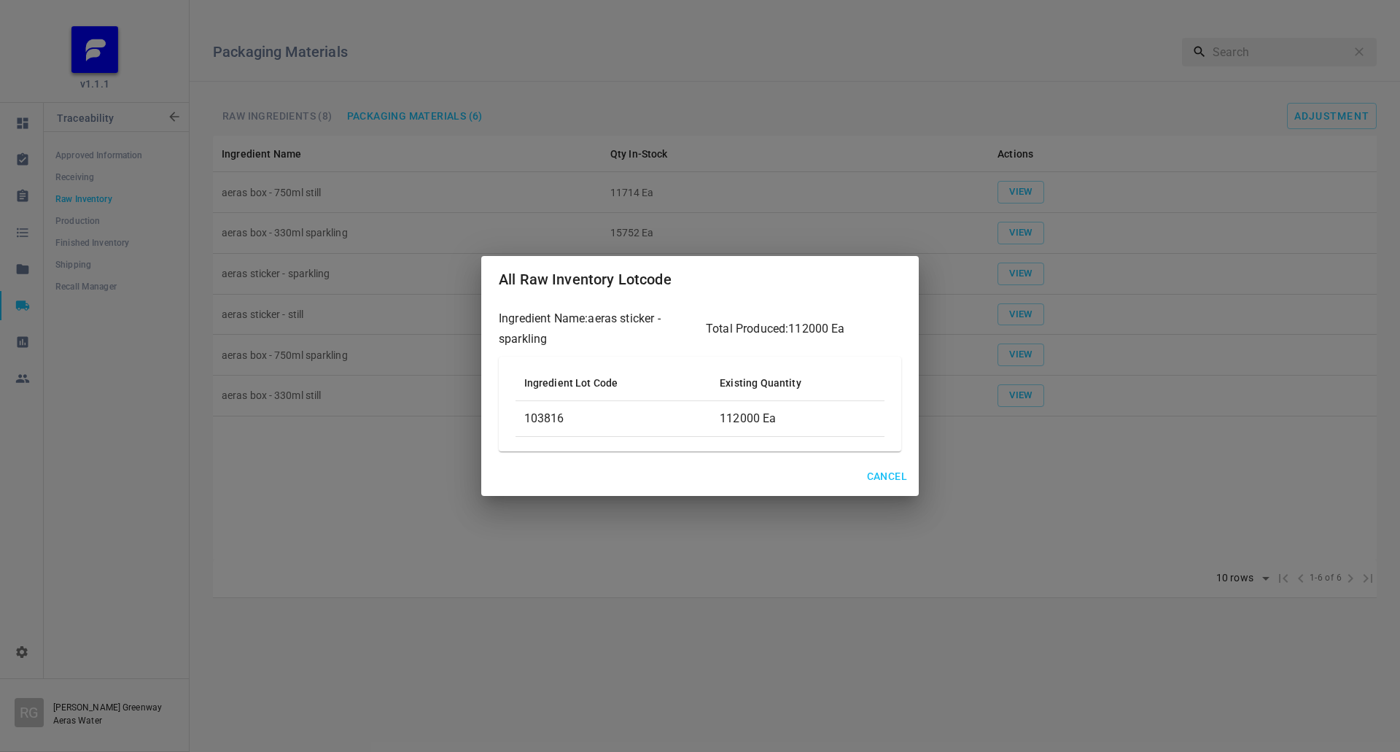
click at [884, 547] on div "All Raw Inventory Lotcode Ingredient Name: aeras sticker - sparkling Total Prod…" at bounding box center [700, 376] width 1400 height 752
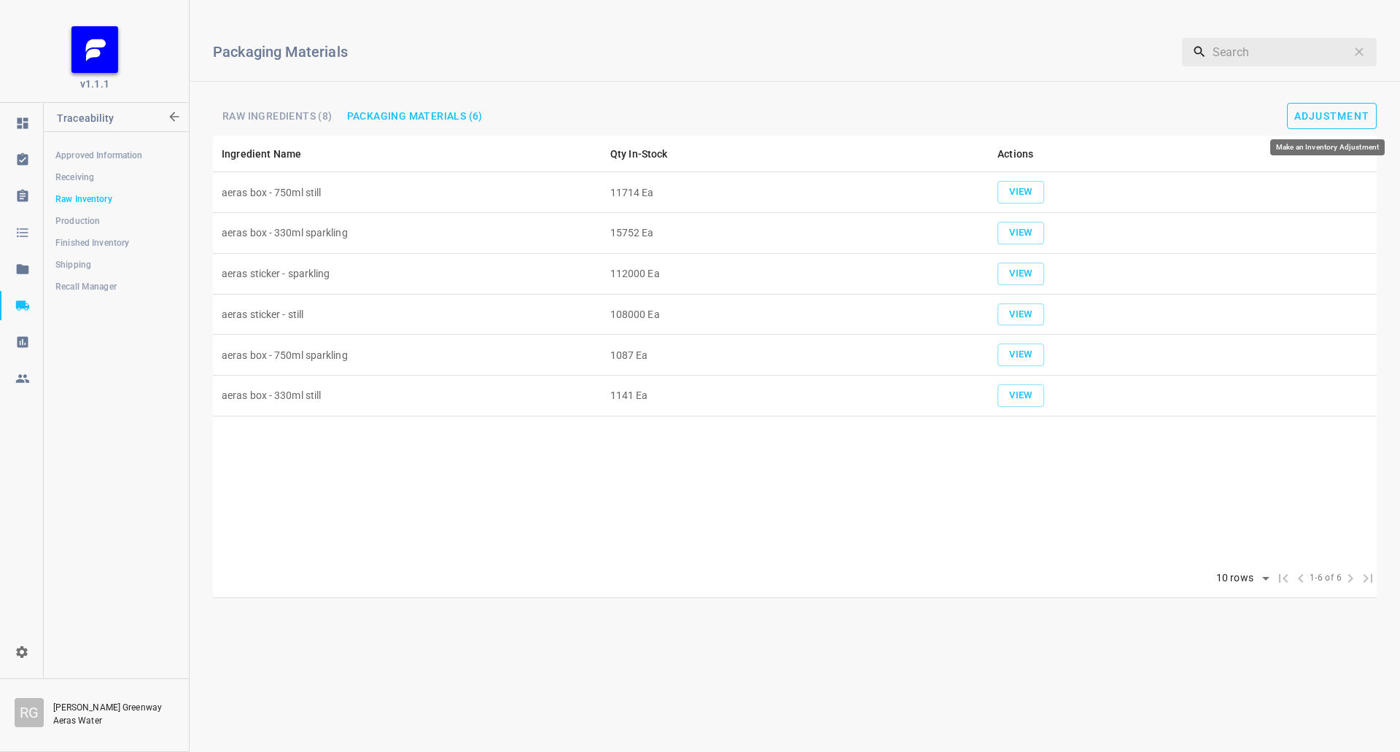
click at [1318, 113] on span "Adjustment" at bounding box center [1332, 116] width 76 height 12
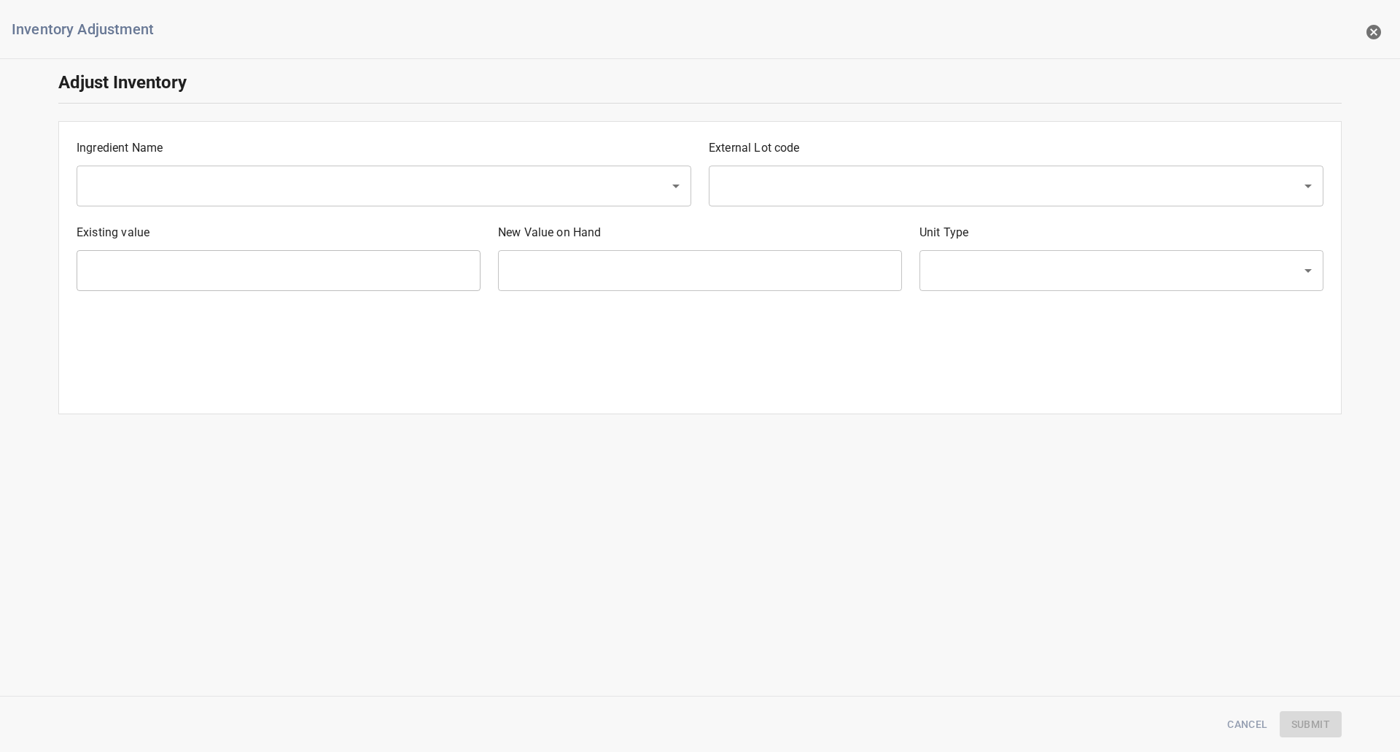
click at [251, 163] on div "Ingredient Name ​" at bounding box center [384, 173] width 632 height 85
click at [254, 172] on div "​" at bounding box center [384, 186] width 615 height 41
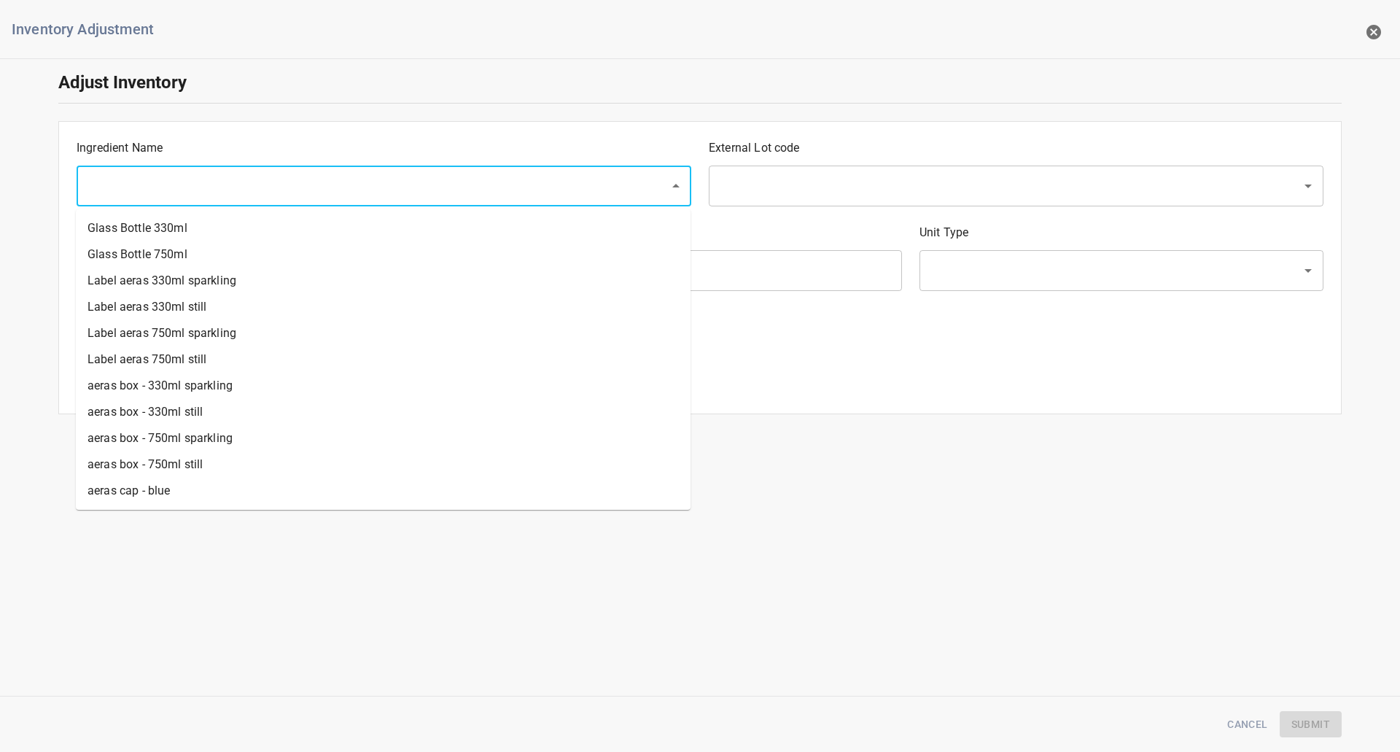
click at [255, 179] on input "text" at bounding box center [363, 186] width 561 height 28
click at [207, 466] on li "aeras sticker - sparkling" at bounding box center [383, 464] width 615 height 26
type input "aeras sticker - sparkling"
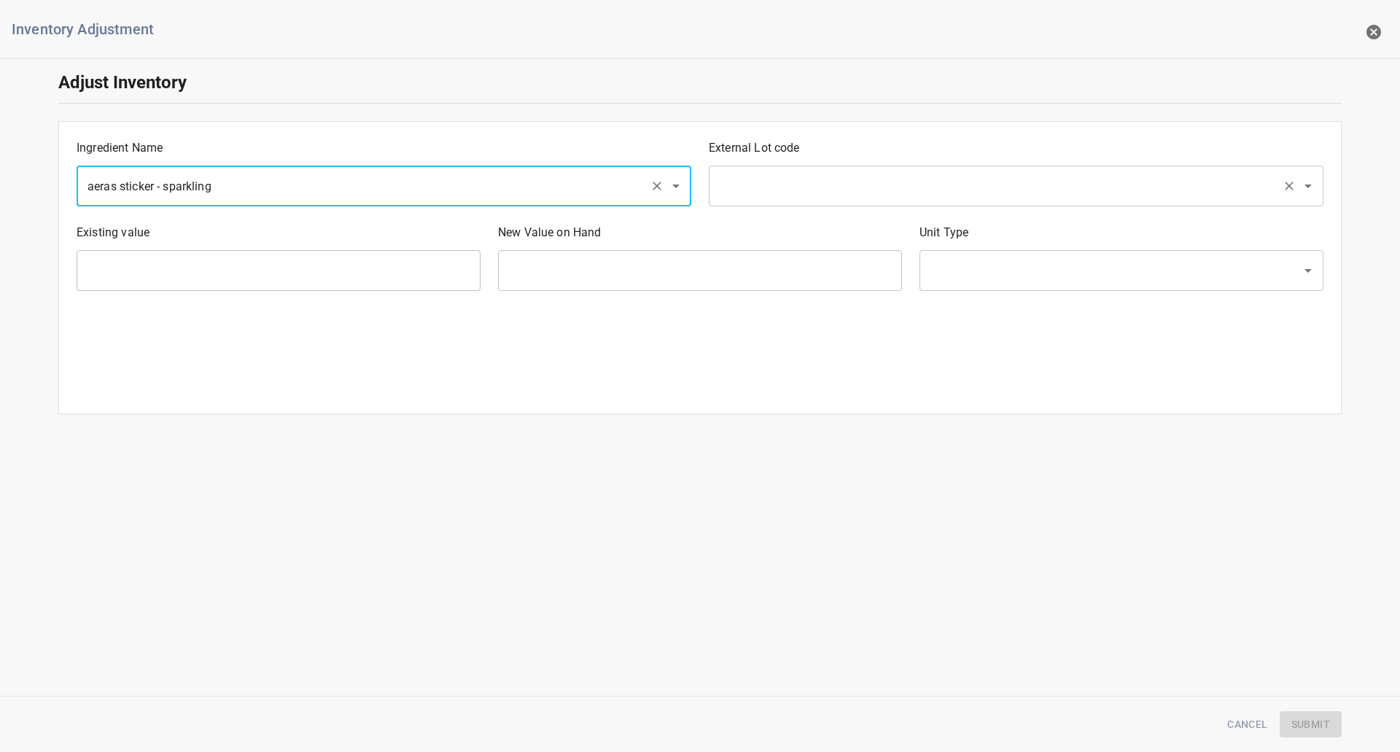
click at [761, 182] on input "text" at bounding box center [995, 186] width 561 height 28
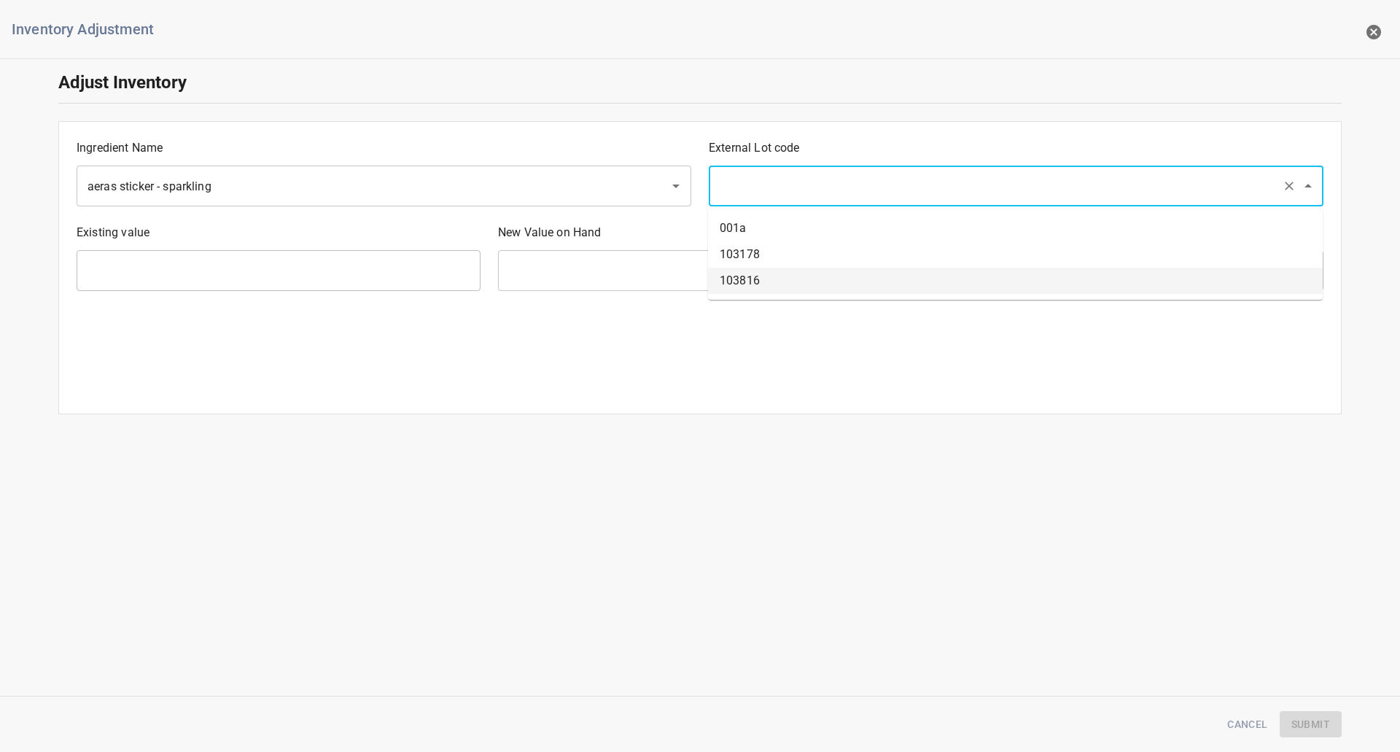
click at [749, 276] on li "103816" at bounding box center [1015, 281] width 615 height 26
type input "103816"
type input "112000 Ea"
type input "[PERSON_NAME]"
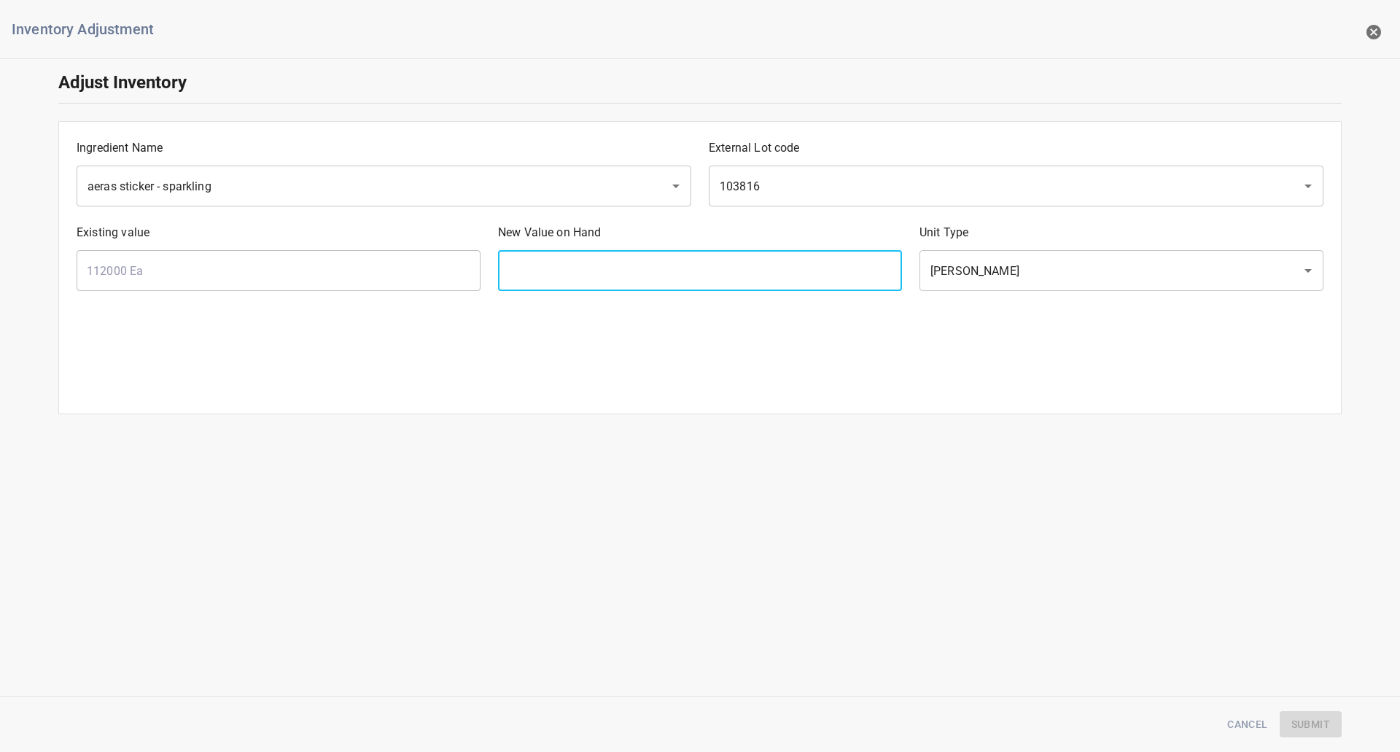
click at [599, 279] on input "text" at bounding box center [700, 270] width 404 height 41
type input "137000"
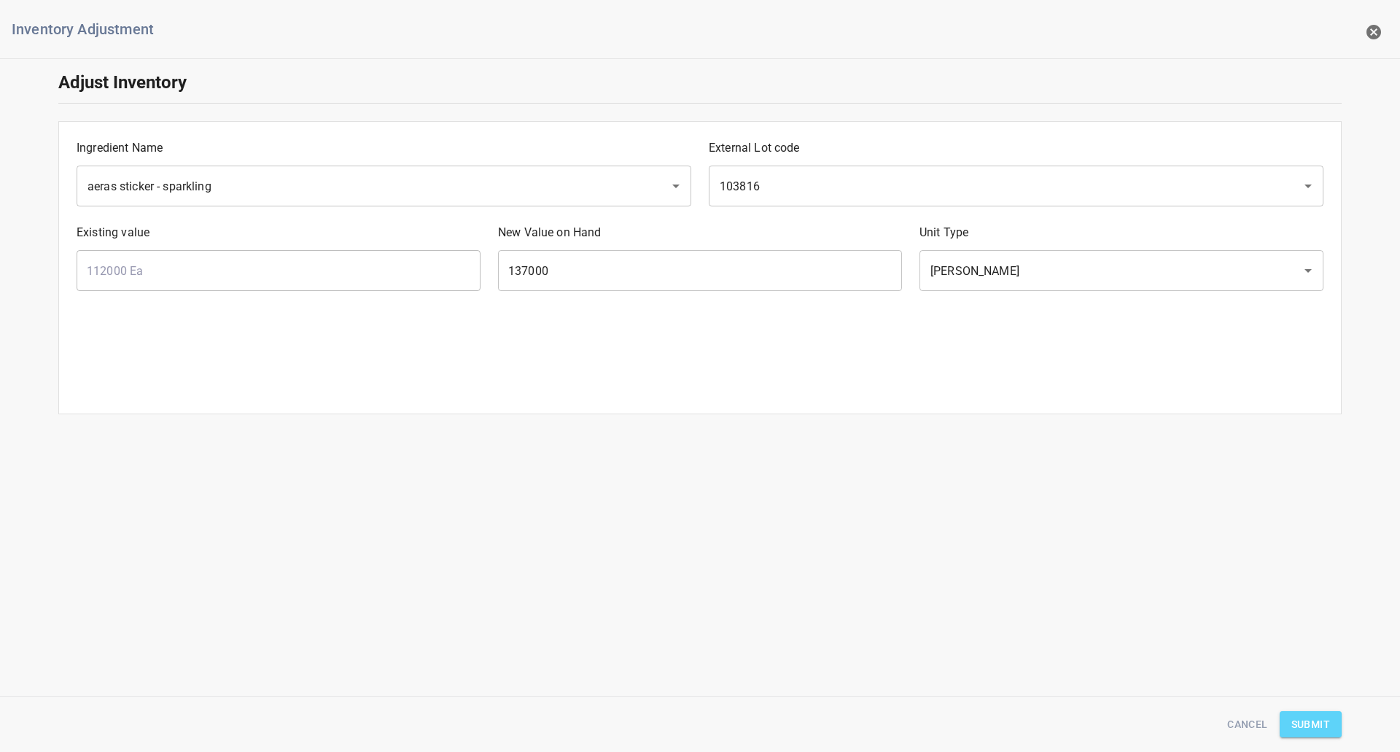
click at [1322, 724] on span "Submit" at bounding box center [1310, 724] width 39 height 18
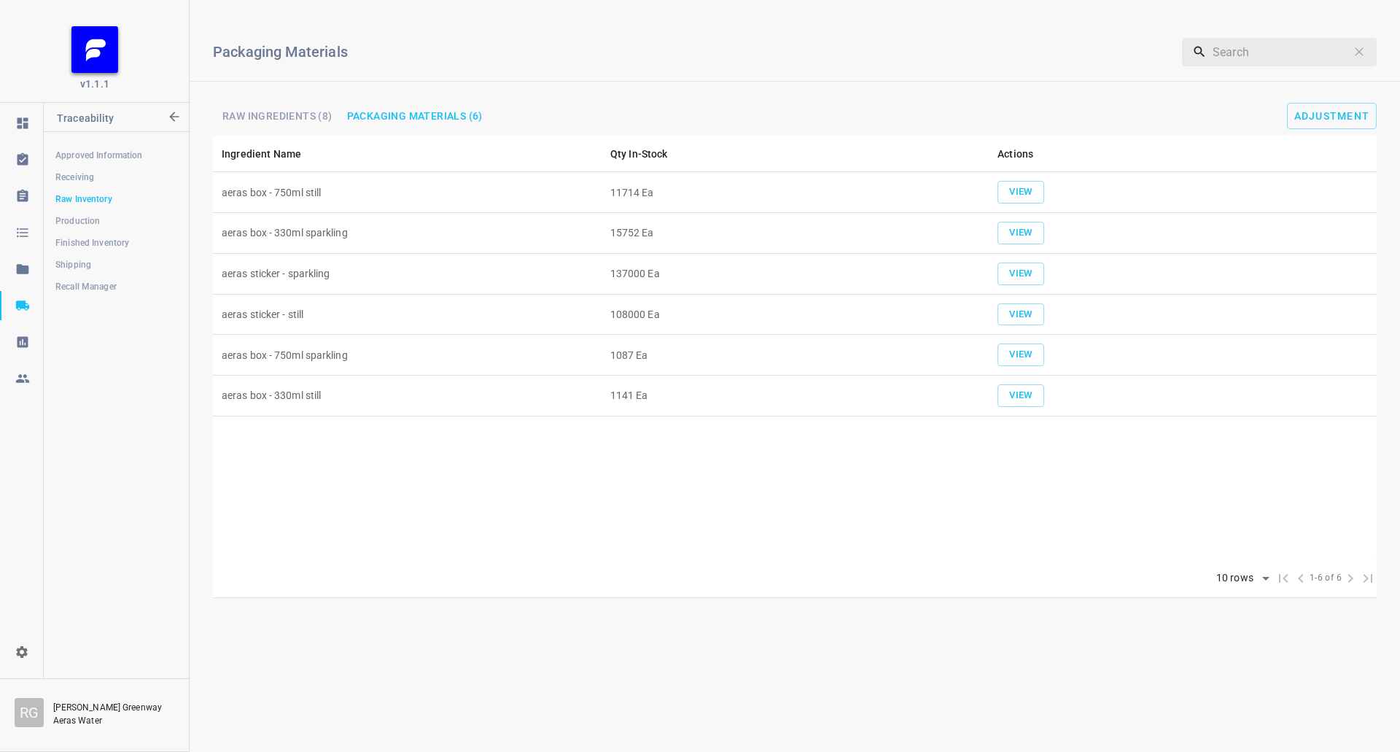
click at [305, 114] on span "Raw Ingredients (8)" at bounding box center [277, 116] width 110 height 10
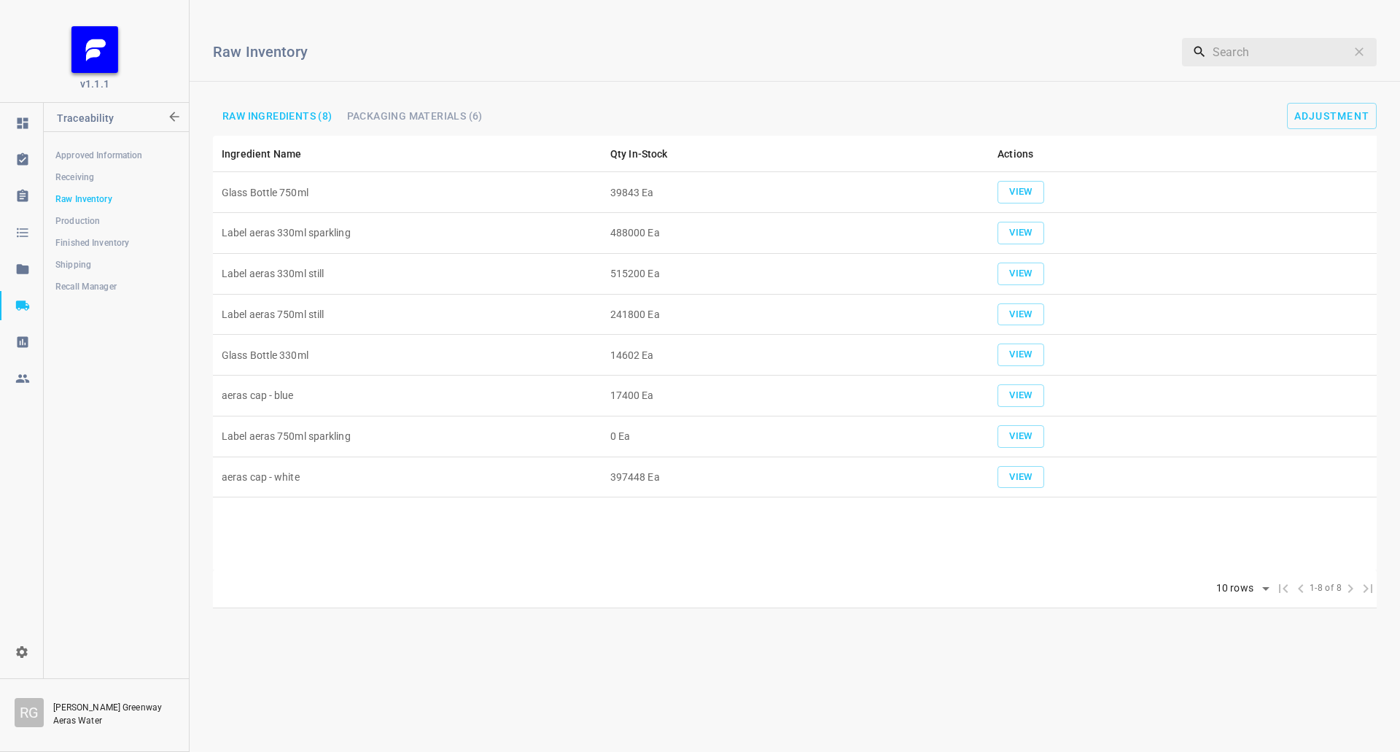
click at [446, 94] on div "Raw Inventory ​ Raw Ingredients (8) Packaging Materials (6) Adjustment" at bounding box center [795, 74] width 1210 height 124
click at [448, 120] on span "Packaging Materials (6)" at bounding box center [415, 116] width 136 height 10
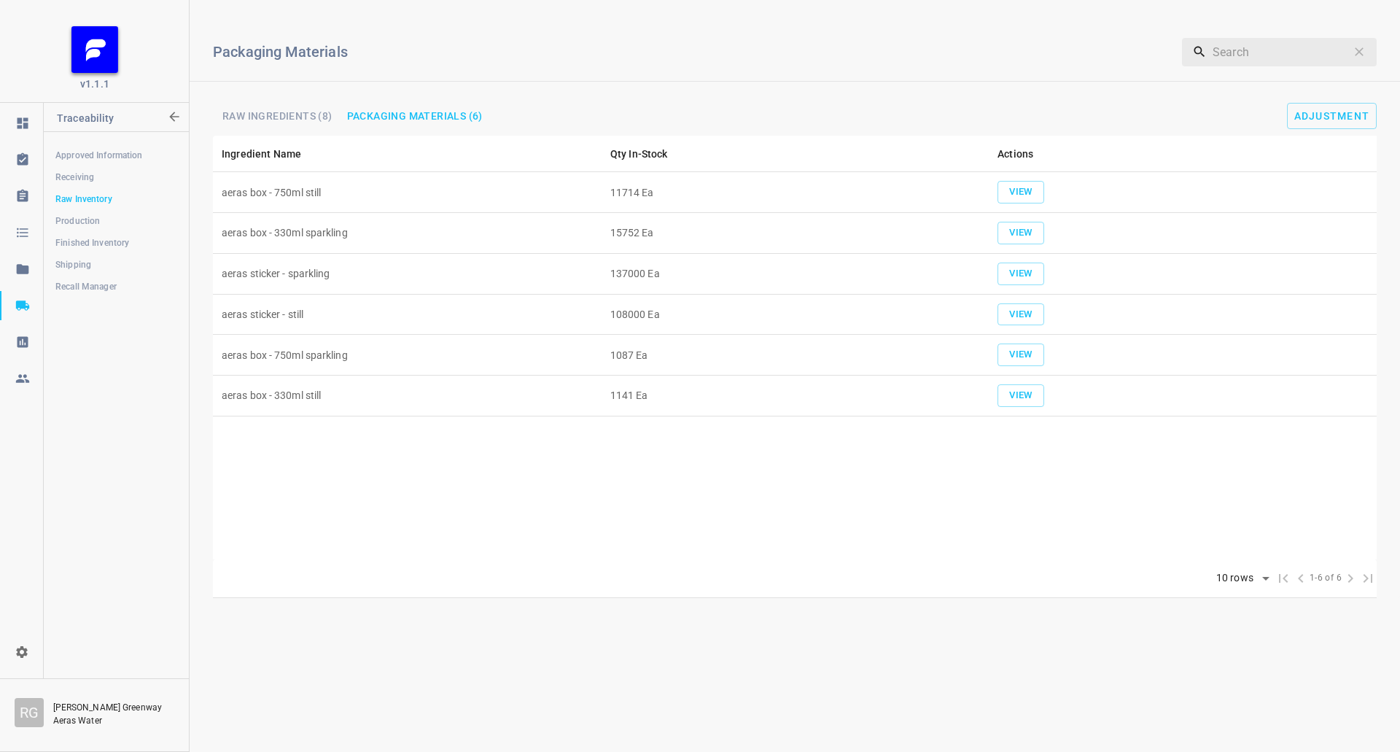
drag, startPoint x: 76, startPoint y: 216, endPoint x: 88, endPoint y: 192, distance: 26.4
click at [76, 216] on span "Production" at bounding box center [115, 221] width 121 height 15
